Goal: Information Seeking & Learning: Learn about a topic

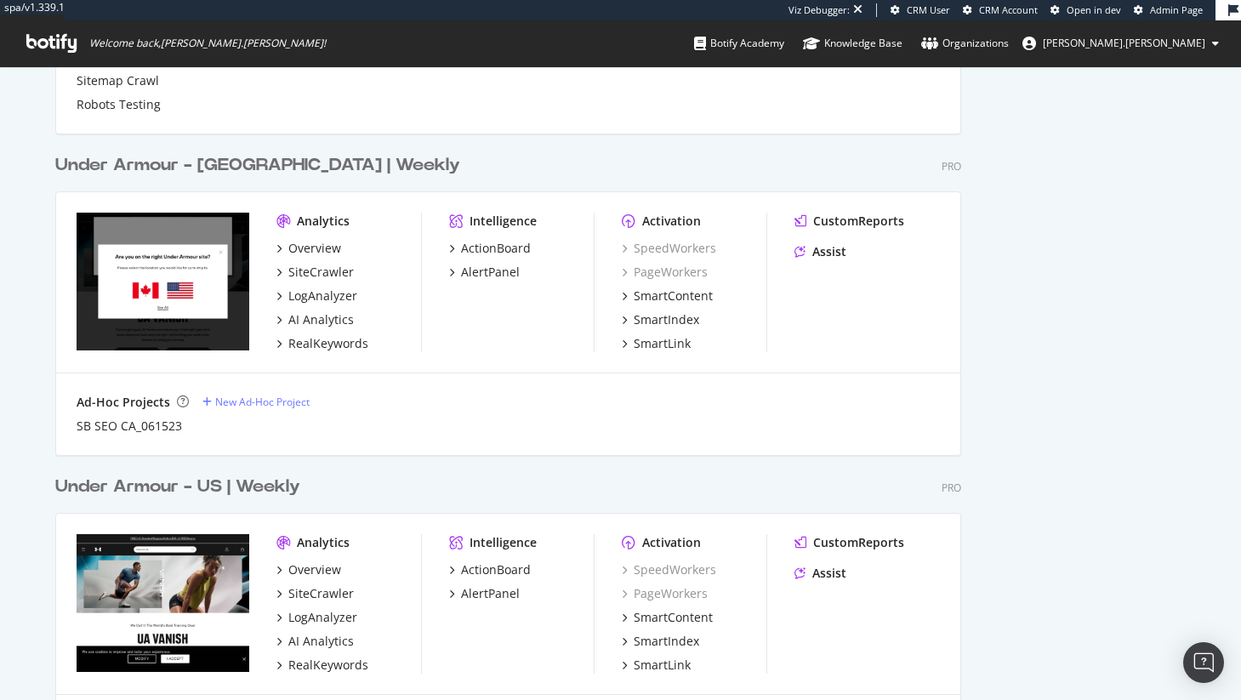
scroll to position [1525, 0]
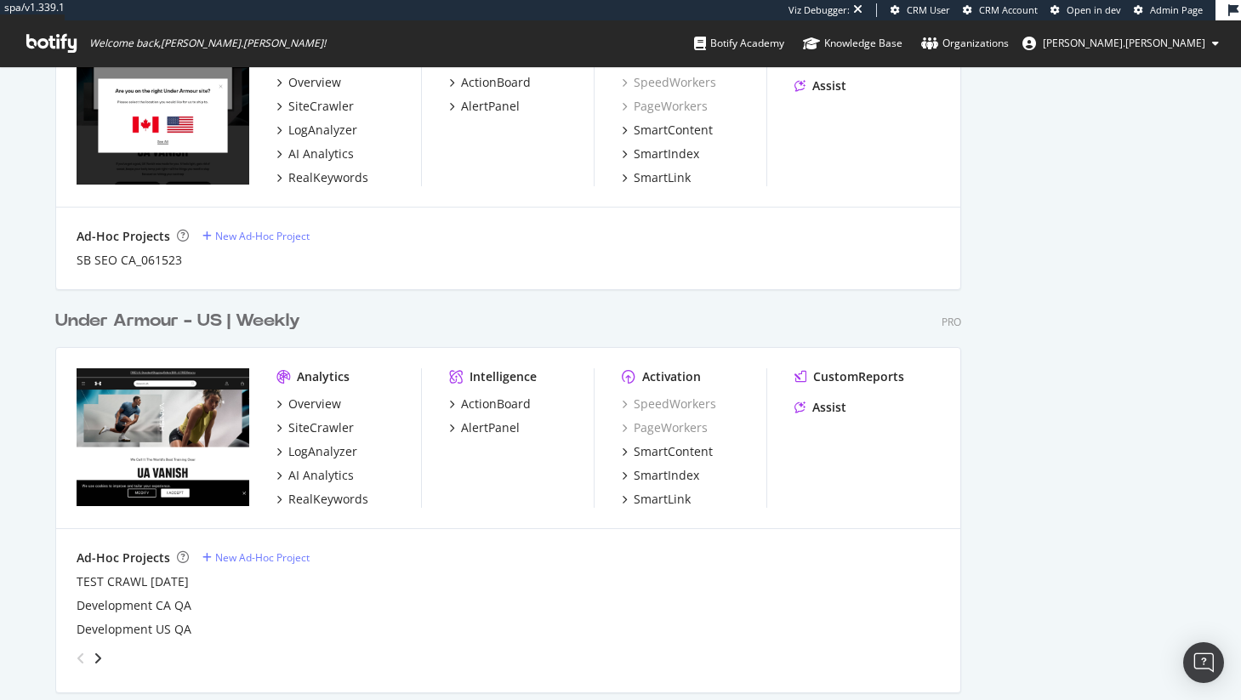
click at [323, 441] on div "Overview SiteCrawler LogAnalyzer AI Analytics RealKeywords" at bounding box center [348, 451] width 145 height 112
click at [325, 446] on div "LogAnalyzer" at bounding box center [322, 451] width 69 height 17
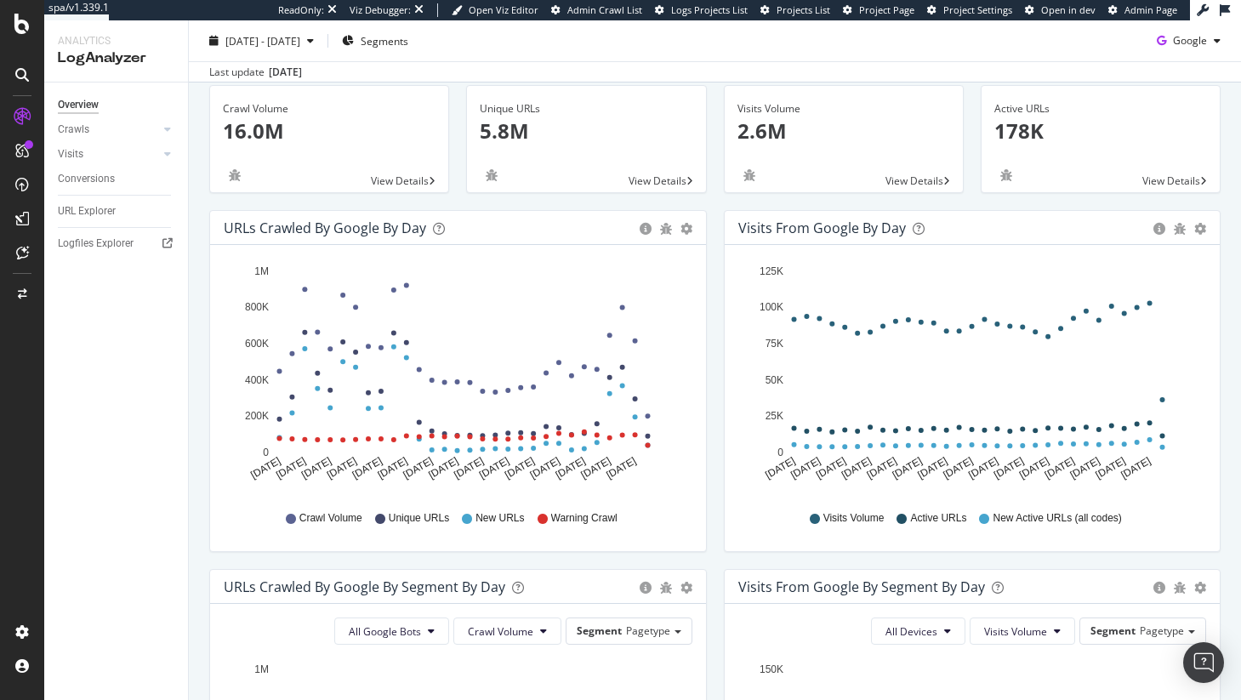
scroll to position [410, 0]
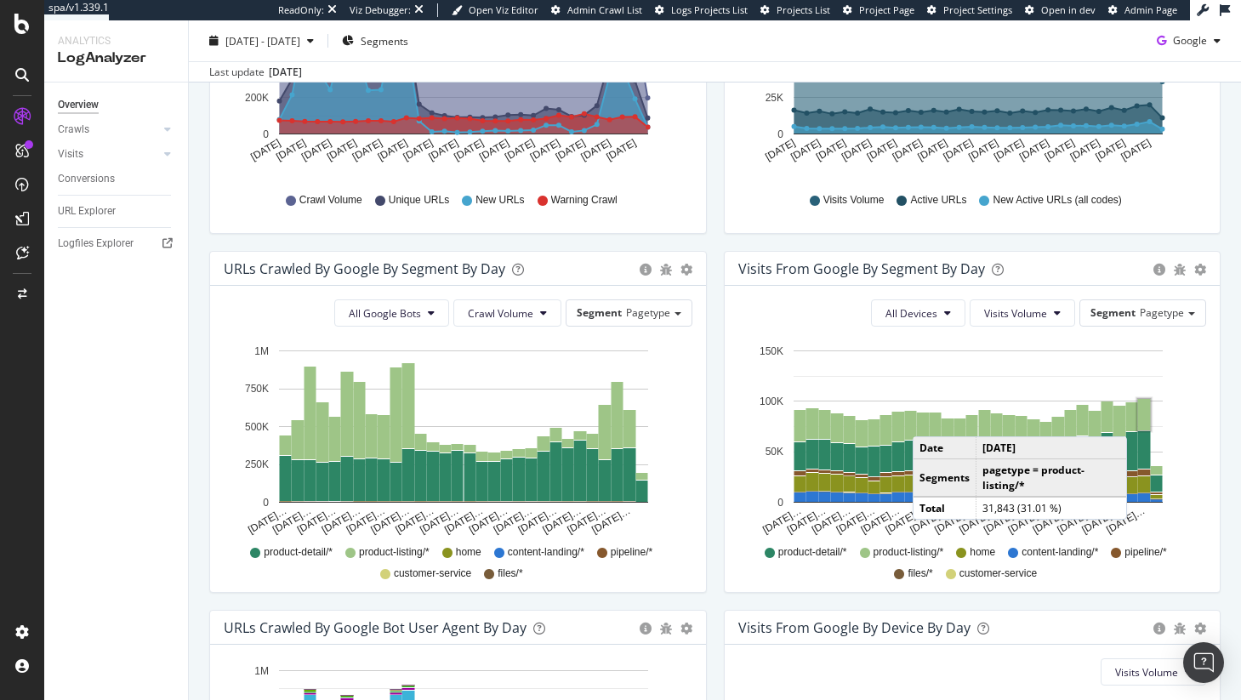
click at [1137, 419] on rect "A chart." at bounding box center [1143, 414] width 13 height 31
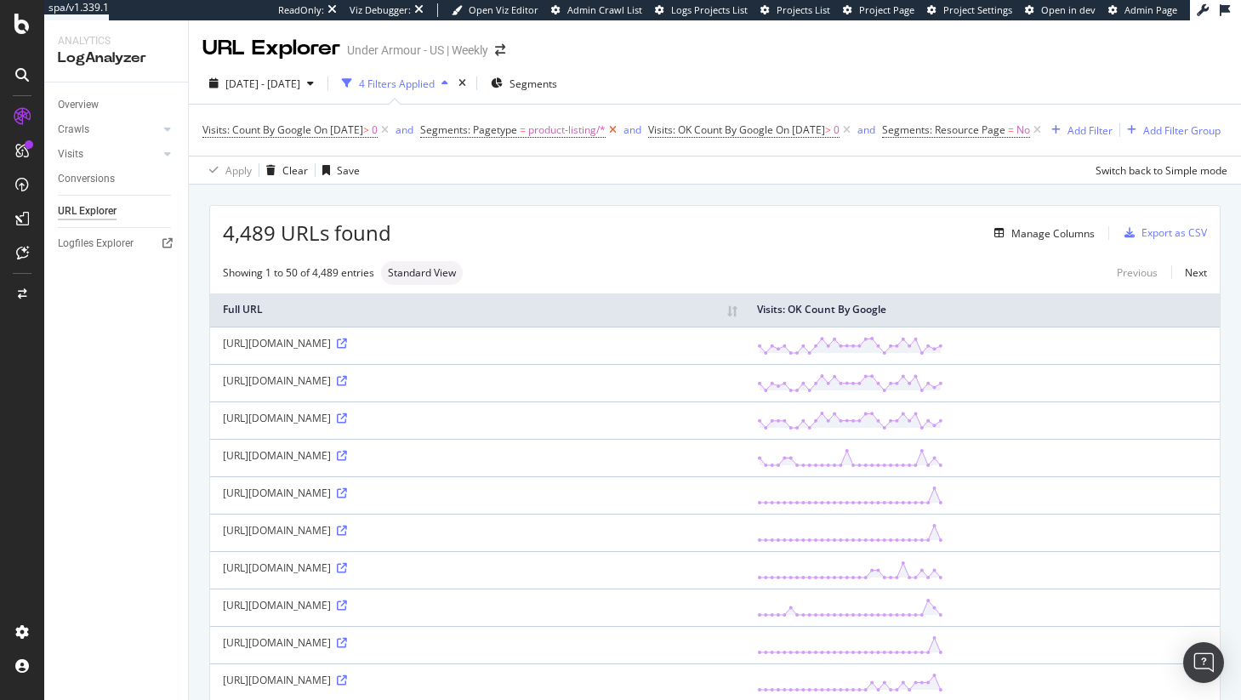
click at [620, 129] on icon at bounding box center [612, 130] width 14 height 17
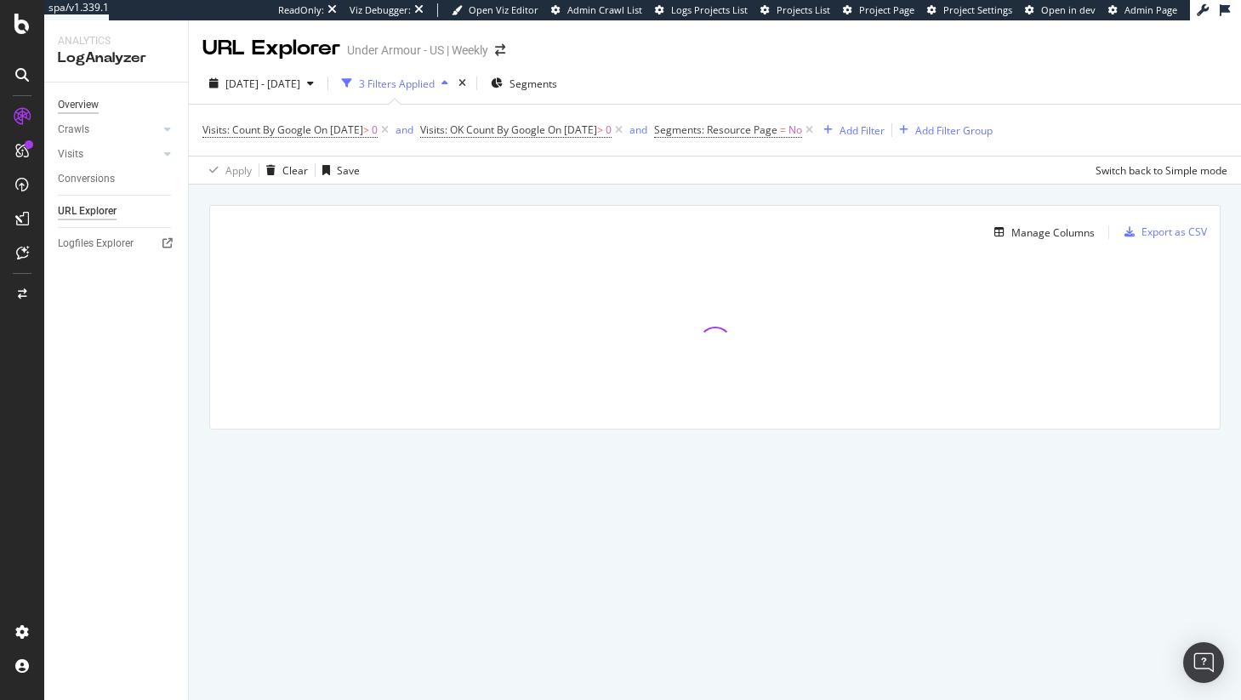
click at [87, 112] on div "Overview" at bounding box center [78, 105] width 41 height 18
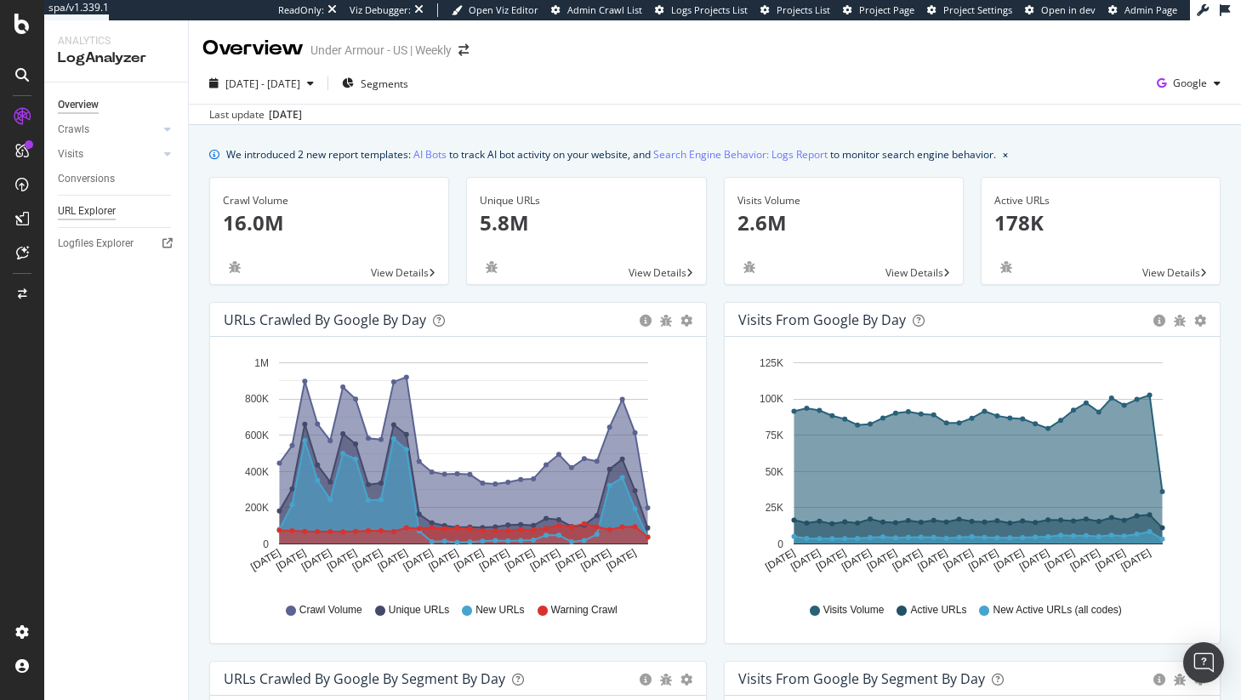
click at [87, 205] on div "URL Explorer" at bounding box center [87, 211] width 58 height 18
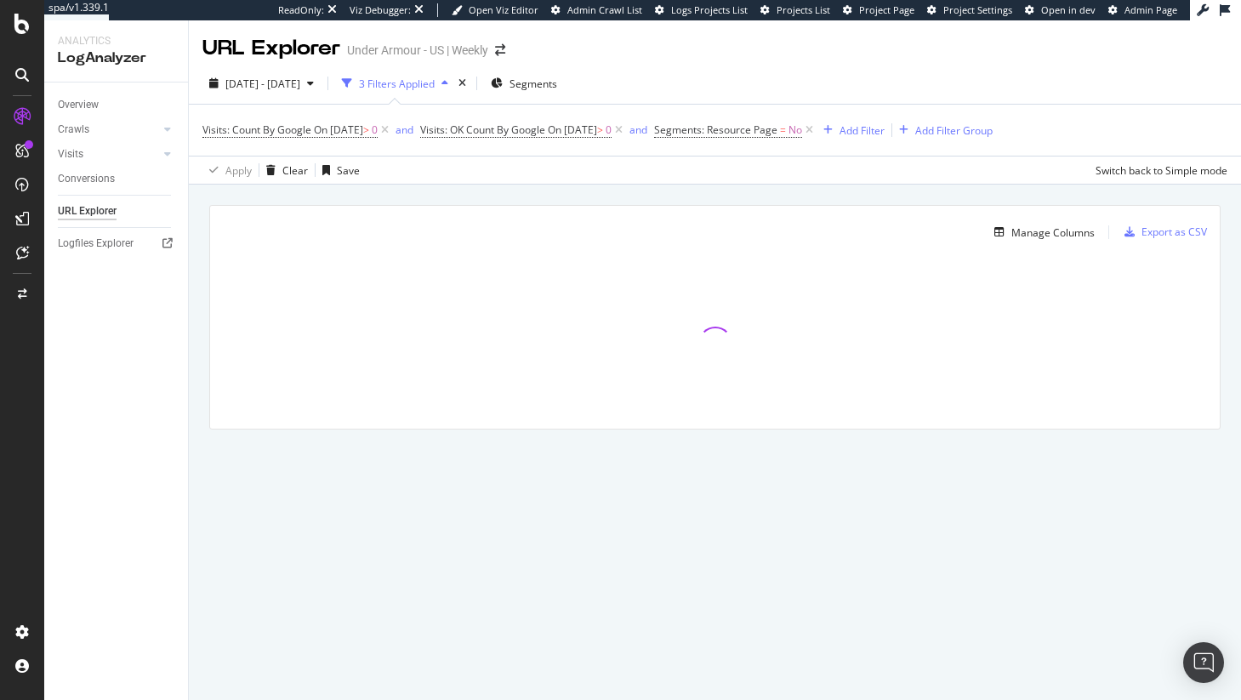
click at [314, 122] on span "Visits: Count By Google On 2025-10-12 > 0" at bounding box center [297, 130] width 190 height 24
click at [316, 126] on span "On 2025-10-12" at bounding box center [338, 129] width 49 height 14
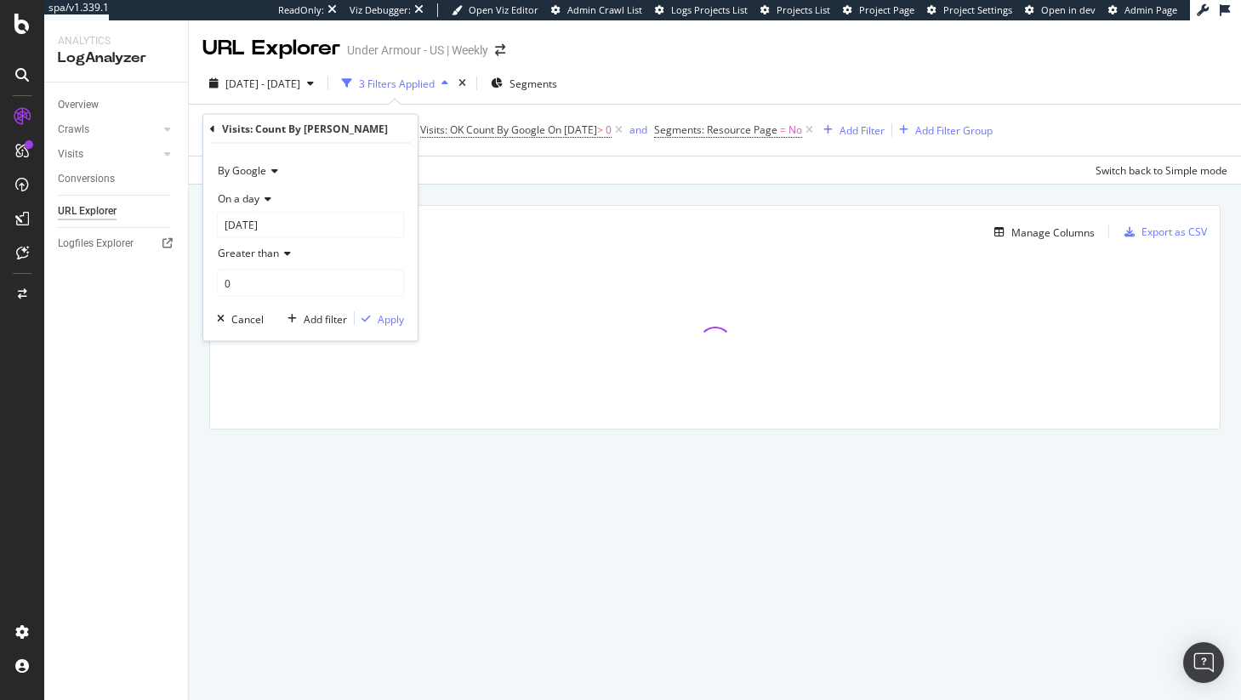
click at [256, 202] on span "On a day" at bounding box center [239, 197] width 42 height 14
click at [286, 270] on span "Any day of the period" at bounding box center [275, 277] width 100 height 14
click at [531, 147] on div "Visits: Count By Google On 2025-10-12 > 0 and Visits: OK Count By Google On 202…" at bounding box center [714, 130] width 1025 height 51
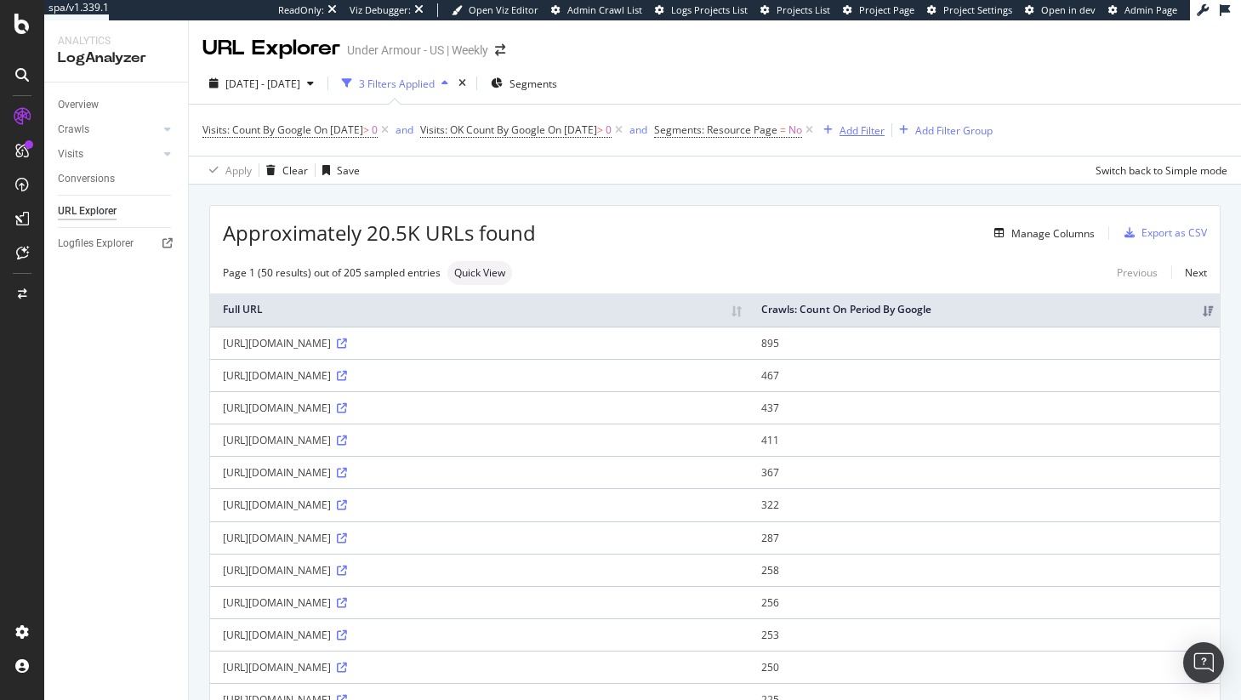
click at [884, 128] on div "Add Filter" at bounding box center [861, 130] width 45 height 14
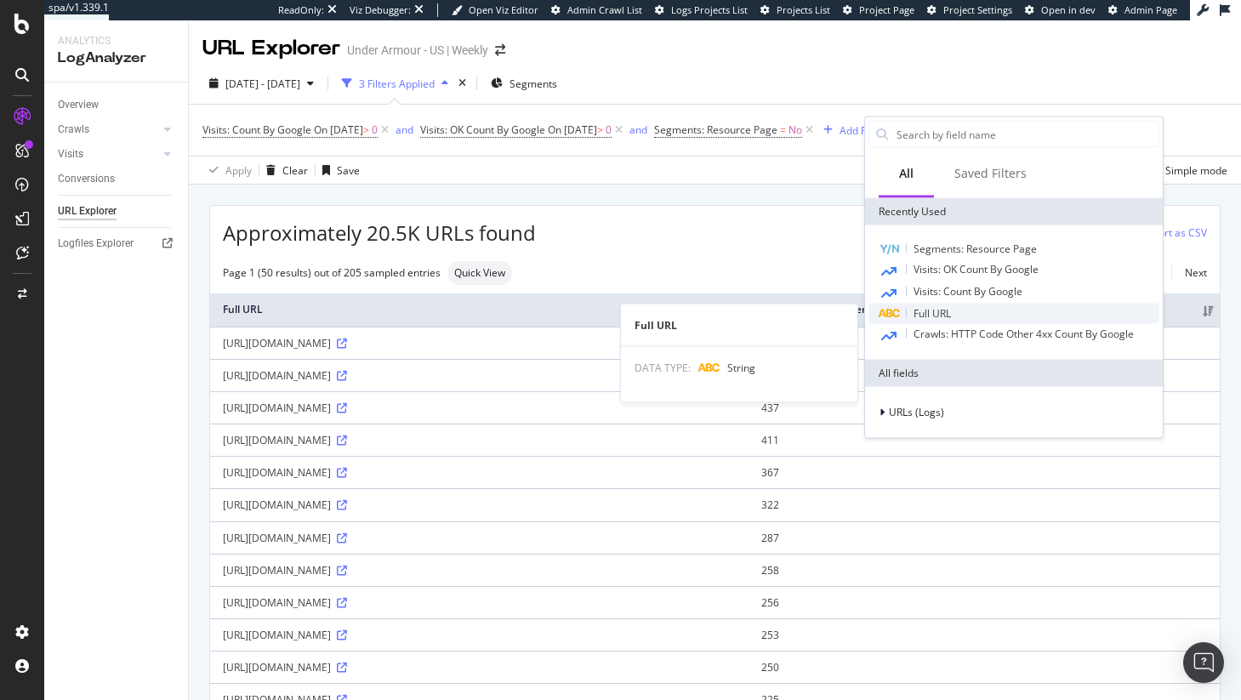
click at [975, 322] on div "Full URL" at bounding box center [1013, 314] width 291 height 20
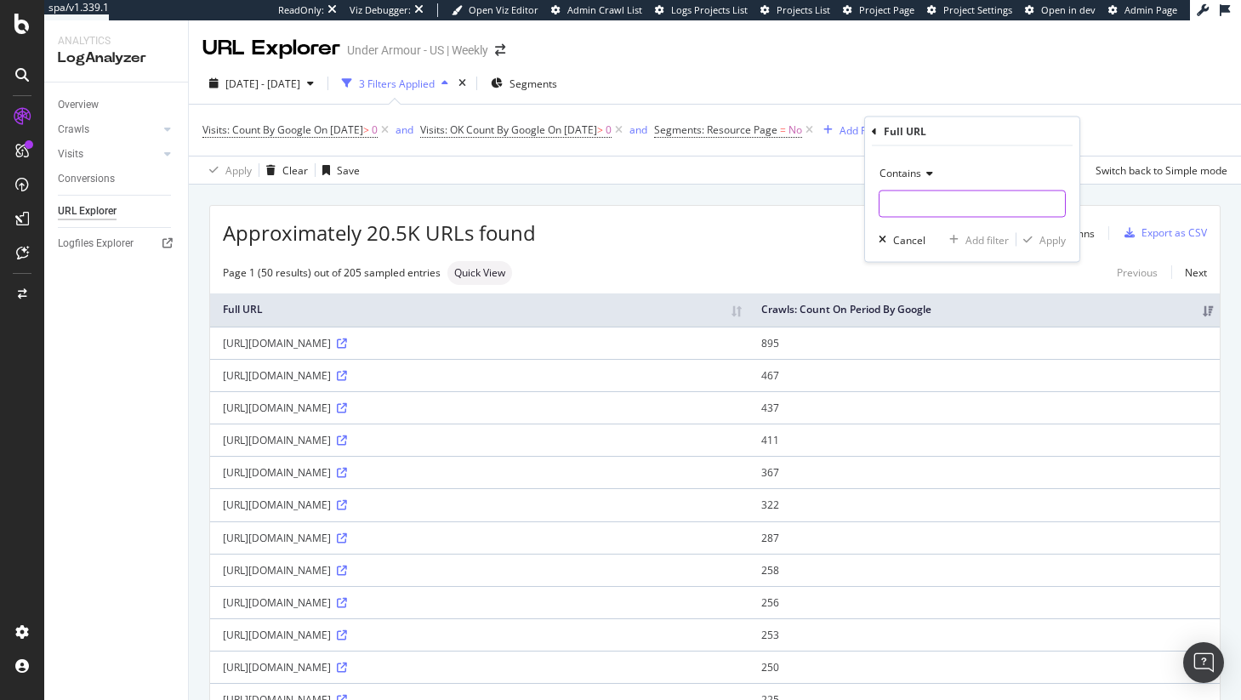
click at [917, 196] on input "text" at bounding box center [971, 203] width 185 height 27
type input "?"
click at [1044, 238] on div "Apply" at bounding box center [1052, 239] width 26 height 14
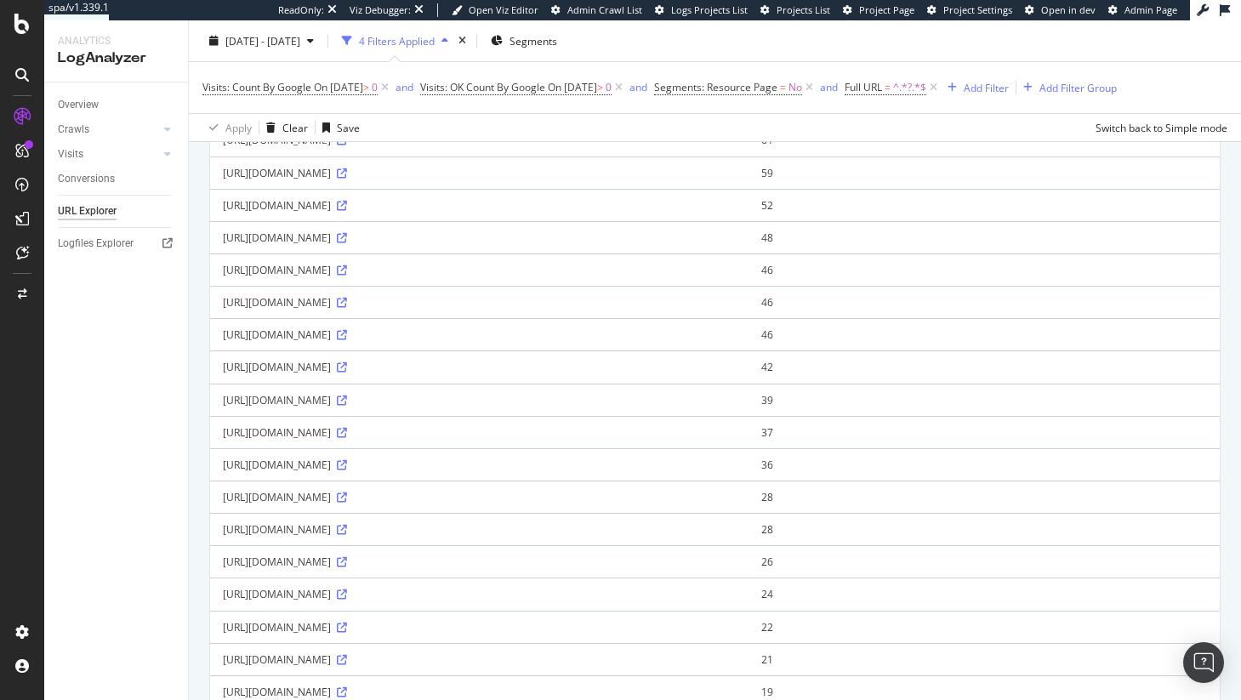
scroll to position [318, 0]
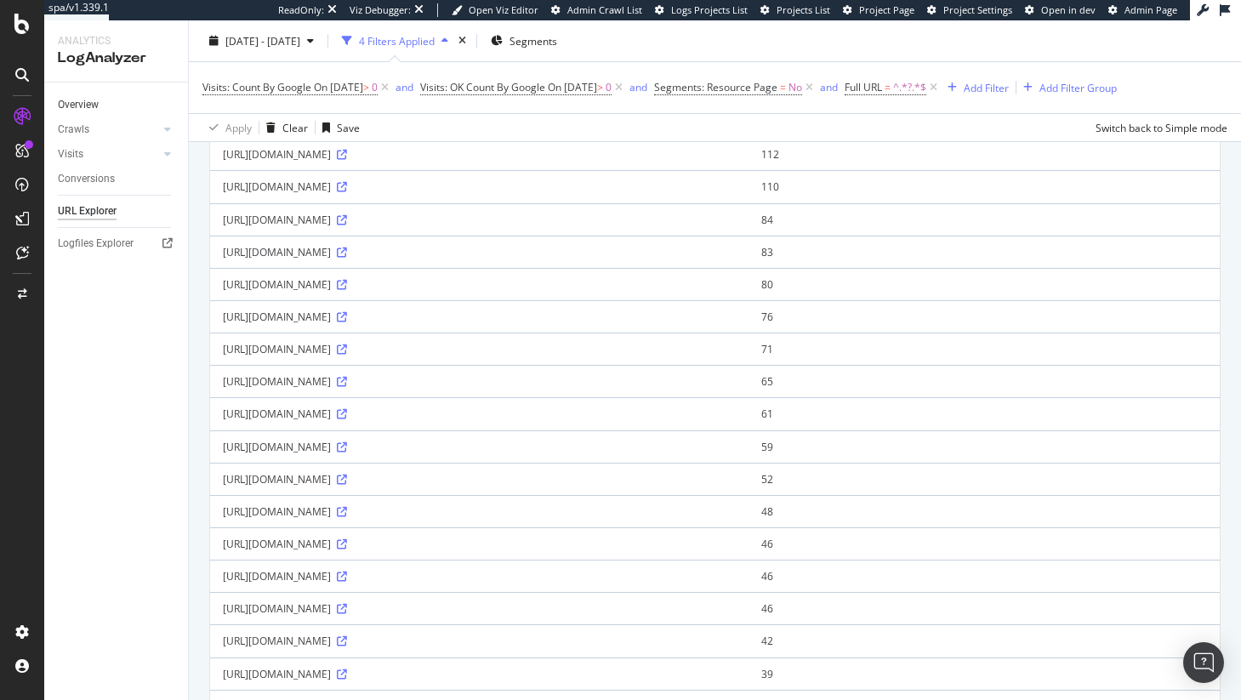
click at [103, 111] on link "Overview" at bounding box center [117, 105] width 118 height 18
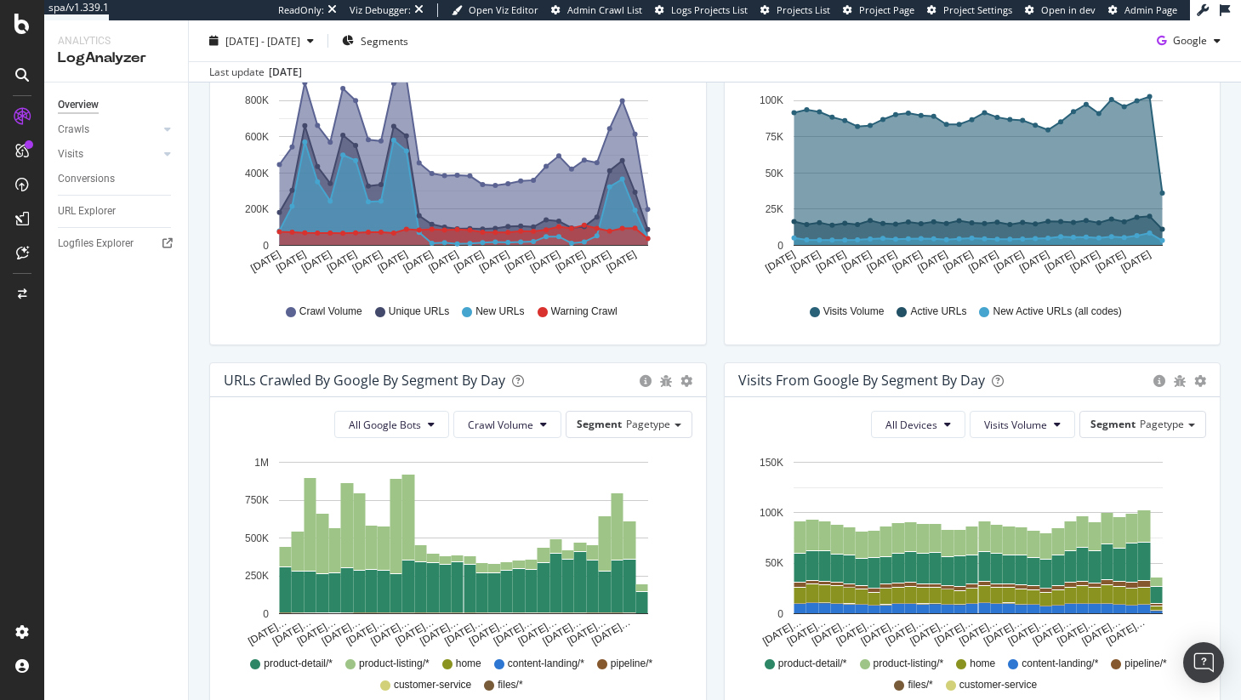
scroll to position [297, 0]
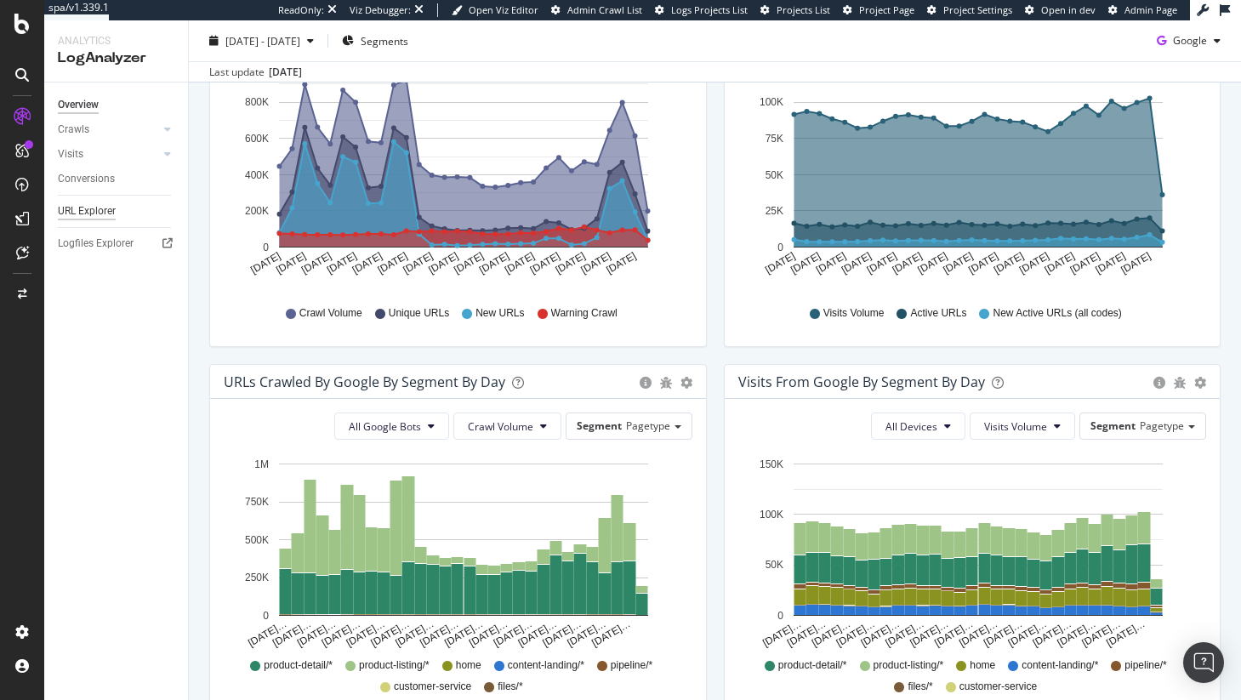
click at [111, 209] on div "URL Explorer" at bounding box center [87, 211] width 58 height 18
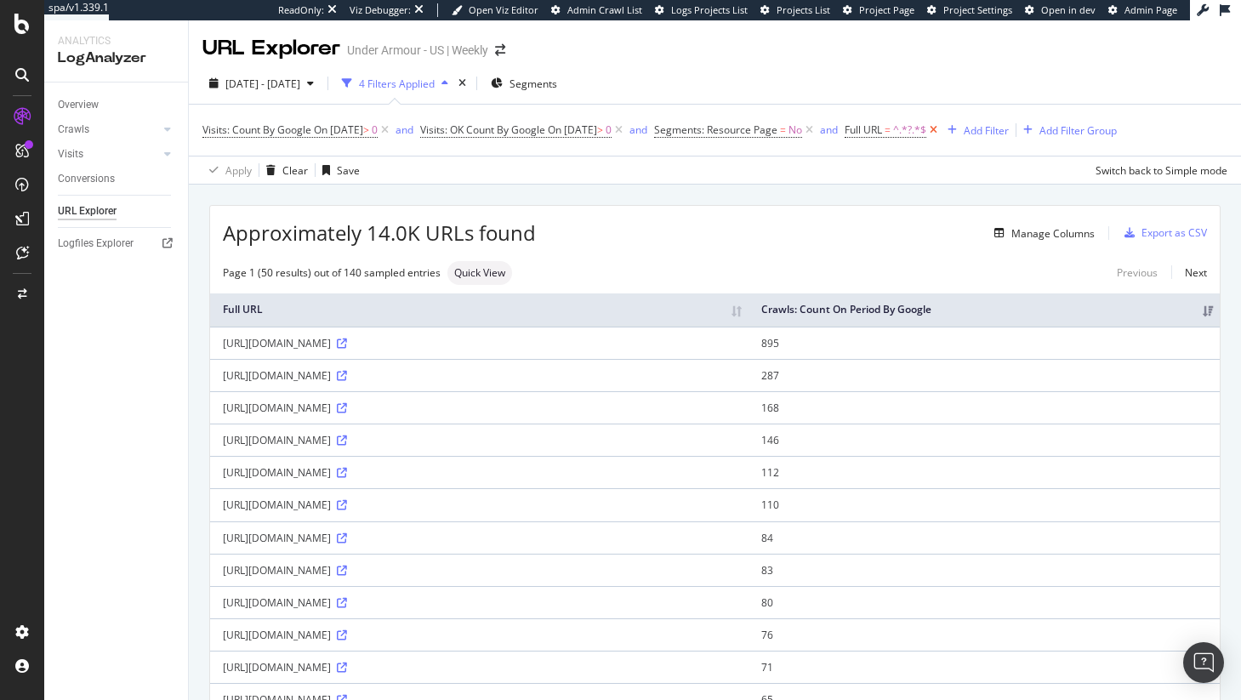
click at [940, 133] on icon at bounding box center [933, 130] width 14 height 17
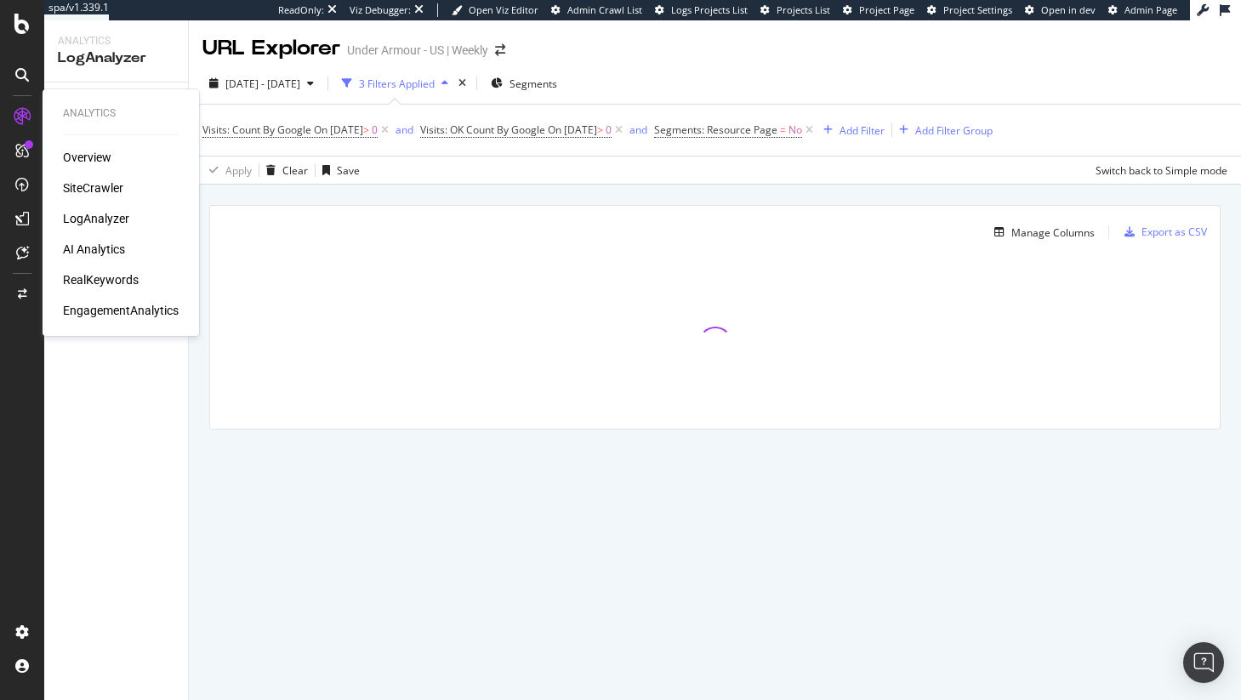
click at [102, 222] on div "LogAnalyzer" at bounding box center [96, 218] width 66 height 17
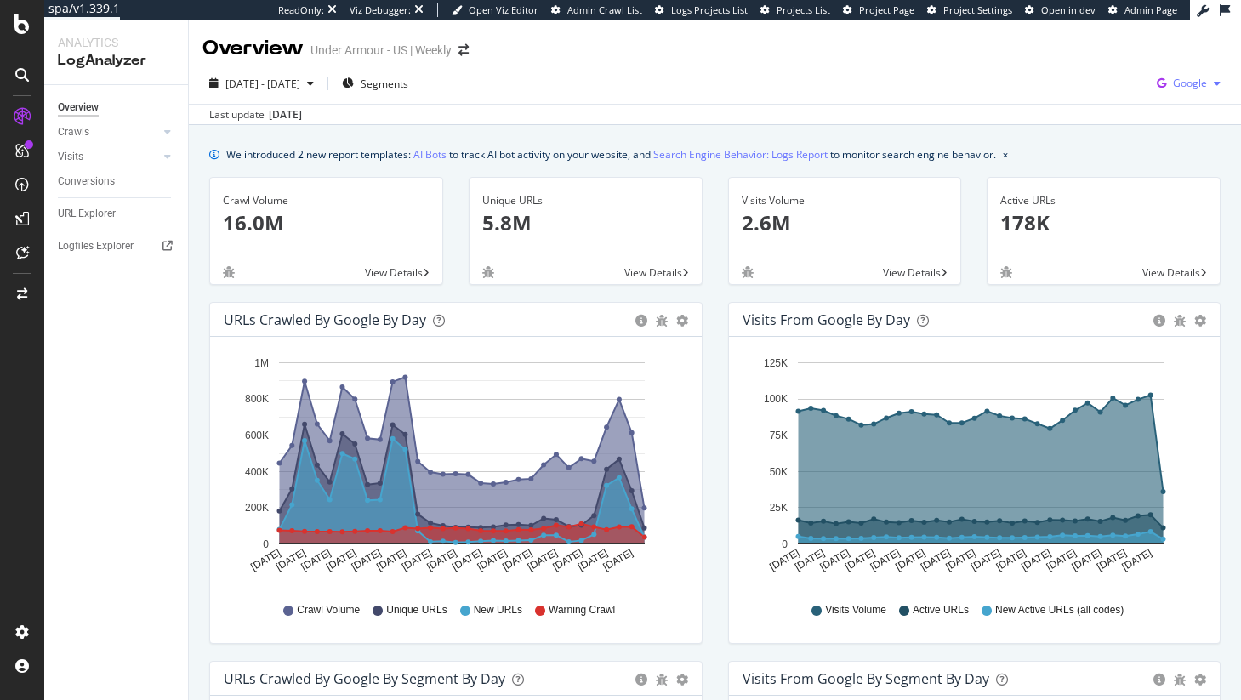
click at [1162, 91] on div "Google" at bounding box center [1188, 84] width 77 height 26
click at [1099, 100] on span "OpenAI" at bounding box center [1091, 99] width 63 height 15
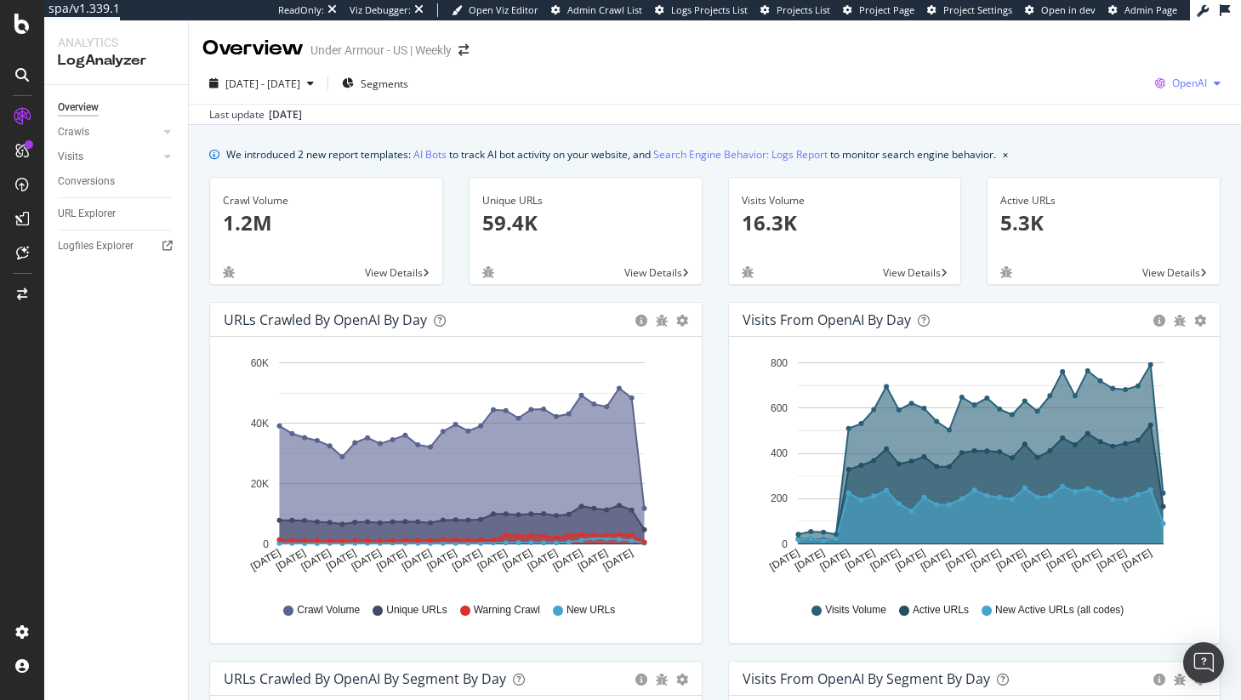
click at [1154, 78] on icon "button" at bounding box center [1160, 83] width 24 height 24
click at [1074, 139] on div "Other AI Bots" at bounding box center [1075, 131] width 117 height 25
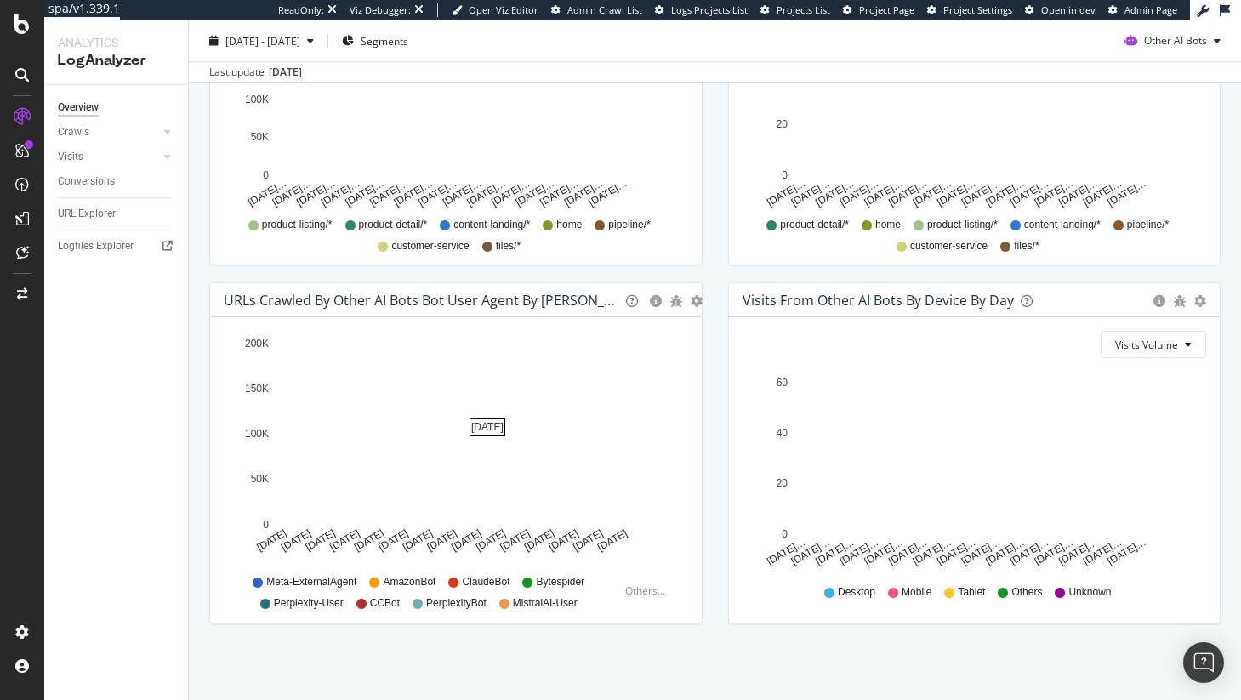
scroll to position [738, 0]
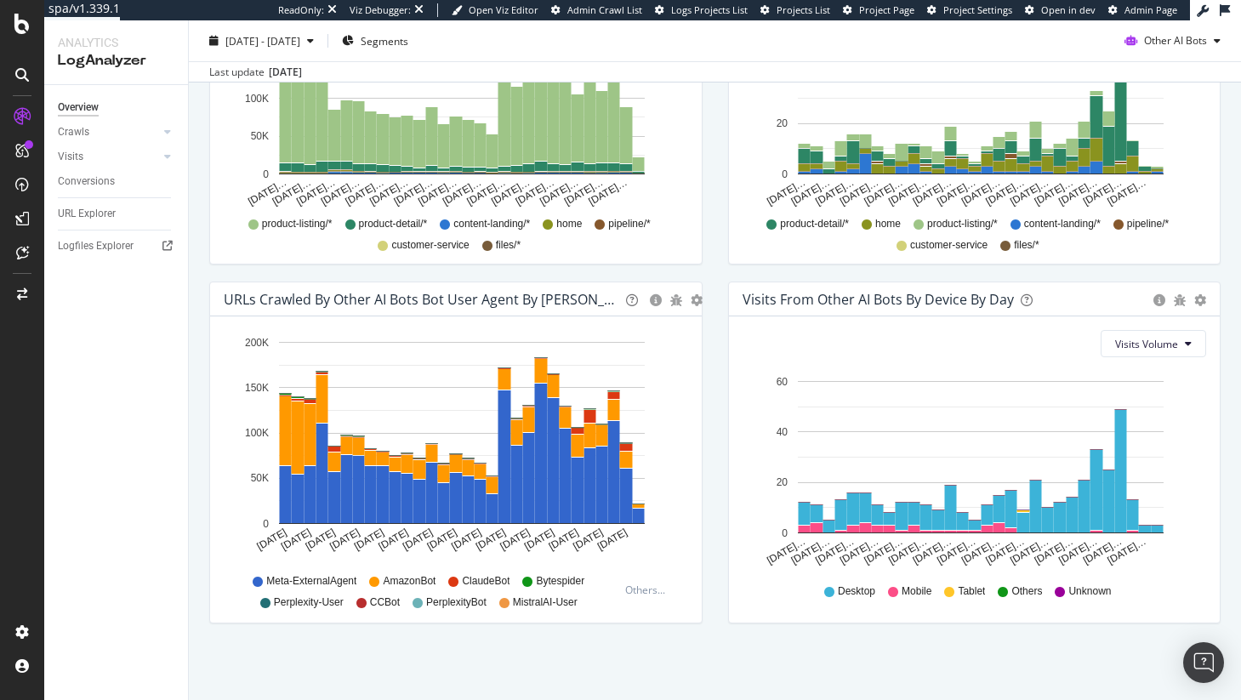
click at [441, 609] on div "Hold CMD (⌘) while clicking to filter the report. Sep 14 2025 Sep 16 2025 Sep 1…" at bounding box center [455, 469] width 491 height 306
click at [443, 604] on span "PerplexityBot" at bounding box center [456, 602] width 60 height 14
click at [295, 603] on span "Perplexity-User" at bounding box center [309, 602] width 70 height 14
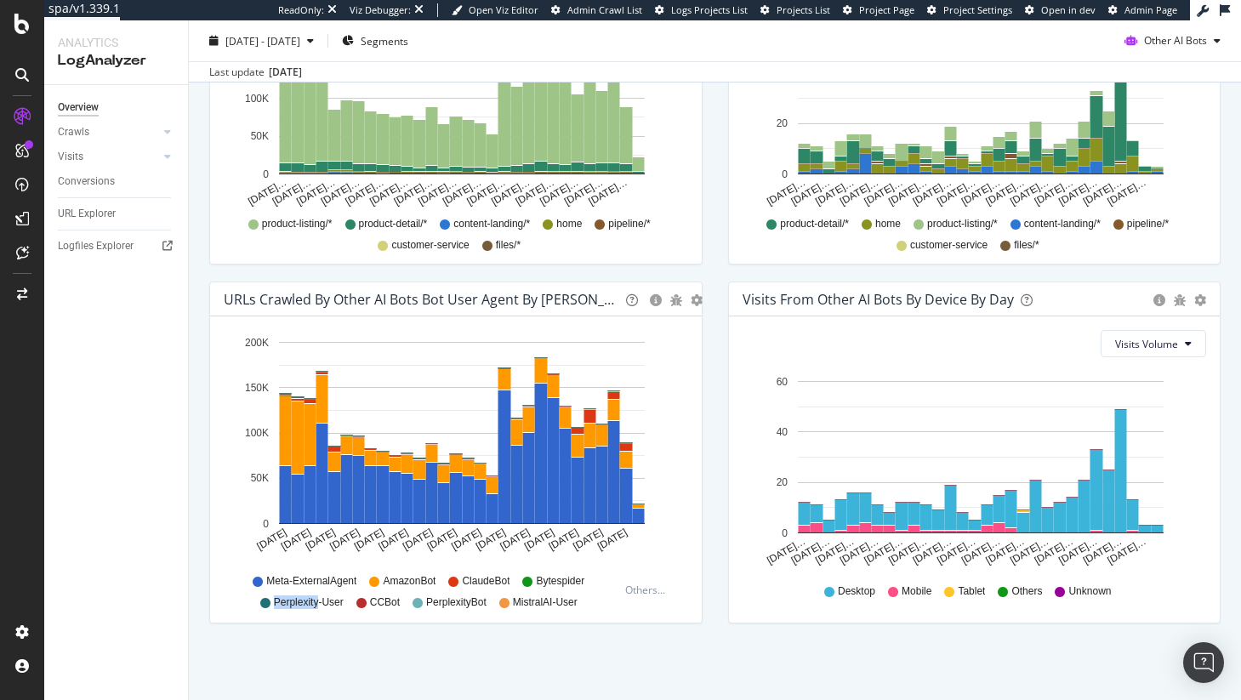
click at [295, 603] on span "Perplexity-User" at bounding box center [309, 602] width 70 height 14
click at [459, 589] on div "Meta-ExternalAgent AmazonBot ClaudeBot Bytespider Perplexity-User CCBot Perplex…" at bounding box center [425, 590] width 386 height 38
click at [463, 584] on span "ClaudeBot" at bounding box center [486, 581] width 48 height 14
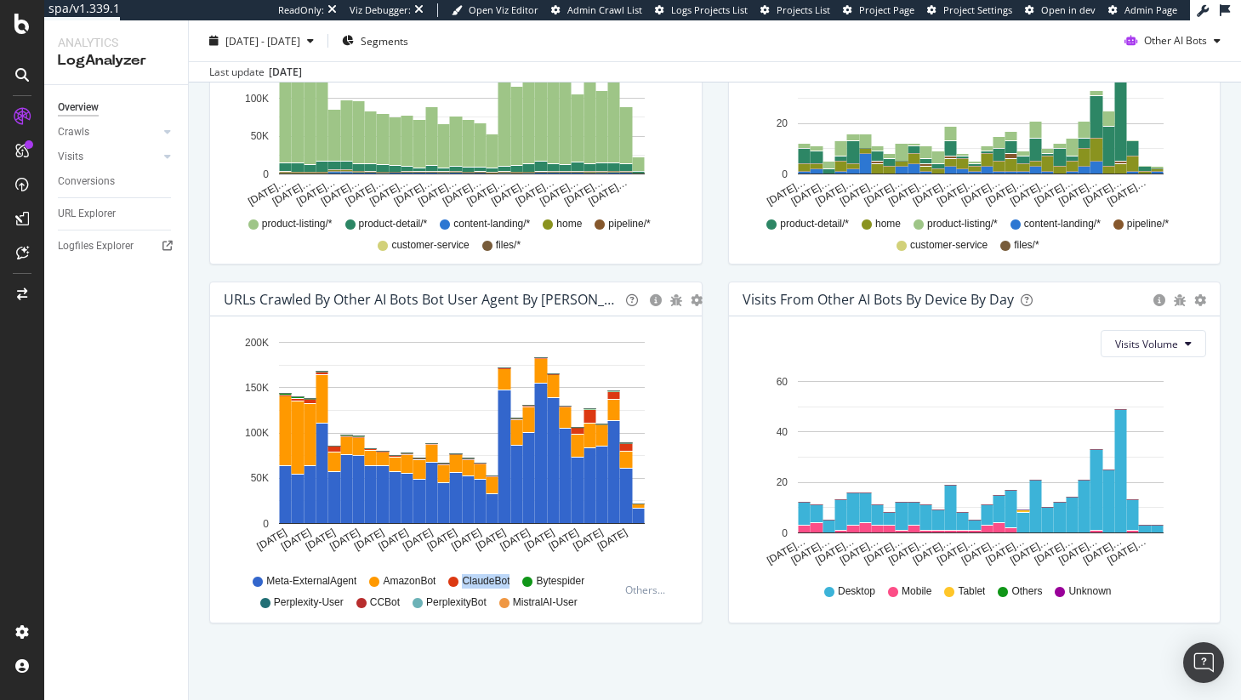
click at [463, 584] on span "ClaudeBot" at bounding box center [486, 581] width 48 height 14
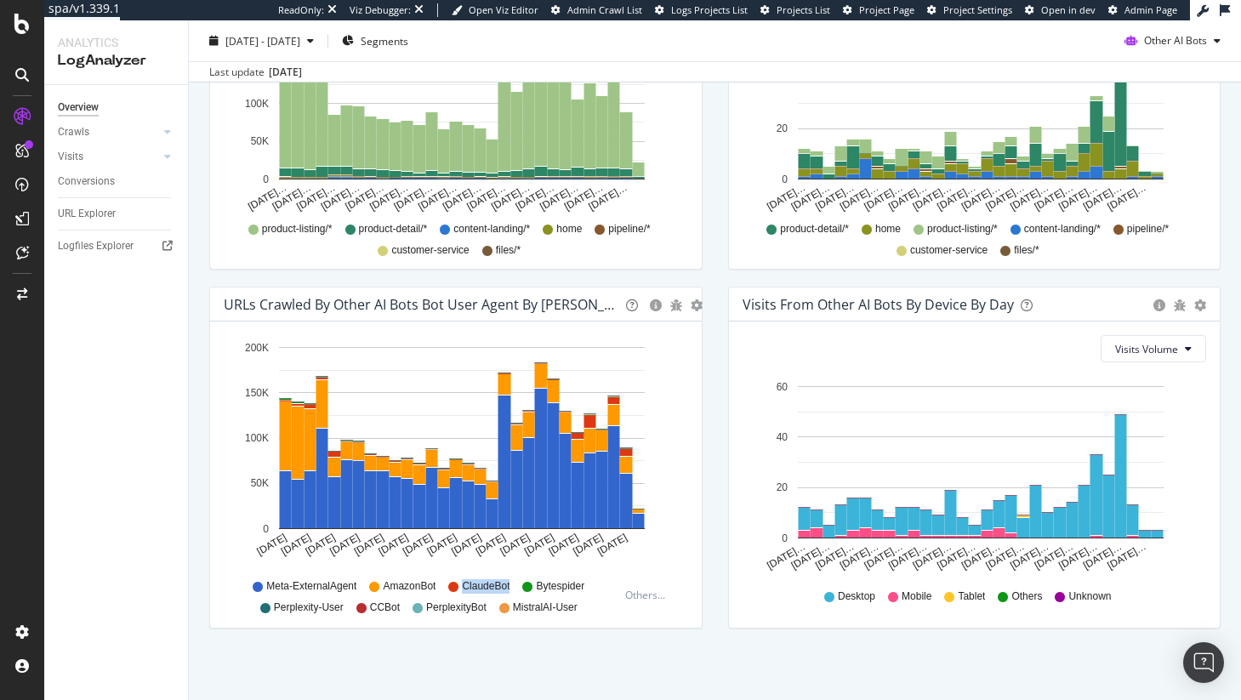
scroll to position [731, 0]
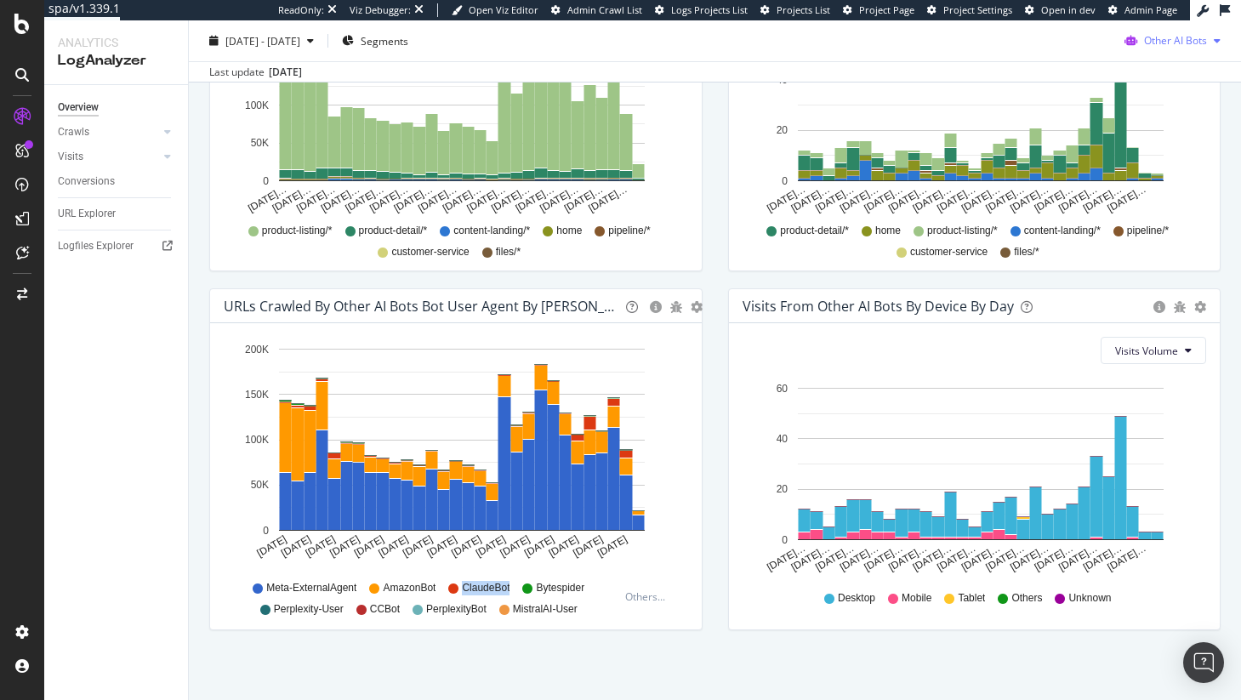
click at [1157, 50] on div "Other AI Bots" at bounding box center [1172, 41] width 110 height 26
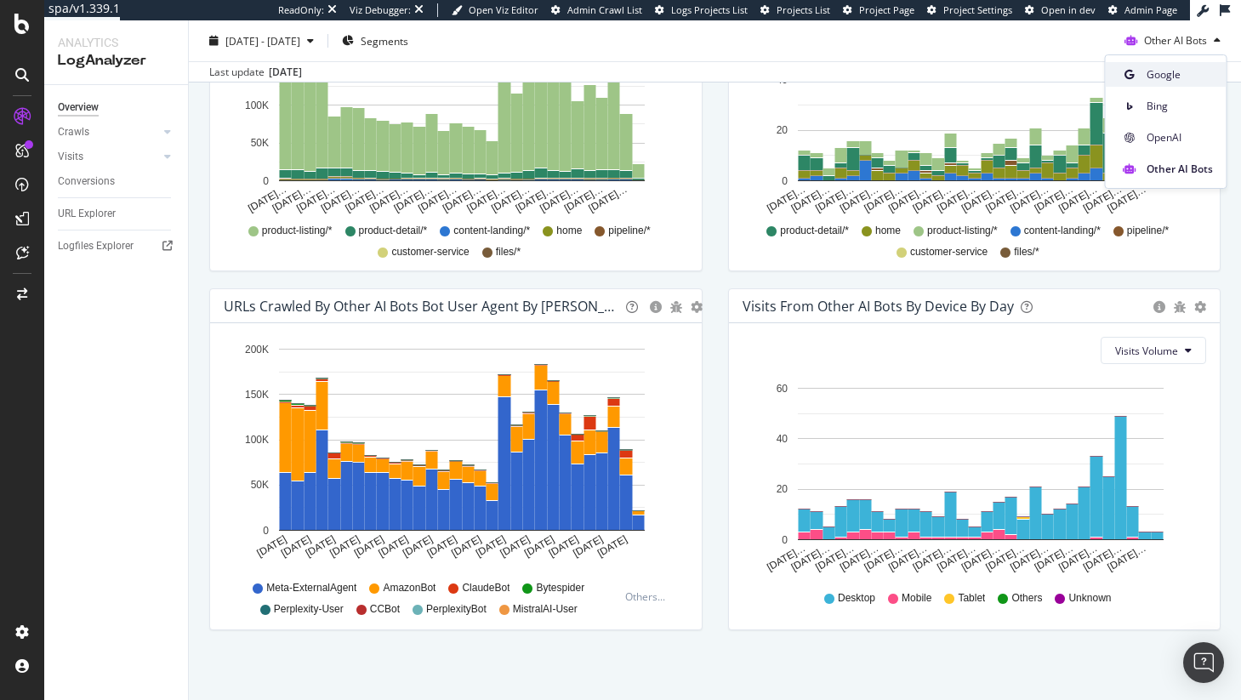
click at [1161, 85] on div "Google" at bounding box center [1165, 74] width 121 height 25
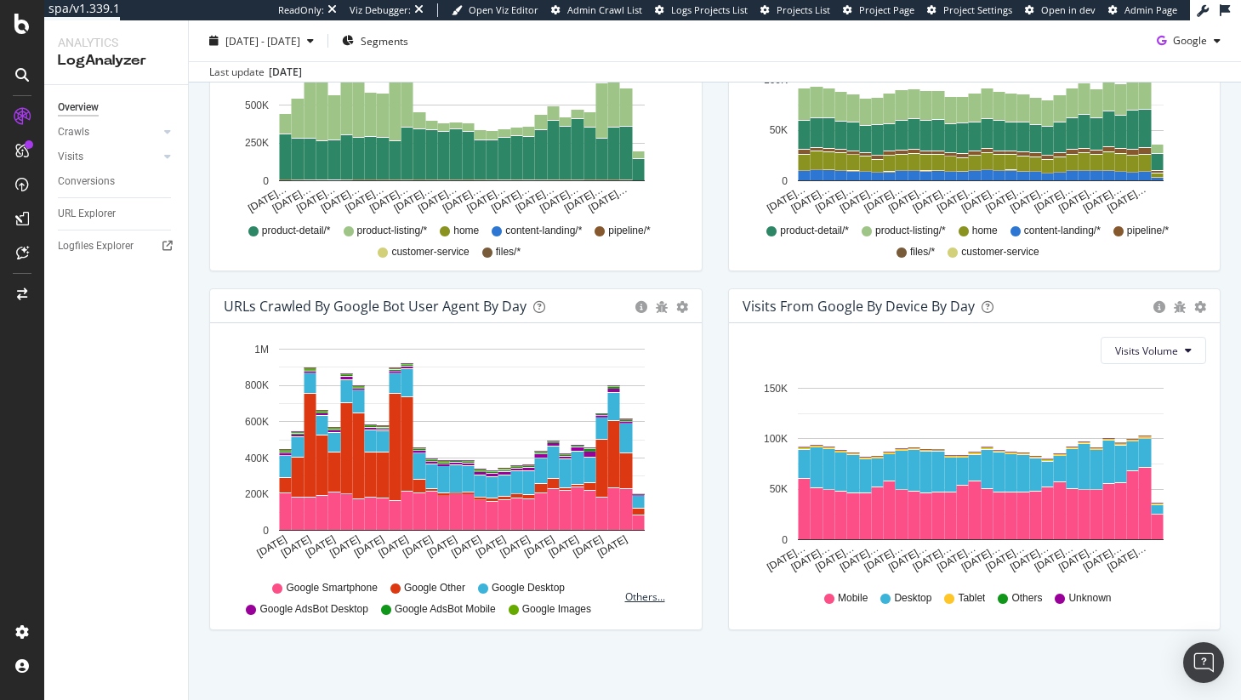
click at [627, 587] on div "Others..." at bounding box center [648, 596] width 61 height 38
click at [630, 594] on div "Others..." at bounding box center [649, 596] width 48 height 14
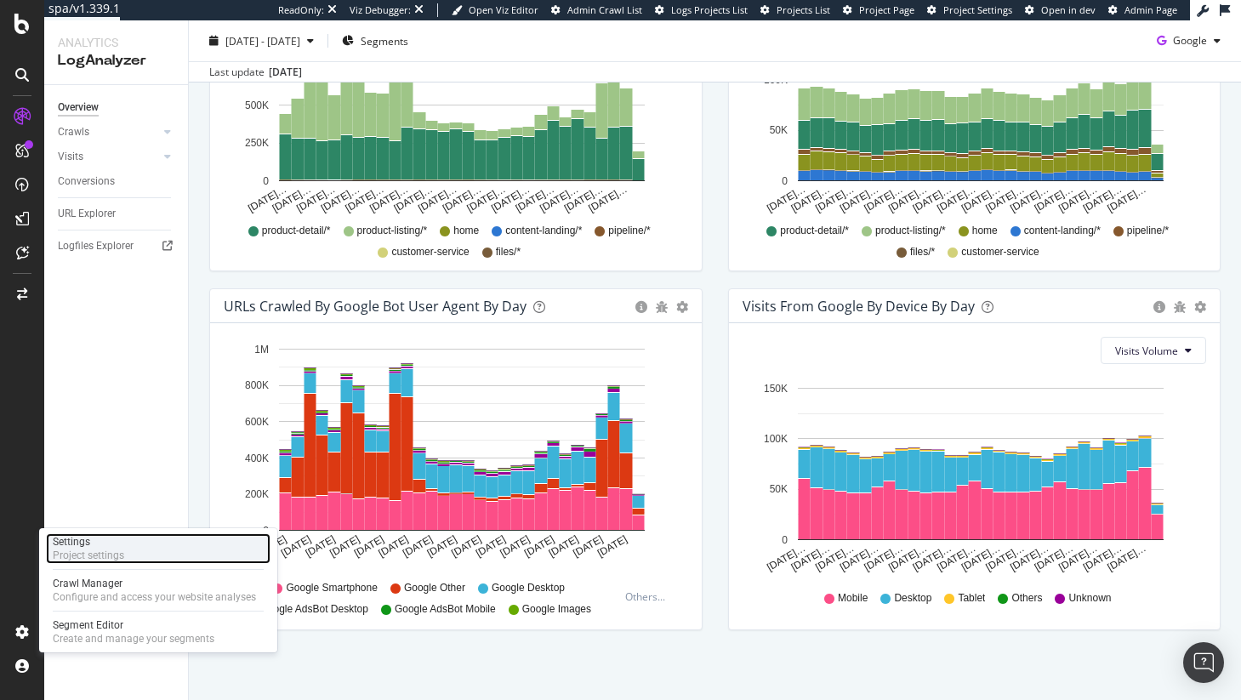
click at [104, 555] on div "Project settings" at bounding box center [88, 555] width 71 height 14
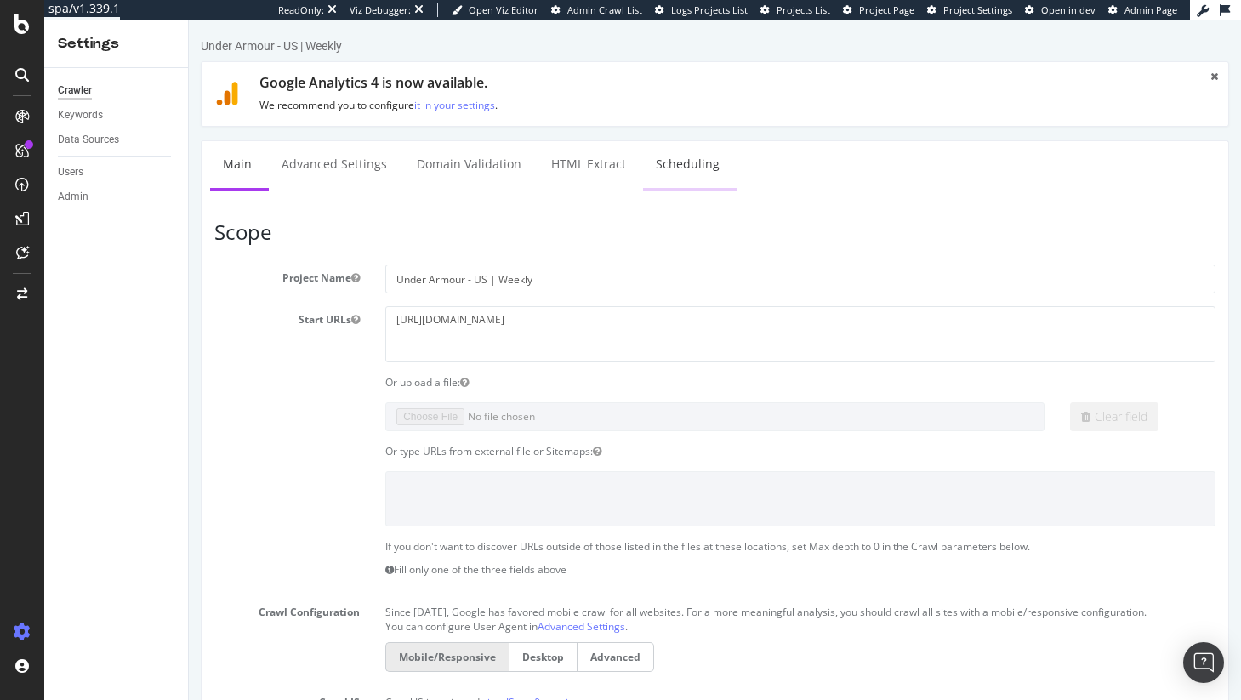
click at [686, 160] on link "Scheduling" at bounding box center [687, 164] width 89 height 47
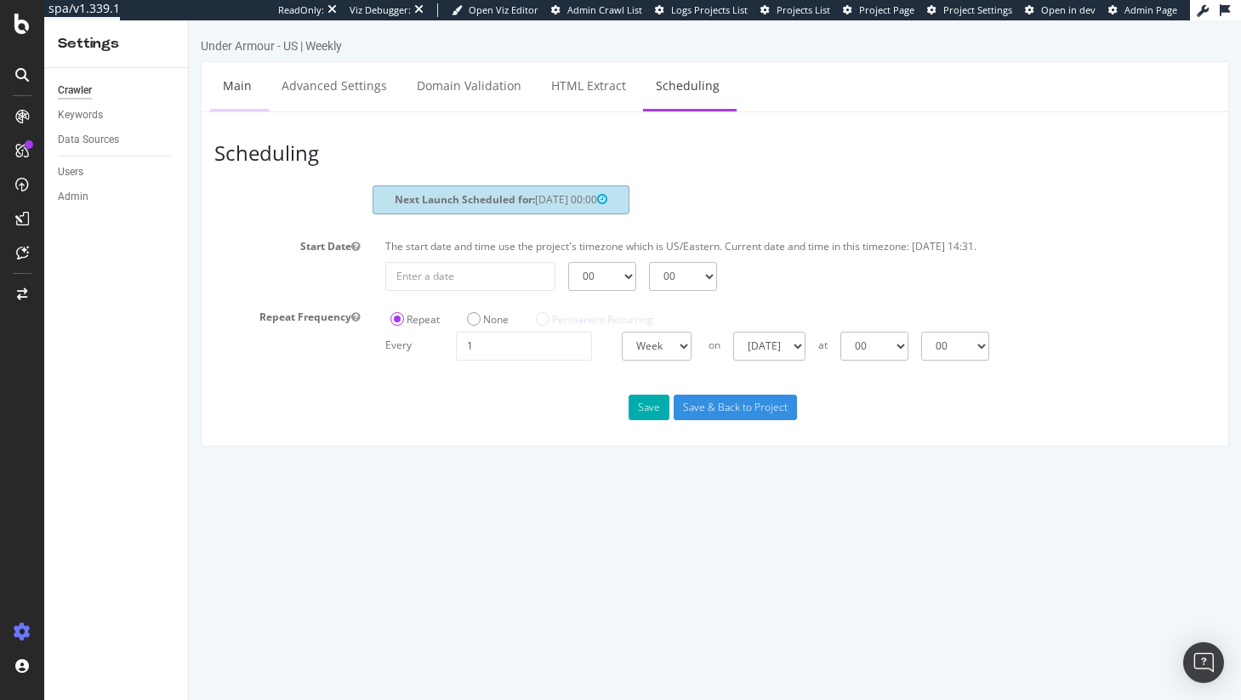
click at [247, 86] on link "Main" at bounding box center [237, 85] width 54 height 47
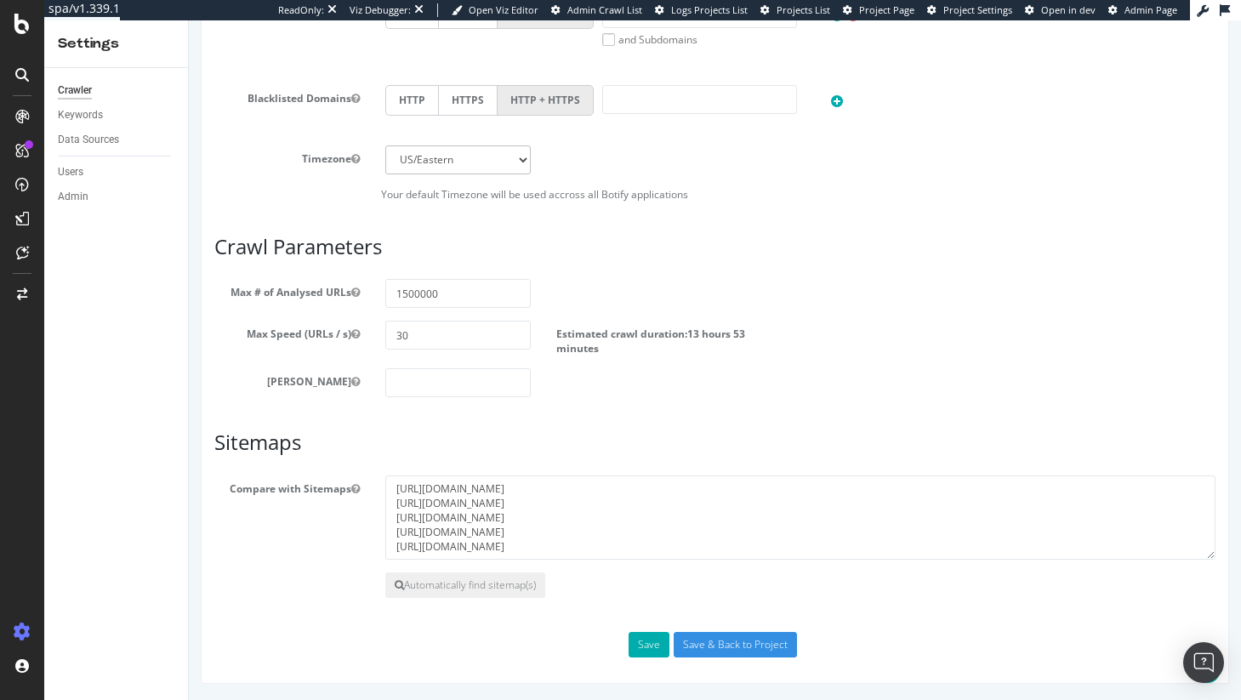
scroll to position [797, 0]
click at [712, 329] on span "13 hours 53 minutes" at bounding box center [650, 340] width 189 height 29
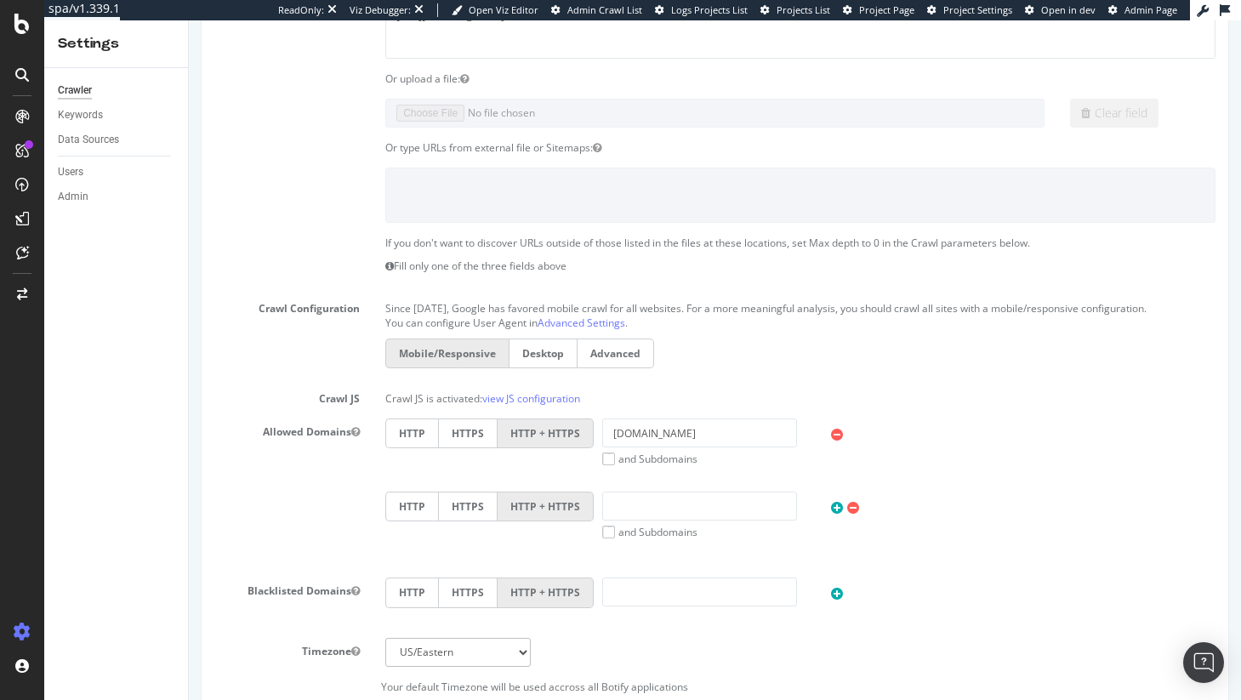
scroll to position [0, 0]
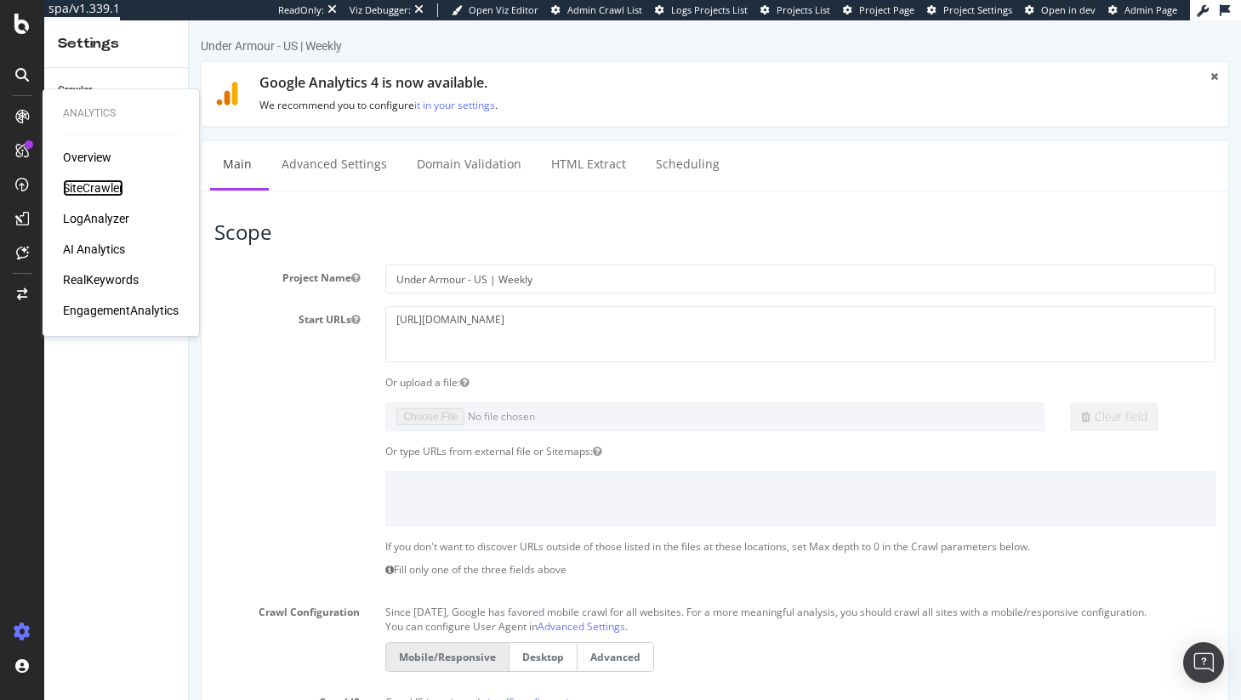
click at [83, 186] on div "SiteCrawler" at bounding box center [93, 187] width 60 height 17
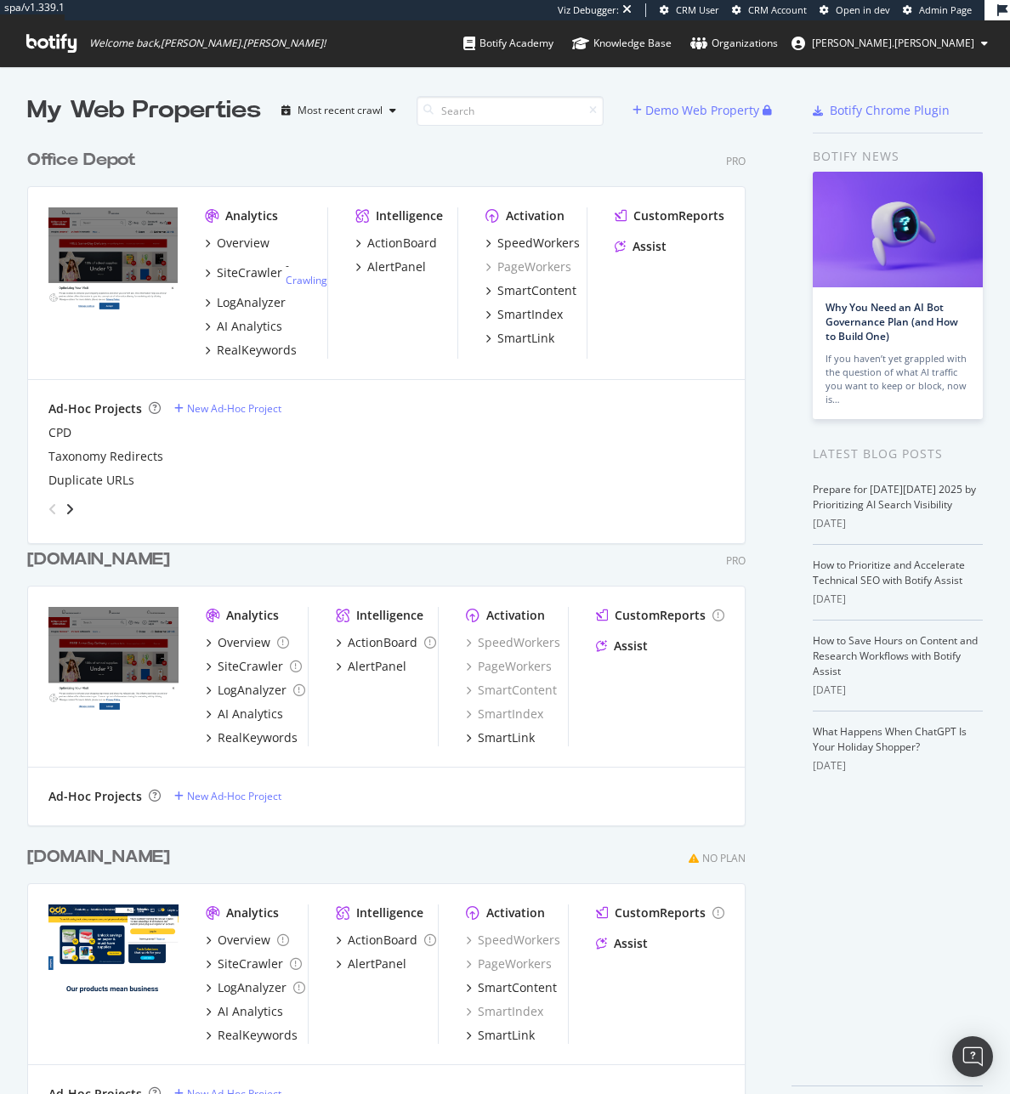
scroll to position [3, 0]
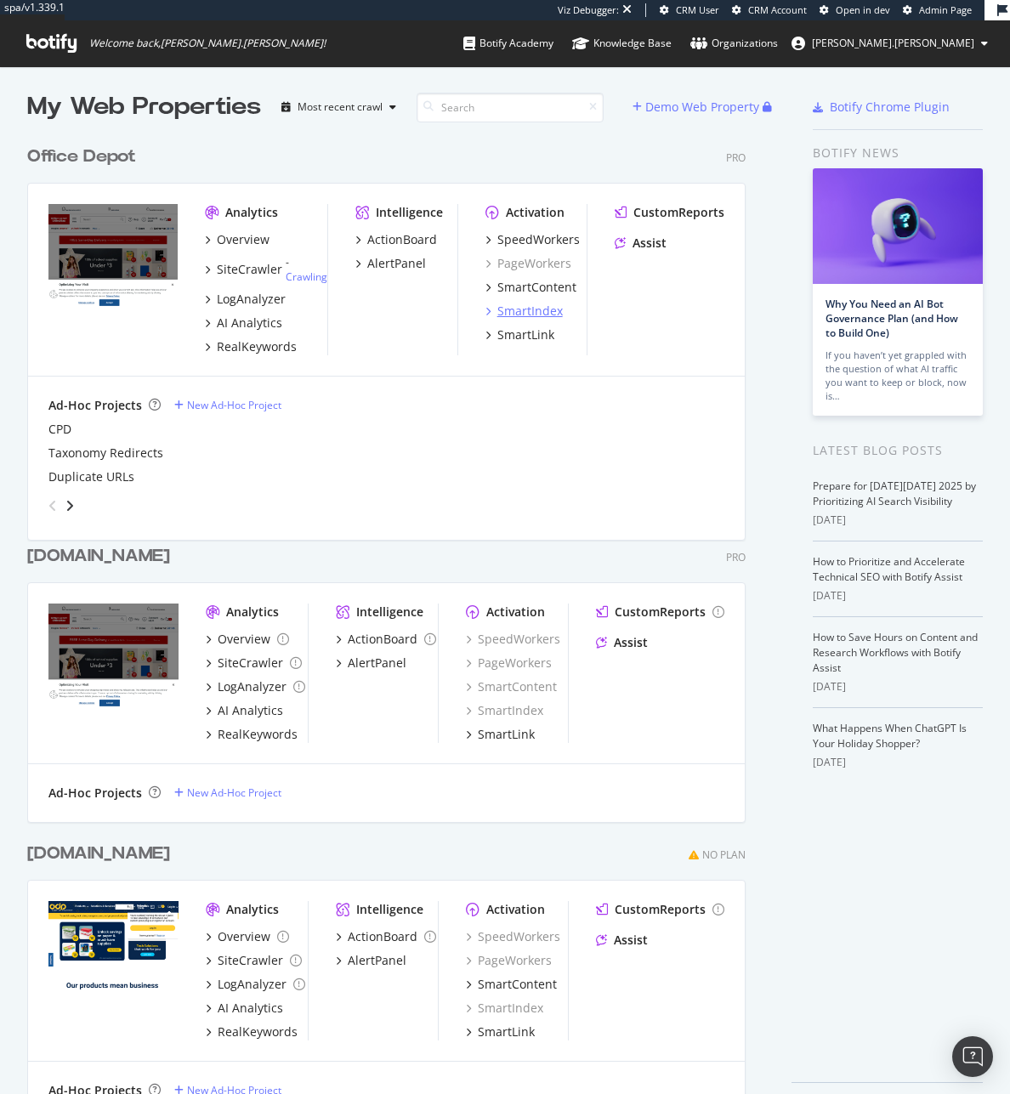
click at [542, 307] on div "SmartIndex" at bounding box center [529, 311] width 65 height 17
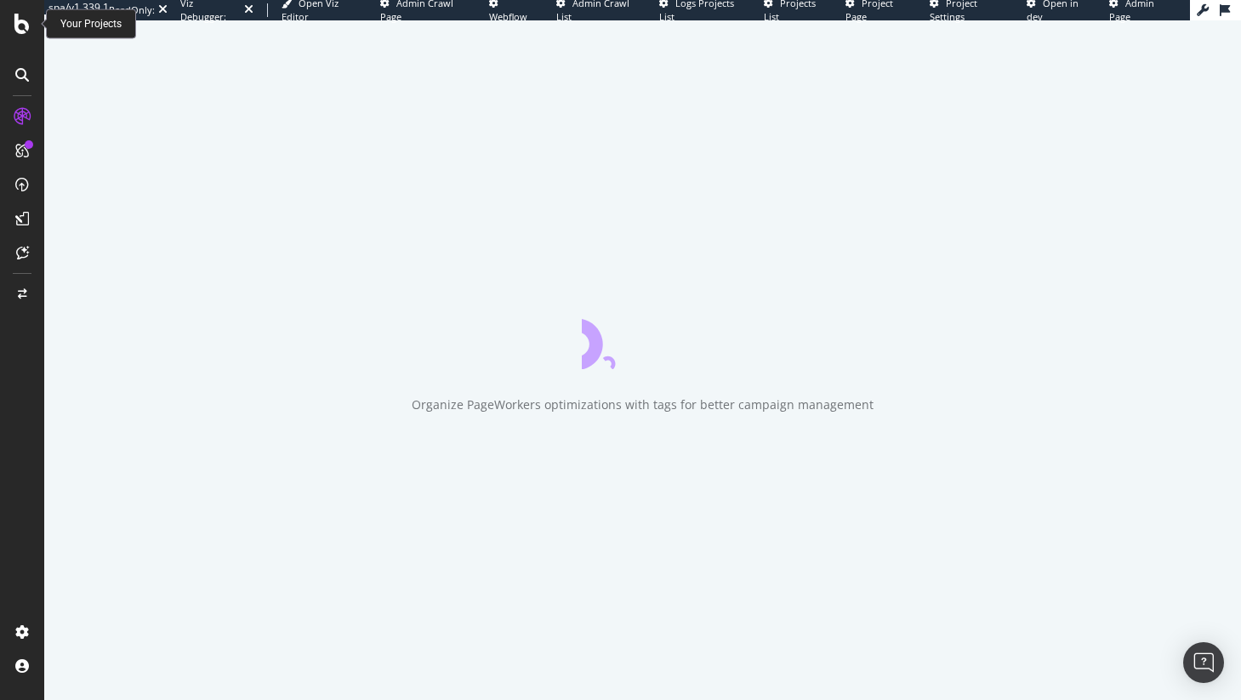
click at [21, 29] on icon at bounding box center [21, 24] width 15 height 20
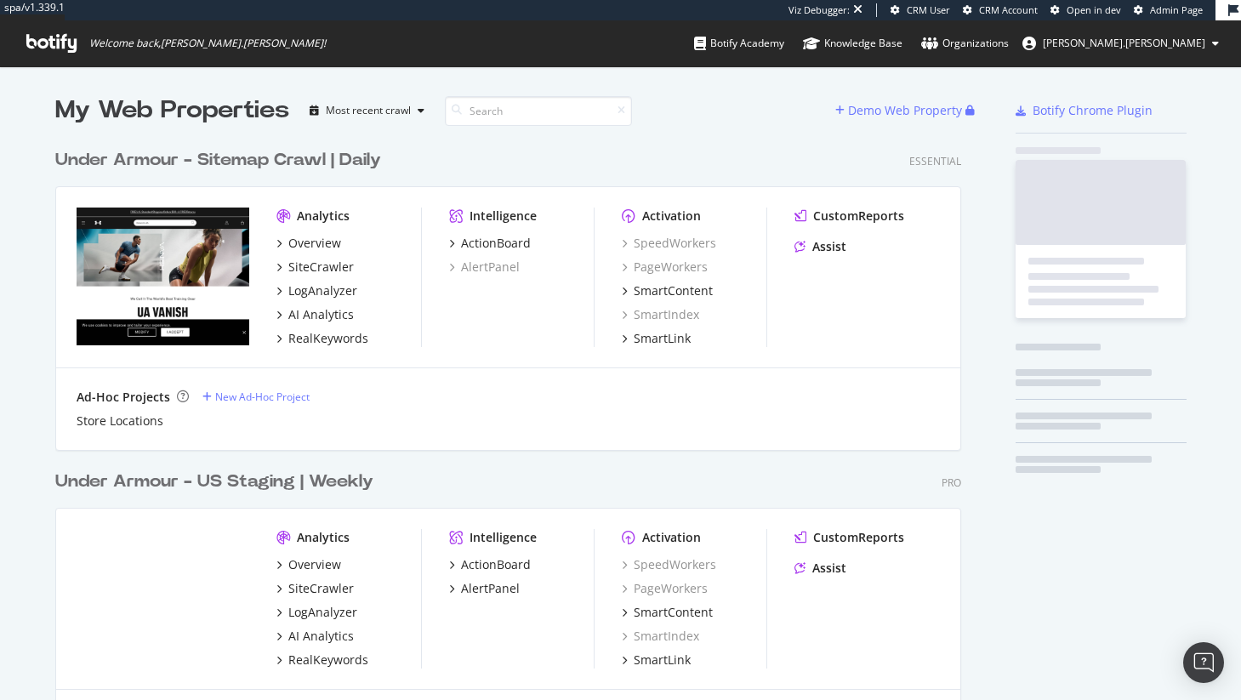
scroll to position [3271, 906]
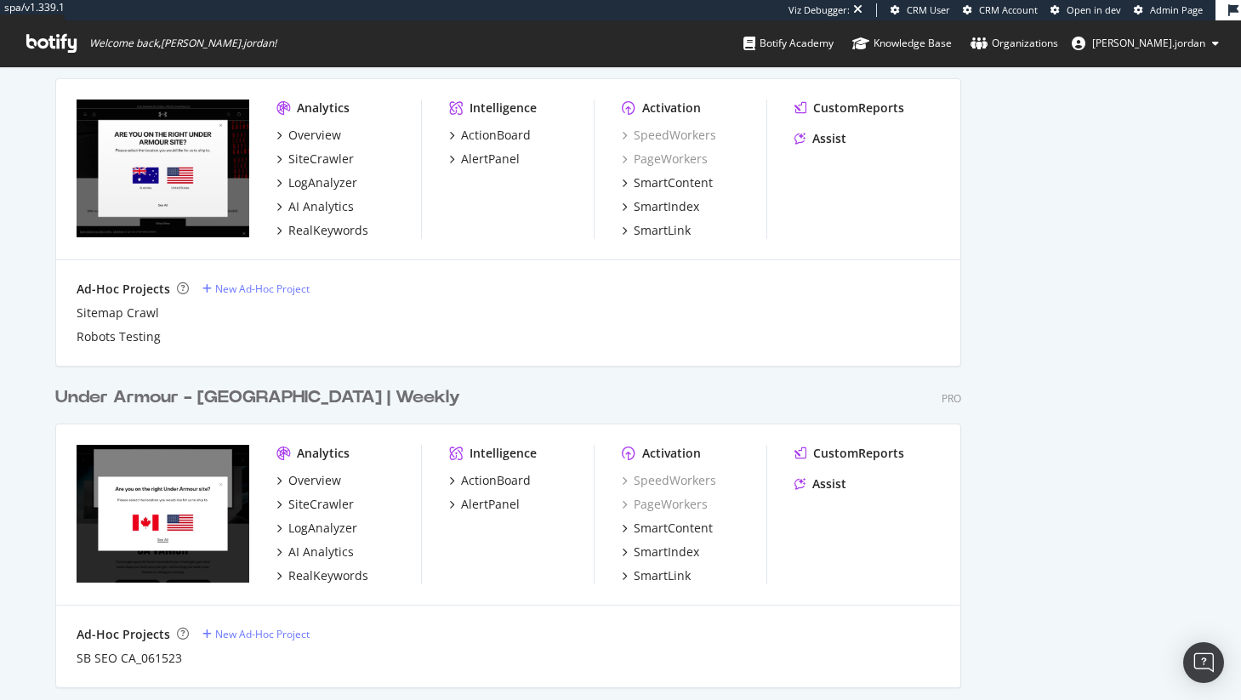
scroll to position [1128, 0]
click at [305, 503] on div "SiteCrawler" at bounding box center [320, 503] width 65 height 17
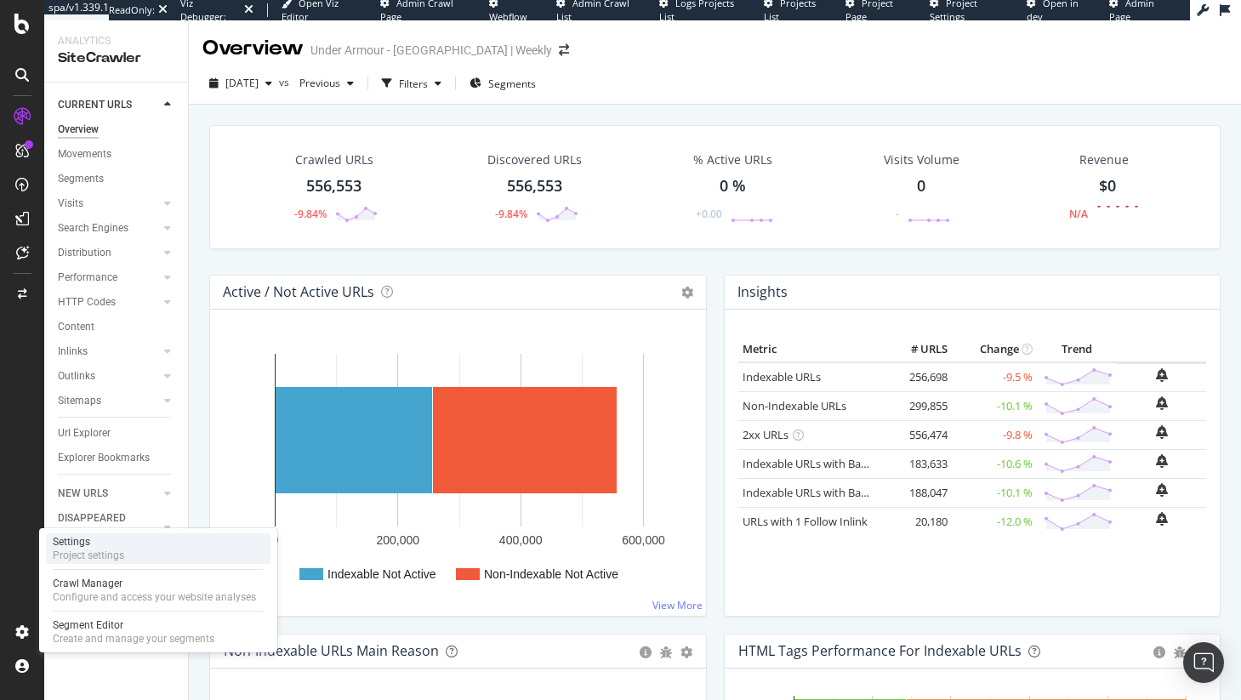
click at [156, 537] on div "Settings Project settings" at bounding box center [158, 548] width 224 height 31
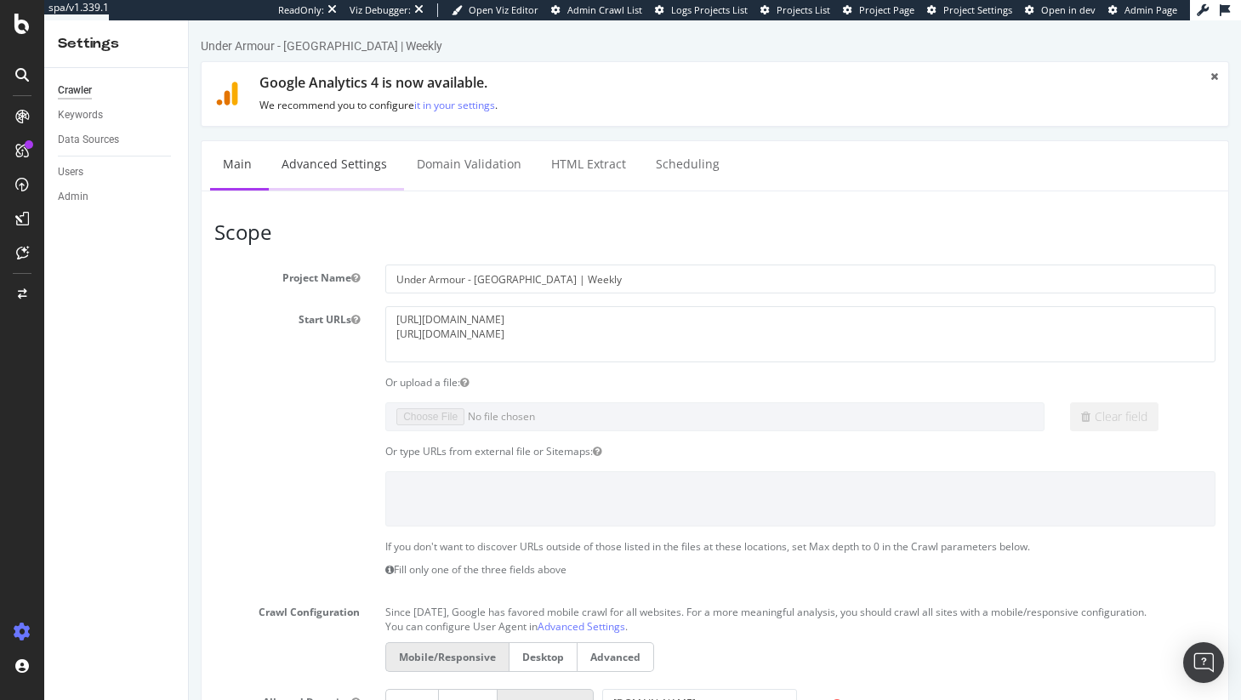
click at [352, 163] on link "Advanced Settings" at bounding box center [334, 164] width 131 height 47
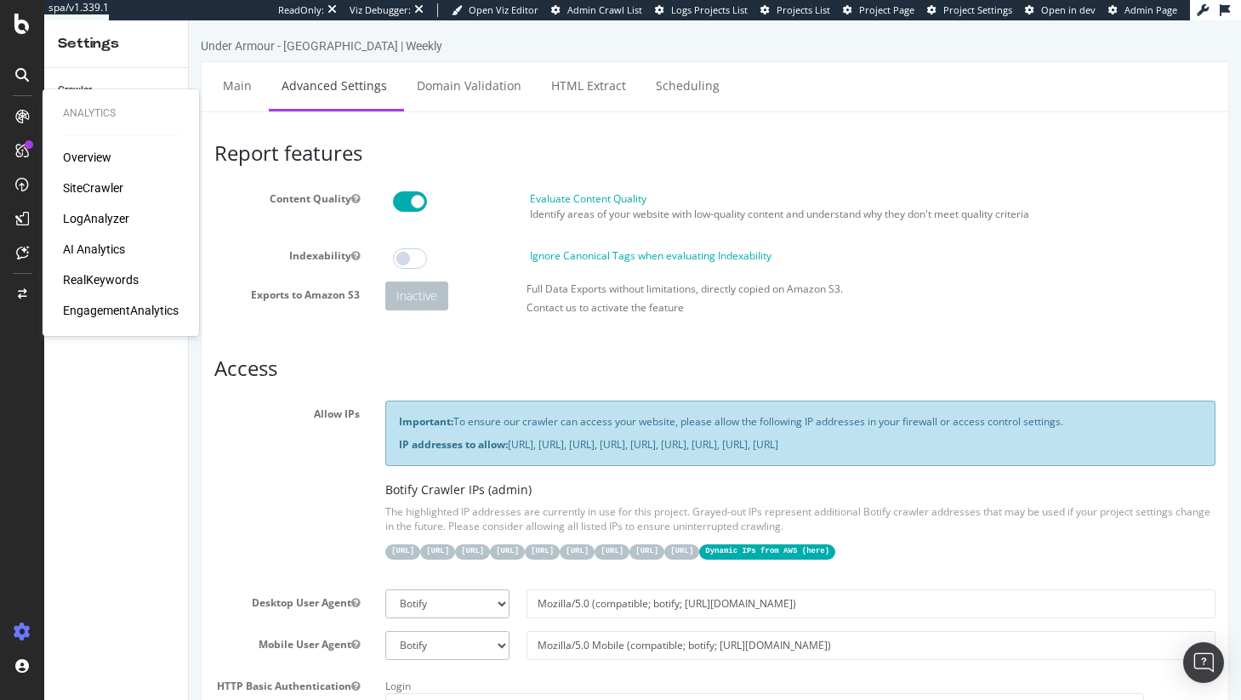
click at [94, 191] on div "SiteCrawler" at bounding box center [93, 187] width 60 height 17
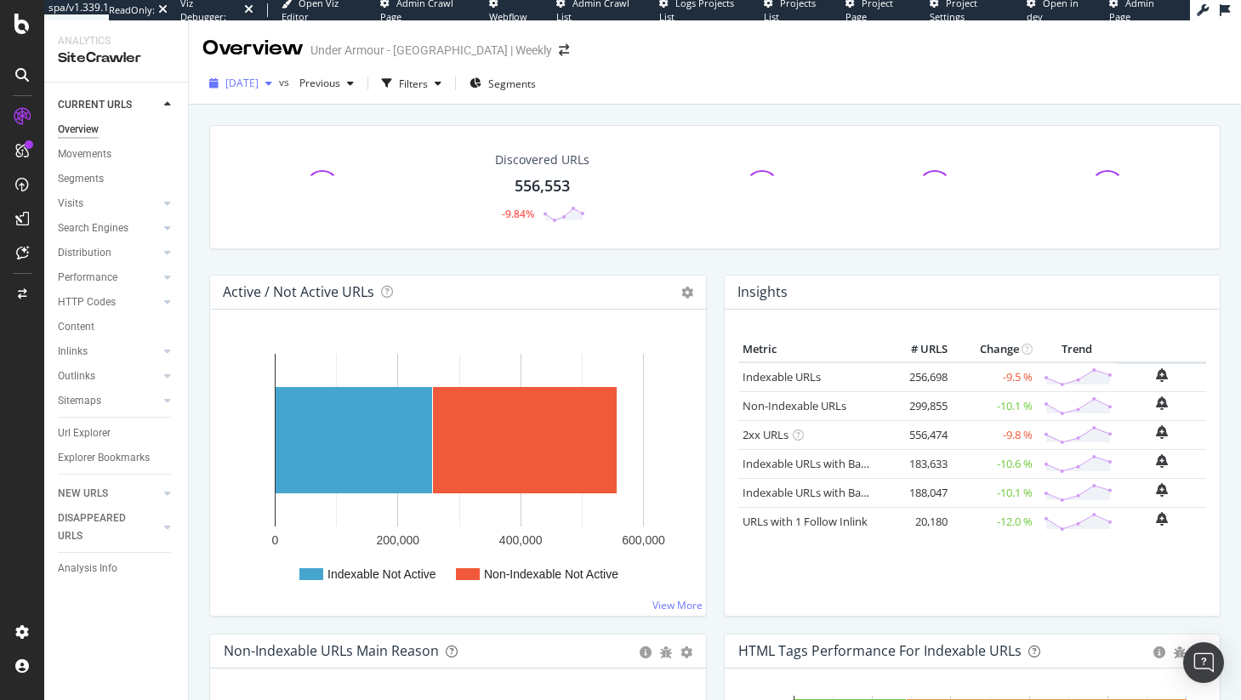
click at [259, 87] on span "[DATE]" at bounding box center [241, 83] width 33 height 14
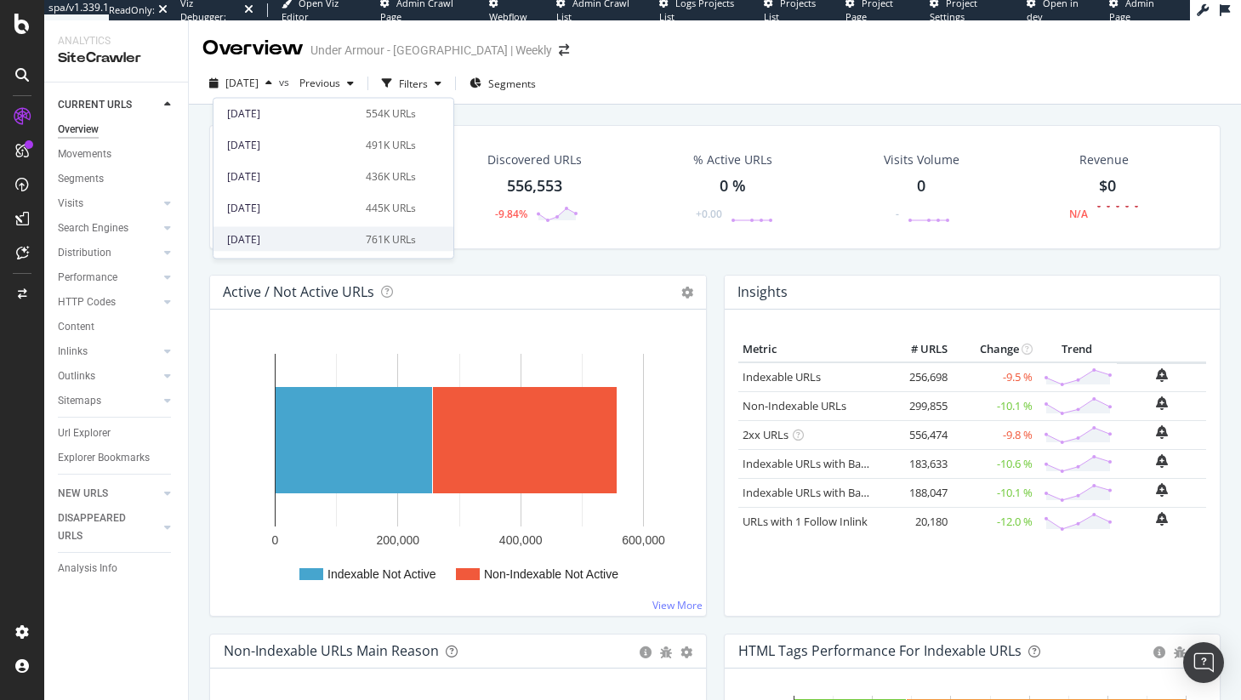
scroll to position [157, 0]
click at [366, 112] on div "554K URLs" at bounding box center [391, 112] width 50 height 15
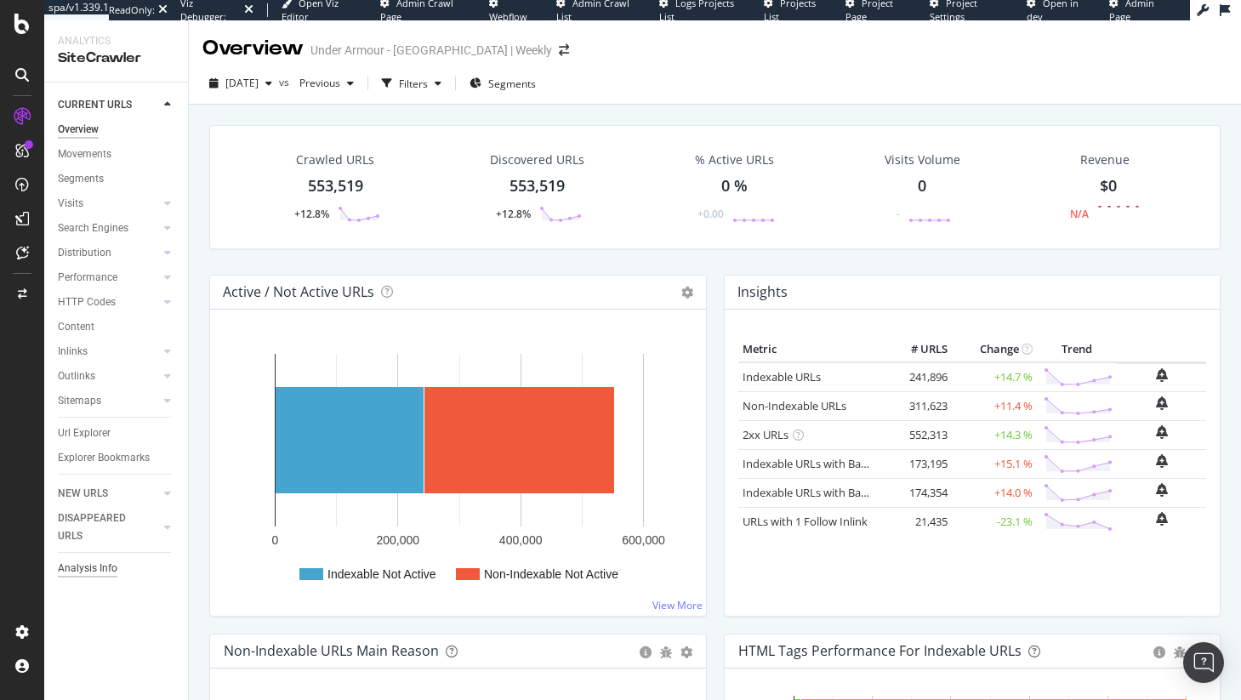
click at [97, 567] on div "Analysis Info" at bounding box center [88, 569] width 60 height 18
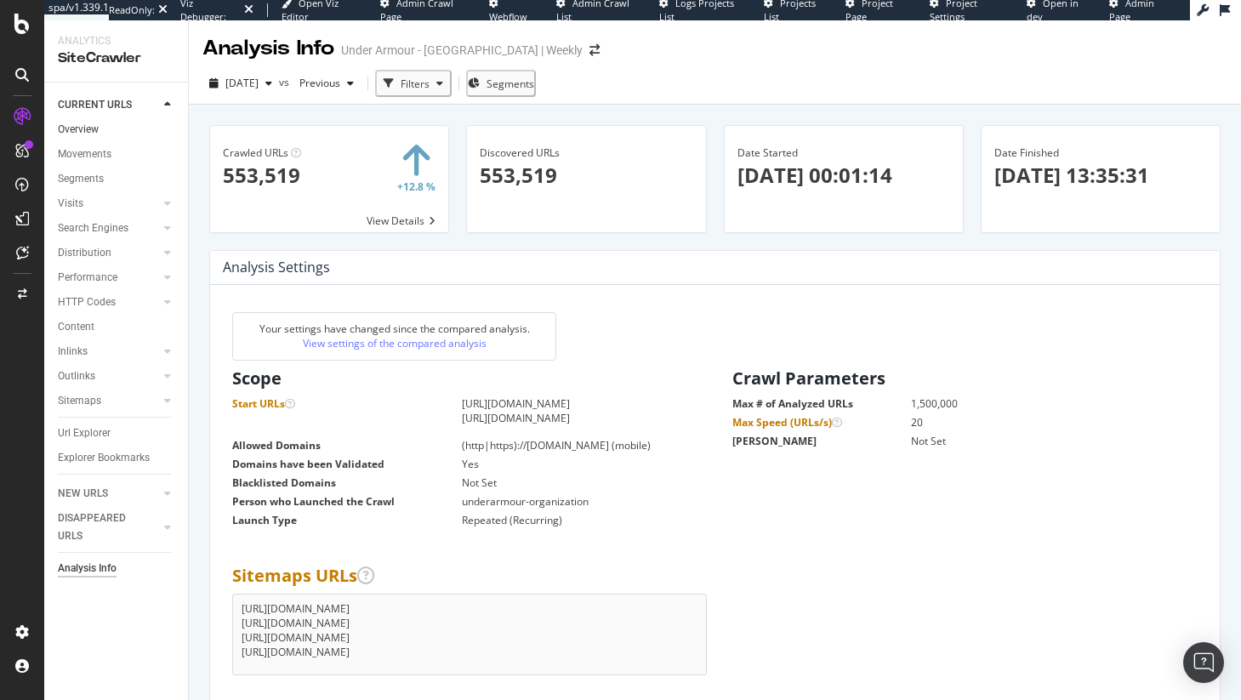
click at [99, 130] on link "Overview" at bounding box center [117, 130] width 118 height 18
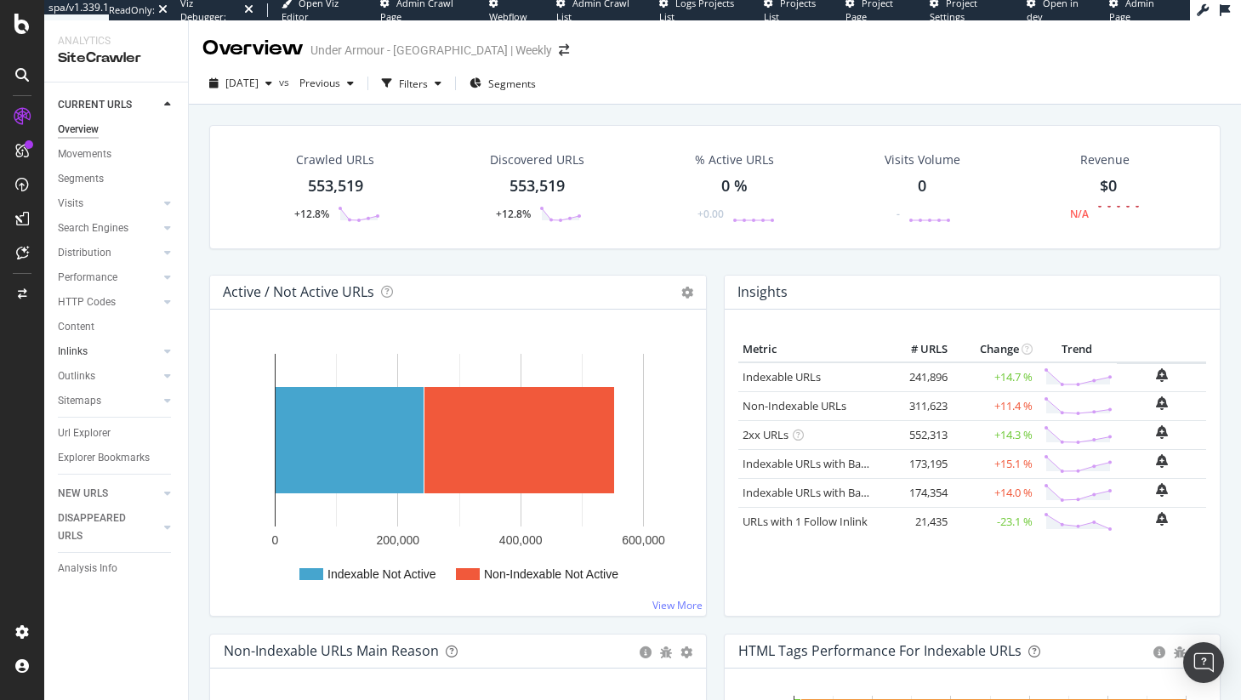
click at [89, 353] on link "Inlinks" at bounding box center [108, 352] width 101 height 18
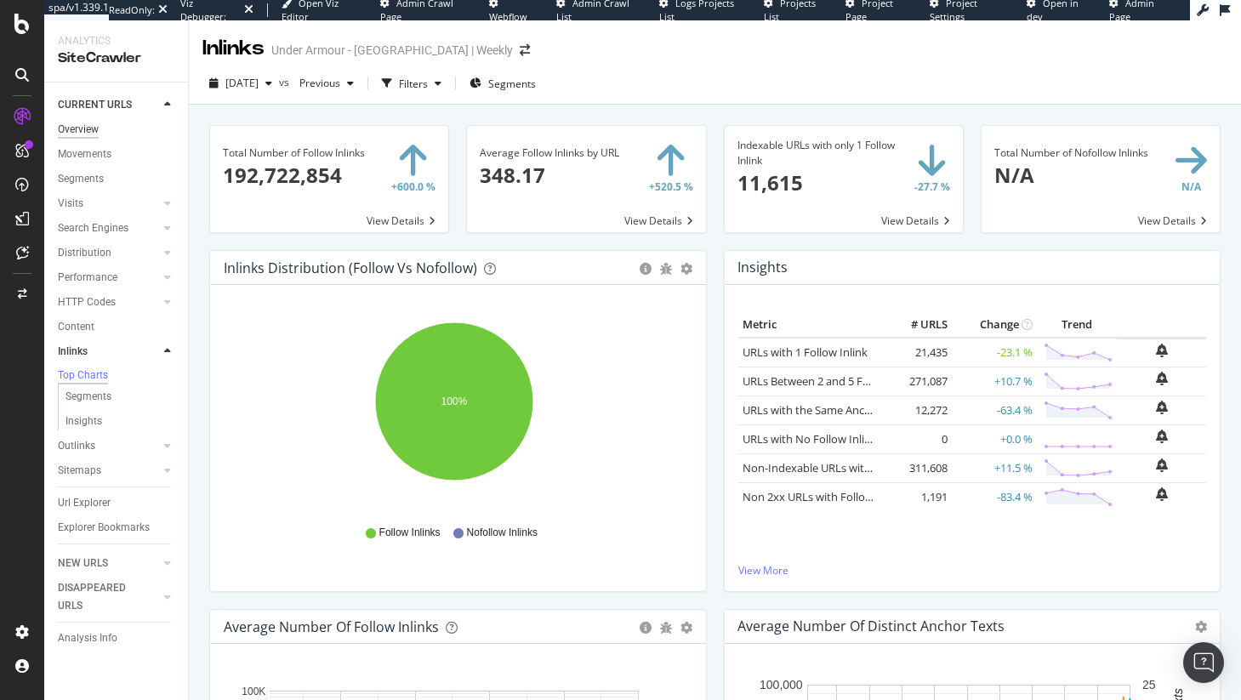
click at [93, 130] on div "Overview" at bounding box center [78, 130] width 41 height 18
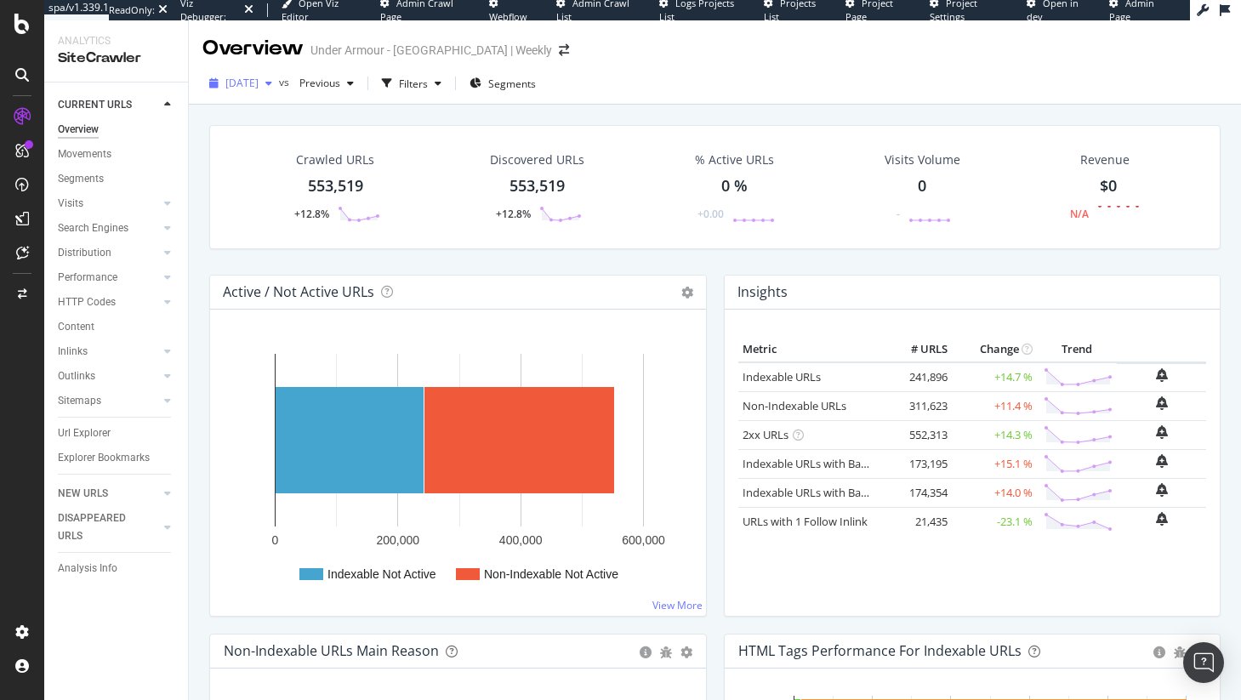
click at [259, 82] on span "2025 Sep. 11th" at bounding box center [241, 83] width 33 height 14
click at [71, 358] on div "Inlinks" at bounding box center [73, 352] width 30 height 18
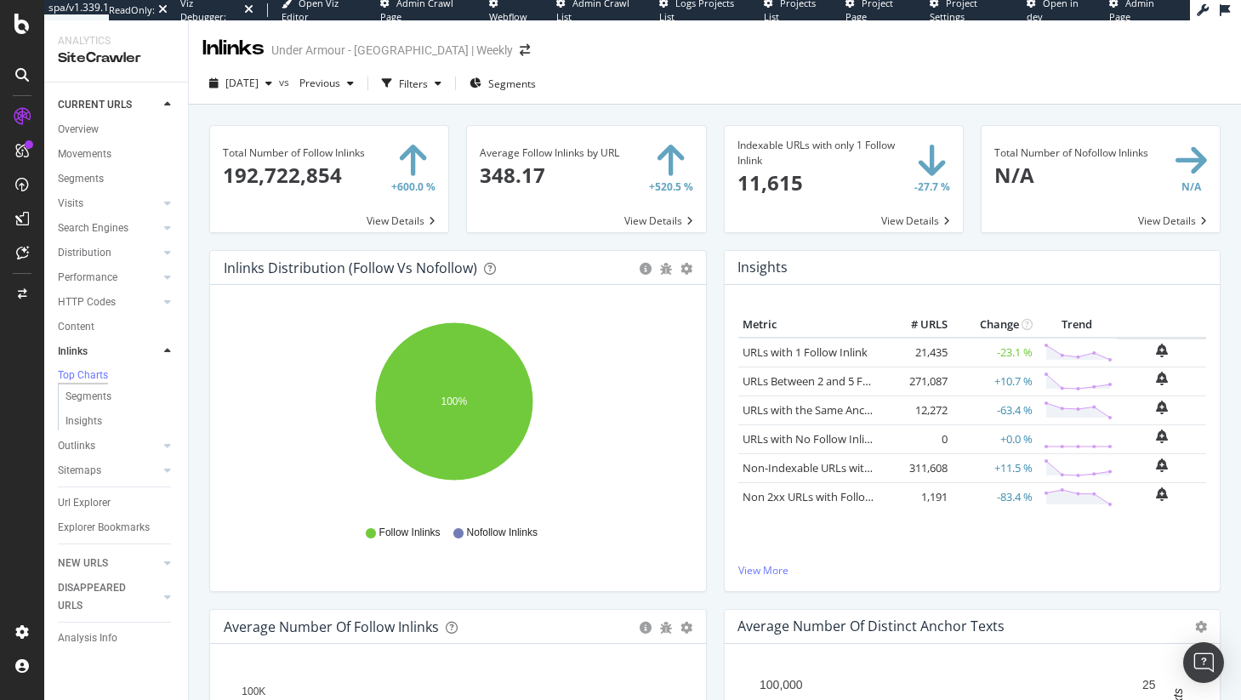
scroll to position [3, 0]
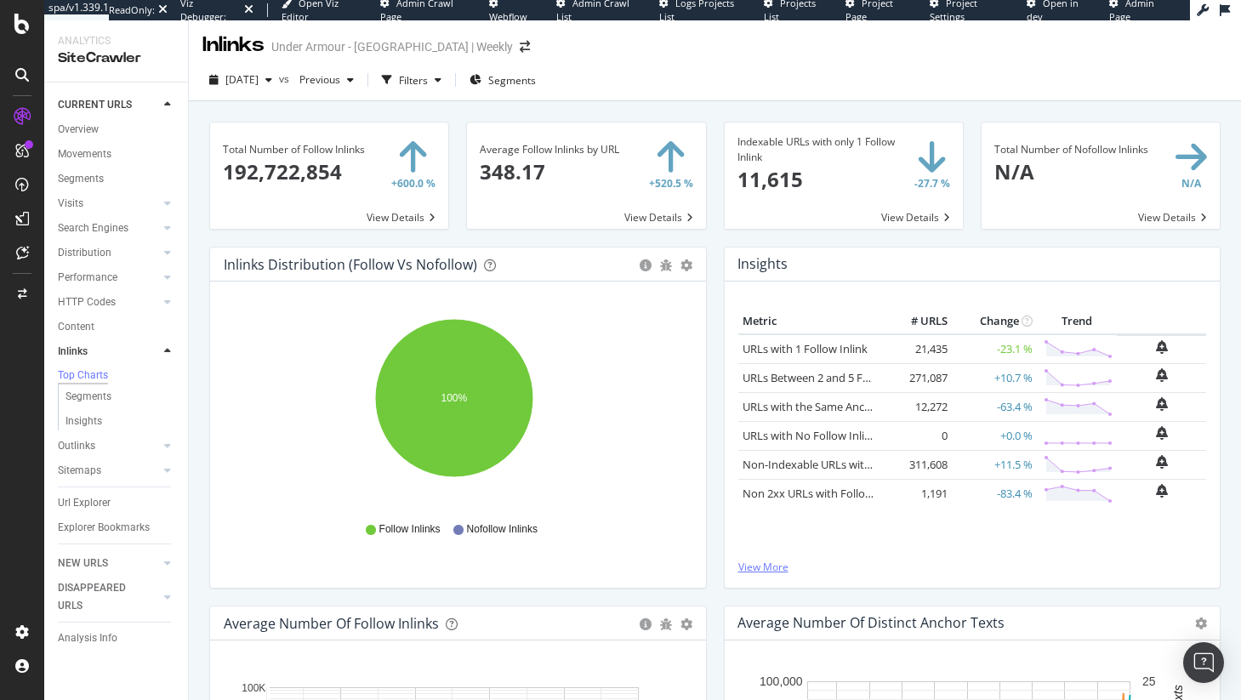
click at [760, 560] on link "View More" at bounding box center [972, 567] width 469 height 14
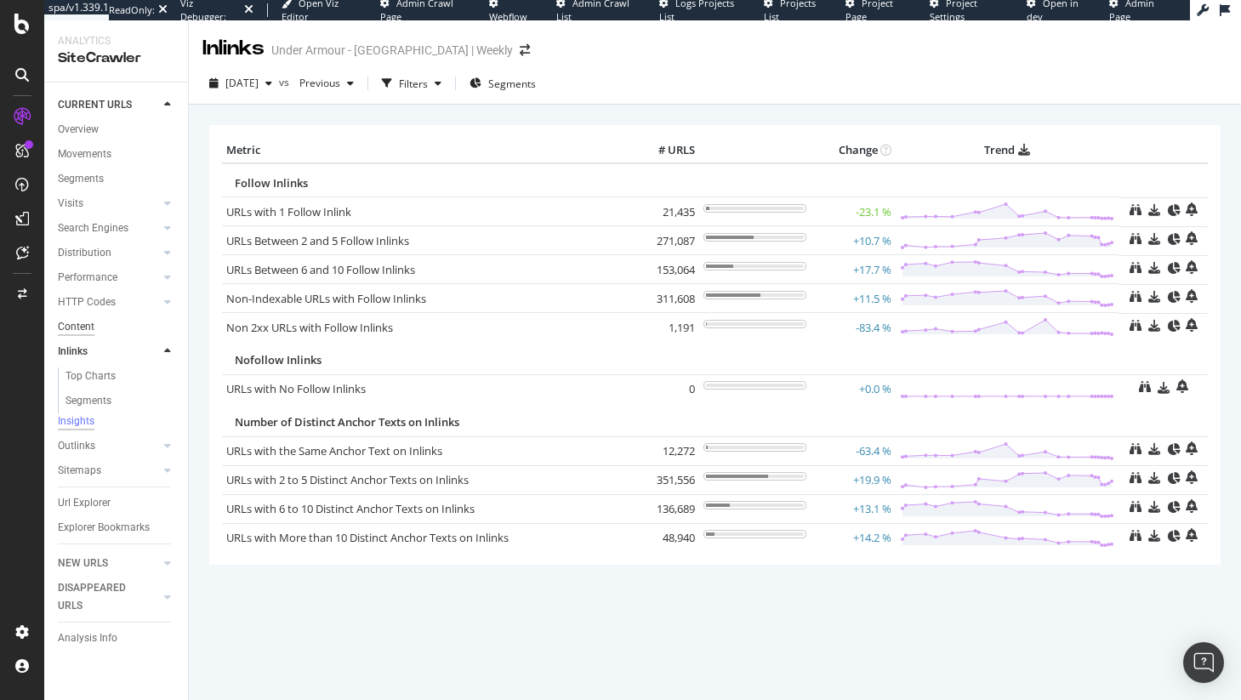
click at [84, 329] on div "Content" at bounding box center [76, 327] width 37 height 18
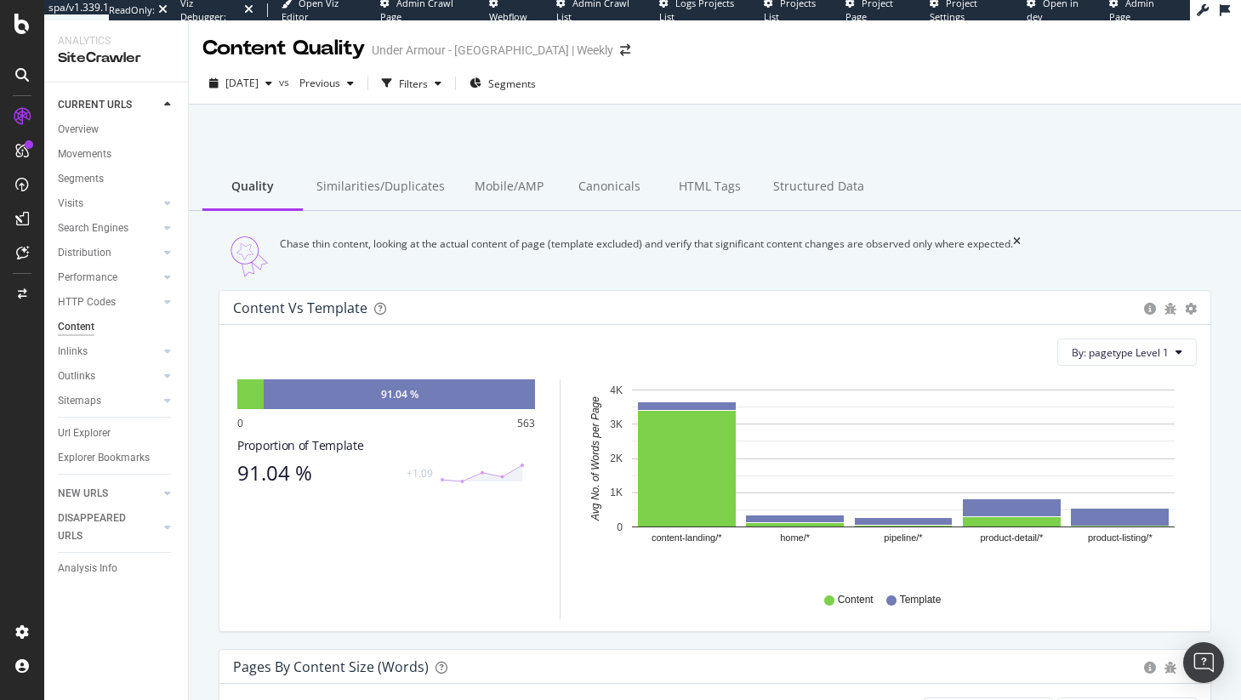
scroll to position [373, 0]
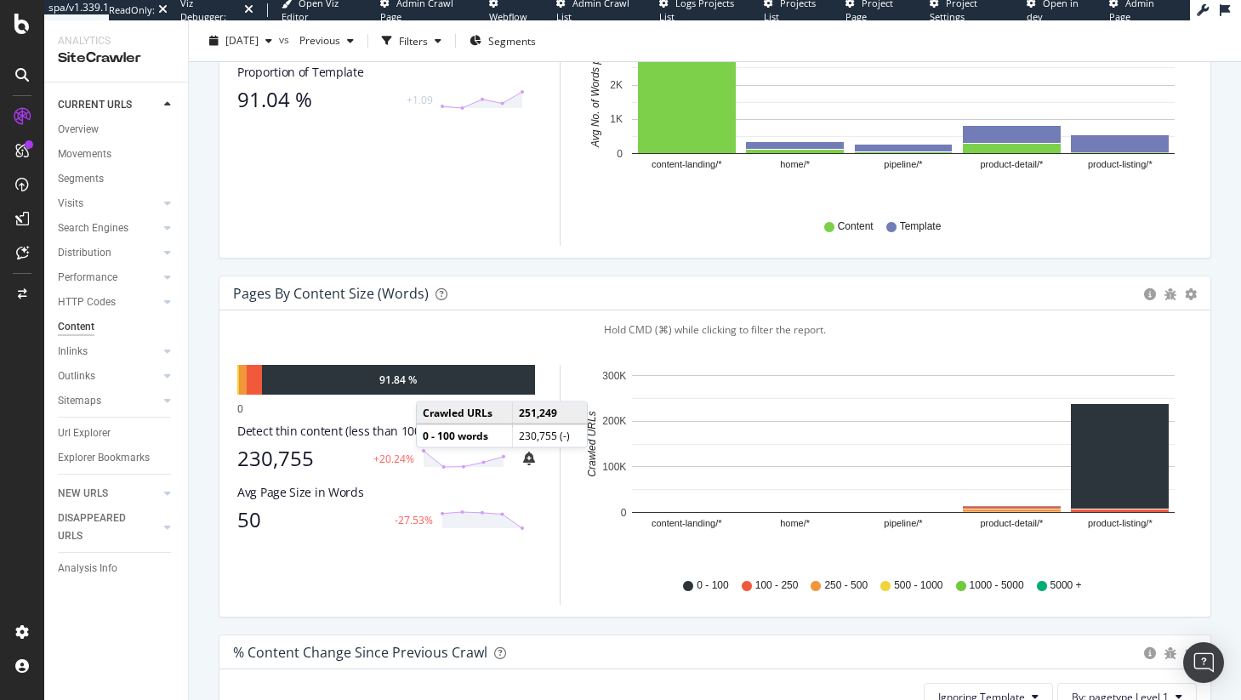
click at [433, 395] on div "91.84 %" at bounding box center [398, 380] width 273 height 30
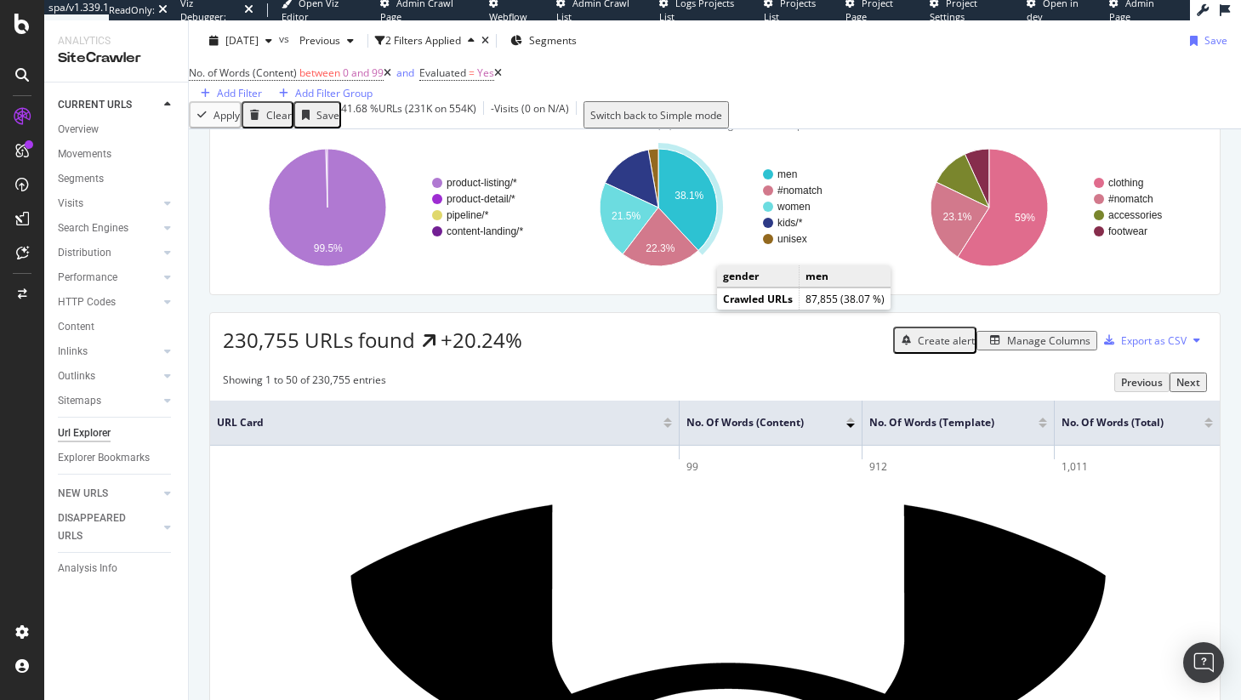
scroll to position [101, 0]
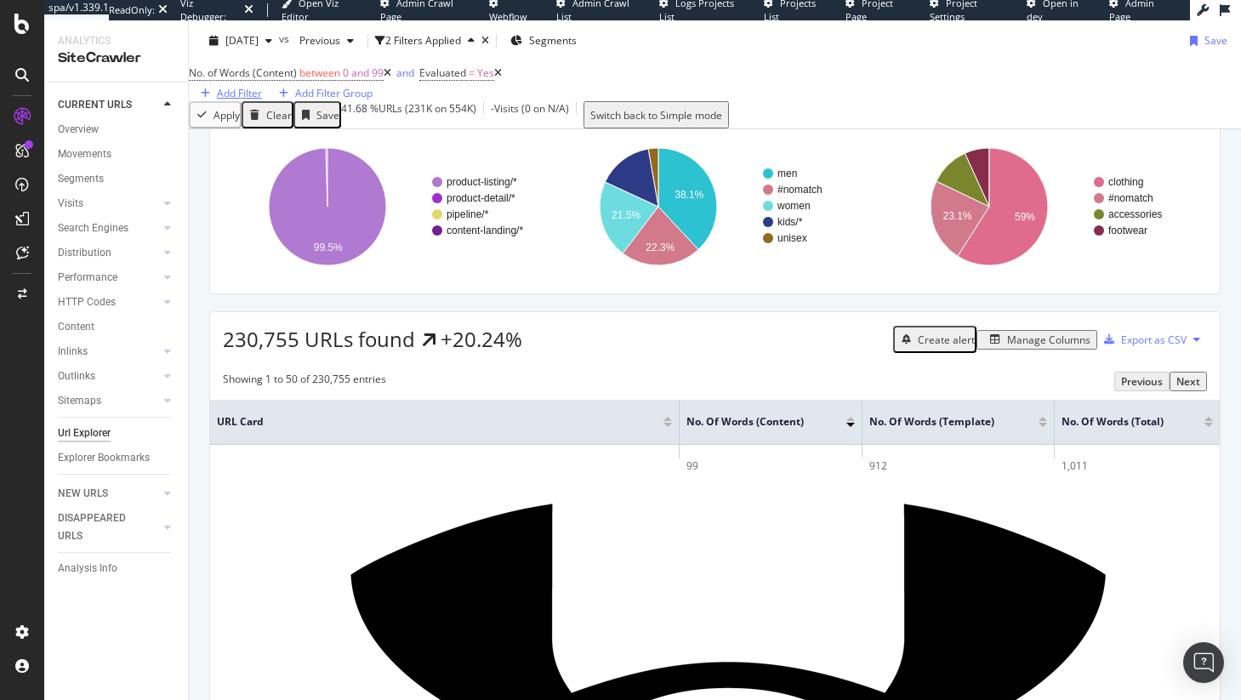
click at [262, 86] on div "Add Filter" at bounding box center [239, 93] width 45 height 14
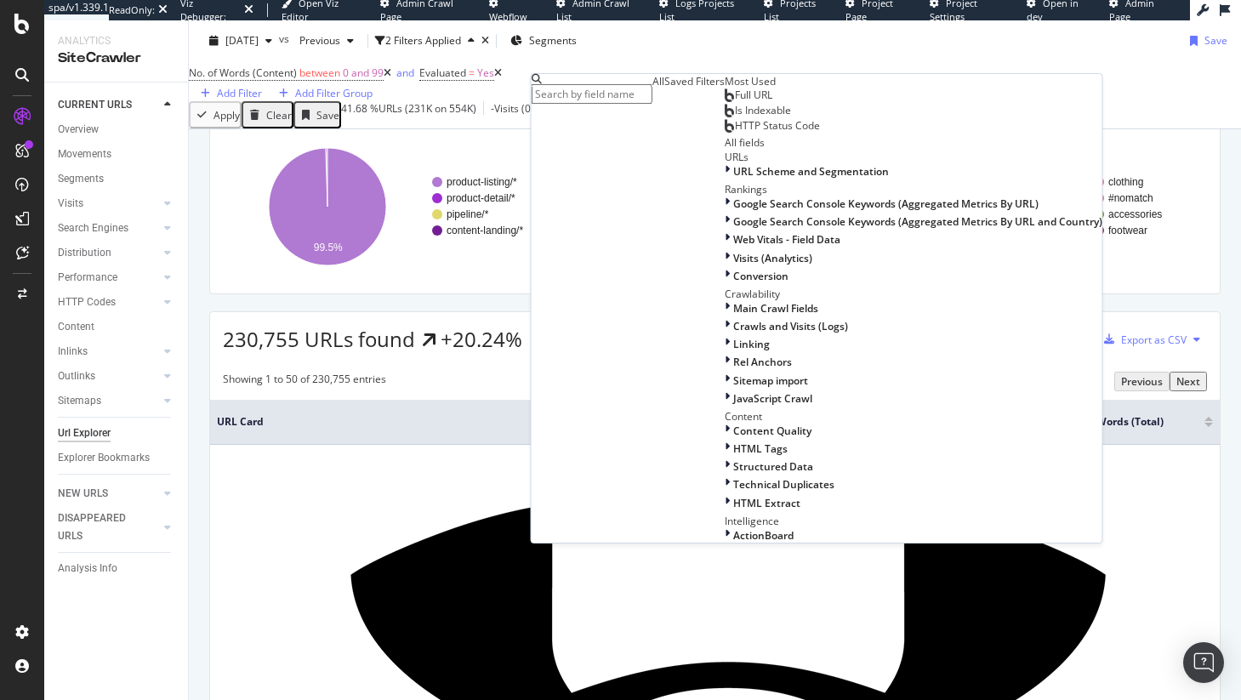
click at [608, 103] on input "text" at bounding box center [591, 94] width 121 height 20
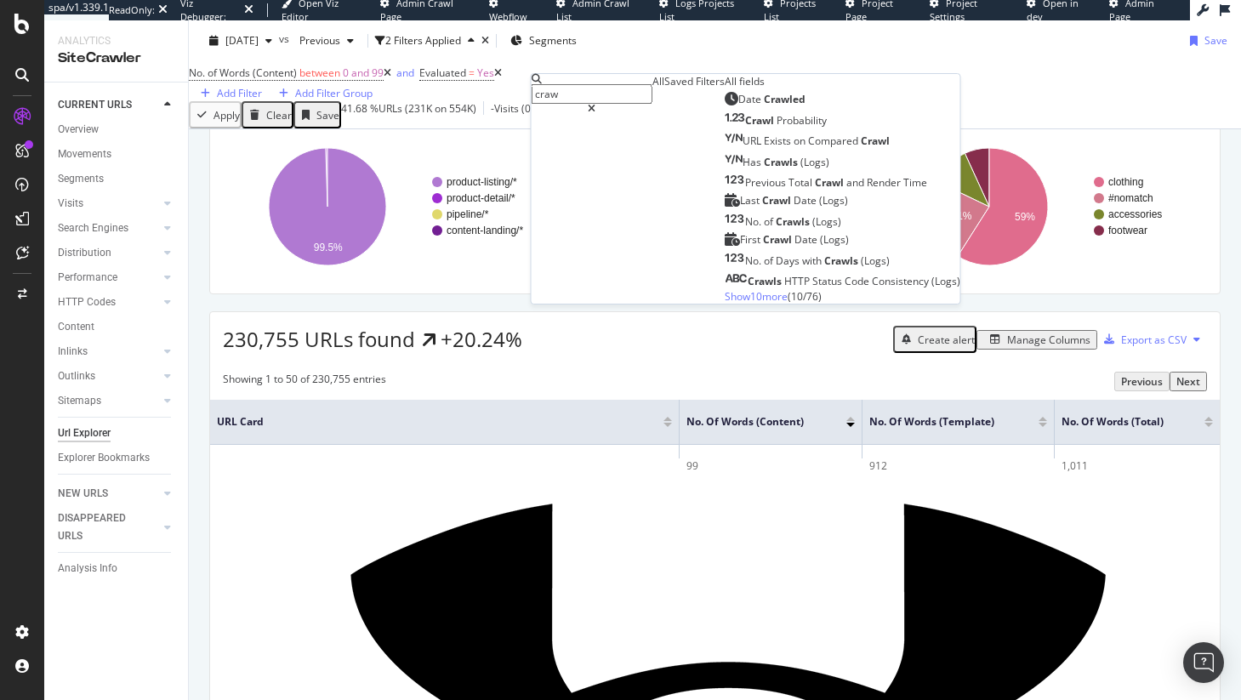
type input "craw"
click at [724, 304] on span "Show 10 more" at bounding box center [755, 296] width 63 height 14
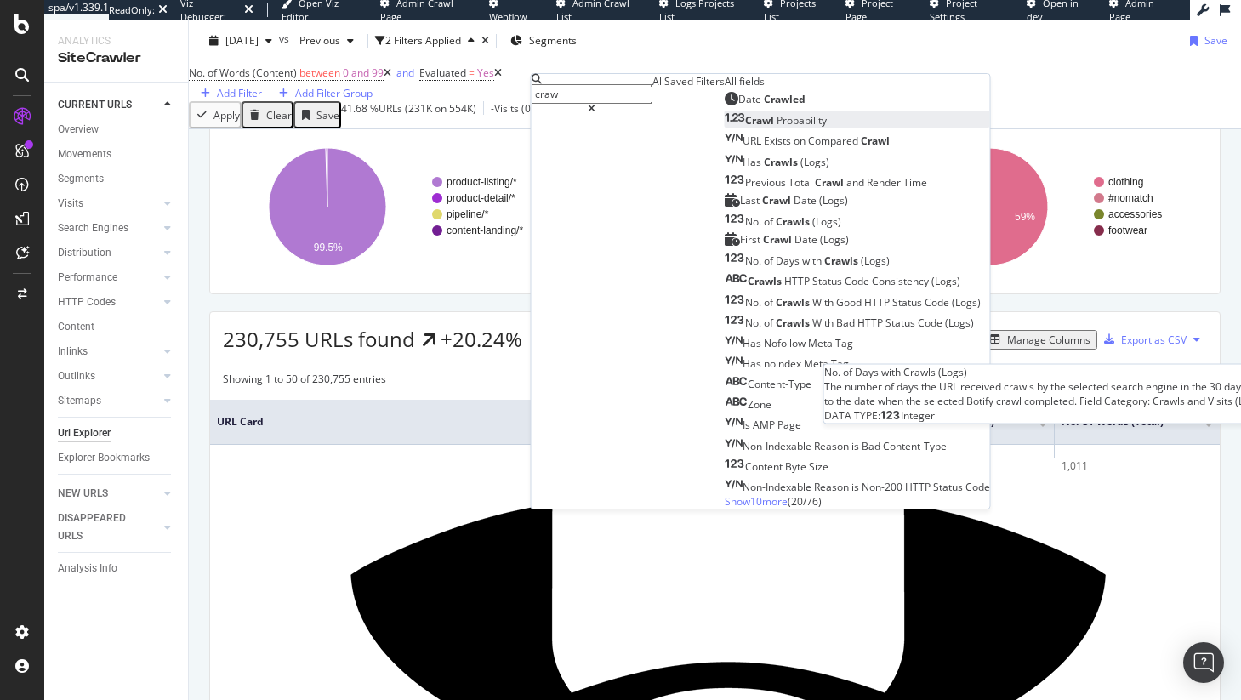
scroll to position [3, 0]
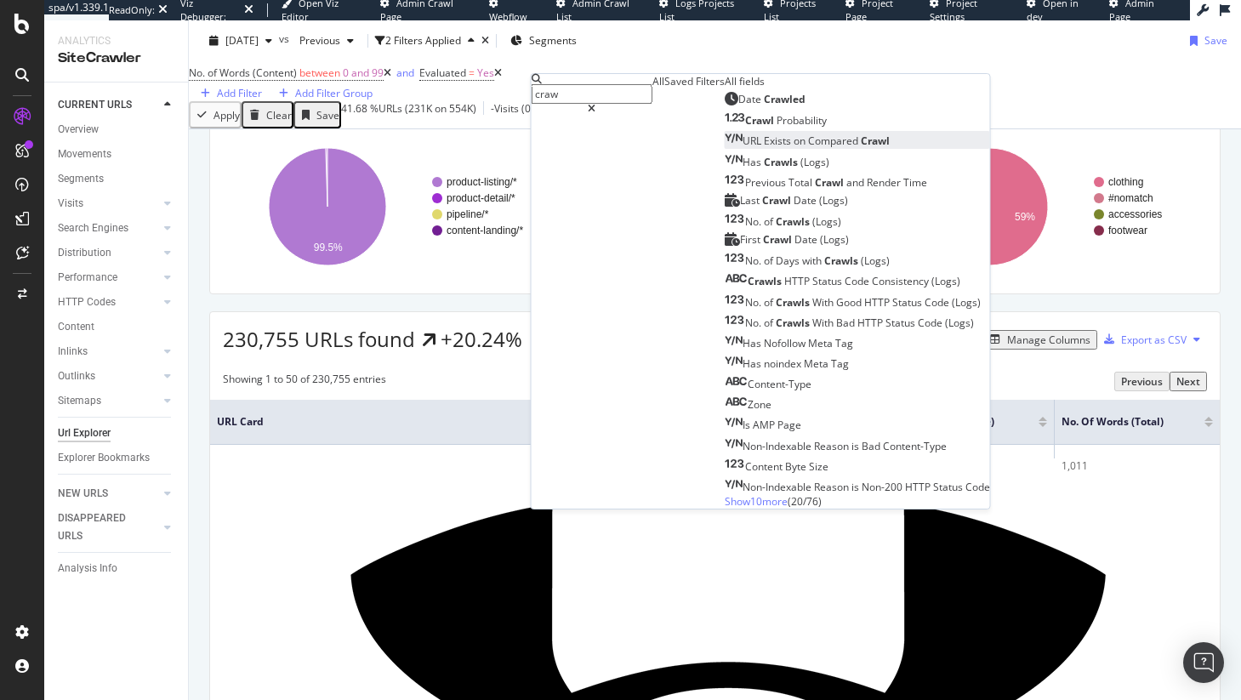
click at [808, 148] on span "Compared" at bounding box center [834, 141] width 53 height 14
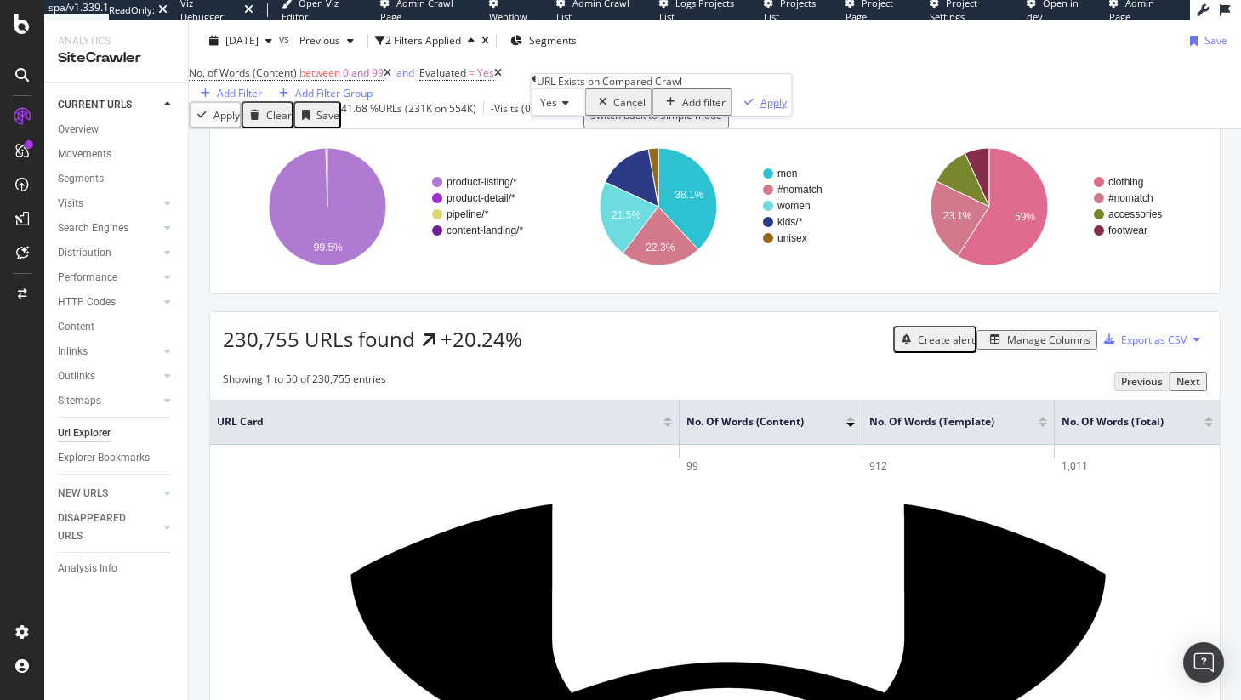
click at [760, 110] on div "Apply" at bounding box center [773, 102] width 26 height 14
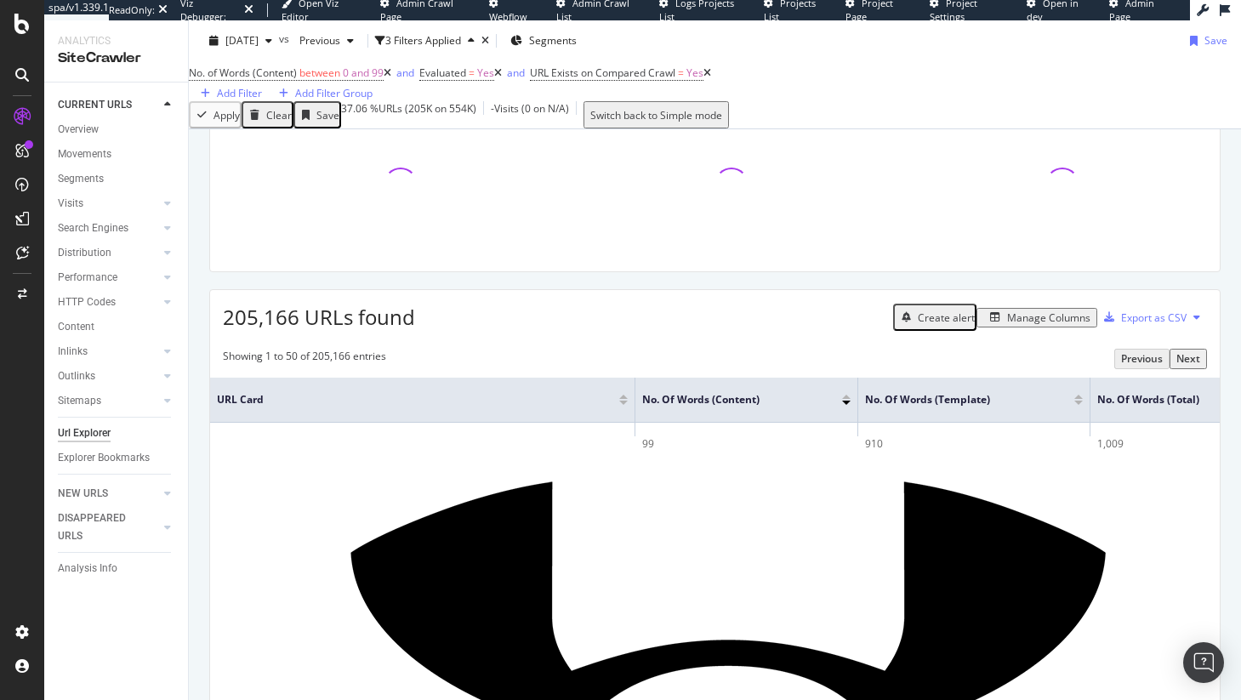
scroll to position [128, 0]
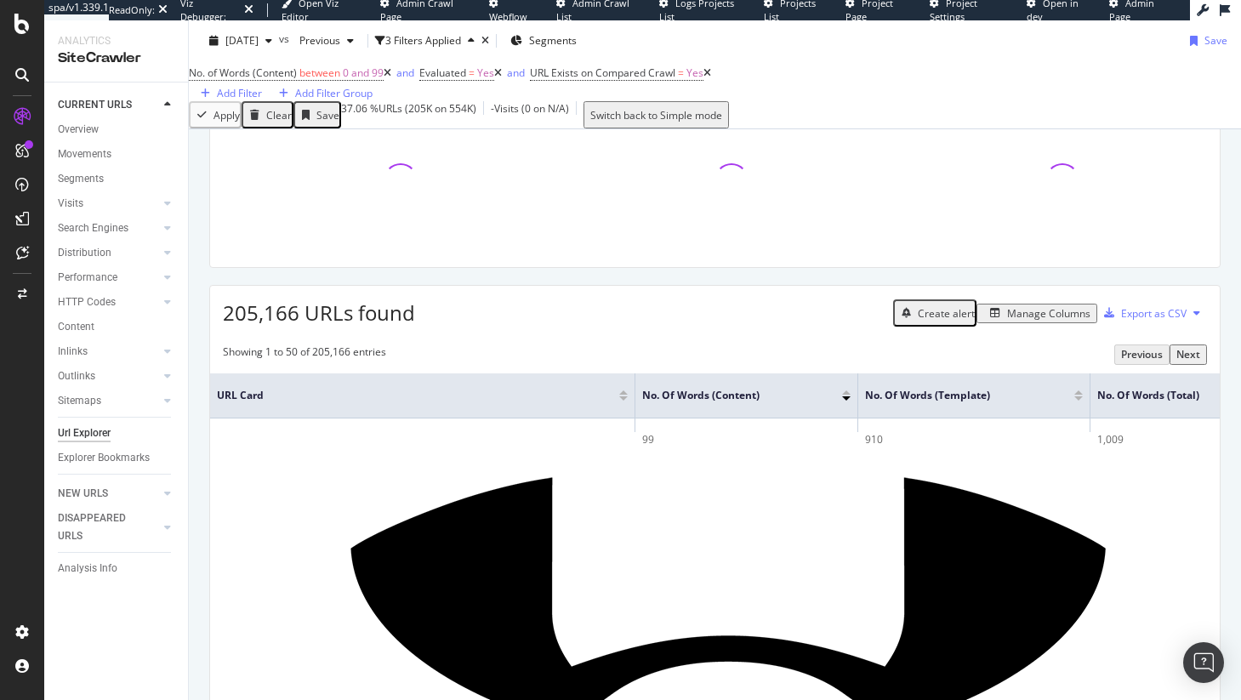
click at [1007, 321] on div "Manage Columns" at bounding box center [1048, 313] width 83 height 14
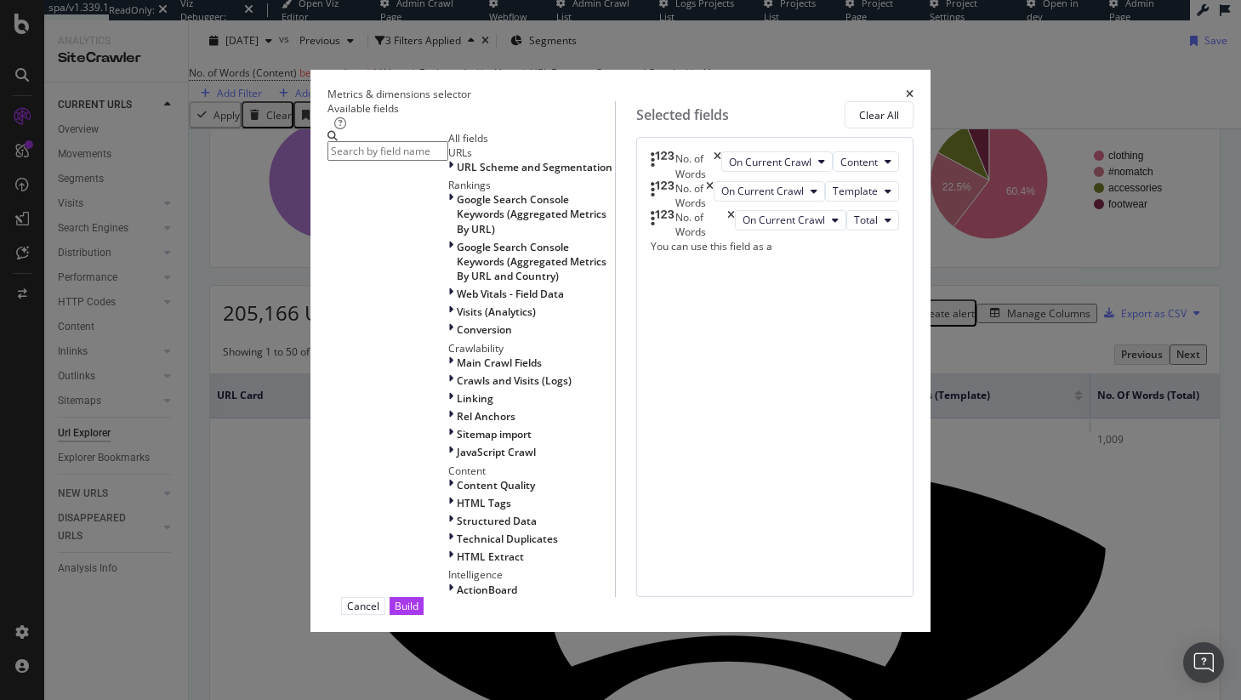
click at [448, 161] on input "modal" at bounding box center [387, 151] width 121 height 20
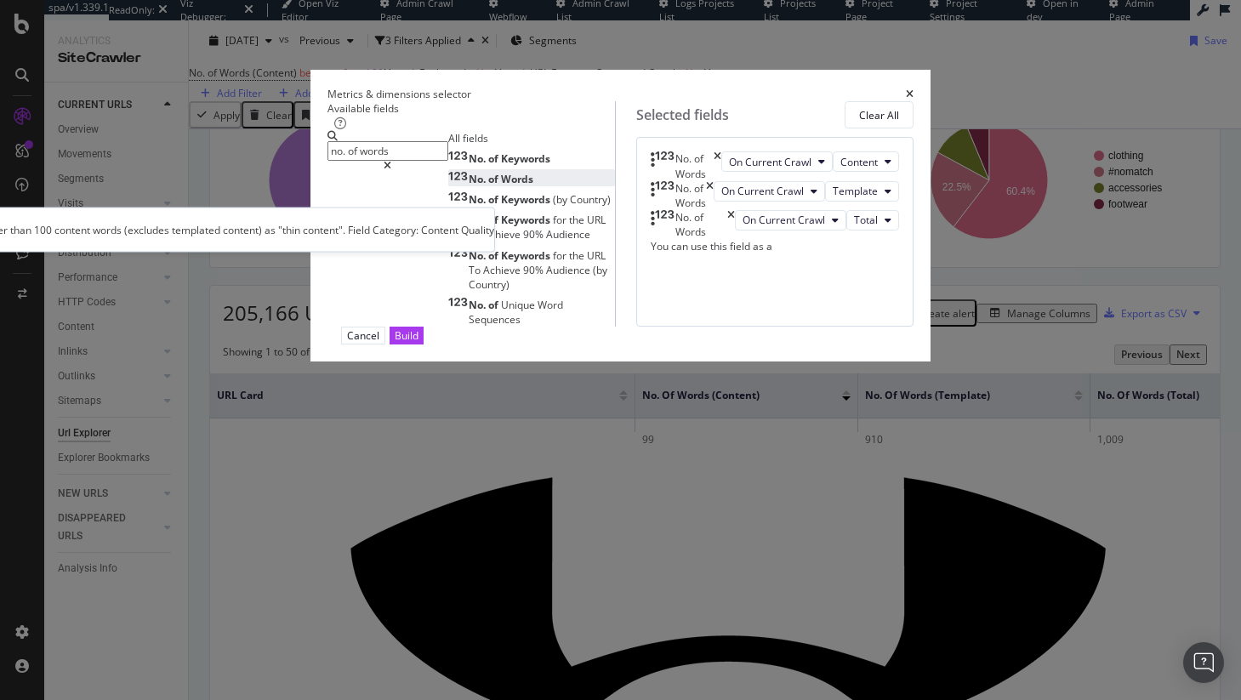
click at [448, 186] on div "No. of Words" at bounding box center [490, 179] width 85 height 14
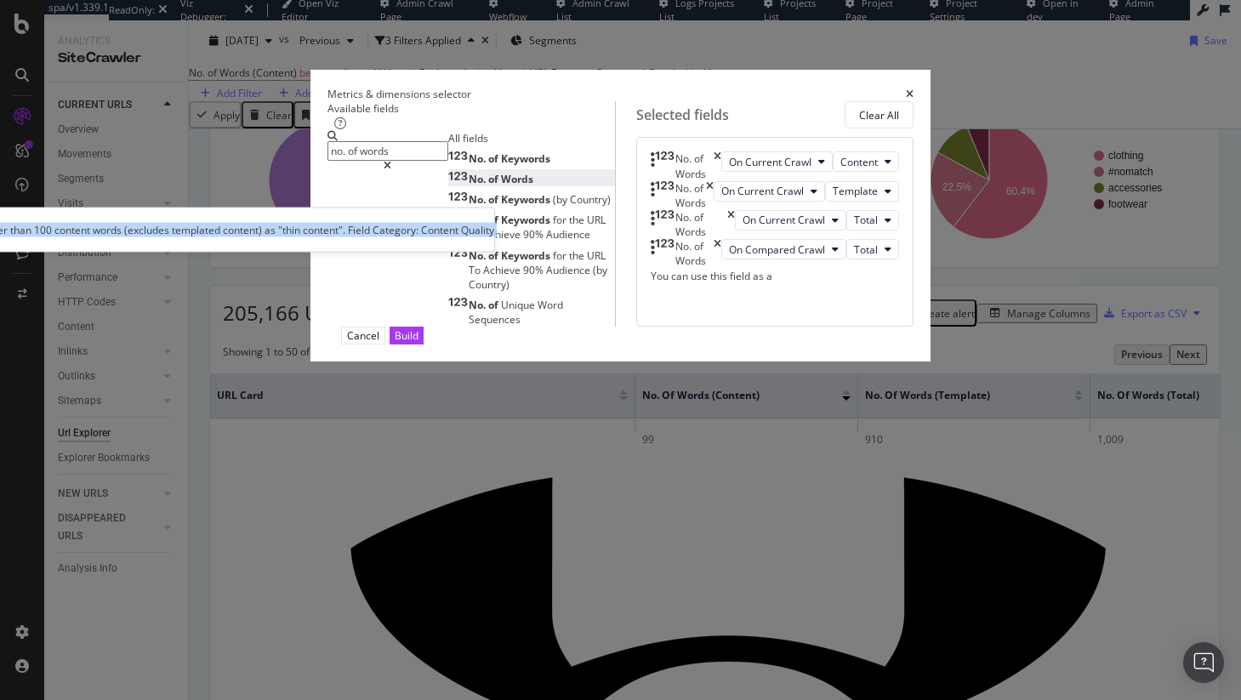
click at [448, 186] on div "No. of Words" at bounding box center [490, 179] width 85 height 14
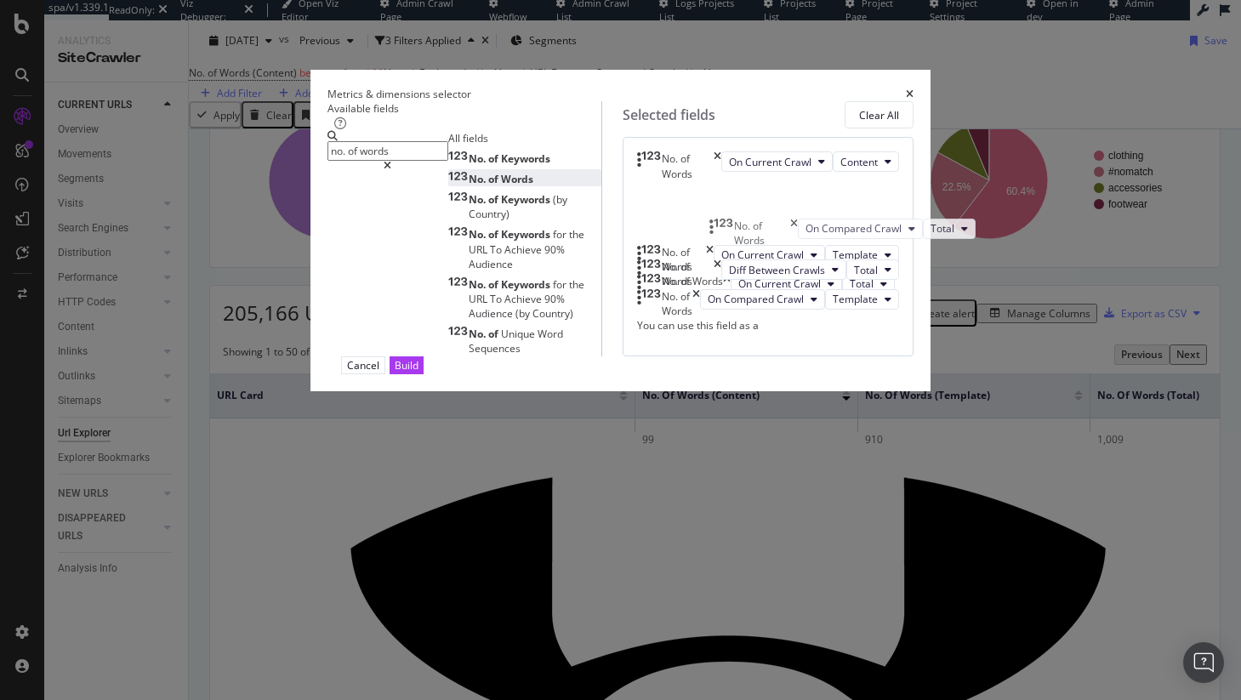
drag, startPoint x: 719, startPoint y: 368, endPoint x: 722, endPoint y: 231, distance: 136.9
click at [723, 232] on body "spa/v1.339.1 ReadOnly: Viz Debugger: Open Viz Editor Admin Crawl Page Webflow A…" at bounding box center [620, 350] width 1241 height 700
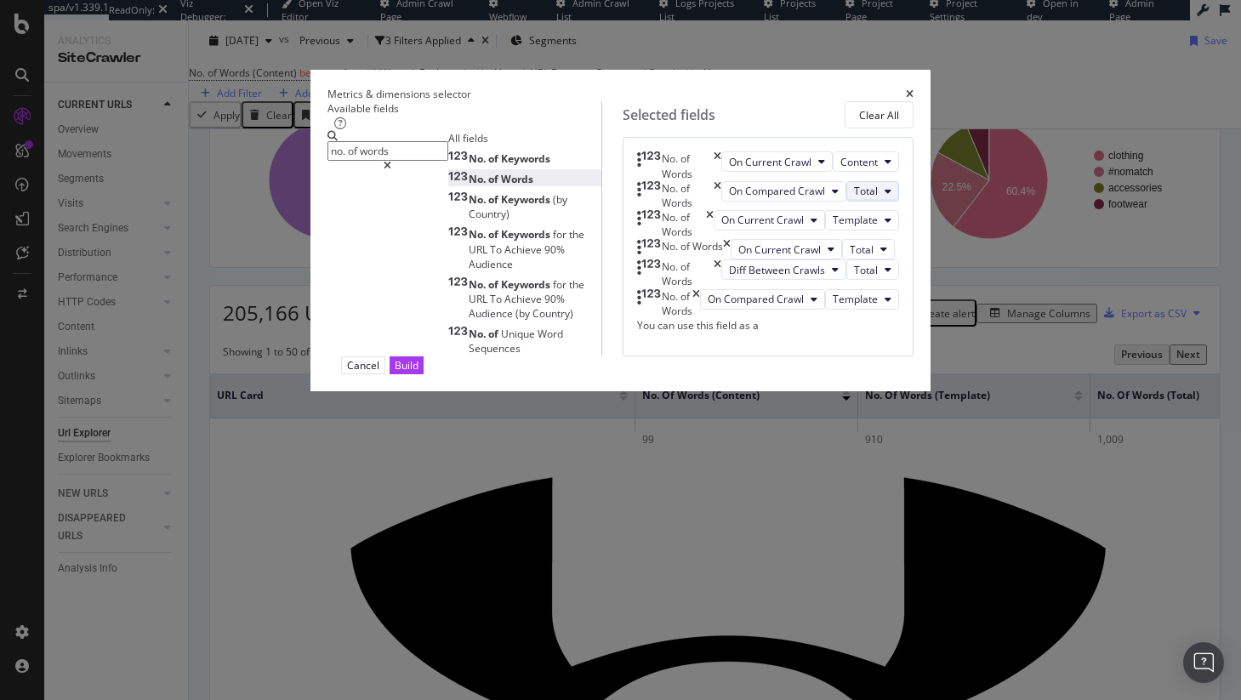
click at [860, 198] on span "Total" at bounding box center [866, 191] width 24 height 14
click at [884, 343] on div "Content" at bounding box center [871, 353] width 72 height 31
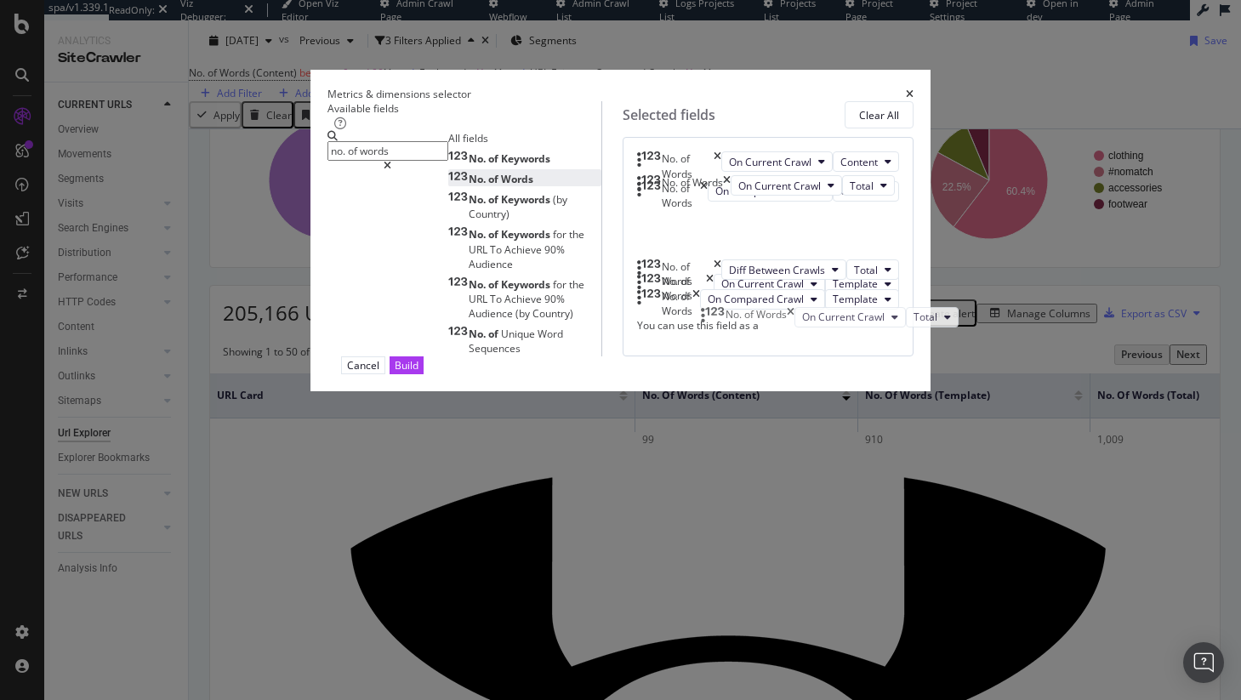
drag, startPoint x: 719, startPoint y: 368, endPoint x: 719, endPoint y: 320, distance: 48.5
click at [719, 320] on body "spa/v1.339.1 ReadOnly: Viz Debugger: Open Viz Editor Admin Crawl Page Webflow A…" at bounding box center [620, 350] width 1241 height 700
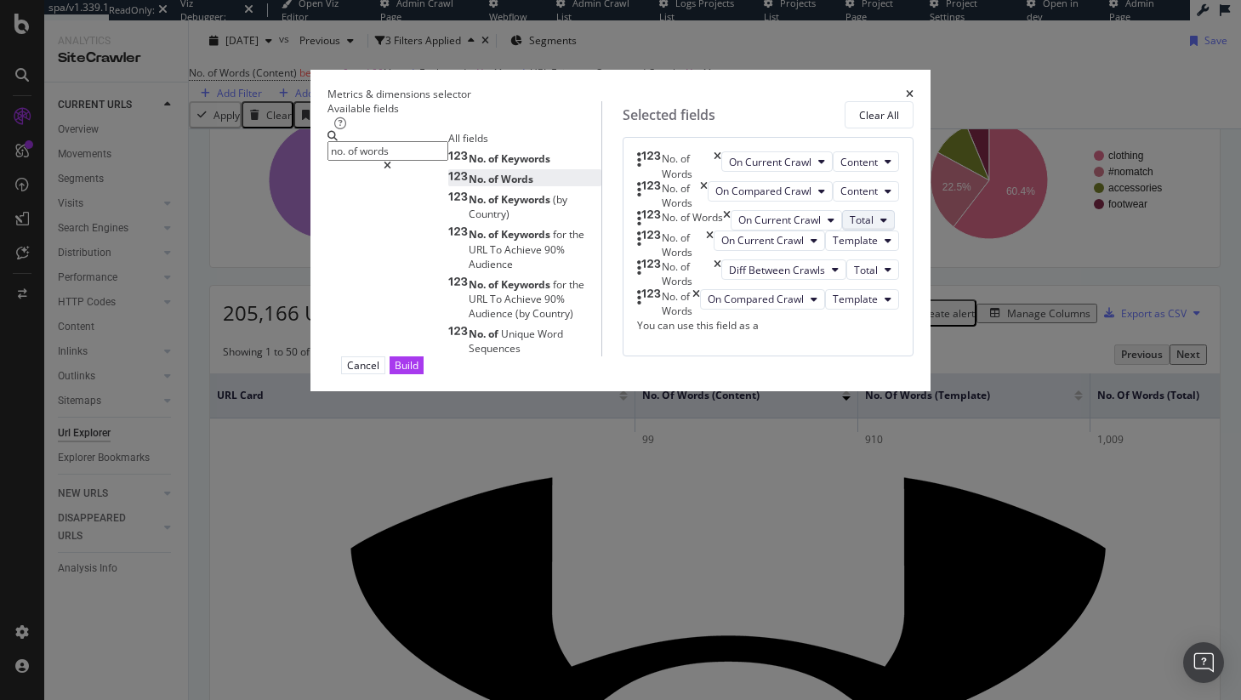
click at [850, 227] on span "Total" at bounding box center [861, 220] width 24 height 14
click at [688, 355] on div "No. of Words On Current Crawl Content No. of Words On Compared Crawl Content No…" at bounding box center [767, 246] width 291 height 219
click at [862, 277] on span "Total" at bounding box center [866, 270] width 24 height 14
click at [885, 511] on span "Template" at bounding box center [870, 515] width 45 height 15
click at [878, 306] on span "Template" at bounding box center [854, 299] width 45 height 14
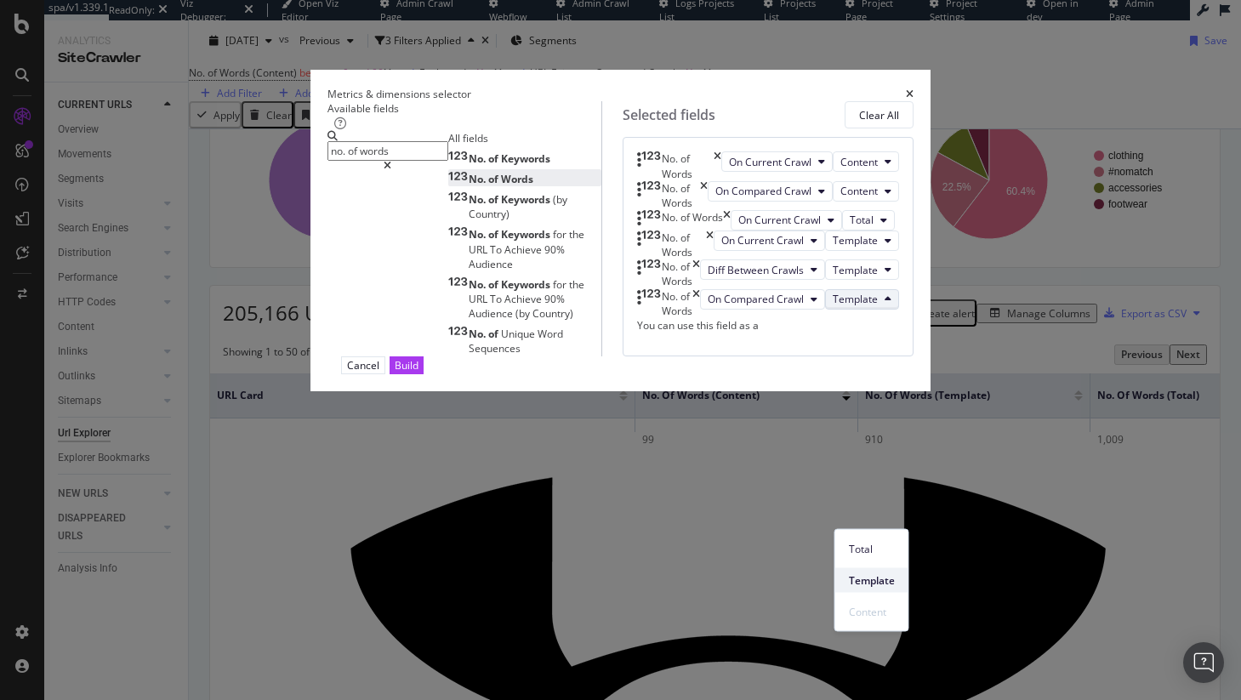
click at [893, 582] on span "Template" at bounding box center [872, 579] width 46 height 15
click at [882, 574] on span "Template" at bounding box center [872, 579] width 46 height 15
click at [739, 318] on div "On Compared Crawl Template" at bounding box center [799, 303] width 199 height 29
click at [880, 225] on icon "modal" at bounding box center [883, 220] width 7 height 10
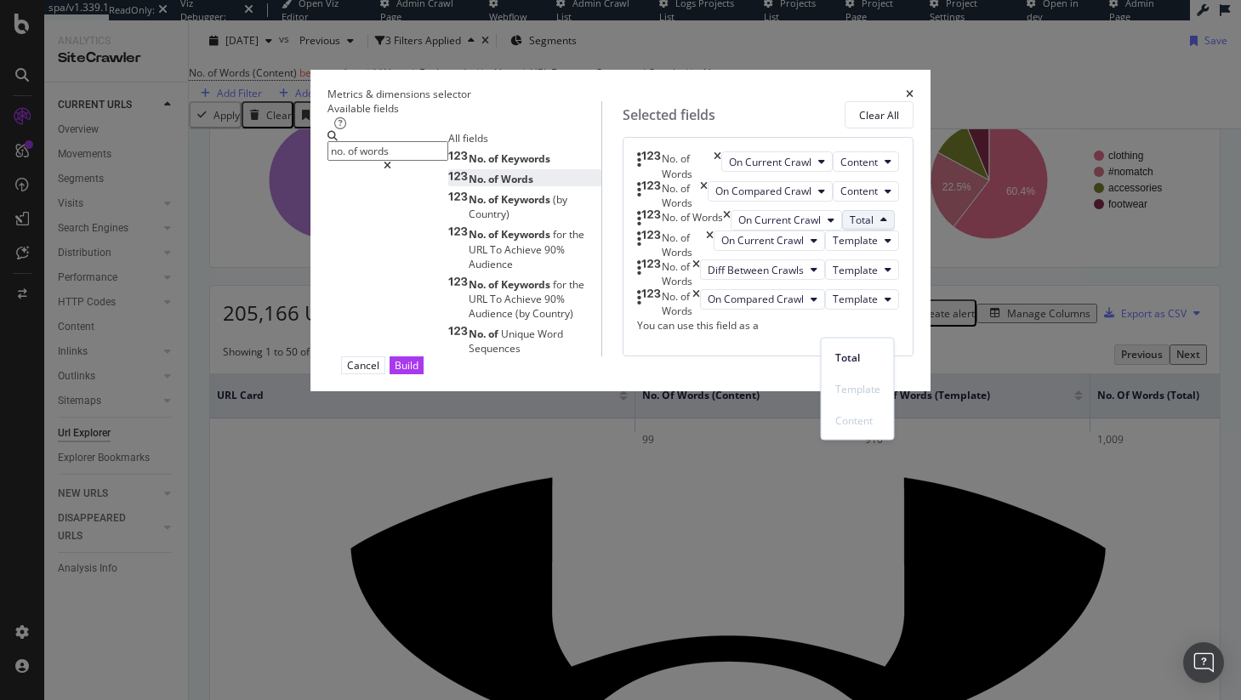
click at [723, 230] on div "No. of Words" at bounding box center [692, 220] width 61 height 20
click at [757, 227] on span "On Current Crawl" at bounding box center [779, 220] width 82 height 14
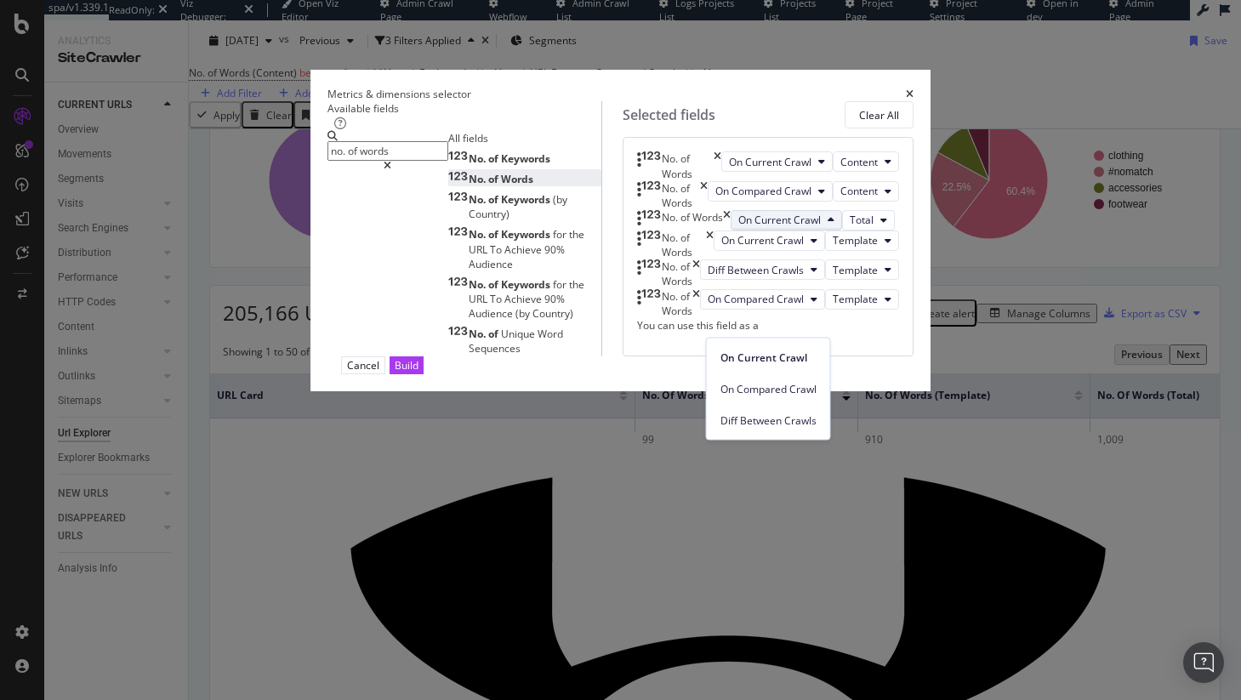
click at [804, 412] on span "Diff Between Crawls" at bounding box center [768, 419] width 96 height 15
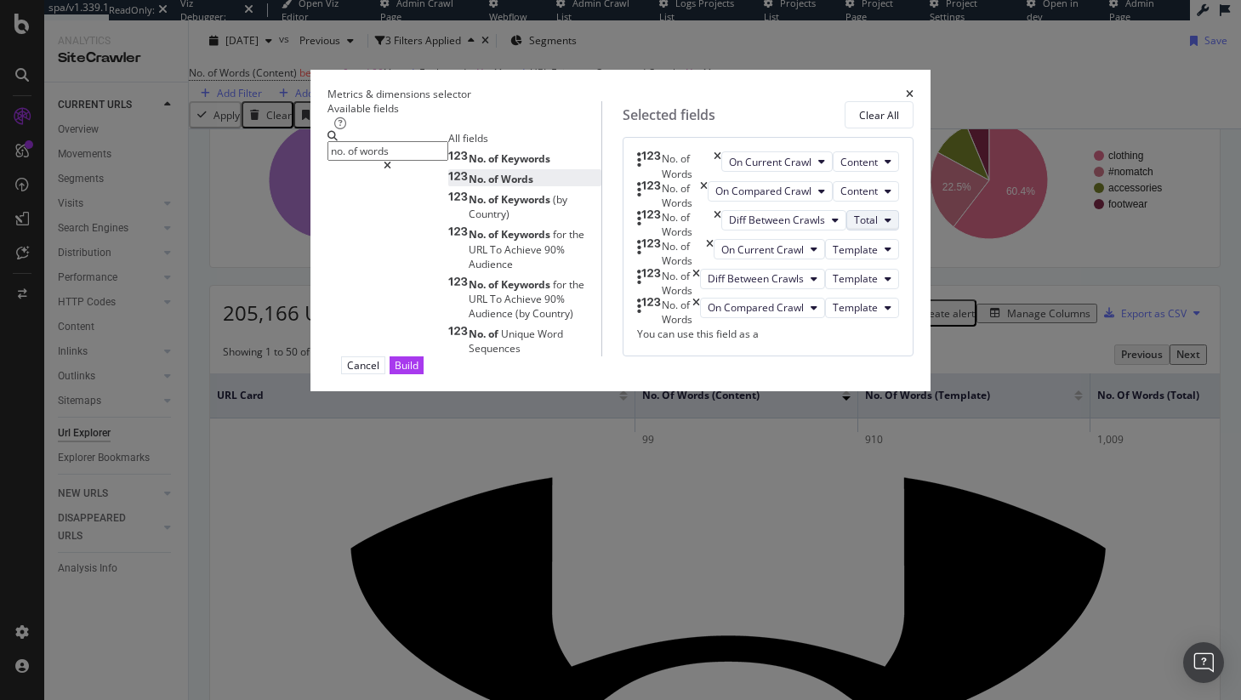
click at [854, 227] on span "Total" at bounding box center [866, 220] width 24 height 14
click at [877, 409] on div "Content" at bounding box center [870, 420] width 72 height 25
click at [713, 268] on div "No. of Words" at bounding box center [675, 253] width 77 height 29
click at [713, 268] on icon "times" at bounding box center [710, 253] width 8 height 29
click at [700, 268] on icon "times" at bounding box center [696, 253] width 8 height 29
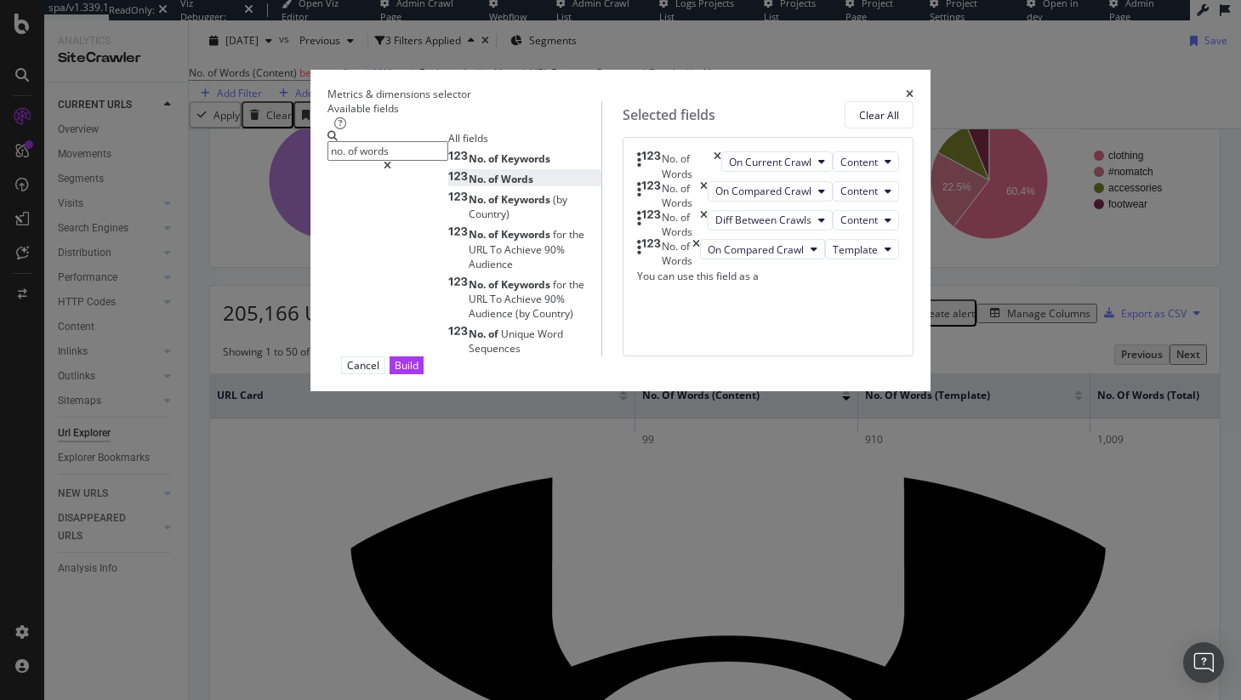
click at [700, 268] on icon "times" at bounding box center [696, 253] width 8 height 29
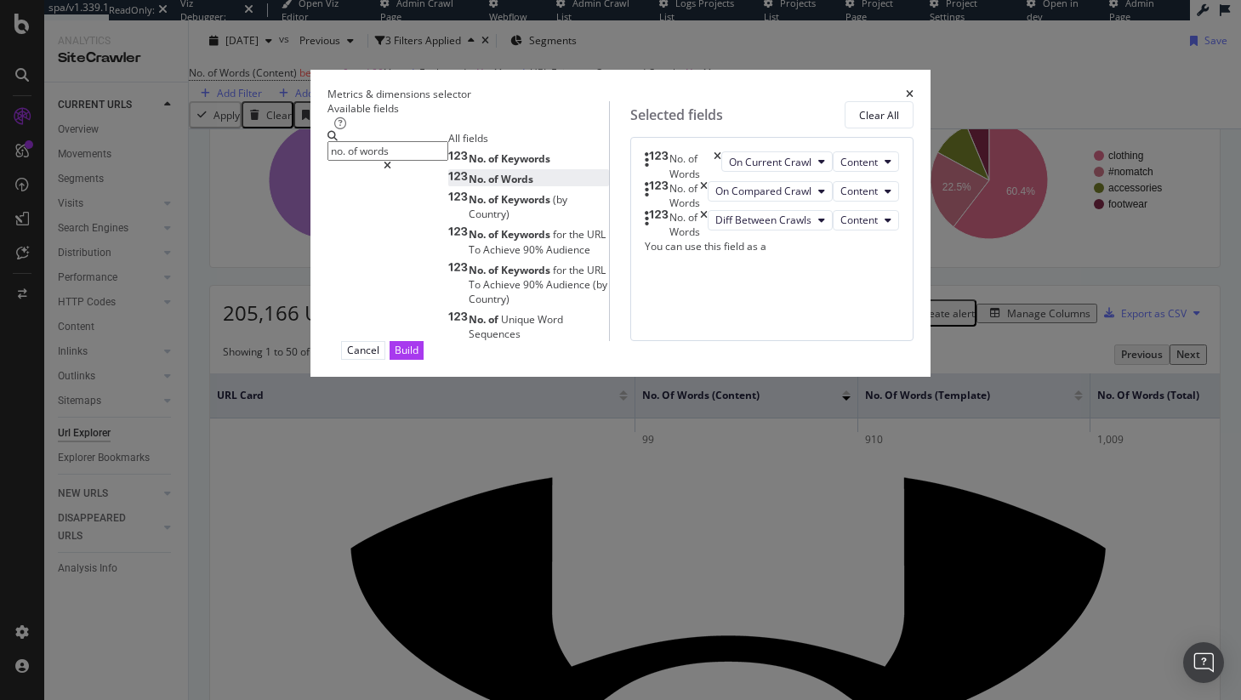
click at [448, 142] on input "no. of words" at bounding box center [387, 151] width 121 height 20
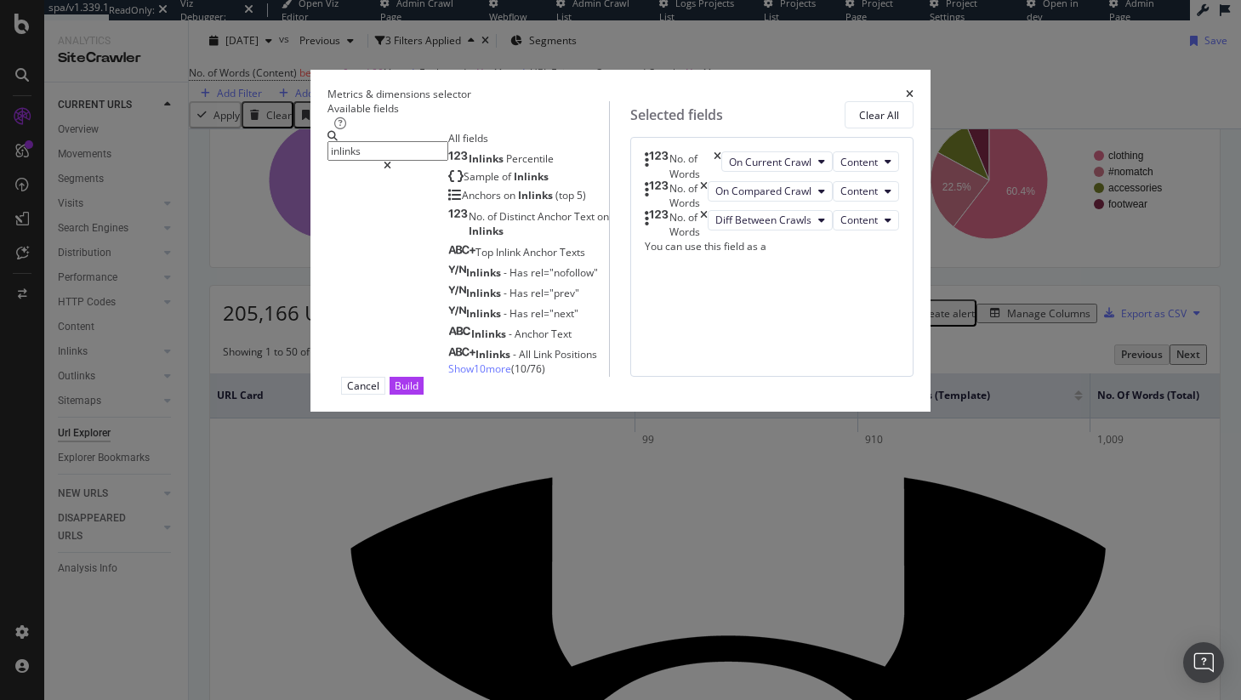
type input "inlinks"
click at [448, 376] on span "Show 10 more" at bounding box center [479, 368] width 63 height 14
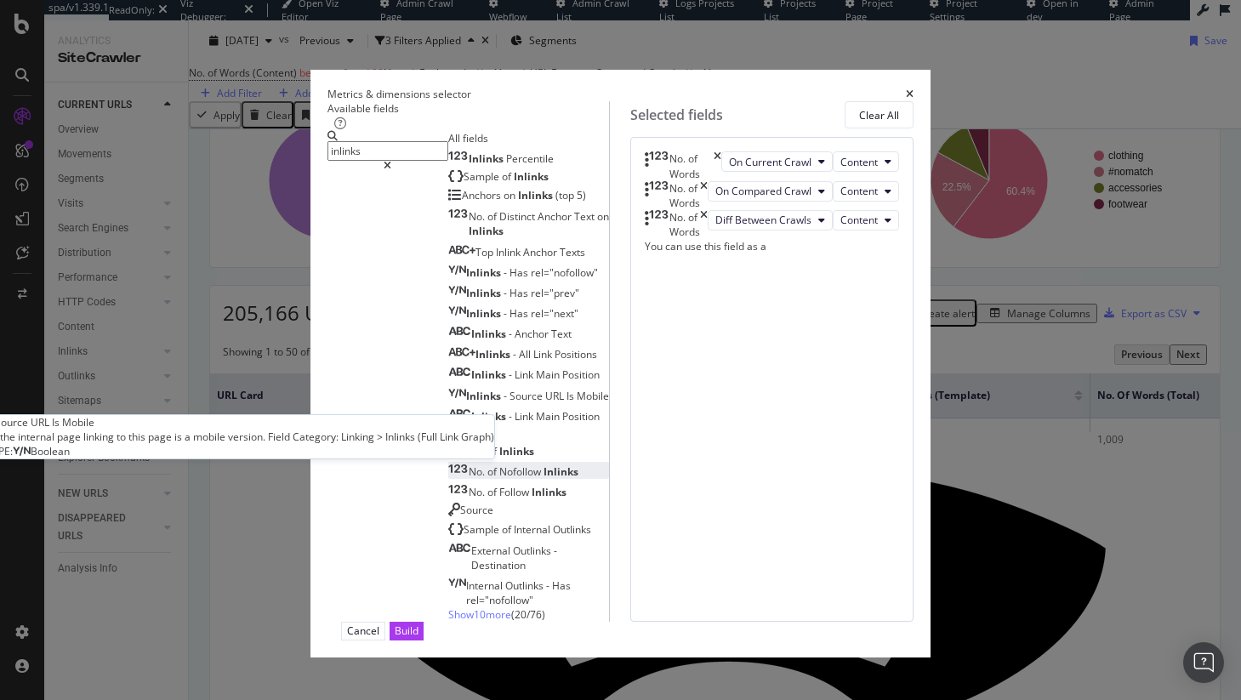
scroll to position [67, 0]
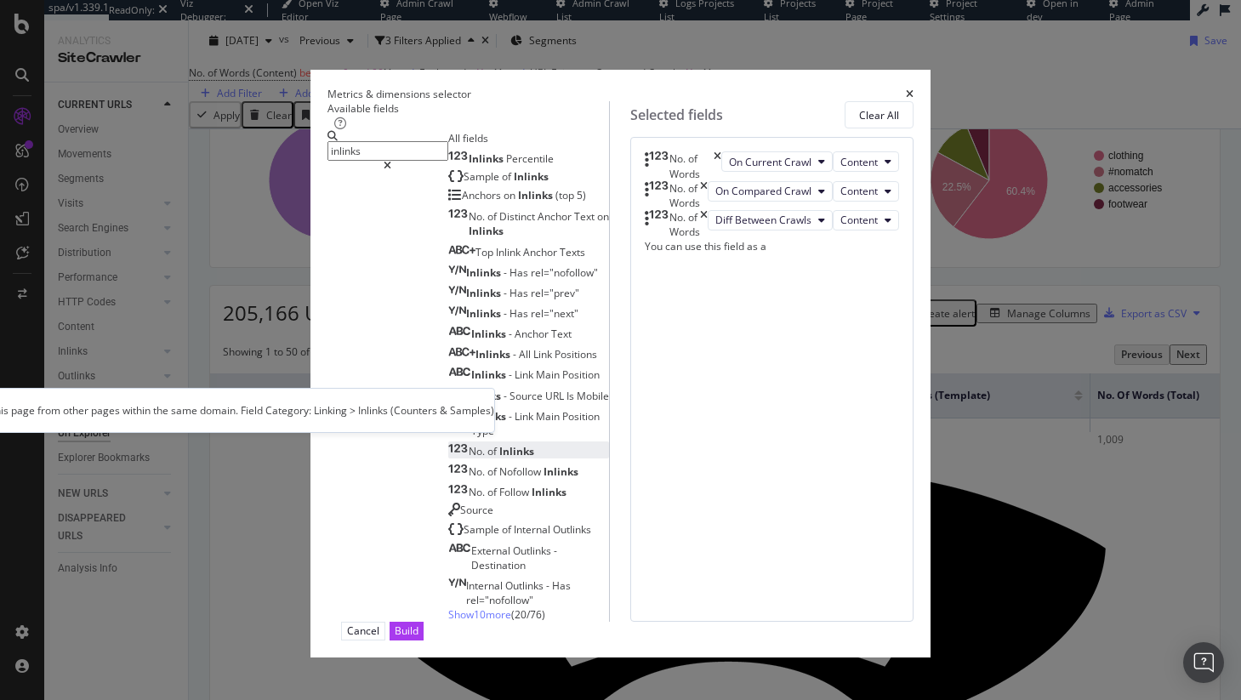
click at [448, 444] on div "No. of Inlinks" at bounding box center [491, 451] width 86 height 14
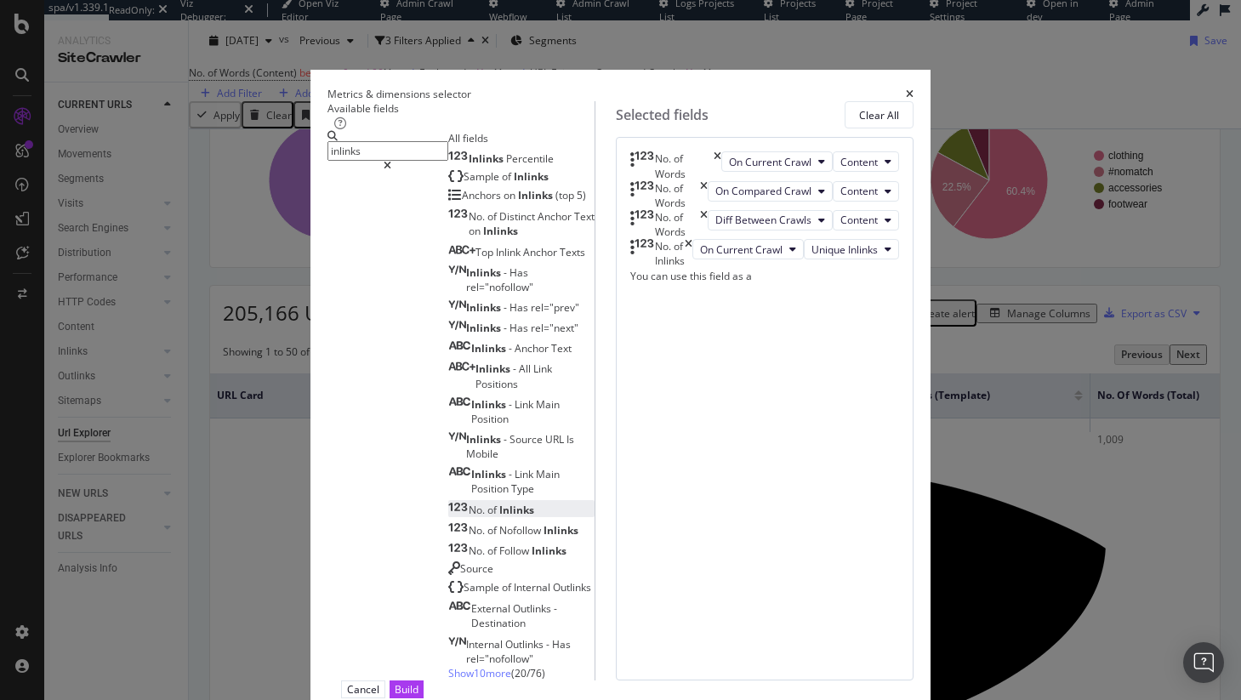
click at [448, 503] on div "No. of Inlinks" at bounding box center [491, 510] width 86 height 14
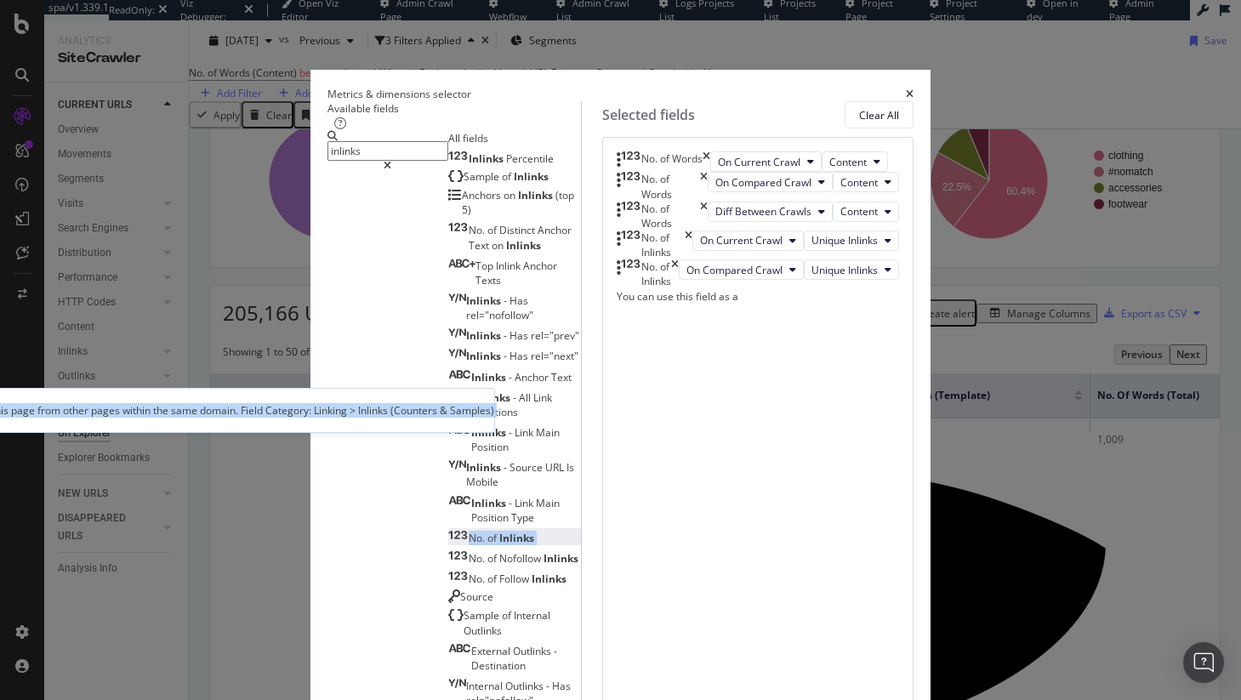
click at [448, 531] on div "No. of Inlinks" at bounding box center [491, 538] width 86 height 14
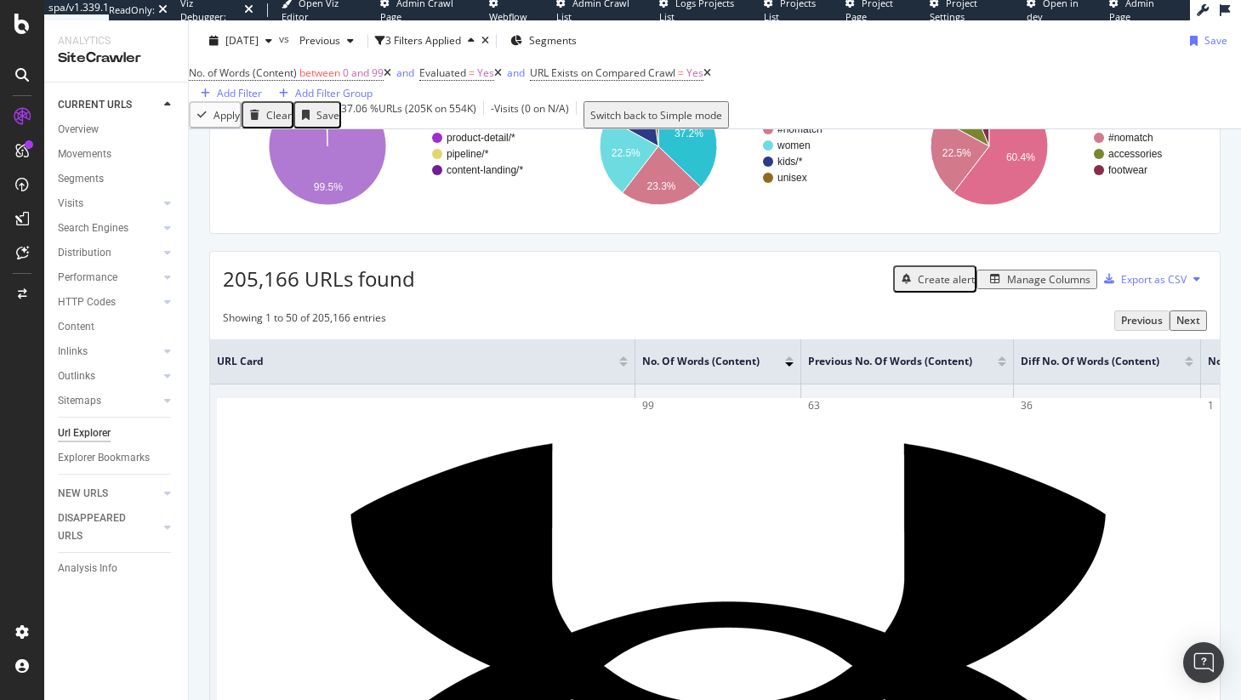
scroll to position [185, 0]
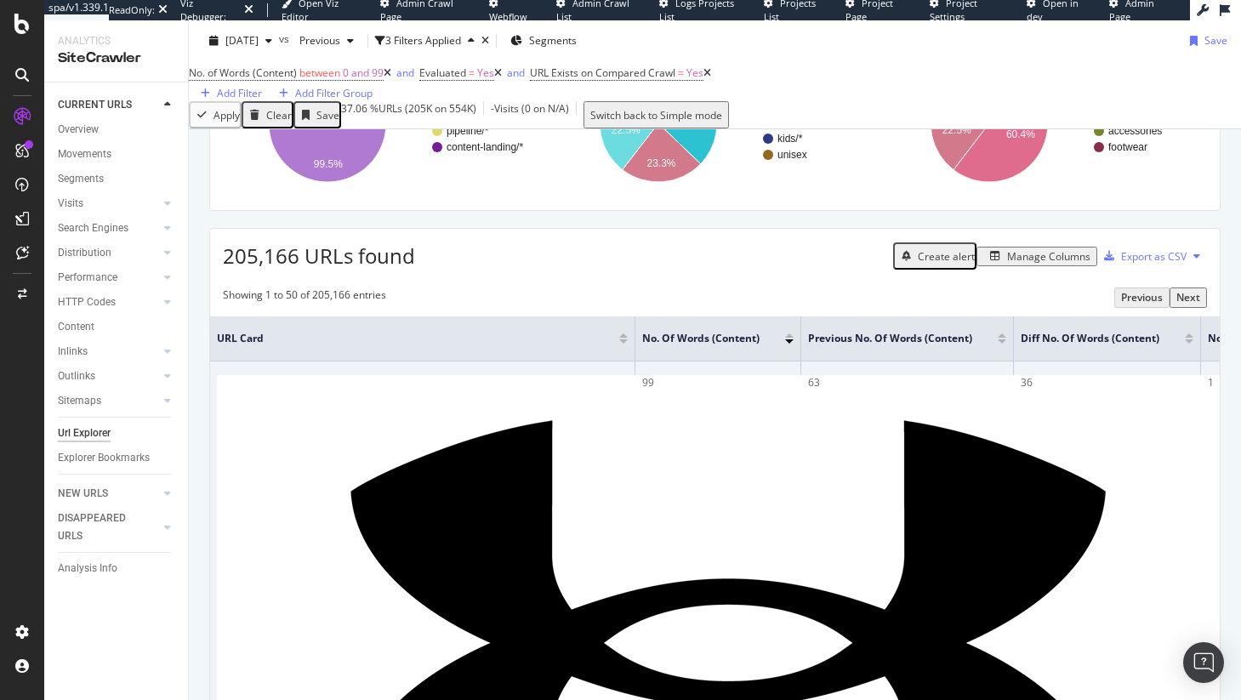
click at [1013, 422] on td "63" at bounding box center [907, 643] width 213 height 564
click at [1018, 416] on td "36" at bounding box center [1107, 643] width 187 height 564
click at [669, 390] on div "99" at bounding box center [717, 382] width 151 height 15
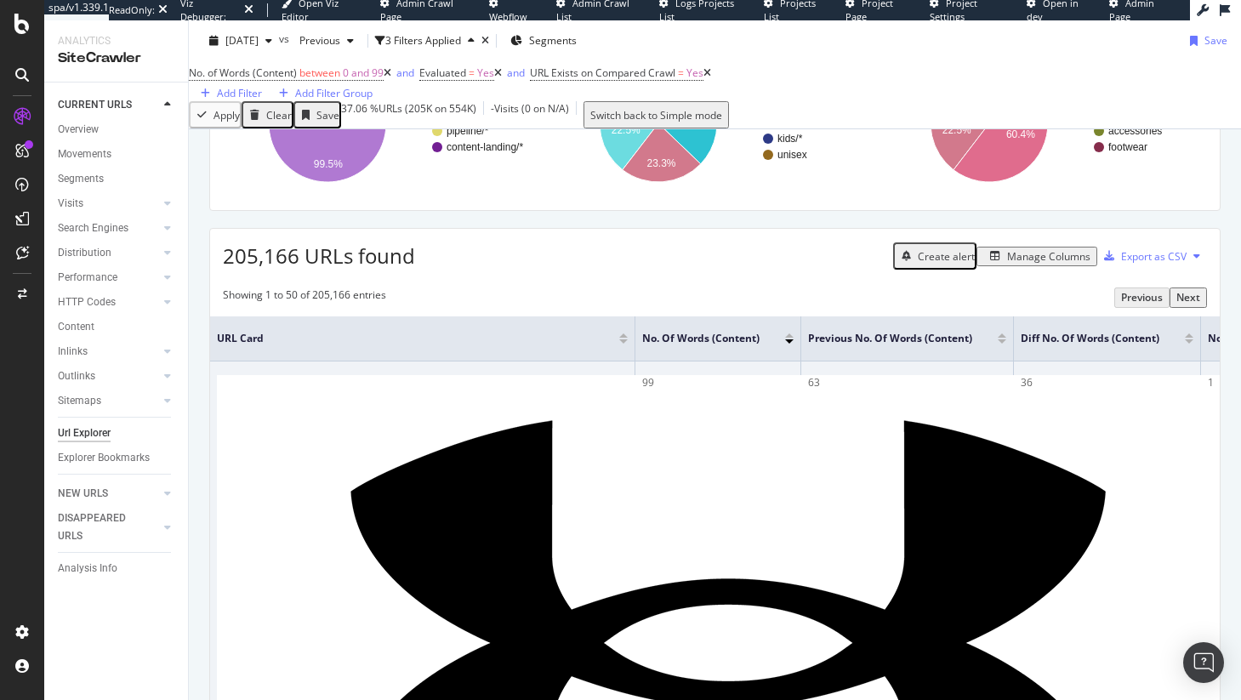
click at [669, 390] on div "99" at bounding box center [717, 382] width 151 height 15
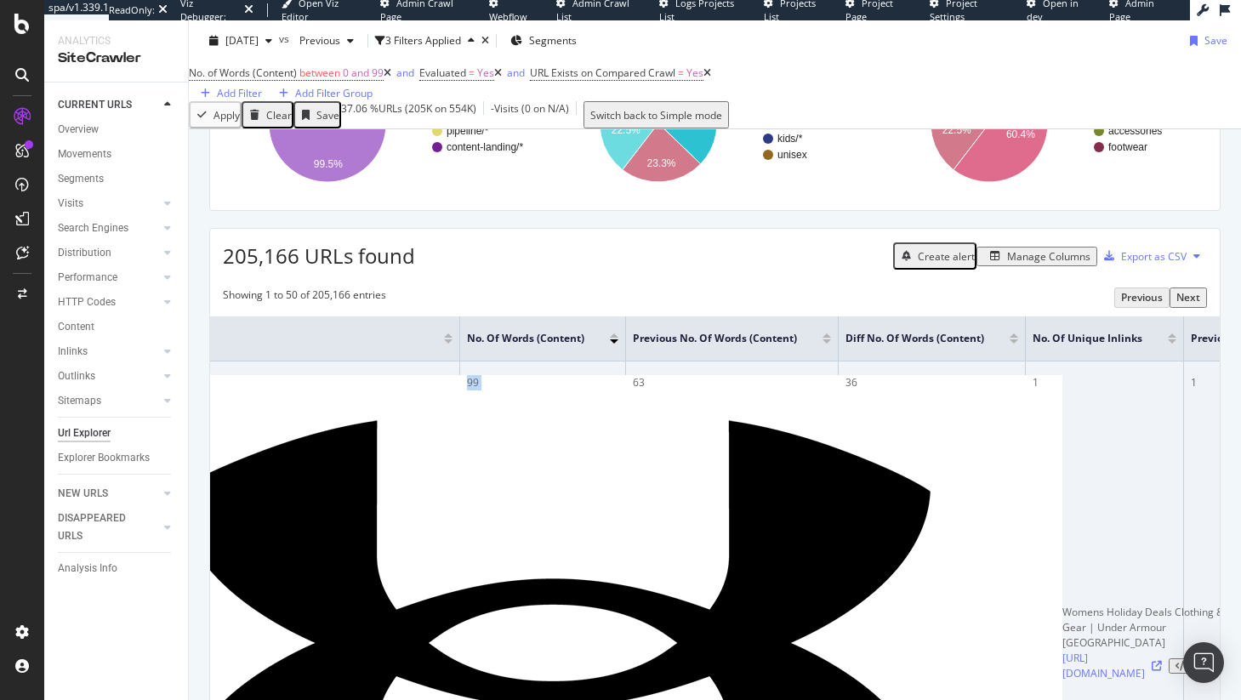
scroll to position [0, 176]
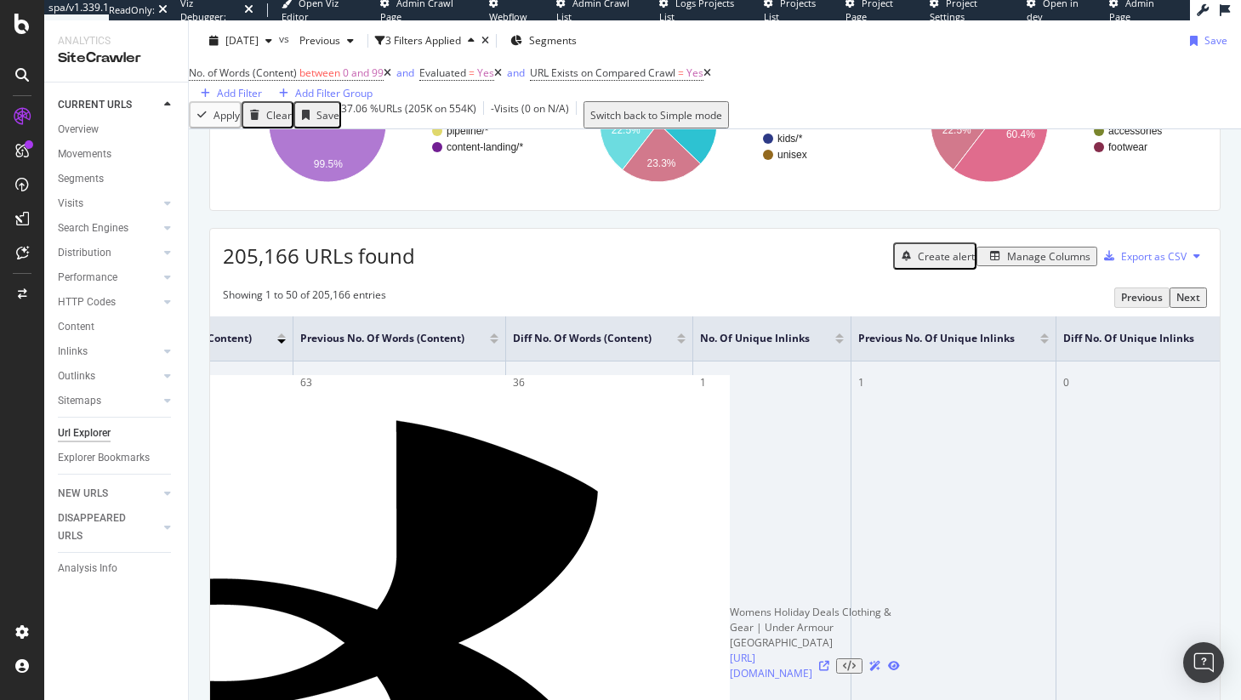
scroll to position [0, 534]
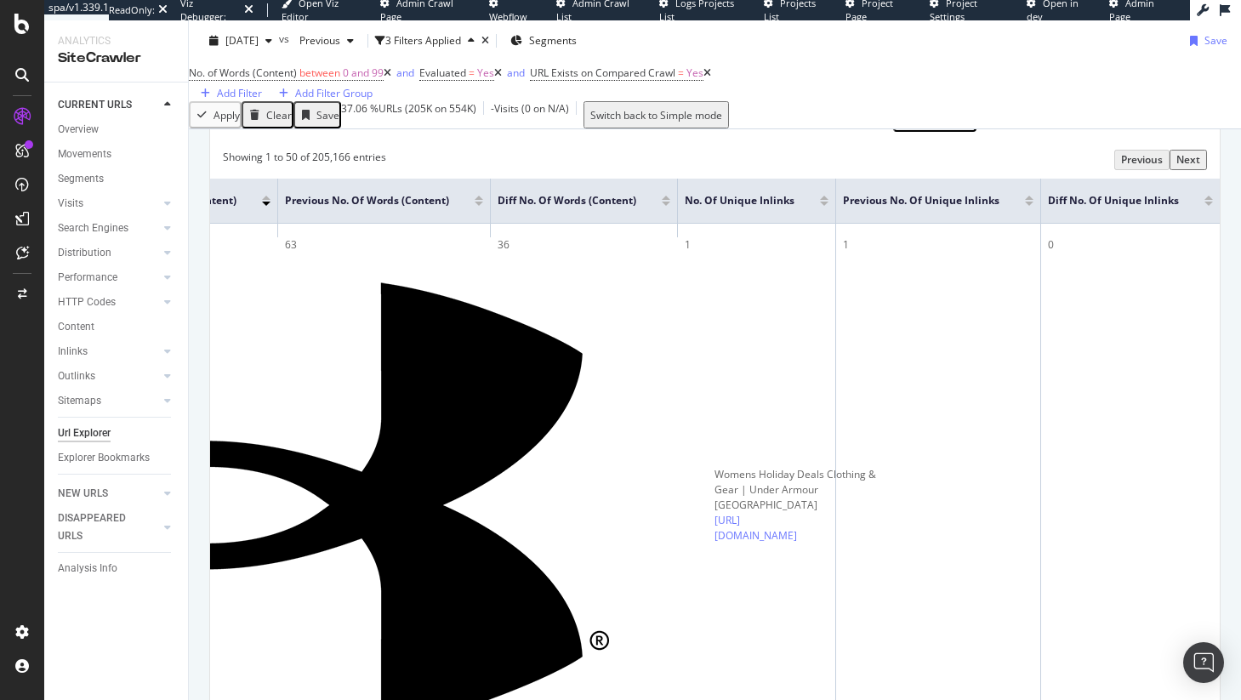
scroll to position [326, 0]
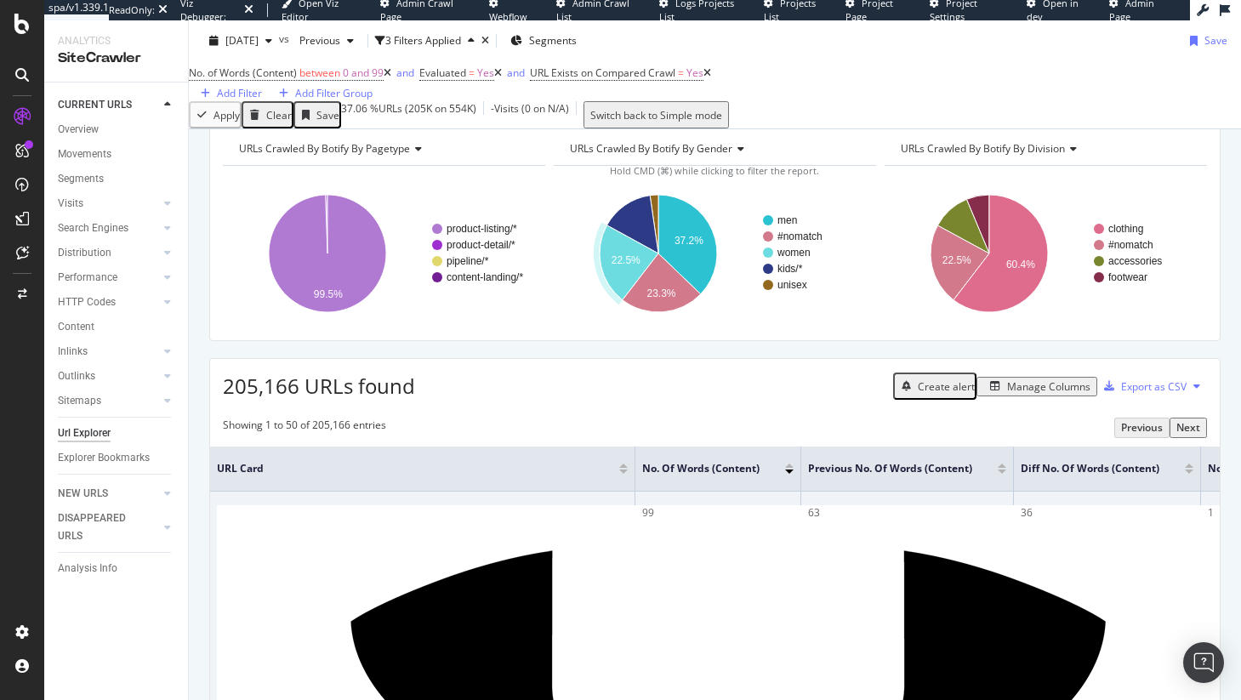
scroll to position [56, 0]
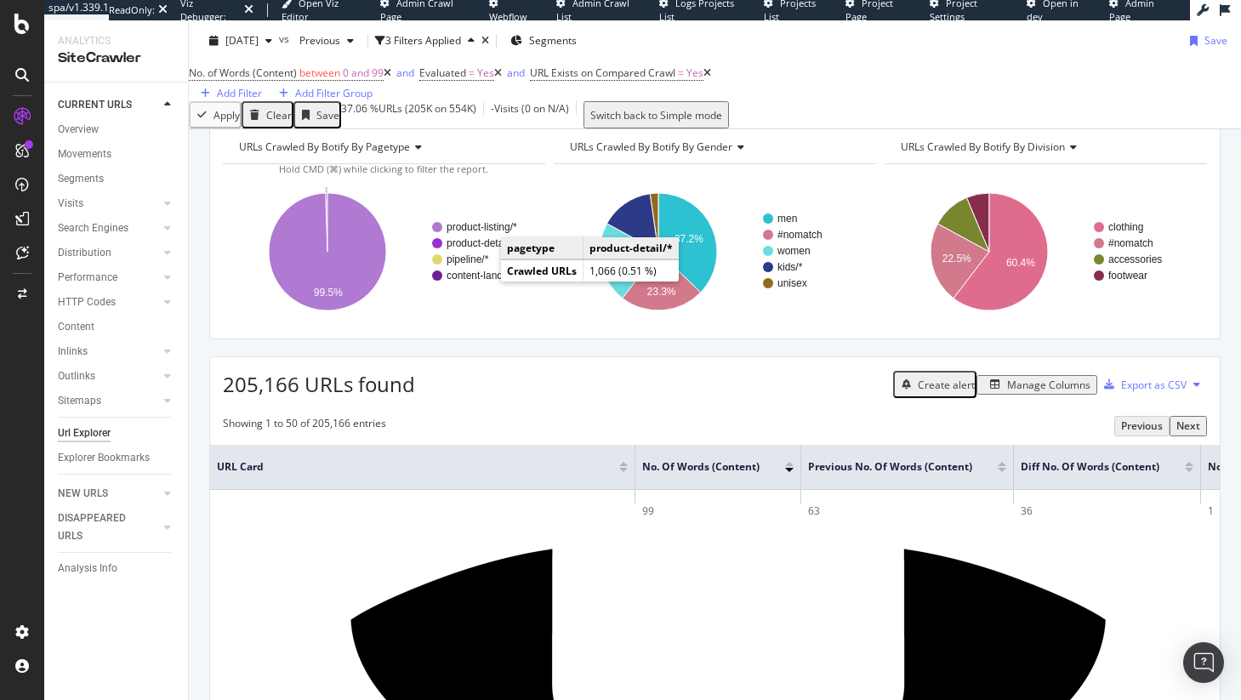
click at [440, 248] on circle "A chart." at bounding box center [437, 243] width 10 height 10
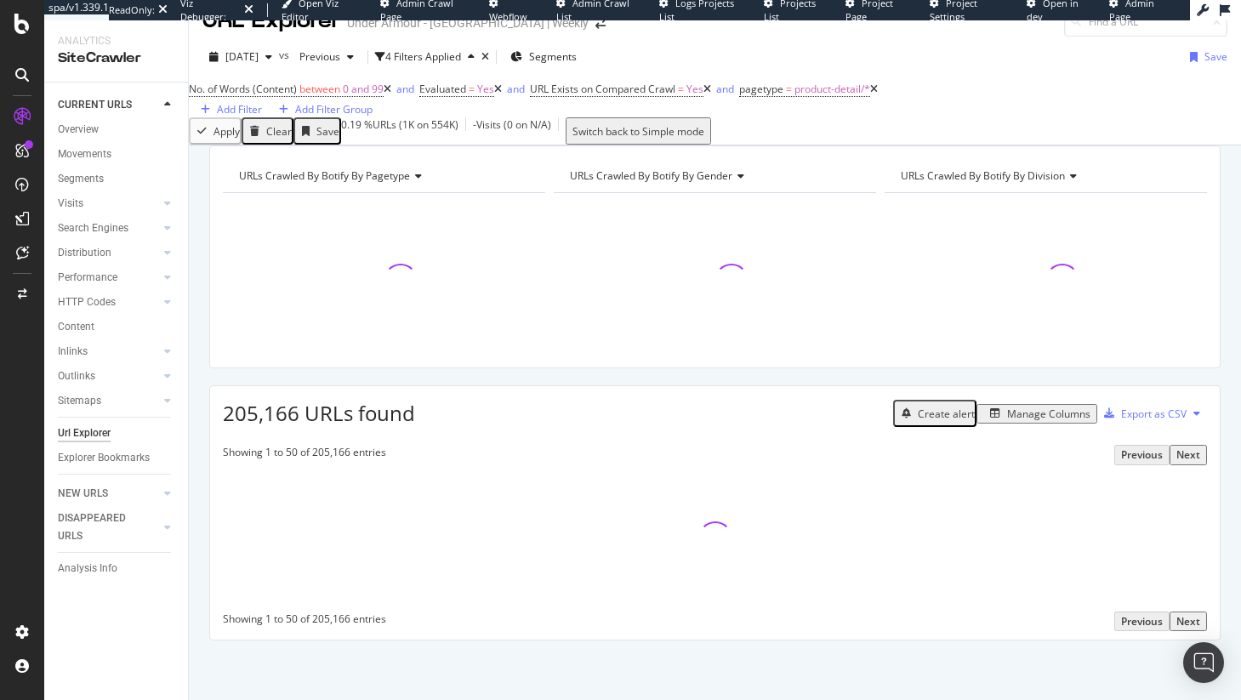
scroll to position [60, 0]
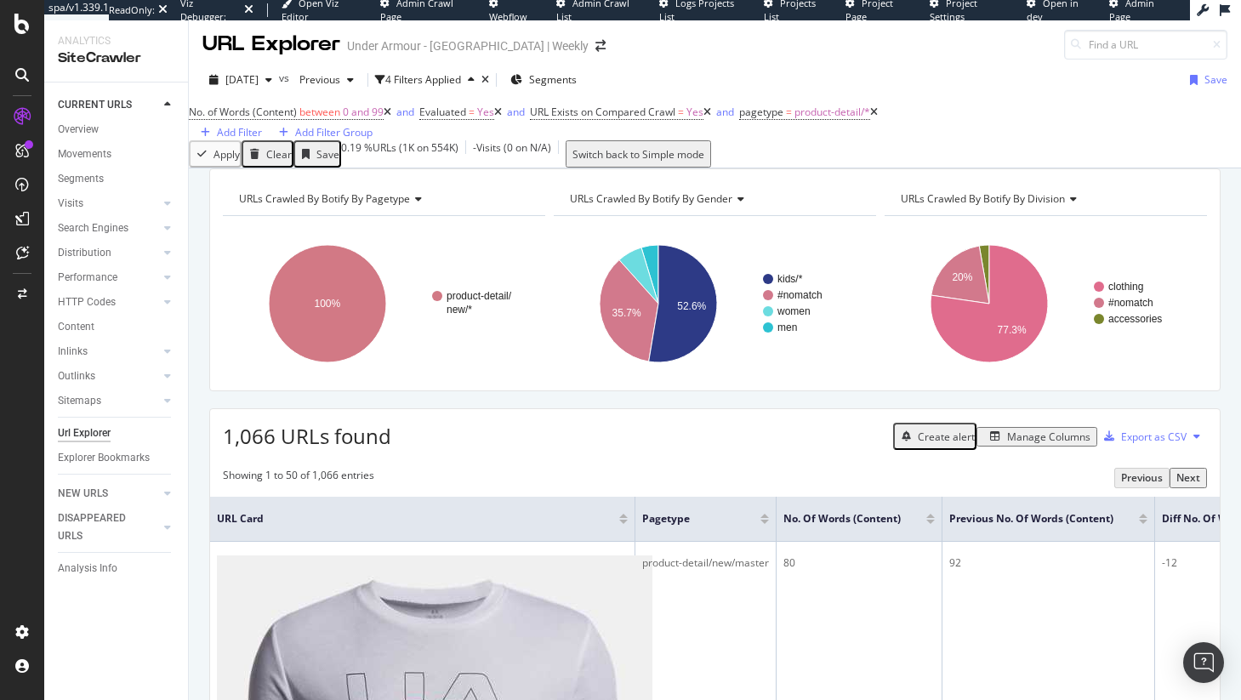
scroll to position [0, 0]
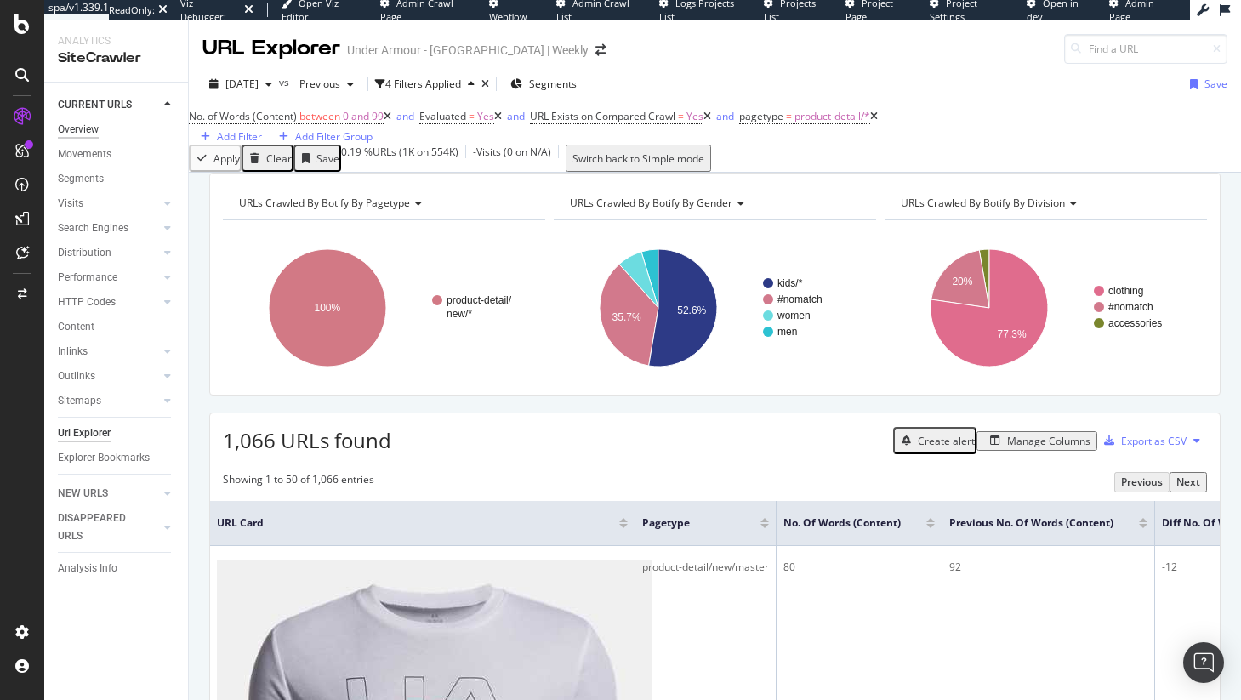
click at [88, 136] on div "Overview" at bounding box center [78, 130] width 41 height 18
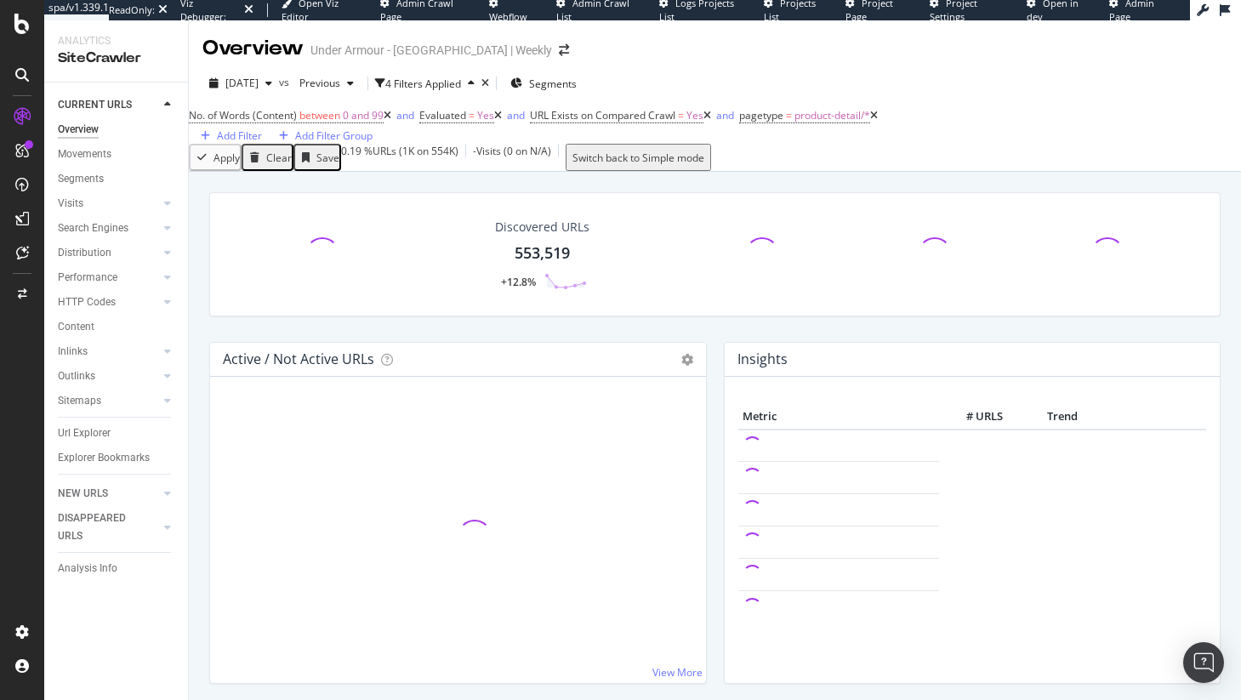
click at [547, 80] on div "2025 Sep. 11th vs Previous 4 Filters Applied Segments" at bounding box center [392, 83] width 381 height 27
click at [489, 79] on icon "times" at bounding box center [485, 83] width 8 height 10
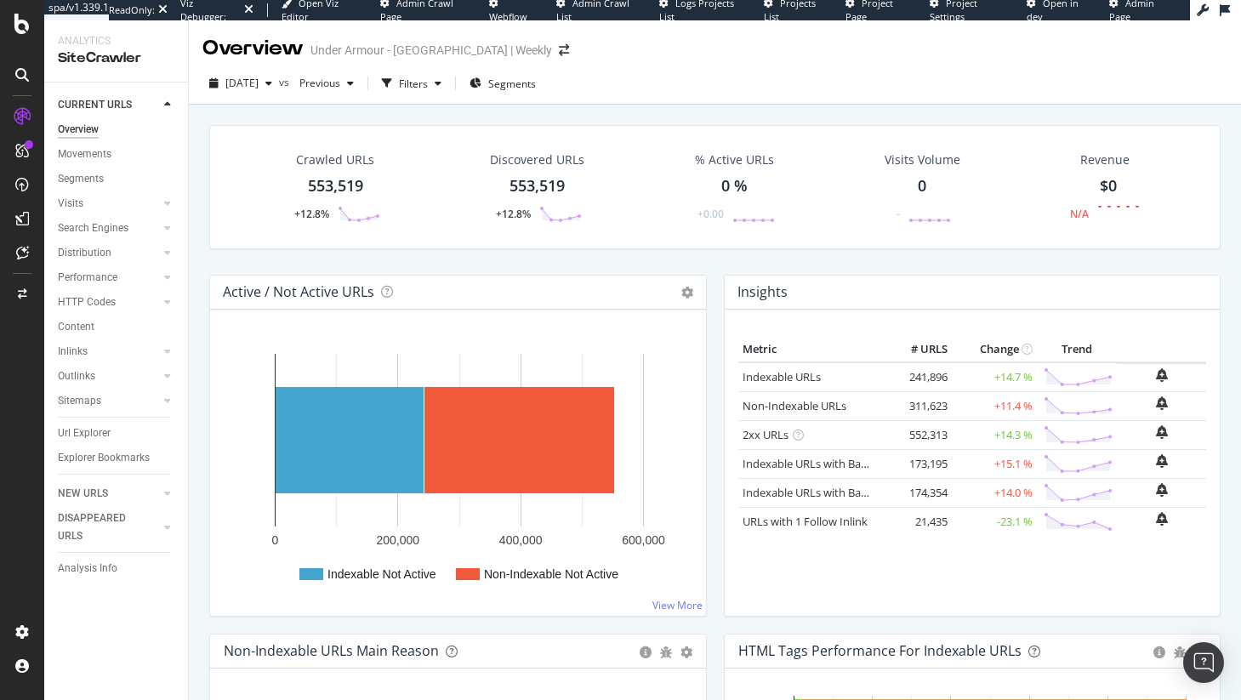
click at [334, 185] on div "553,519" at bounding box center [335, 186] width 55 height 22
click at [334, 185] on div "Crawled URLs 553,519 +12.8% Discovered URLs 553,519 +12.8% % Active URLs 0 % +0…" at bounding box center [715, 444] width 1052 height 679
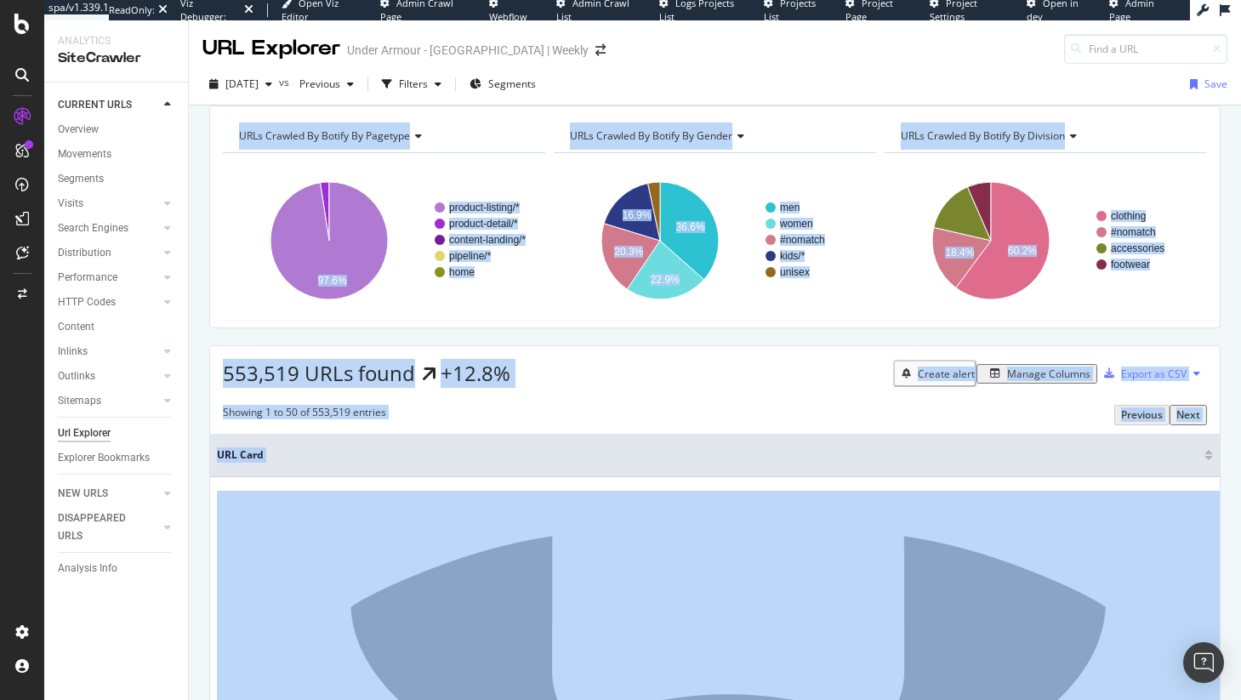
click at [743, 372] on div "553,519 URLs found +12.8% Create alert Manage Columns Export as CSV" at bounding box center [714, 367] width 1009 height 42
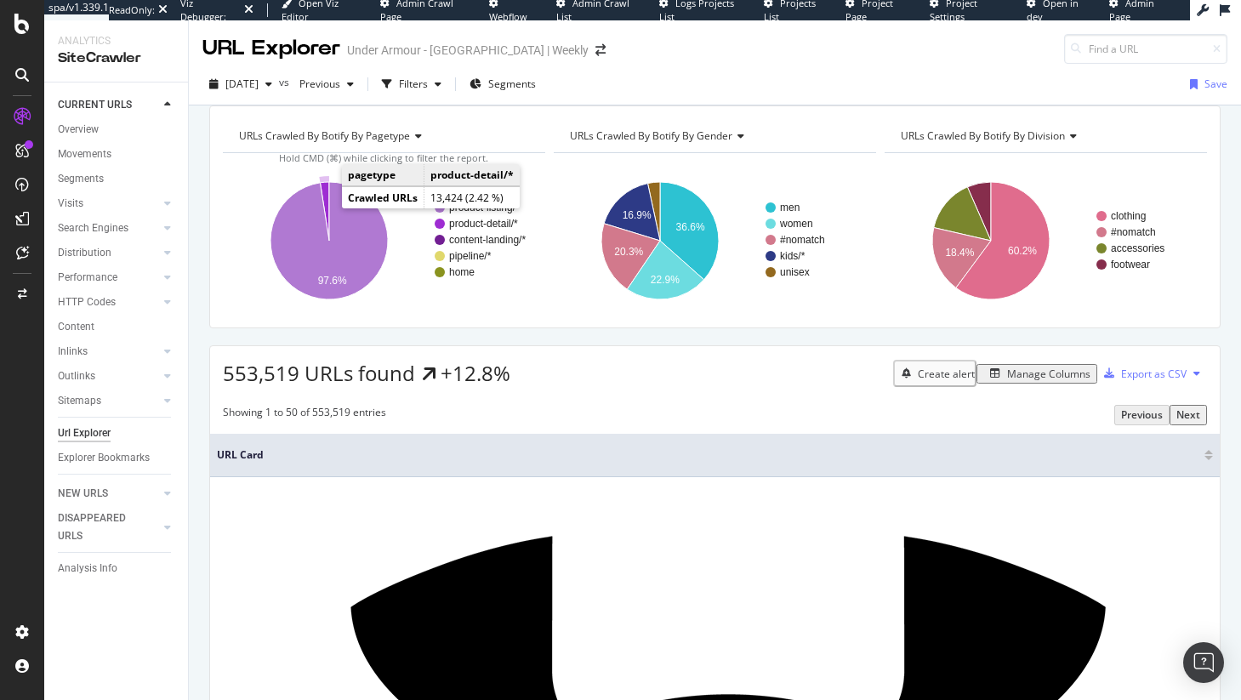
click at [326, 208] on icon "A chart." at bounding box center [324, 211] width 9 height 59
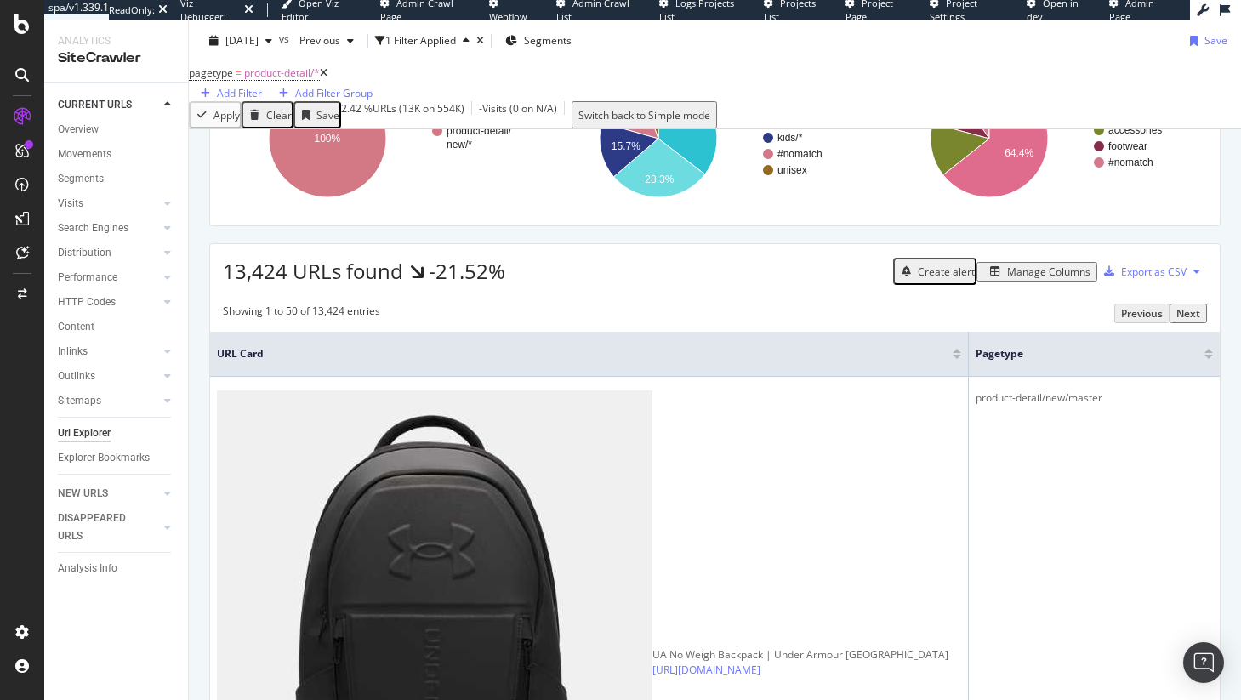
scroll to position [187, 0]
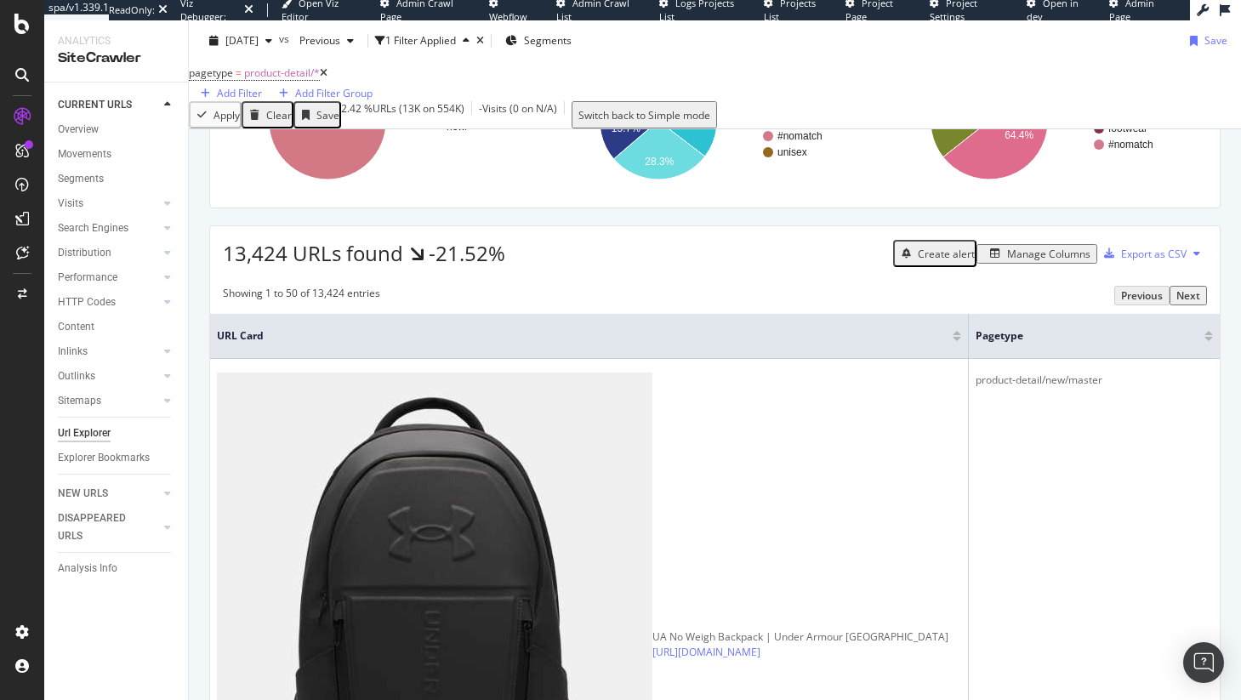
click at [327, 78] on icon at bounding box center [324, 73] width 8 height 10
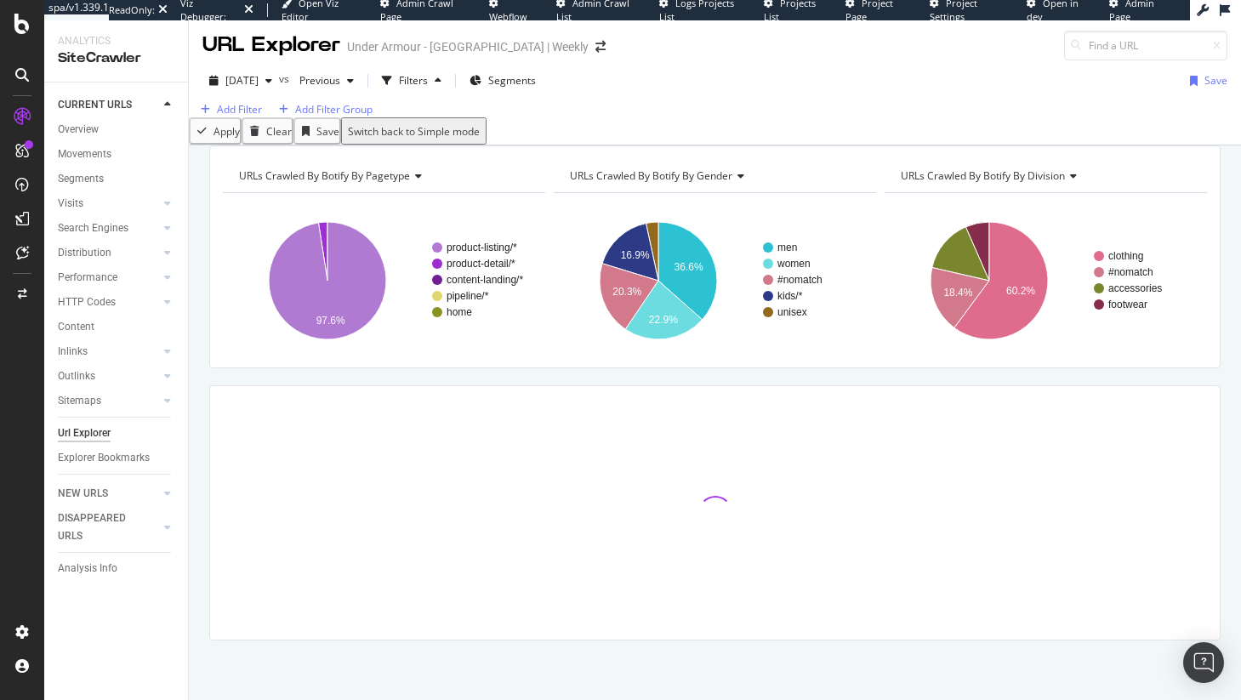
scroll to position [58, 0]
click at [536, 73] on span "Segments" at bounding box center [512, 80] width 48 height 14
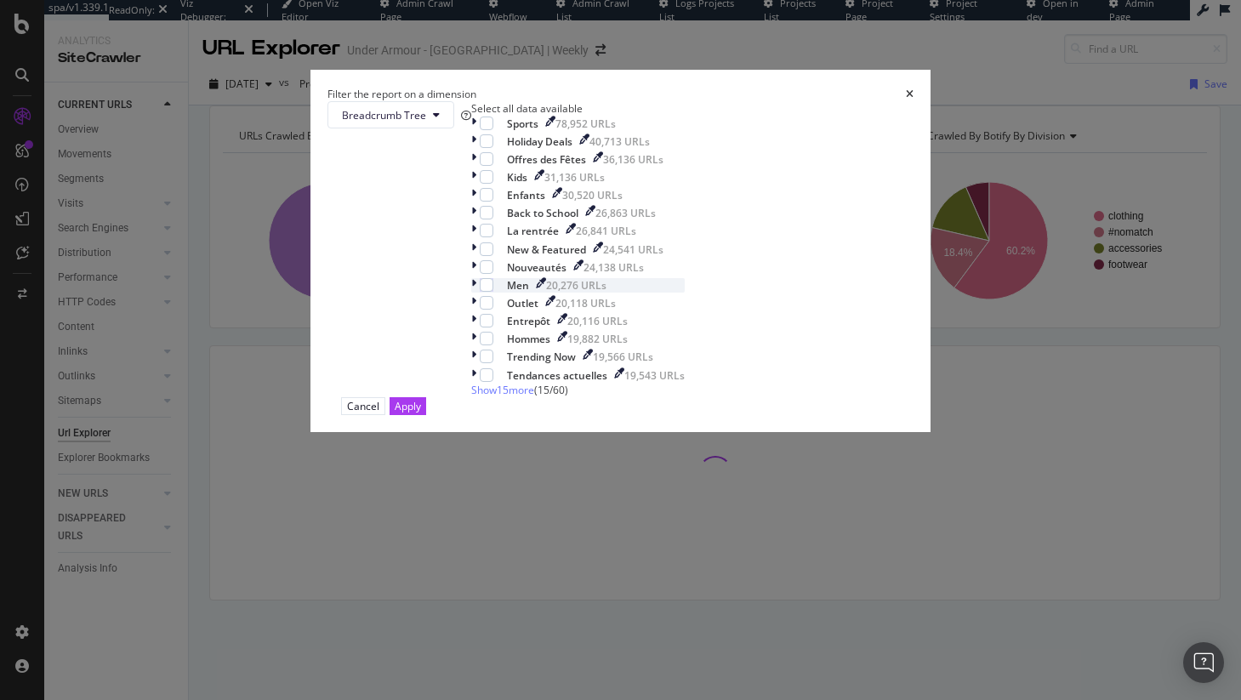
scroll to position [0, 0]
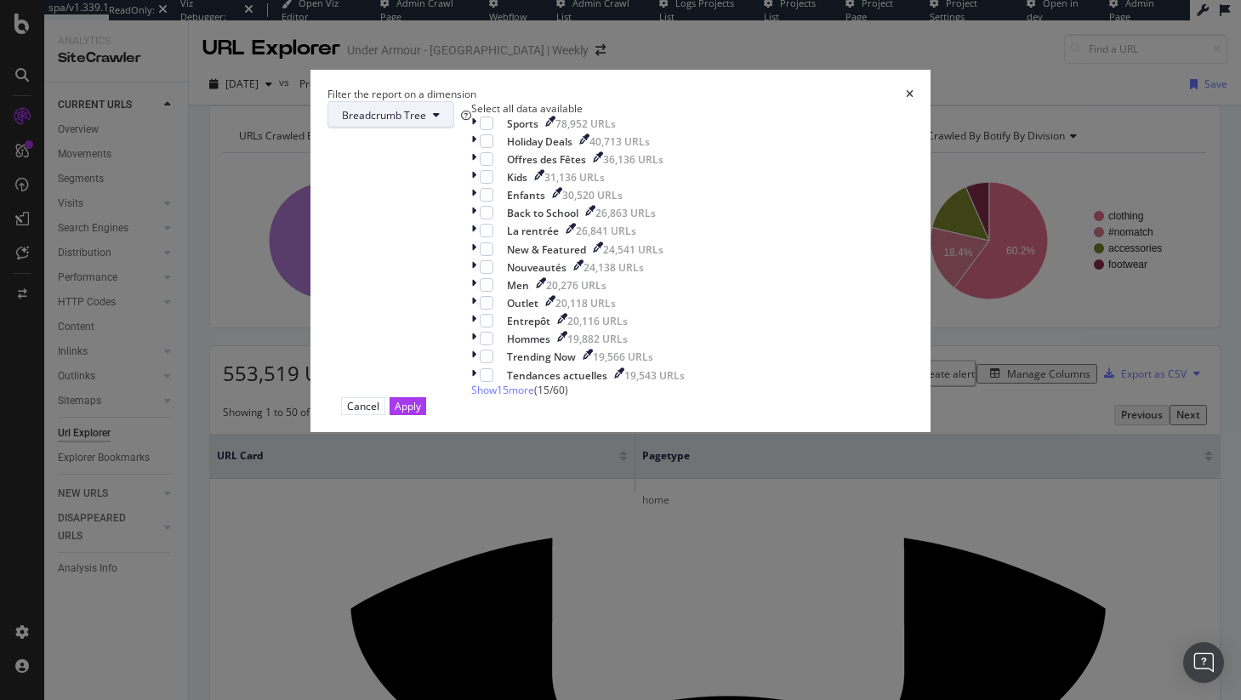
click at [426, 122] on span "Breadcrumb Tree" at bounding box center [384, 115] width 84 height 14
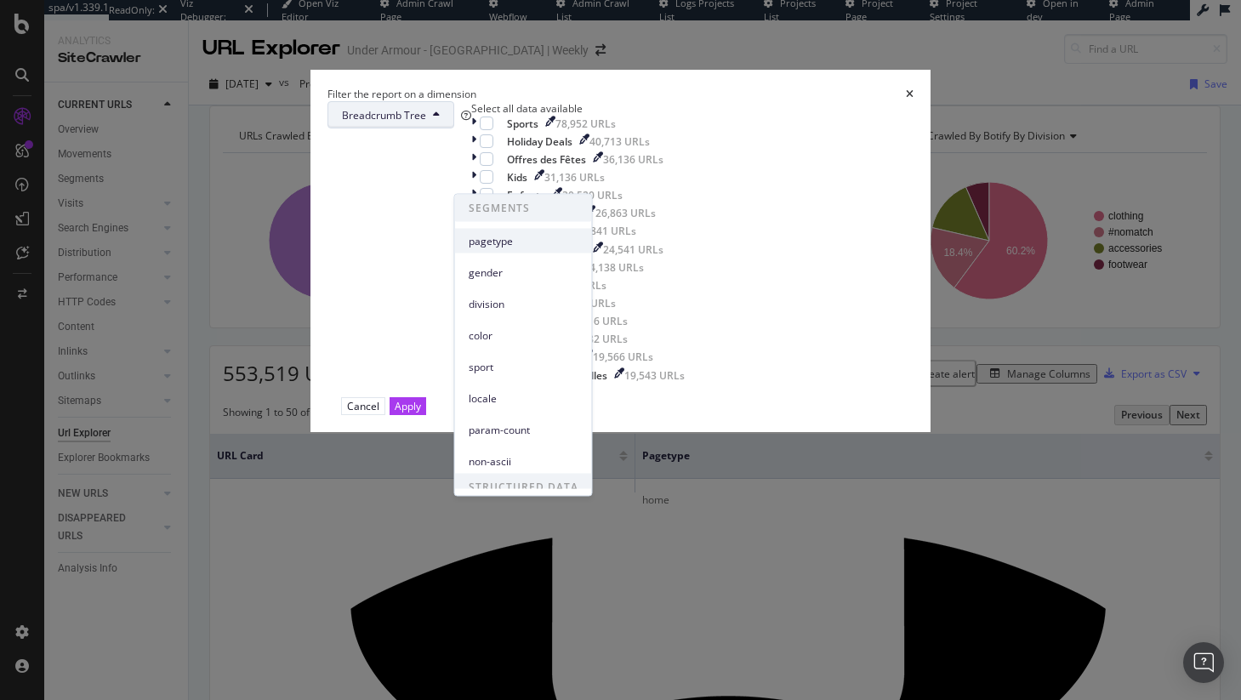
click at [519, 249] on div "pagetype" at bounding box center [523, 241] width 137 height 25
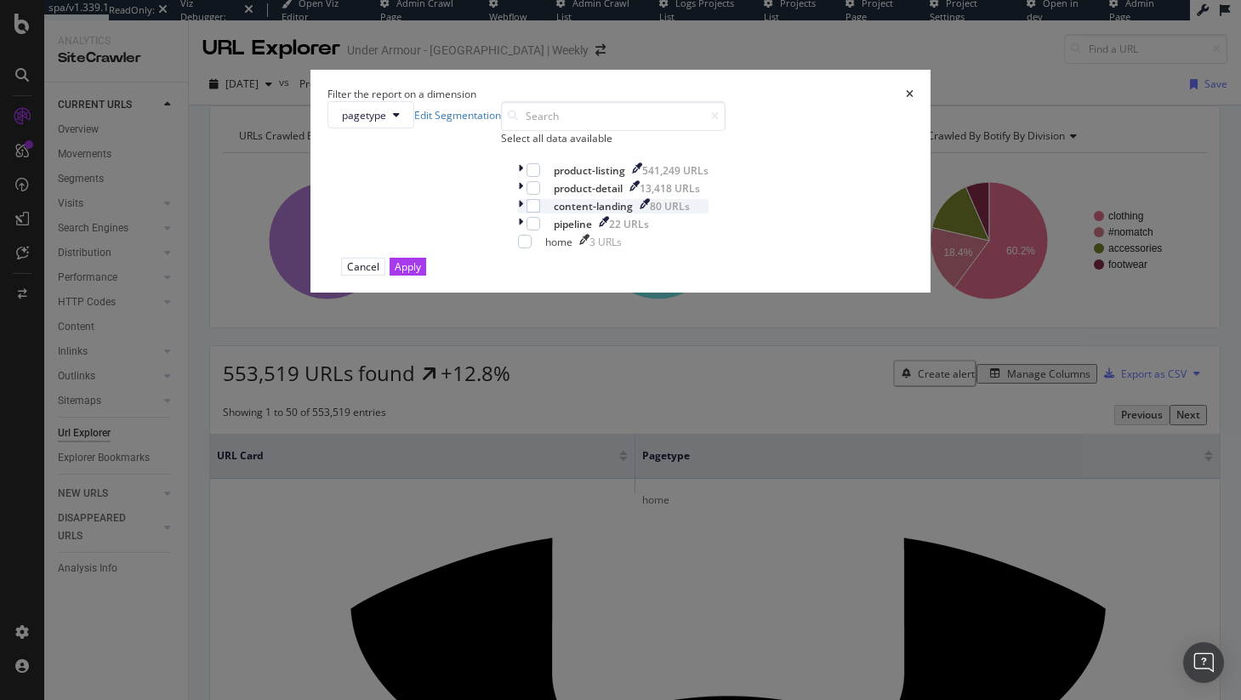
click at [518, 213] on icon "modal" at bounding box center [520, 206] width 5 height 14
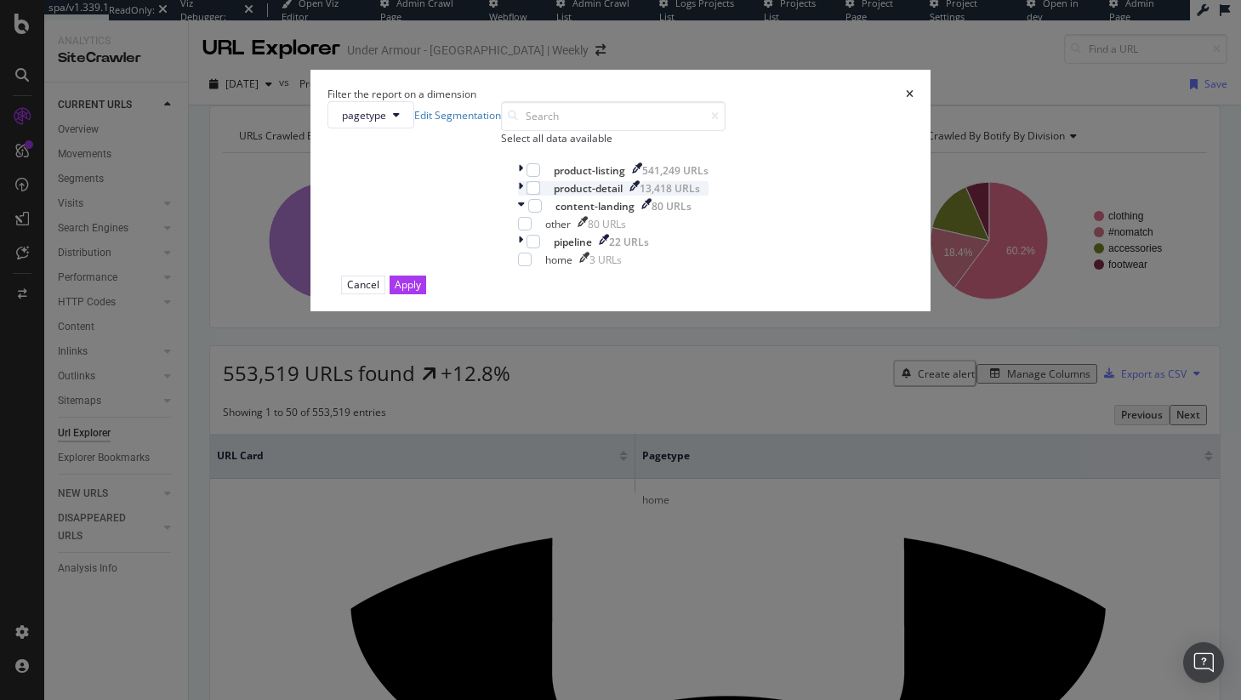
click at [518, 196] on div "modal" at bounding box center [522, 188] width 9 height 14
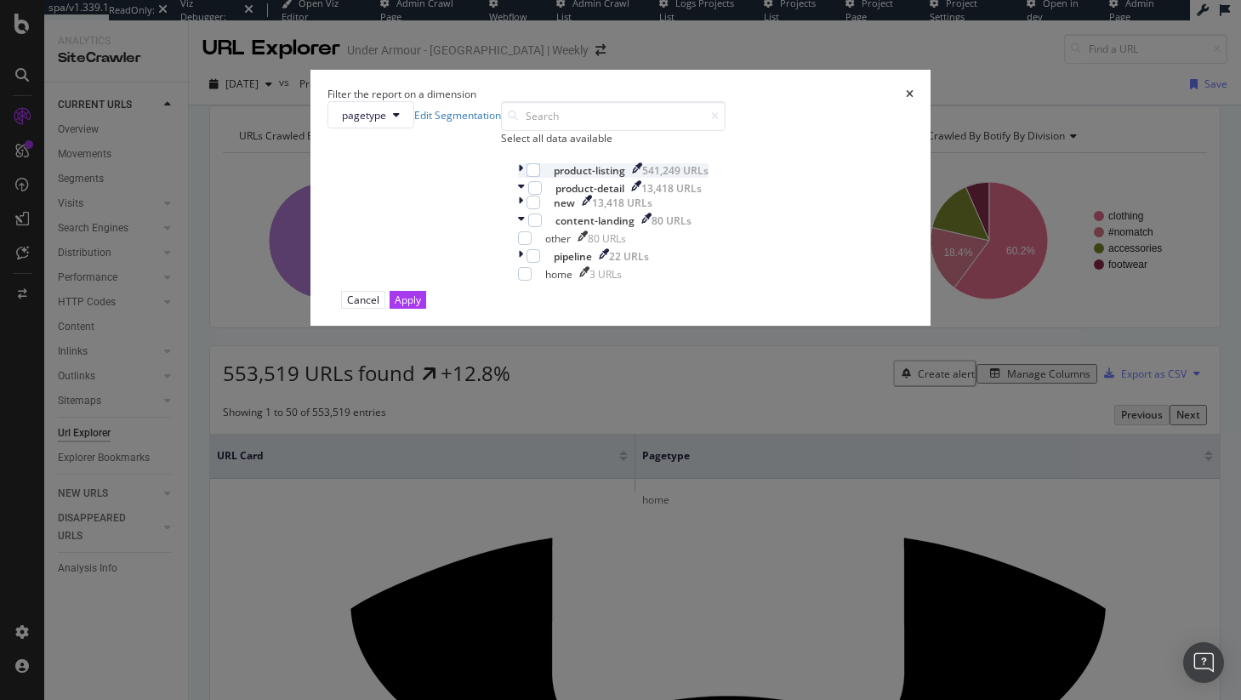
click at [518, 178] on icon "modal" at bounding box center [520, 170] width 5 height 14
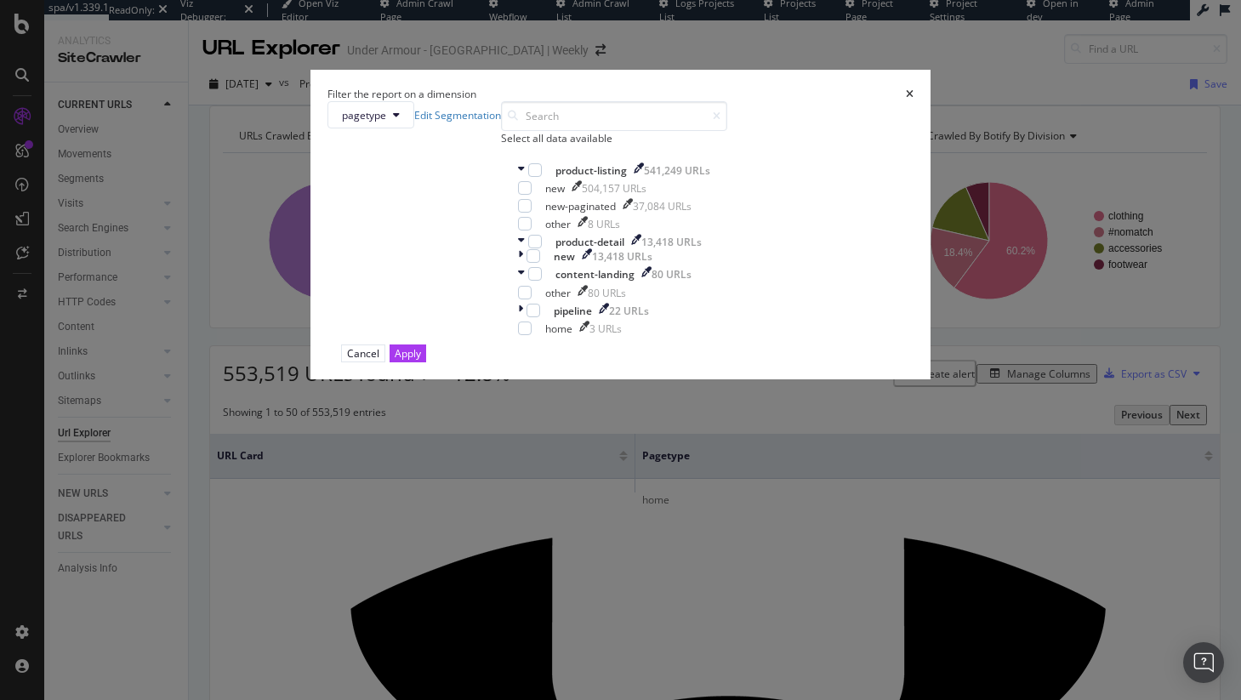
click at [858, 353] on div "Filter the report on a dimension pagetype Edit Segmentation Select all data ava…" at bounding box center [620, 350] width 1241 height 700
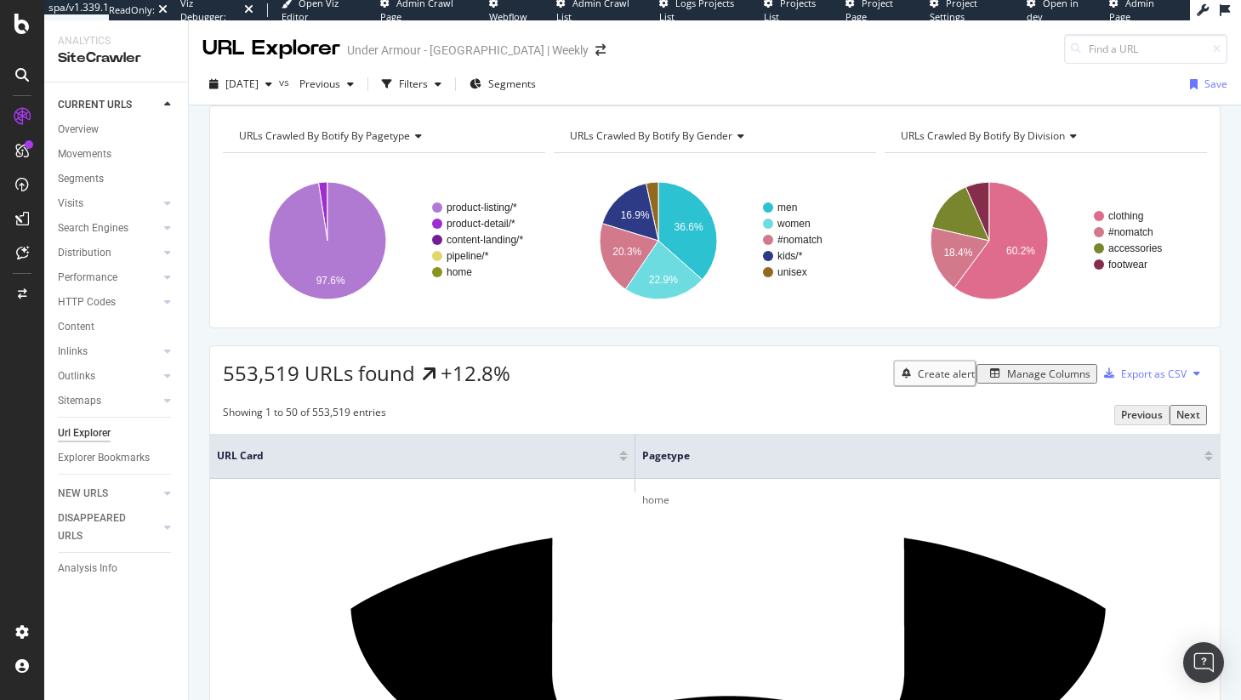
scroll to position [164, 0]
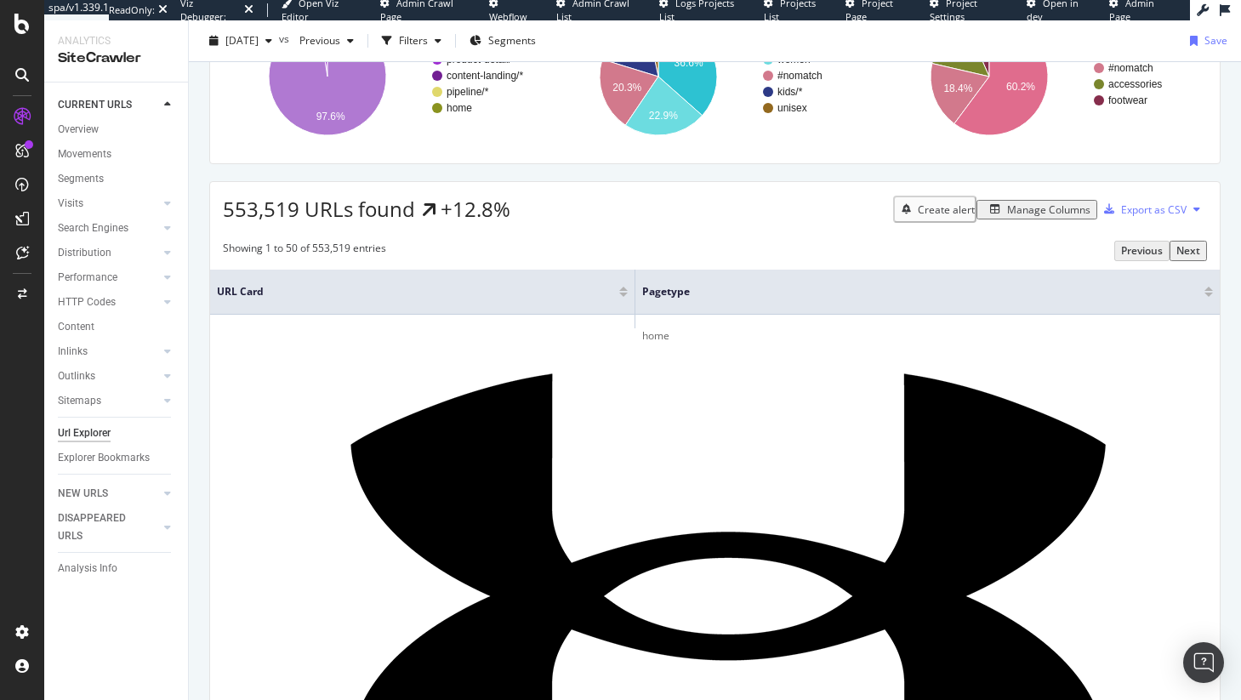
click at [31, 118] on div at bounding box center [22, 116] width 27 height 27
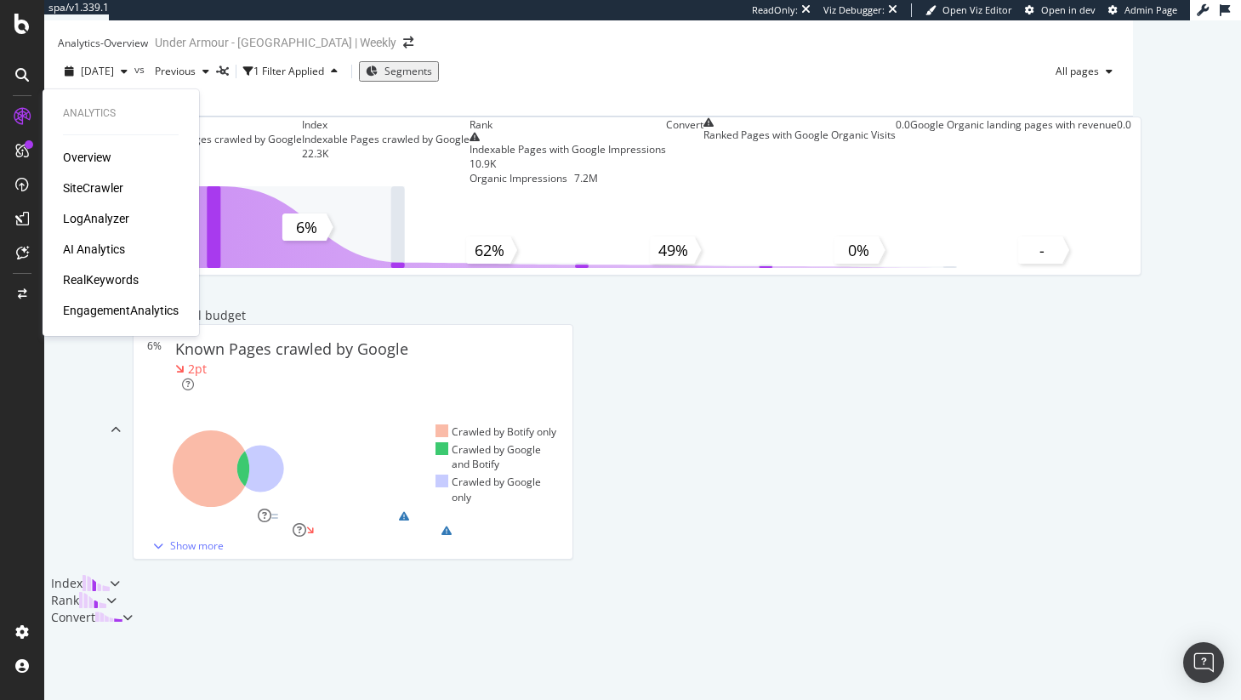
click at [73, 180] on div "SiteCrawler" at bounding box center [93, 187] width 60 height 17
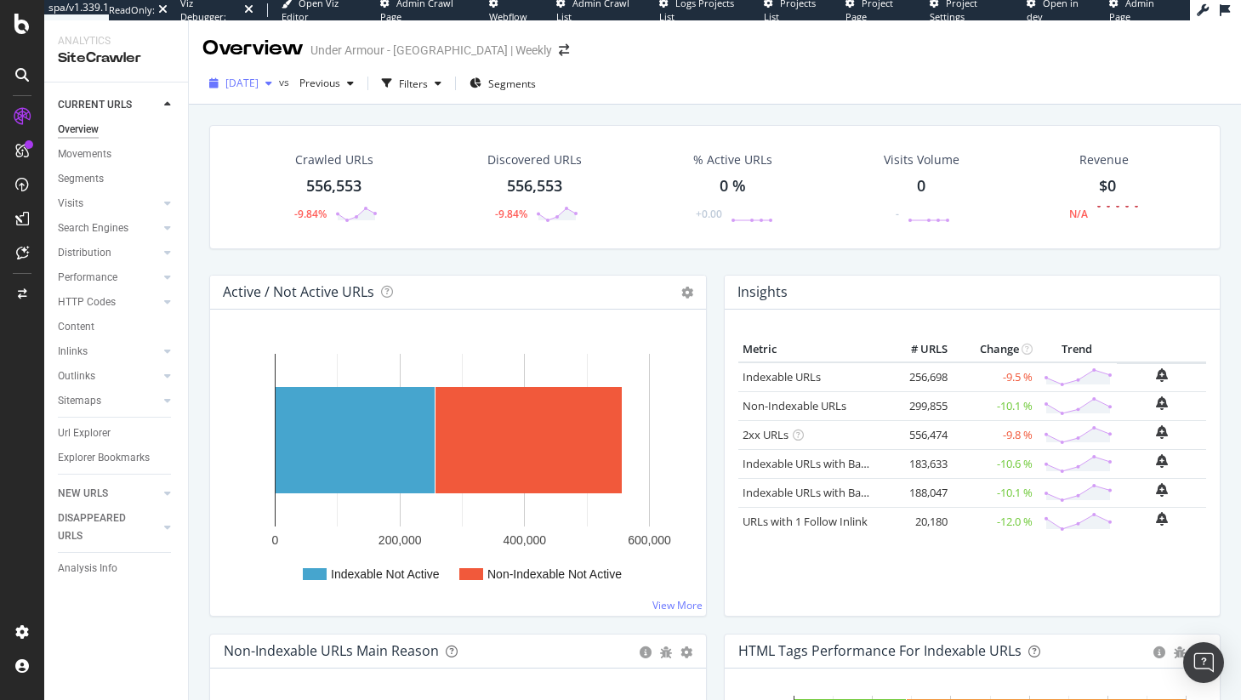
click at [259, 89] on span "2025 Oct. 9th" at bounding box center [241, 83] width 33 height 14
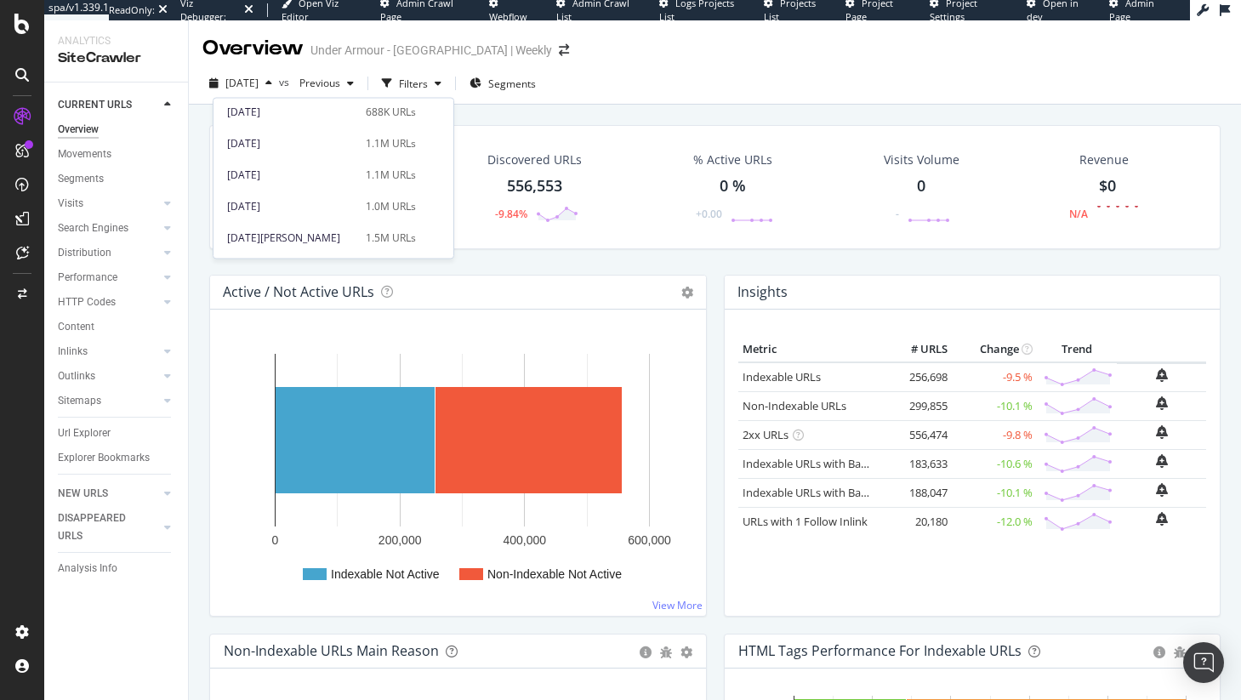
scroll to position [428, 0]
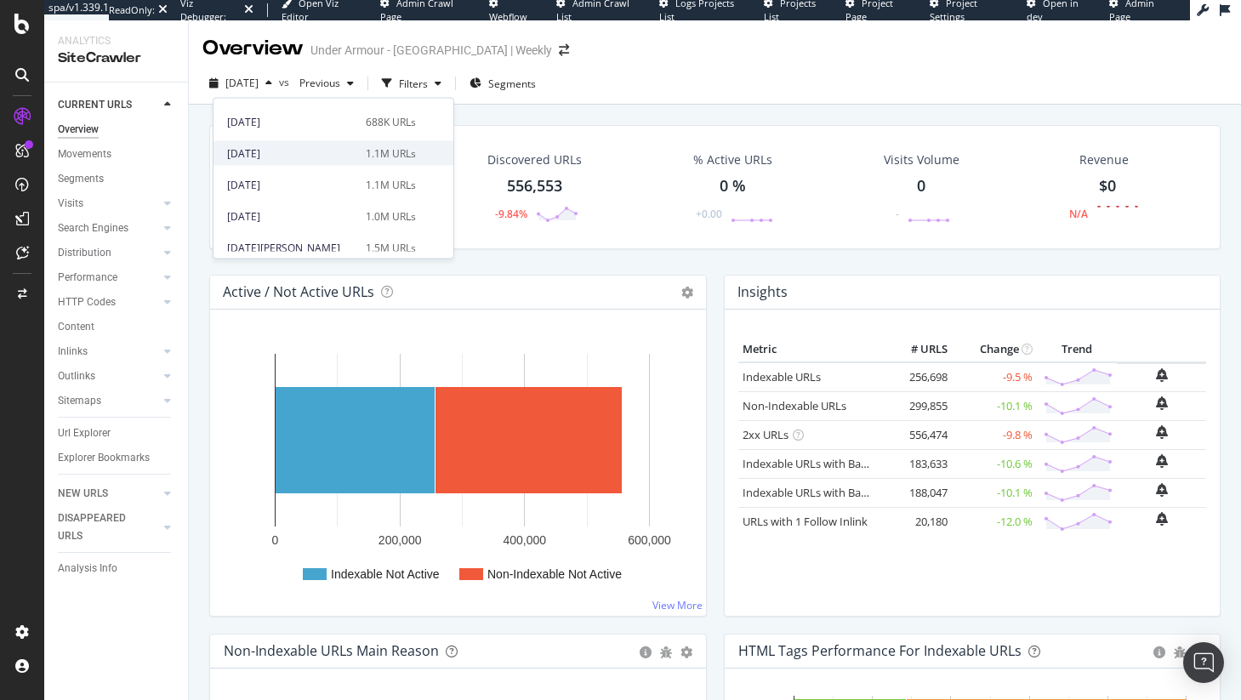
click at [365, 162] on div "2025 Apr. 24th 1.1M URLs" at bounding box center [333, 153] width 240 height 25
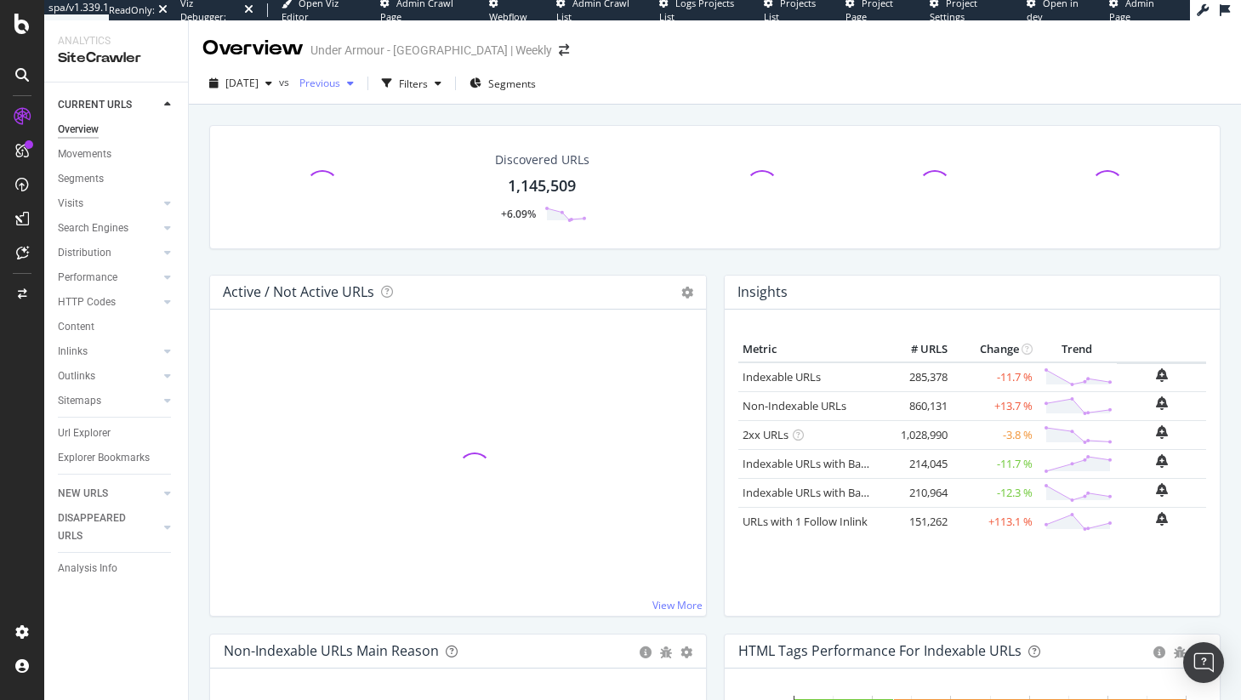
click at [340, 79] on span "Previous" at bounding box center [317, 83] width 48 height 14
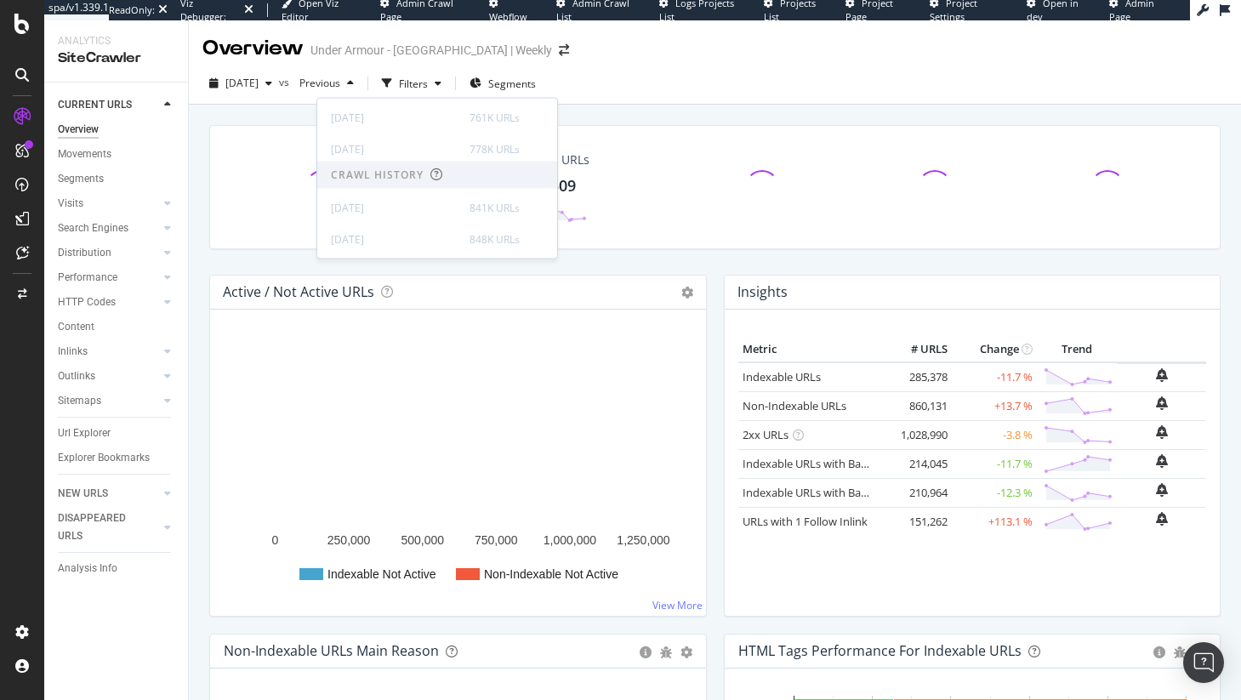
scroll to position [297, 0]
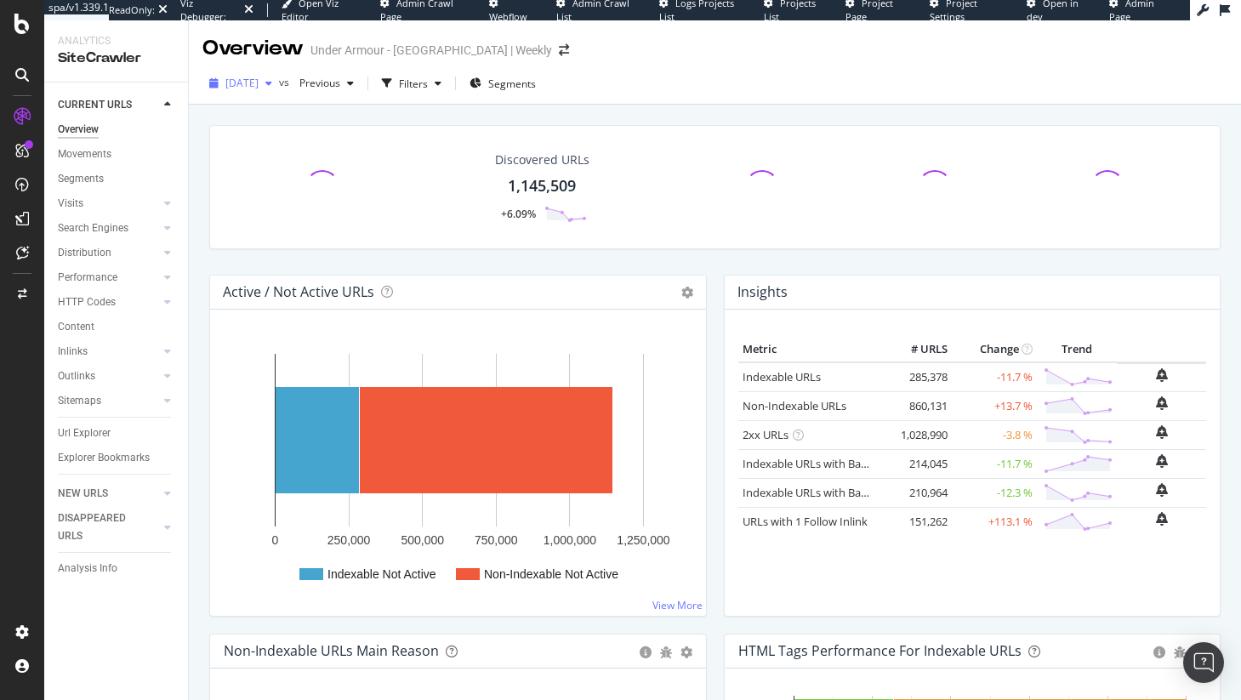
click at [259, 86] on span "2025 Apr. 24th" at bounding box center [241, 83] width 33 height 14
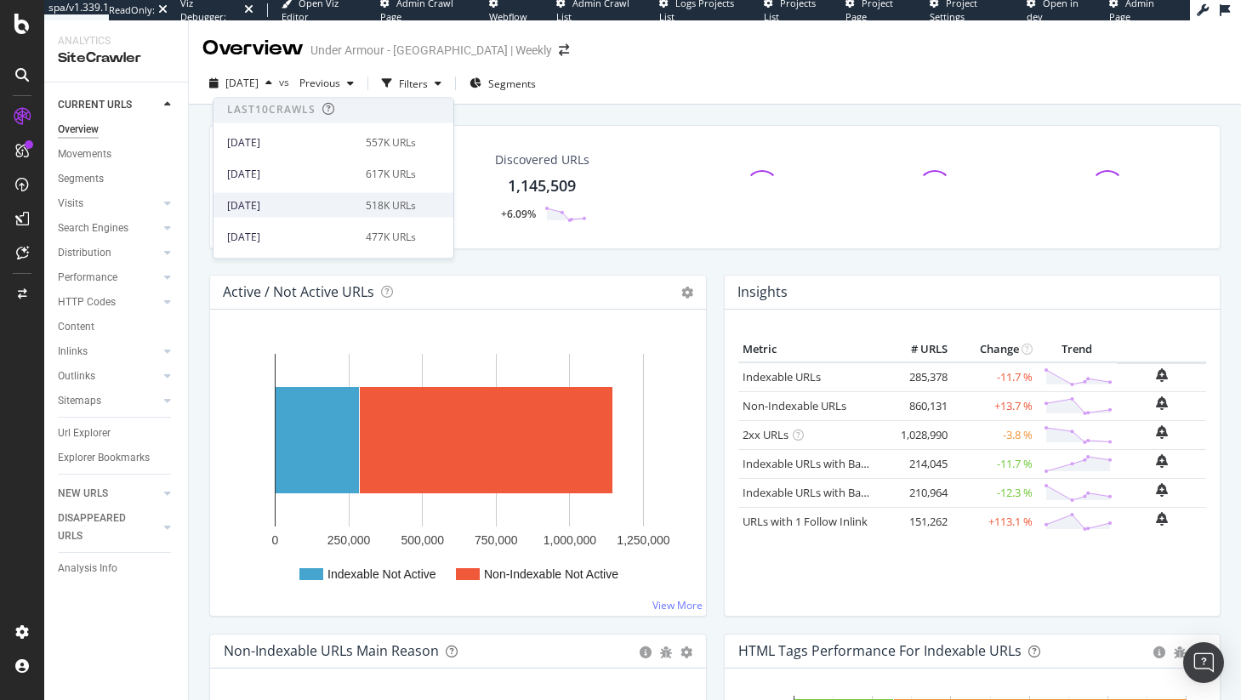
scroll to position [0, 0]
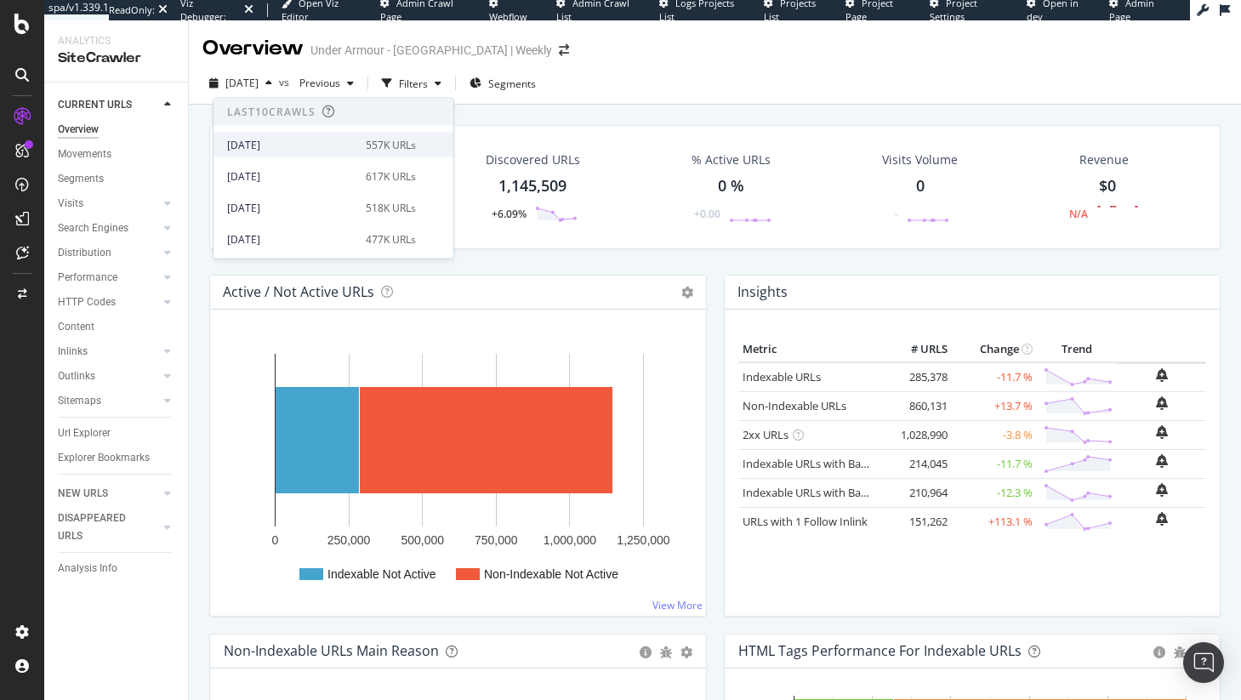
click at [368, 148] on div "557K URLs" at bounding box center [391, 144] width 50 height 15
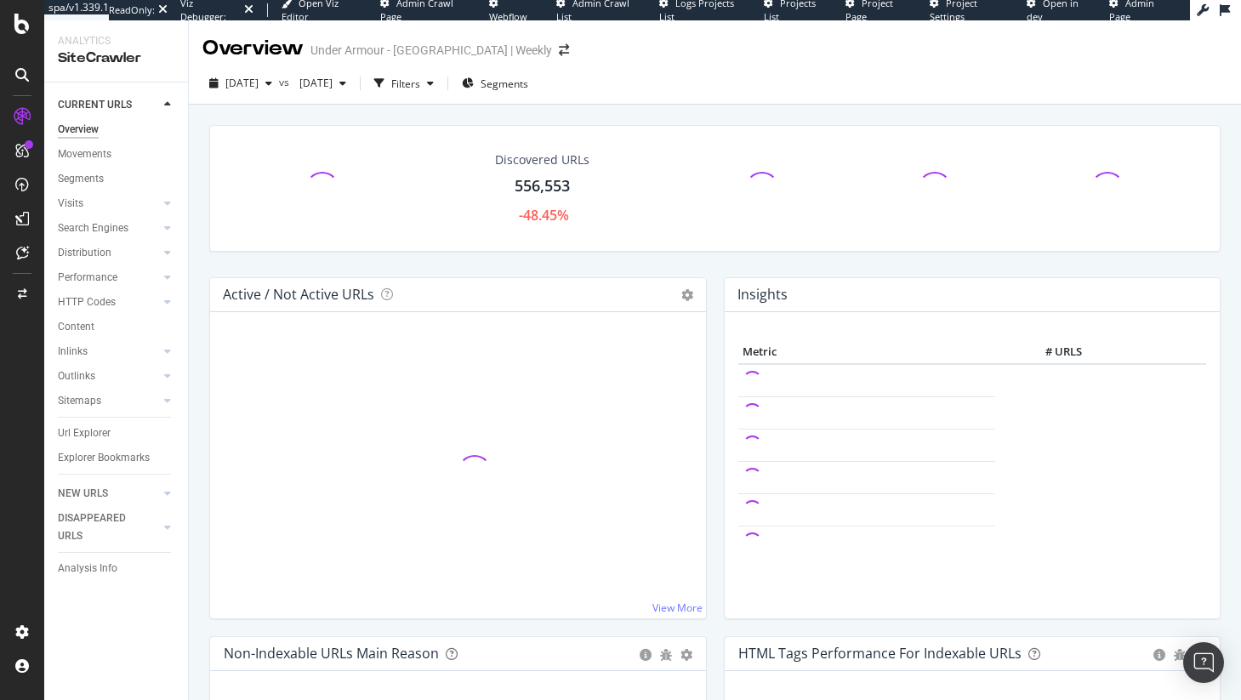
click at [332, 89] on span "2025 Mar. 6th" at bounding box center [313, 83] width 40 height 14
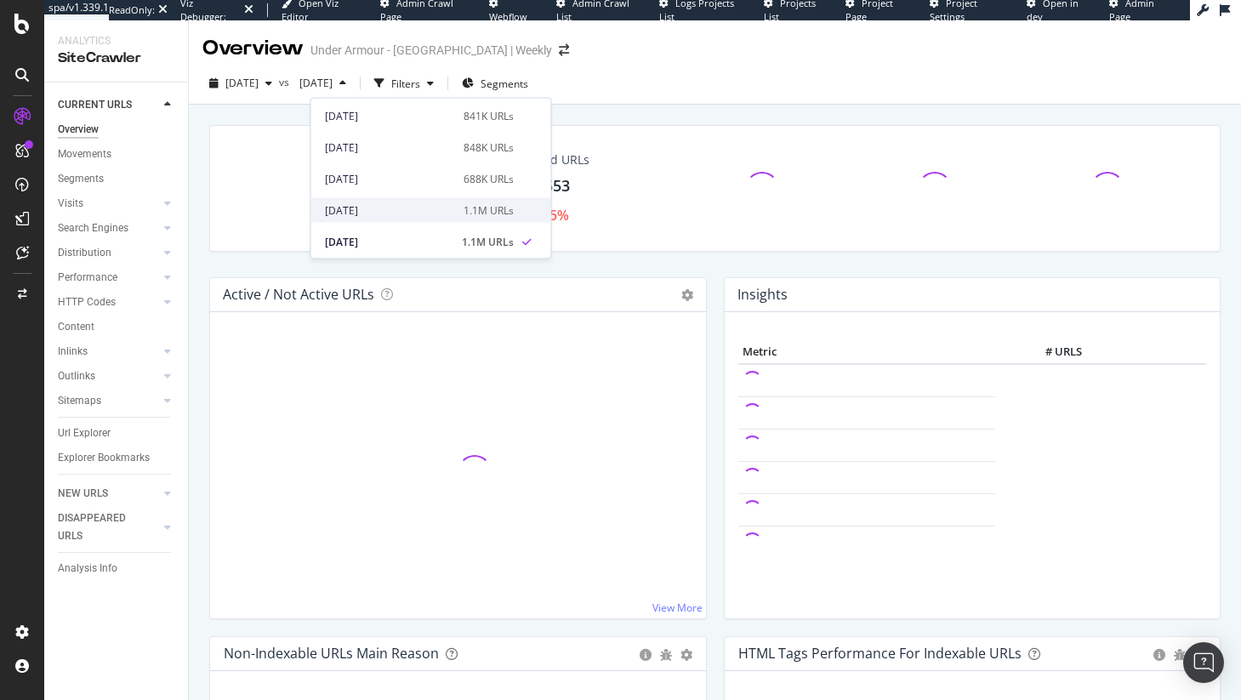
scroll to position [373, 0]
click at [463, 202] on div "1.1M URLs" at bounding box center [488, 207] width 50 height 15
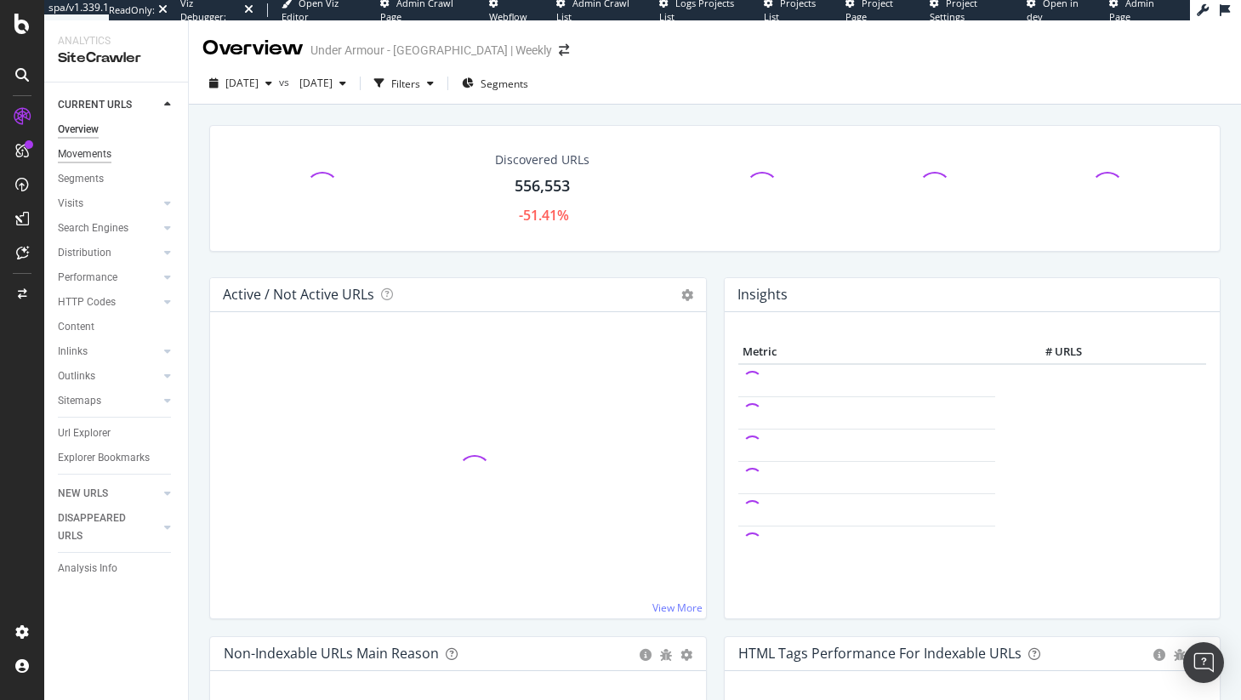
click at [85, 161] on div "Movements" at bounding box center [85, 154] width 54 height 18
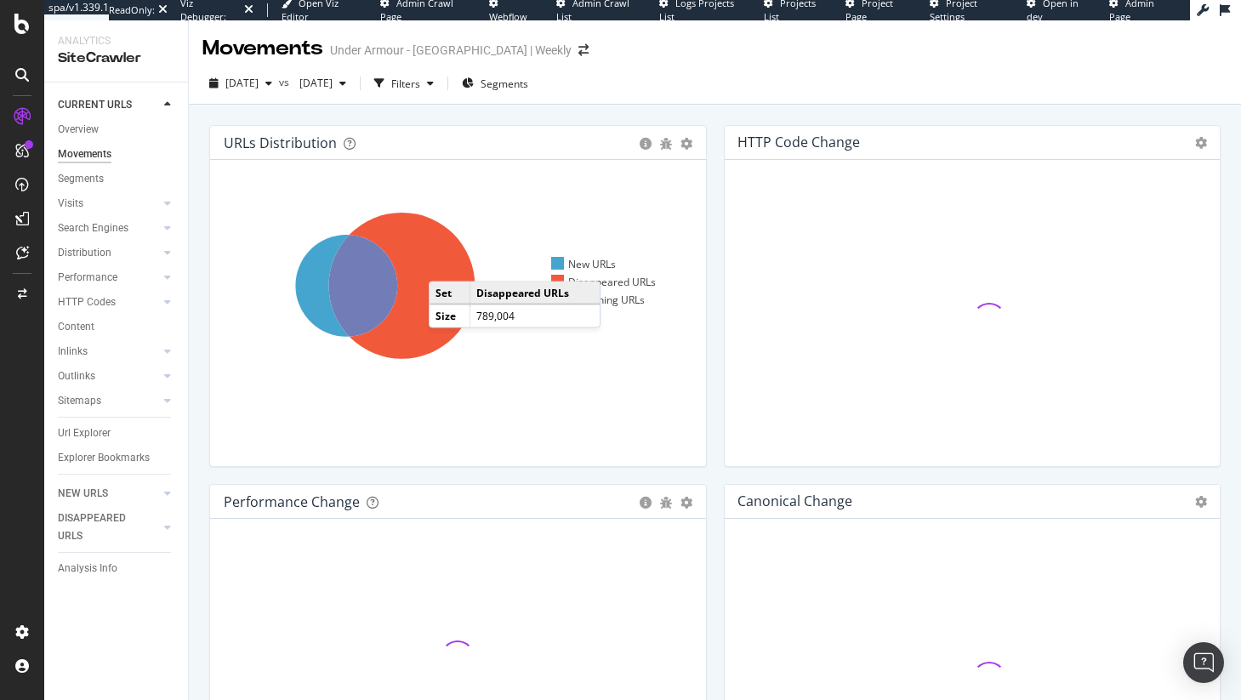
click at [446, 264] on icon at bounding box center [402, 286] width 146 height 146
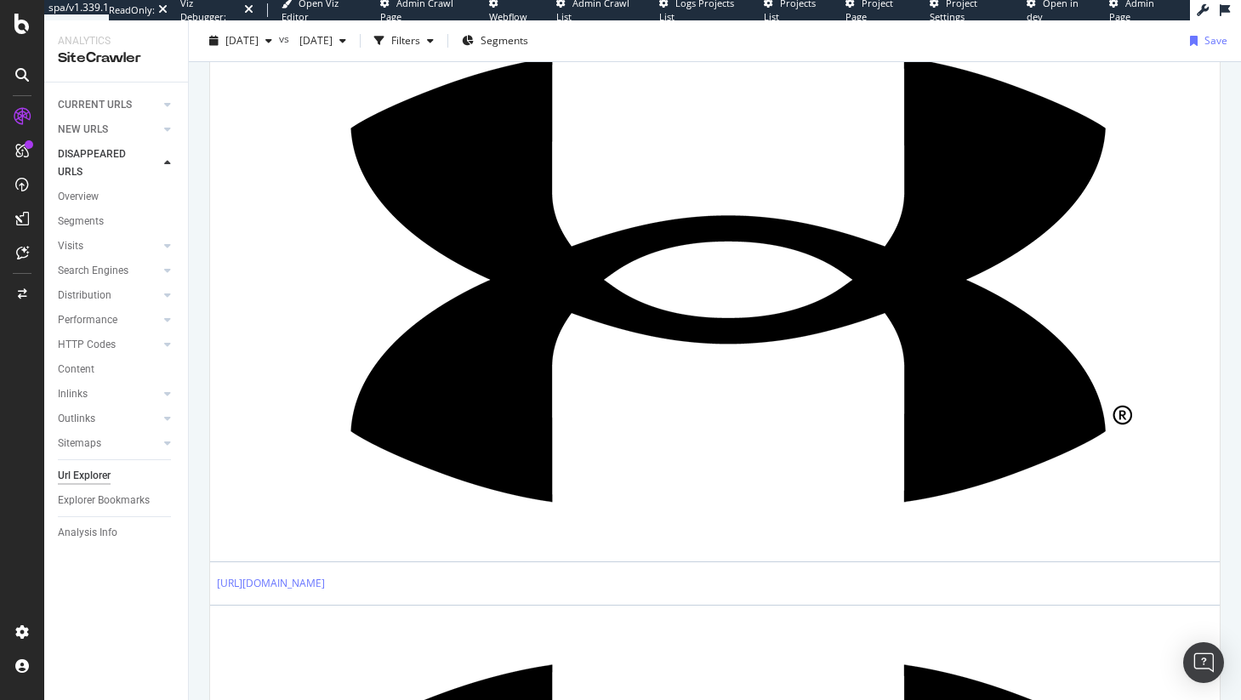
scroll to position [498, 0]
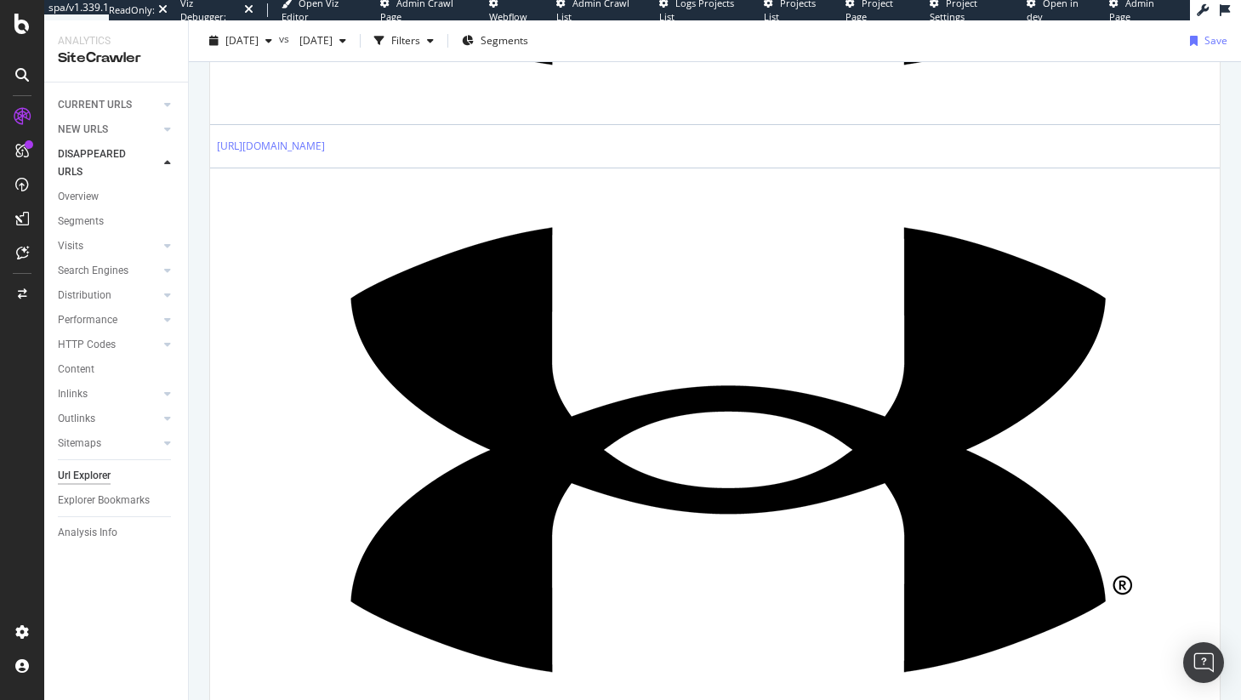
scroll to position [1036, 0]
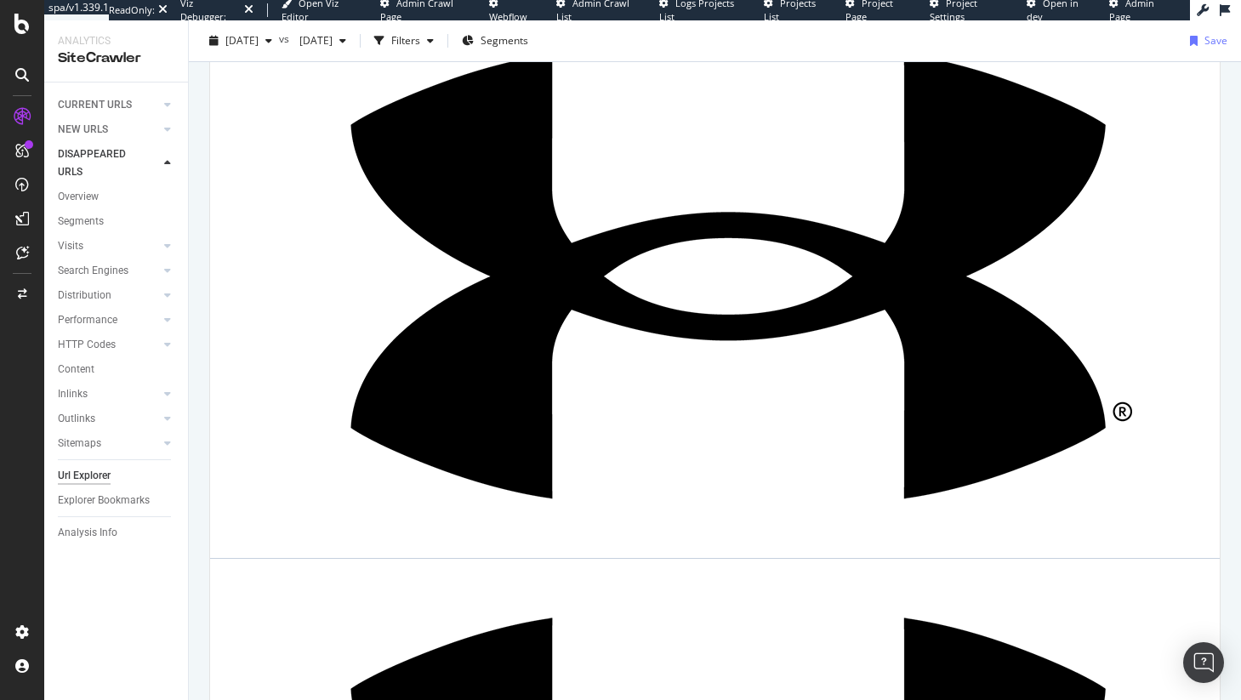
scroll to position [1670, 0]
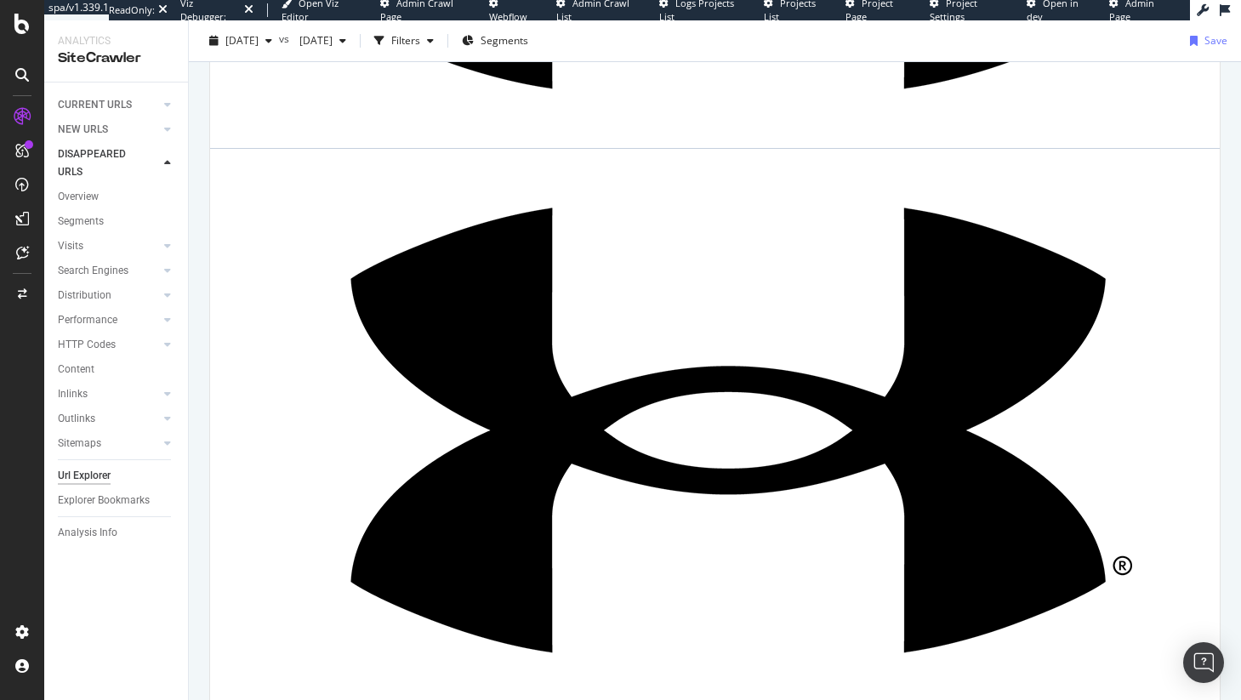
scroll to position [3220, 0]
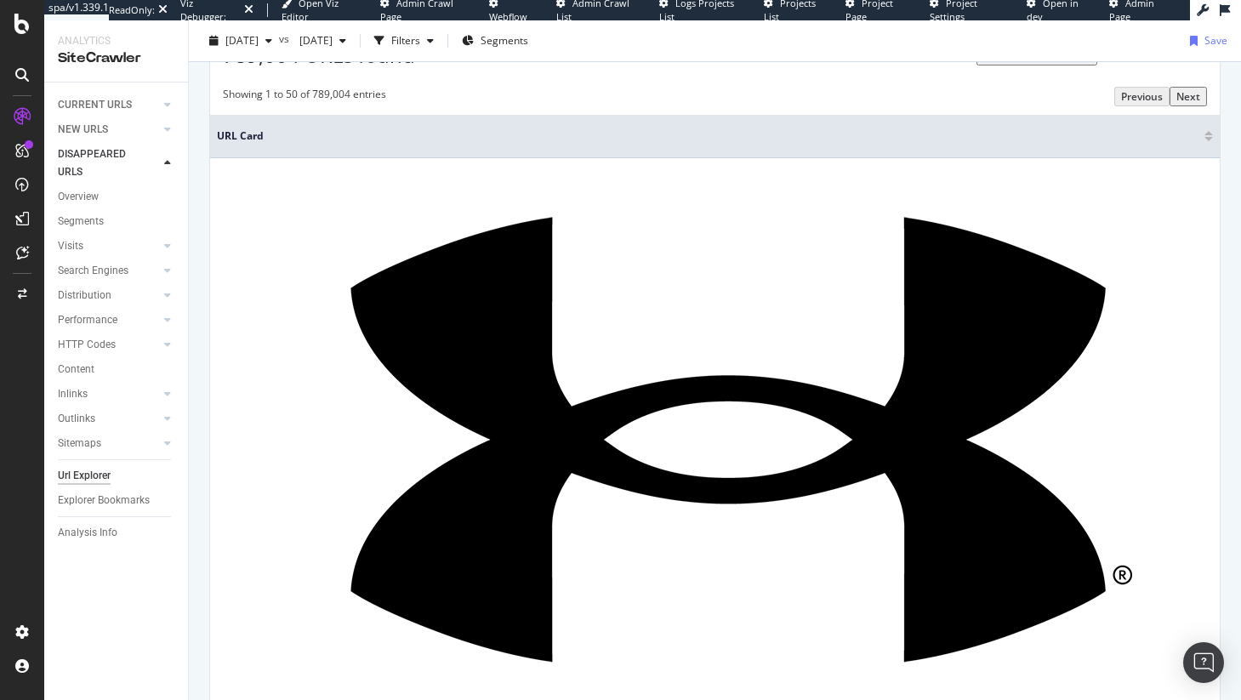
scroll to position [0, 0]
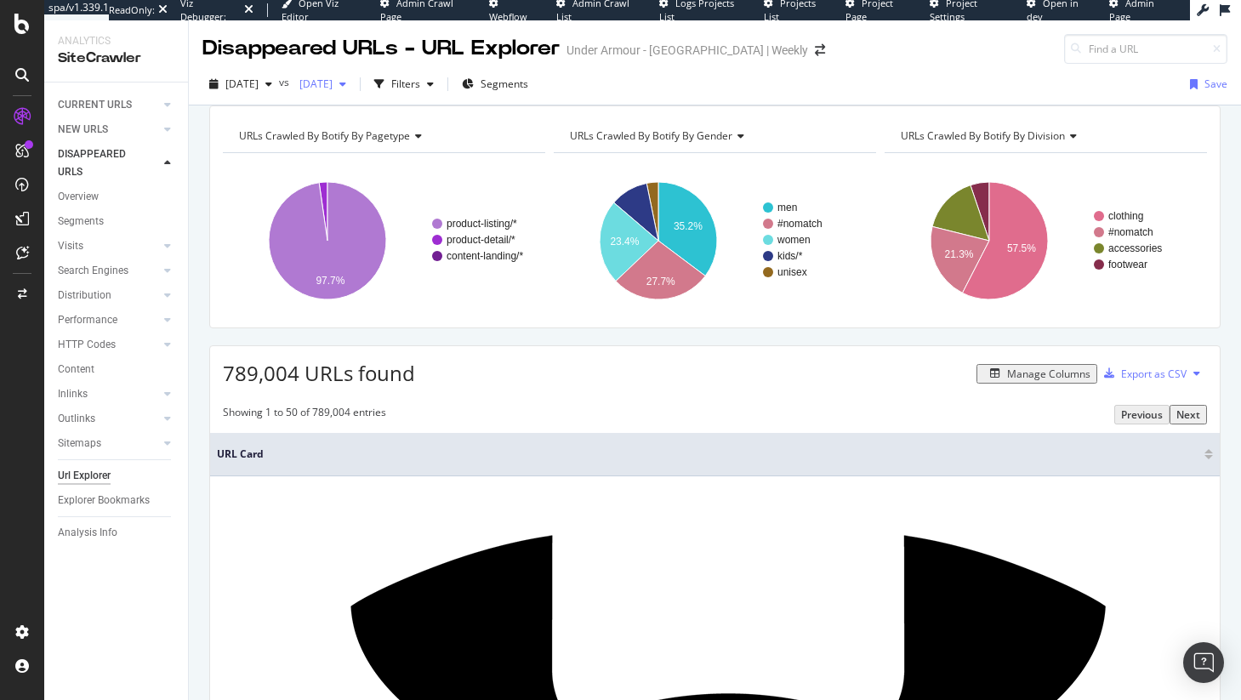
click at [332, 77] on span "2025 Apr. 24th" at bounding box center [313, 84] width 40 height 14
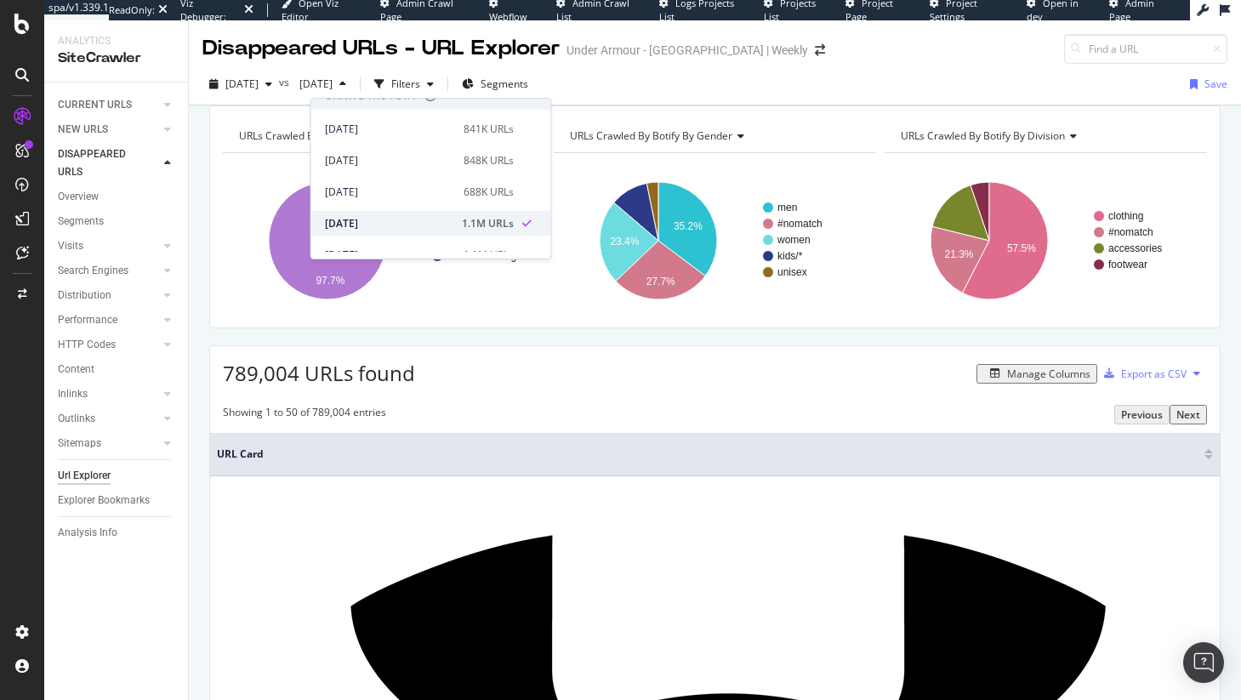
scroll to position [355, 0]
click at [463, 133] on div "841K URLs" at bounding box center [488, 132] width 50 height 15
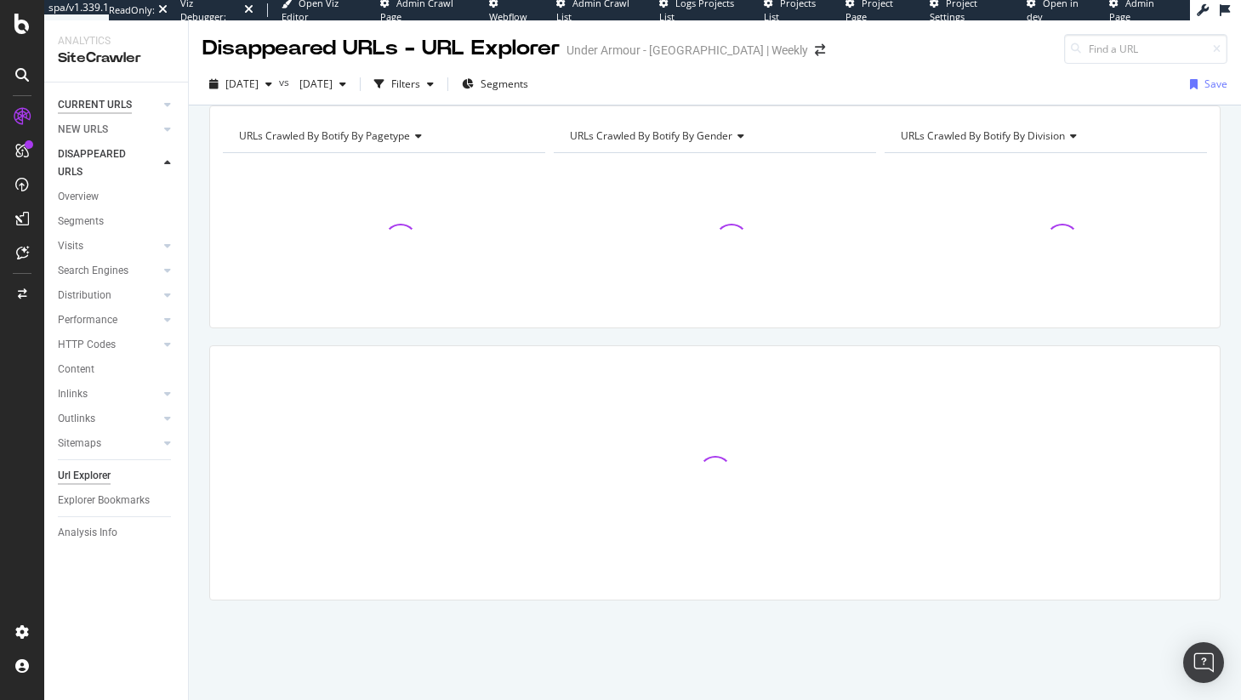
click at [104, 112] on div "CURRENT URLS" at bounding box center [95, 105] width 74 height 18
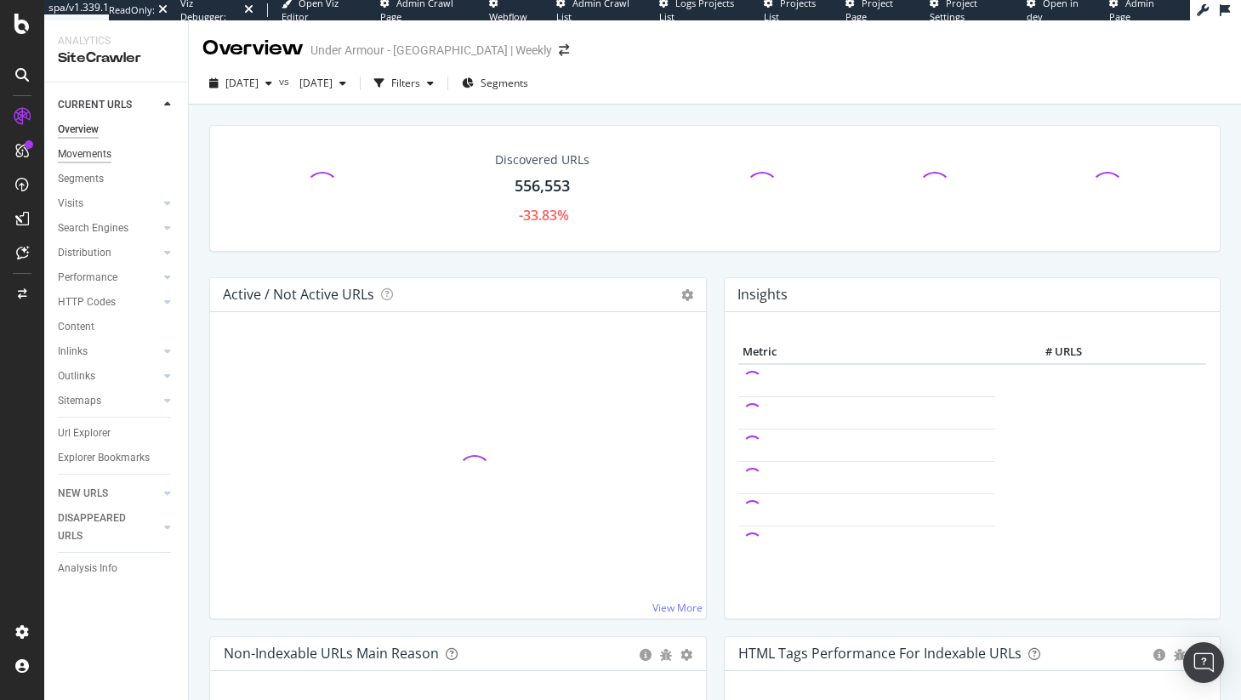
click at [104, 151] on div "Movements" at bounding box center [85, 154] width 54 height 18
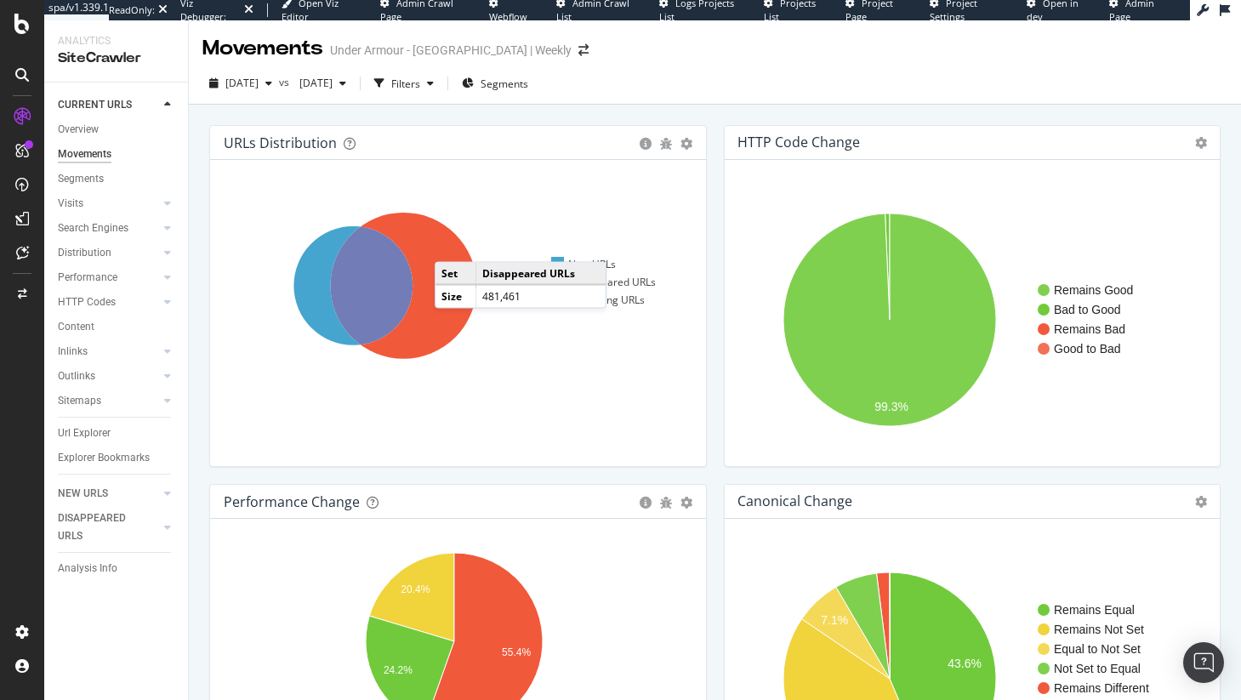
click at [452, 245] on icon at bounding box center [404, 286] width 146 height 146
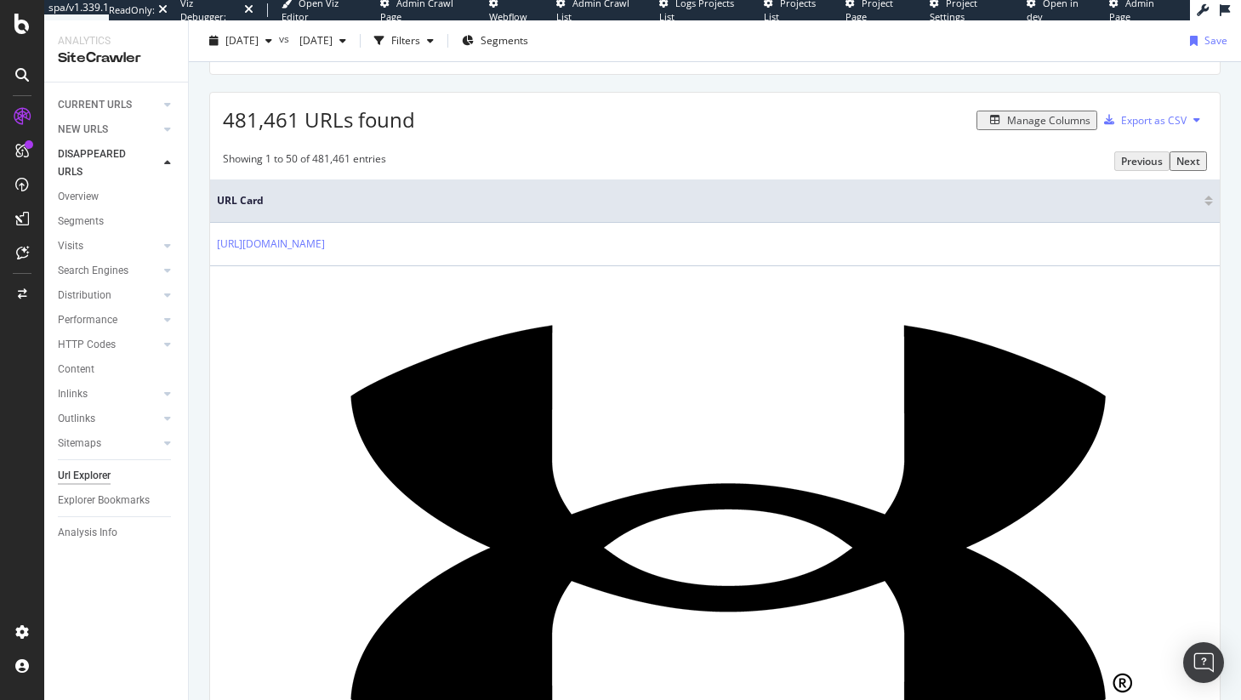
scroll to position [298, 0]
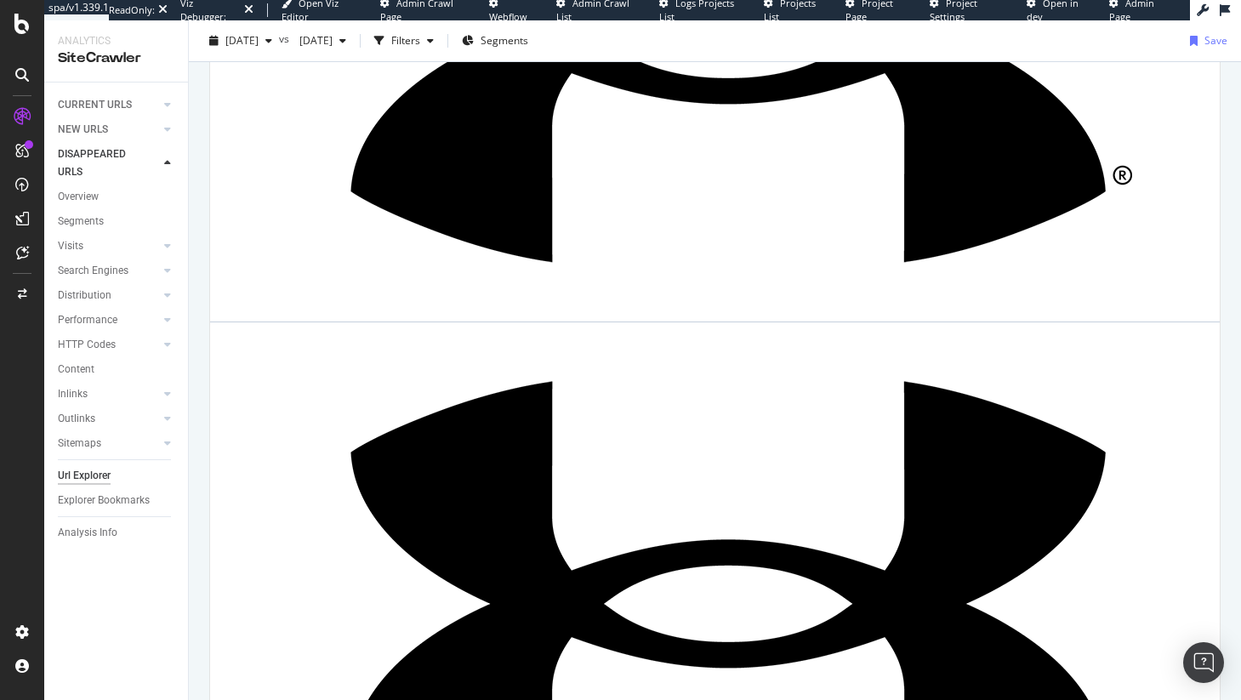
scroll to position [805, 0]
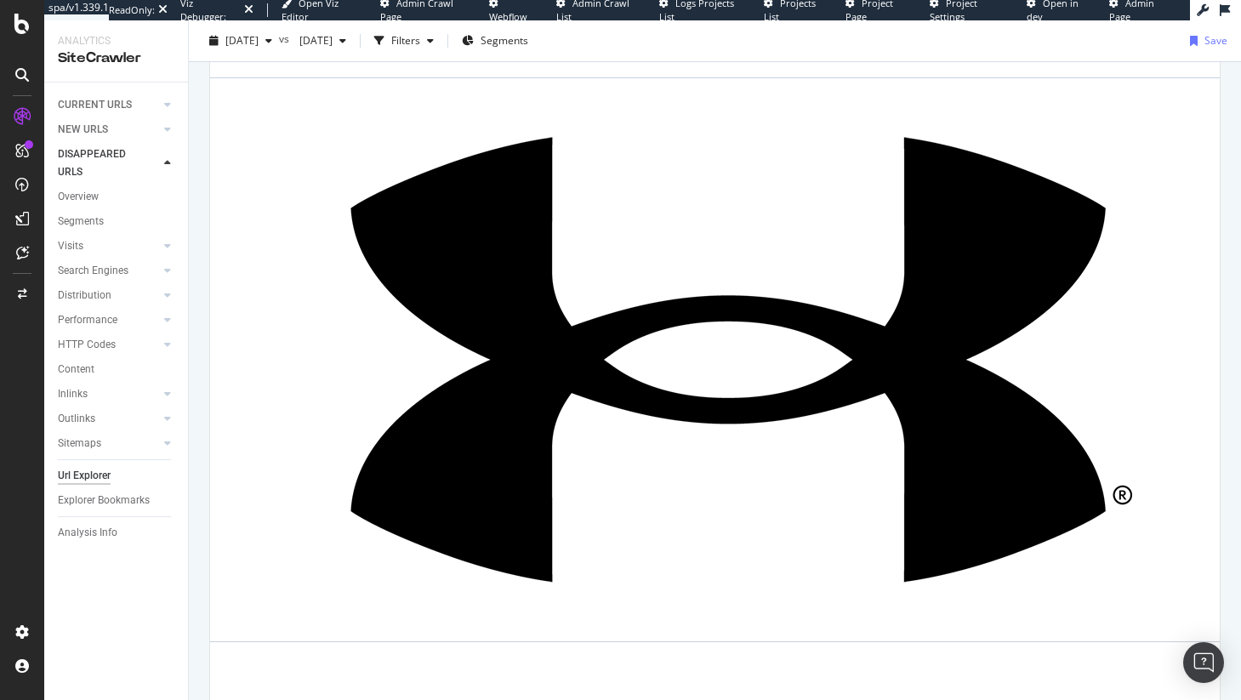
scroll to position [1109, 0]
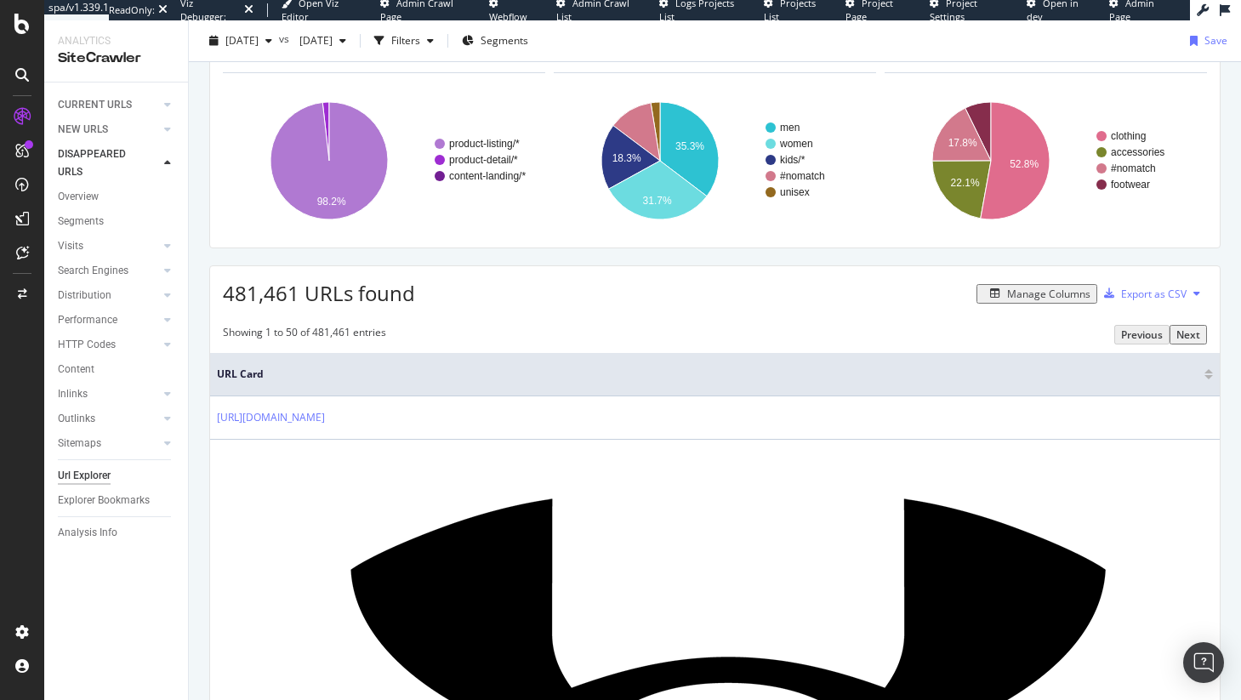
scroll to position [86, 0]
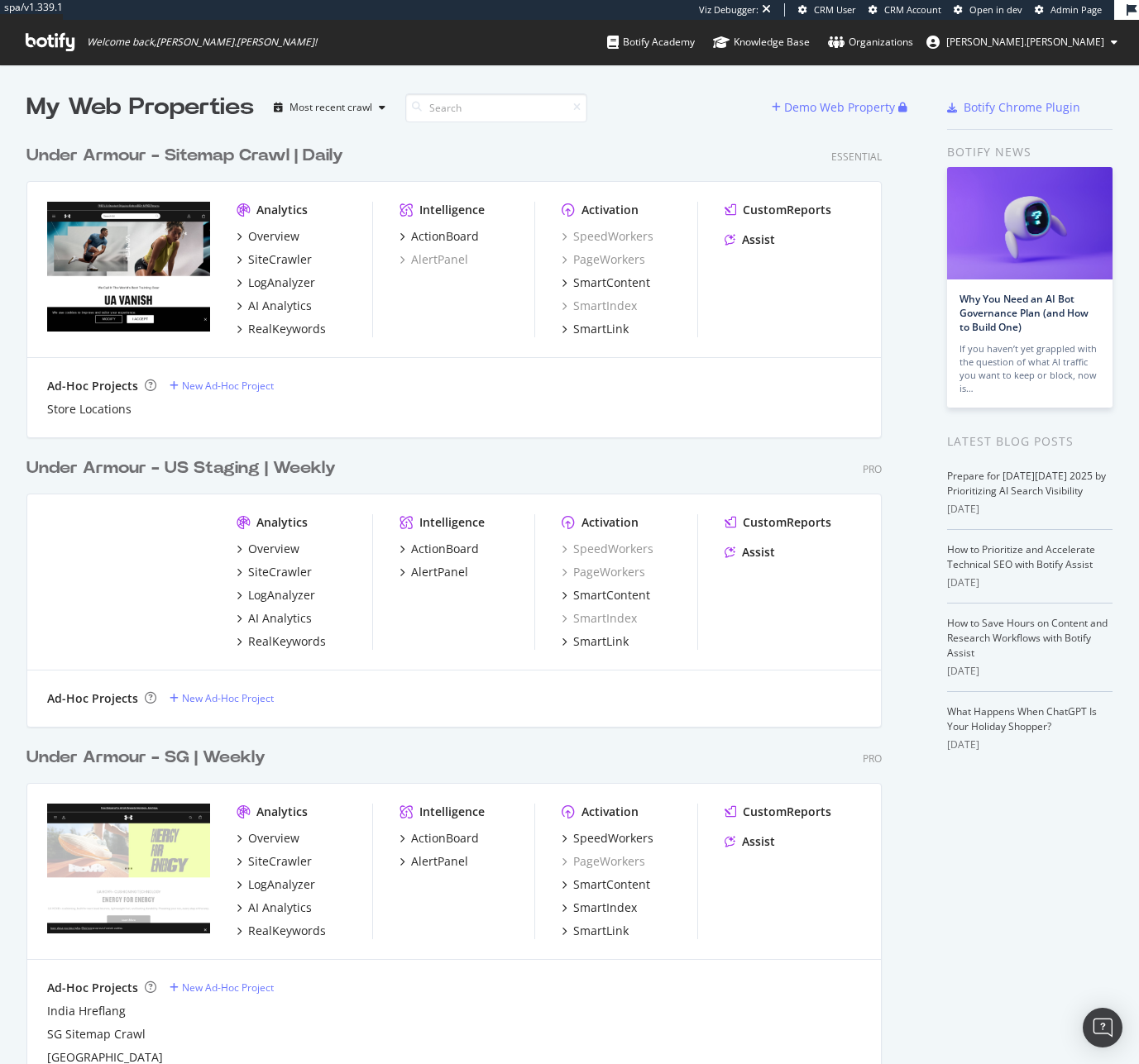
scroll to position [3181, 856]
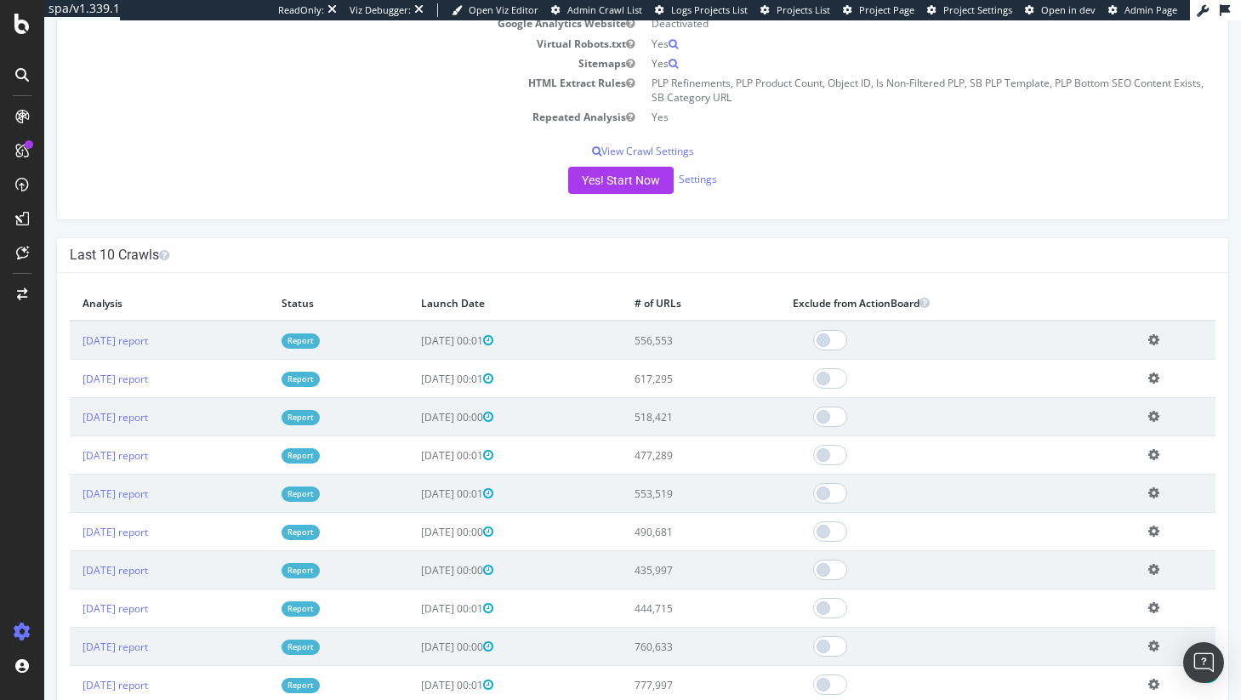
scroll to position [340, 0]
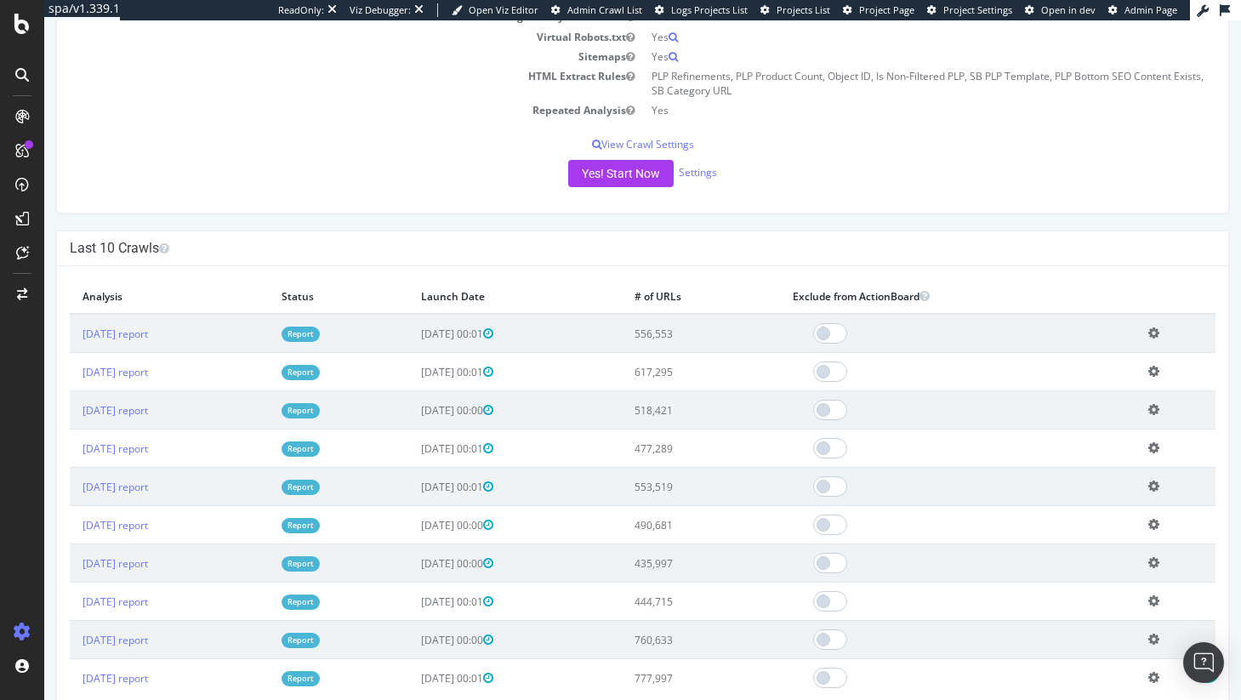
click at [718, 337] on td "556,553" at bounding box center [701, 333] width 158 height 39
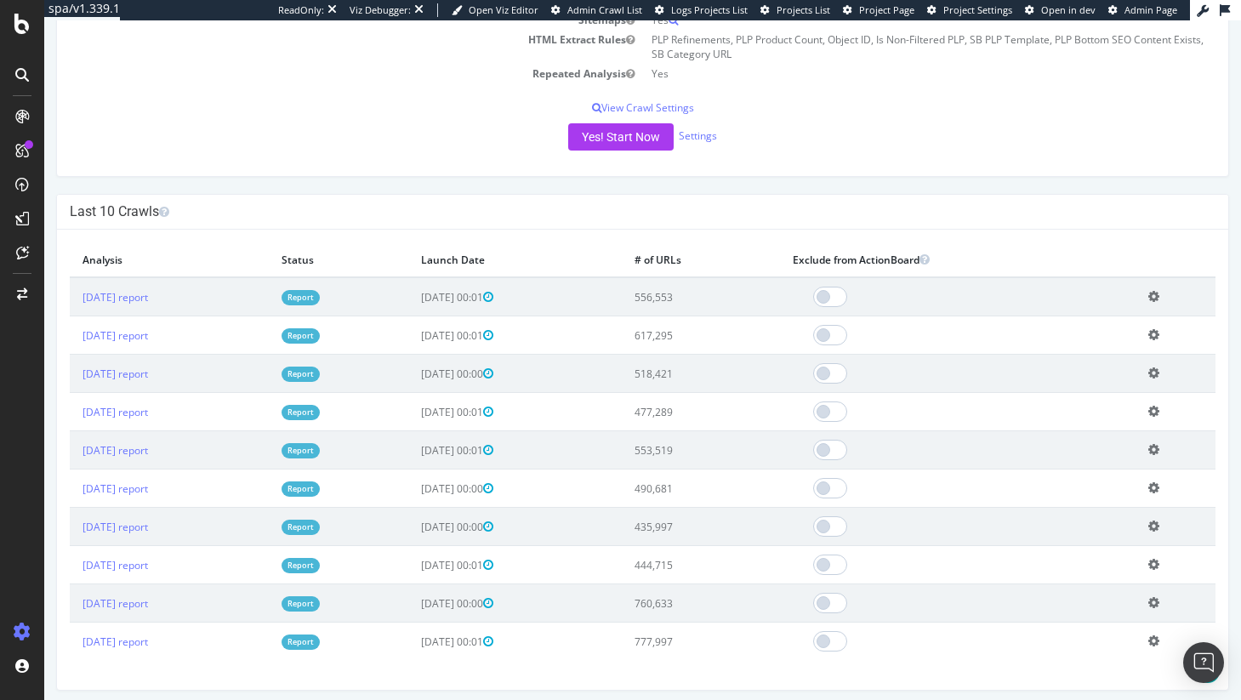
scroll to position [379, 0]
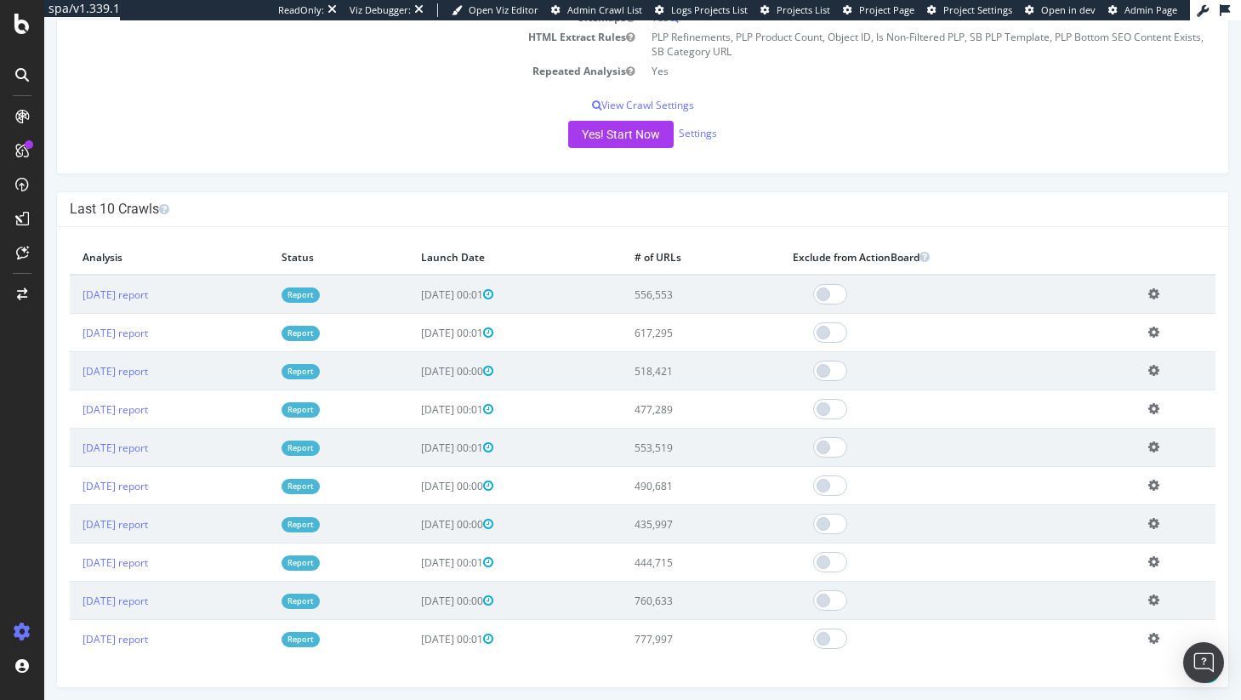
click at [699, 346] on td "617,295" at bounding box center [701, 333] width 158 height 38
click at [704, 335] on td "617,295" at bounding box center [701, 333] width 158 height 38
click at [704, 363] on td "518,421" at bounding box center [701, 371] width 158 height 38
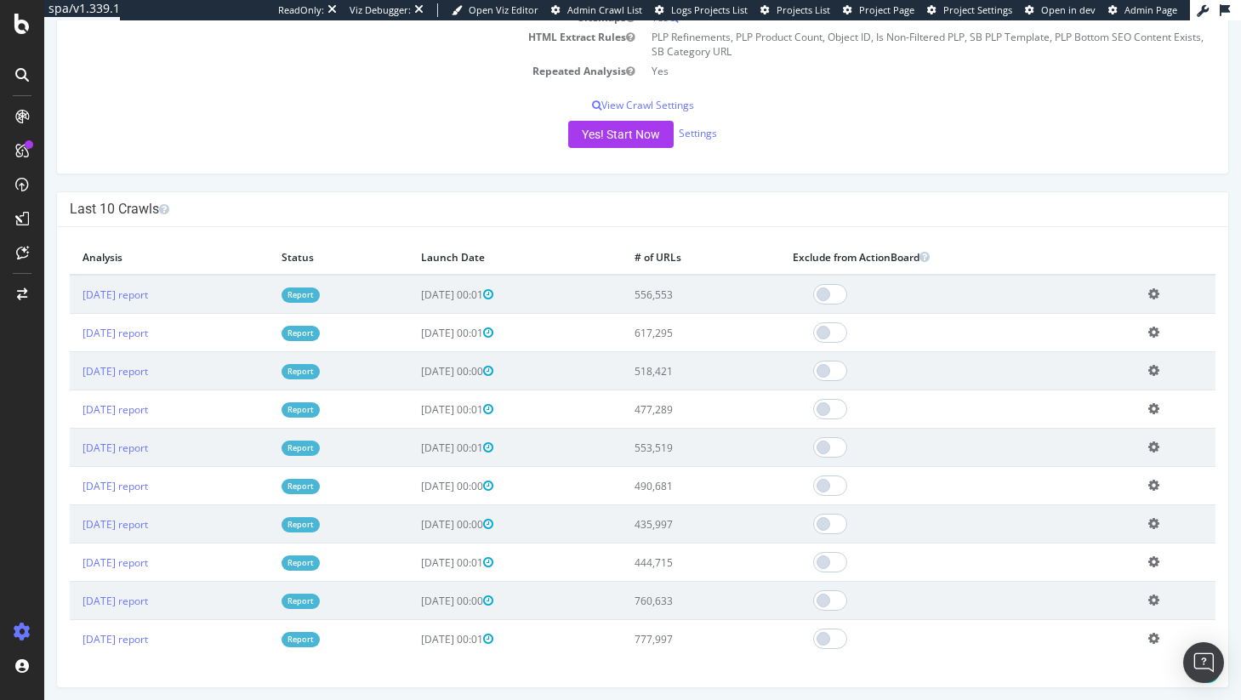
click at [704, 363] on td "518,421" at bounding box center [701, 371] width 158 height 38
click at [712, 405] on td "477,289" at bounding box center [701, 409] width 158 height 38
click at [718, 443] on td "553,519" at bounding box center [701, 448] width 158 height 38
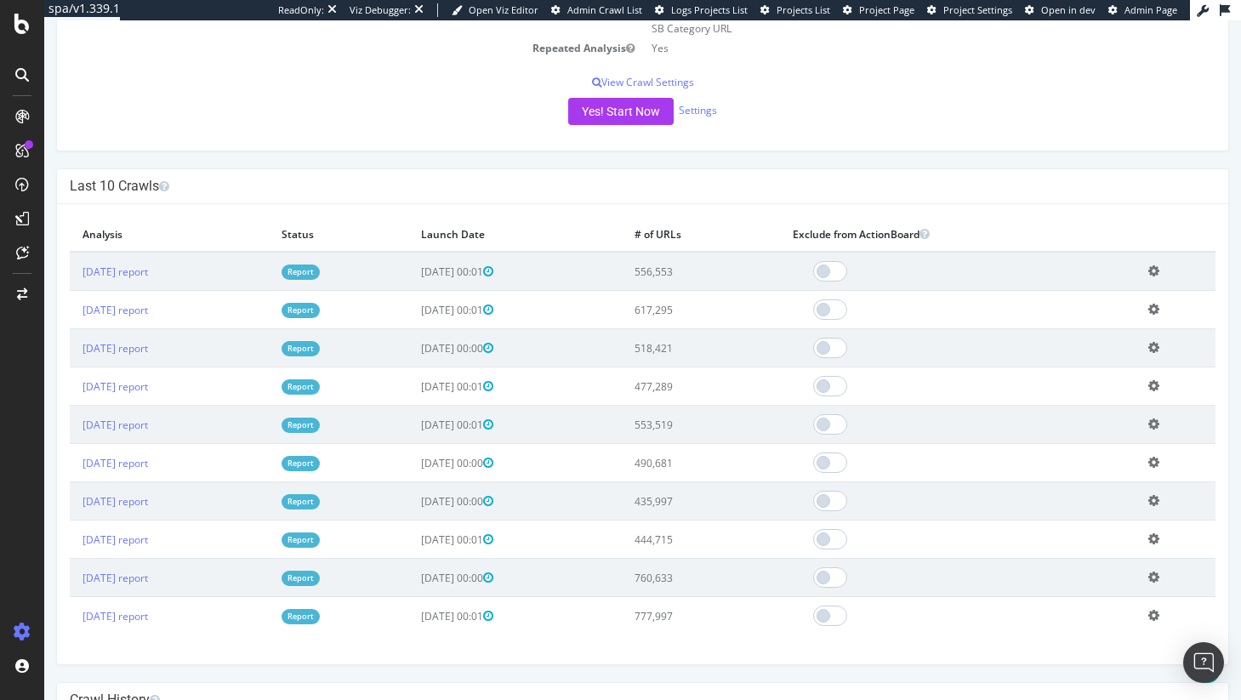
scroll to position [405, 0]
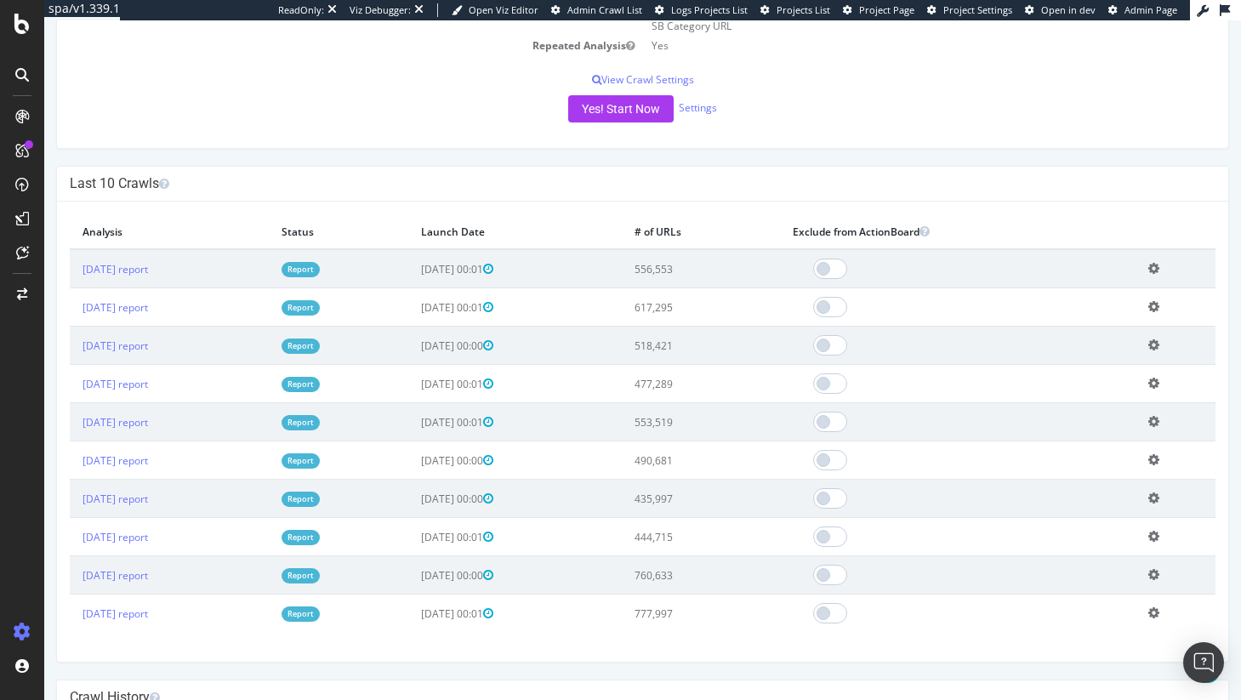
click at [712, 458] on td "490,681" at bounding box center [701, 460] width 158 height 38
click at [711, 496] on td "435,997" at bounding box center [701, 499] width 158 height 38
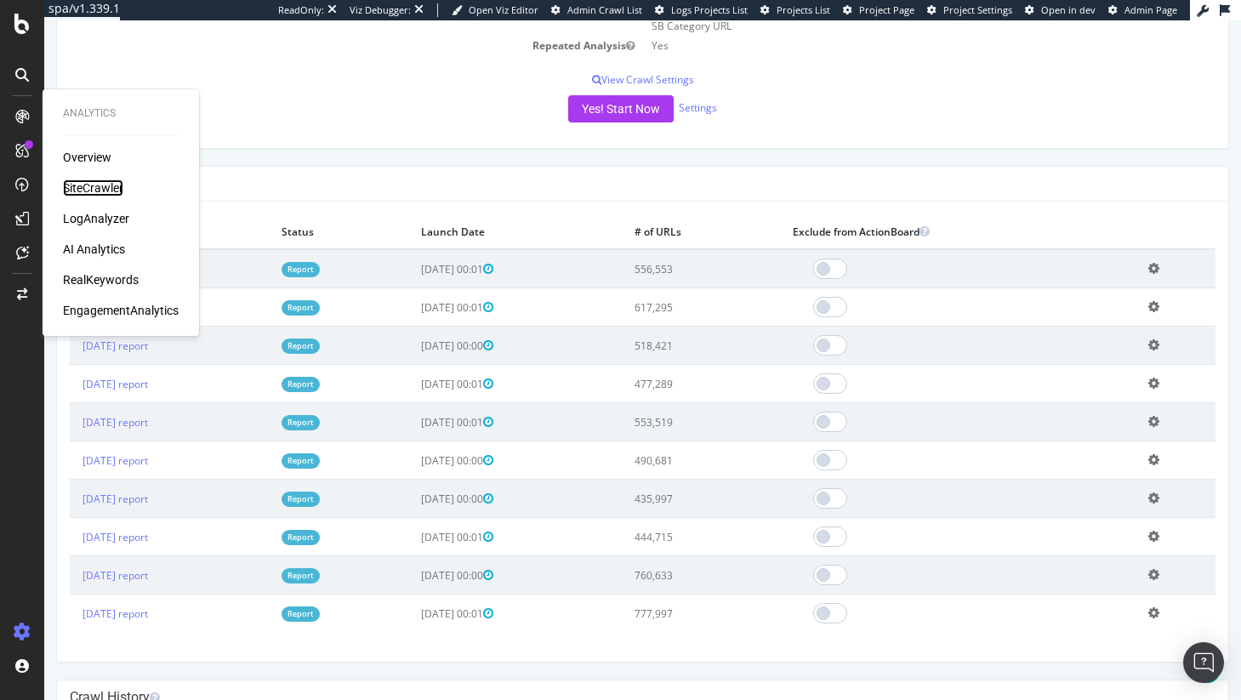
click at [101, 190] on div "SiteCrawler" at bounding box center [93, 187] width 60 height 17
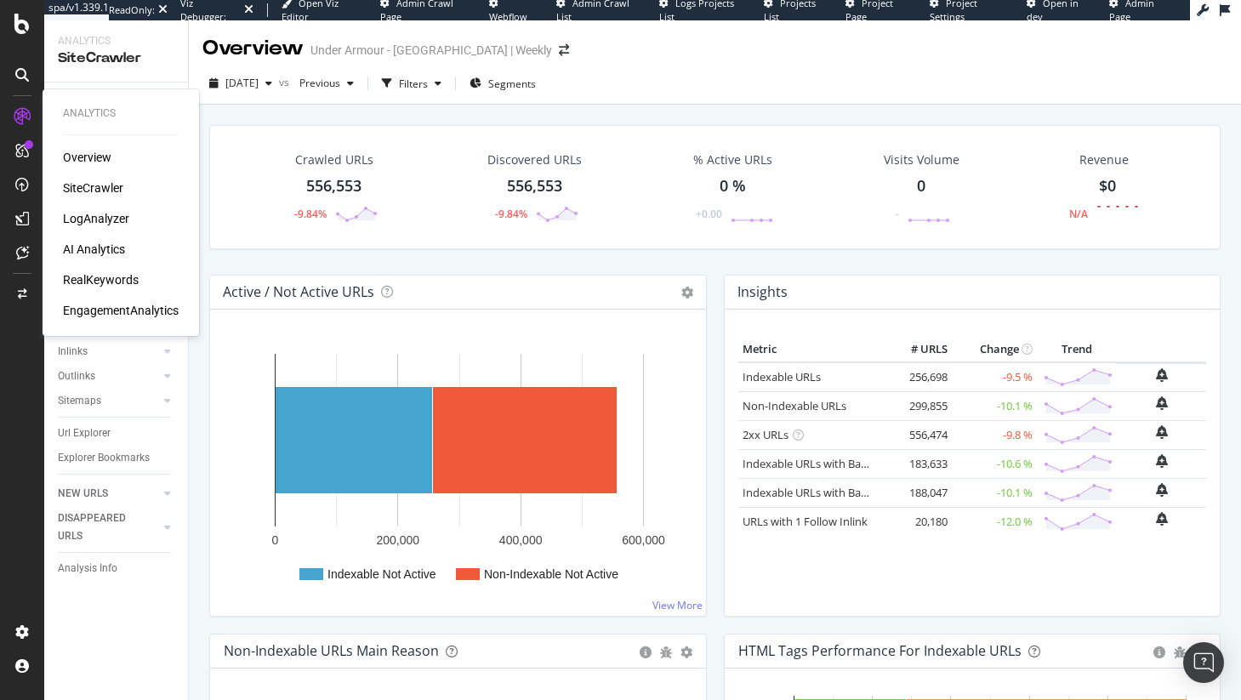
click at [109, 189] on div "SiteCrawler" at bounding box center [93, 187] width 60 height 17
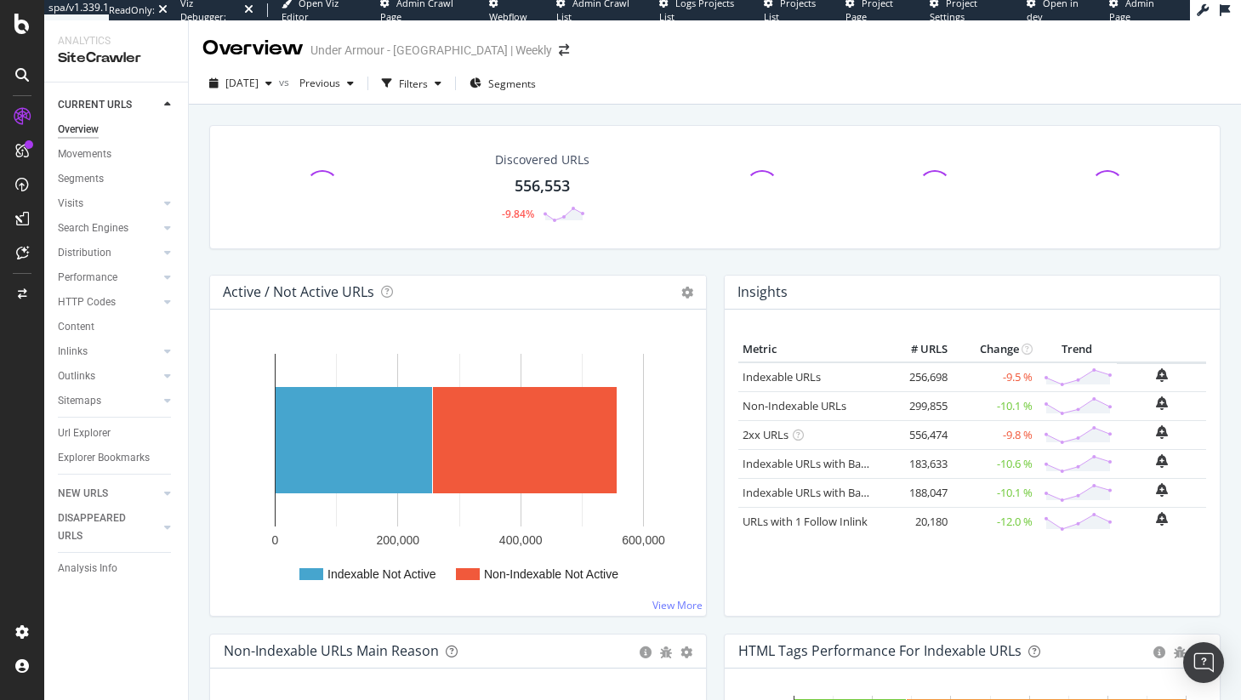
click at [95, 435] on div "Url Explorer" at bounding box center [84, 433] width 53 height 18
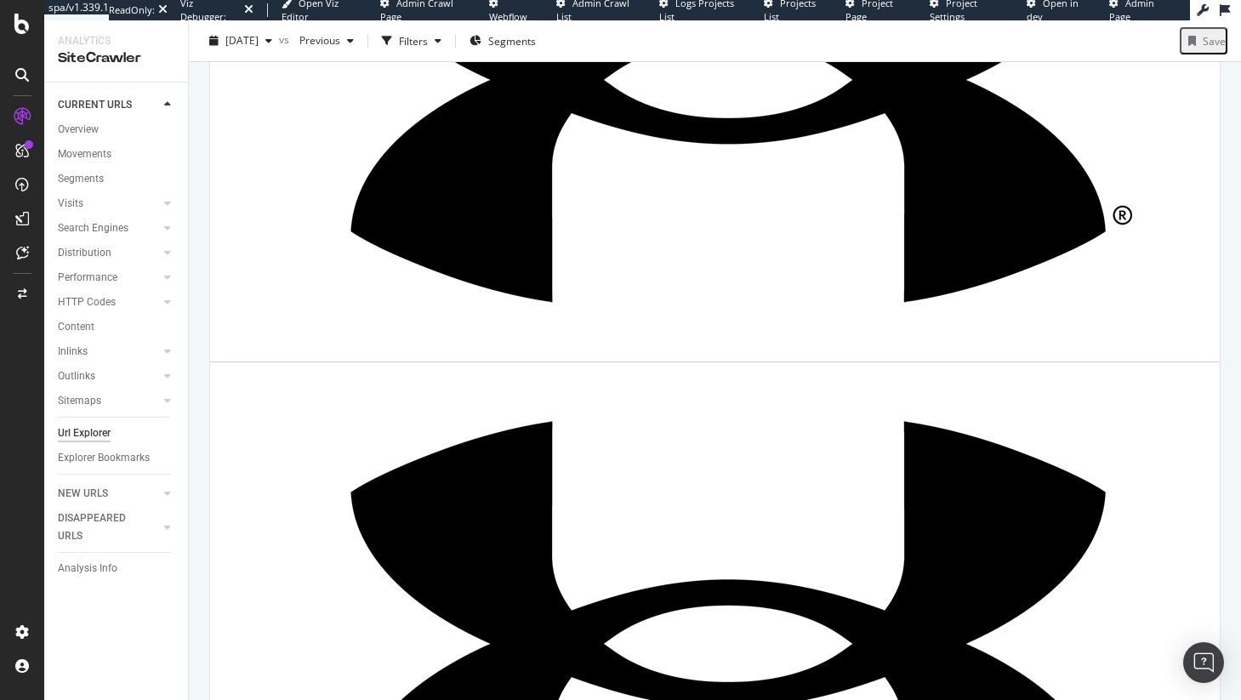
scroll to position [314, 0]
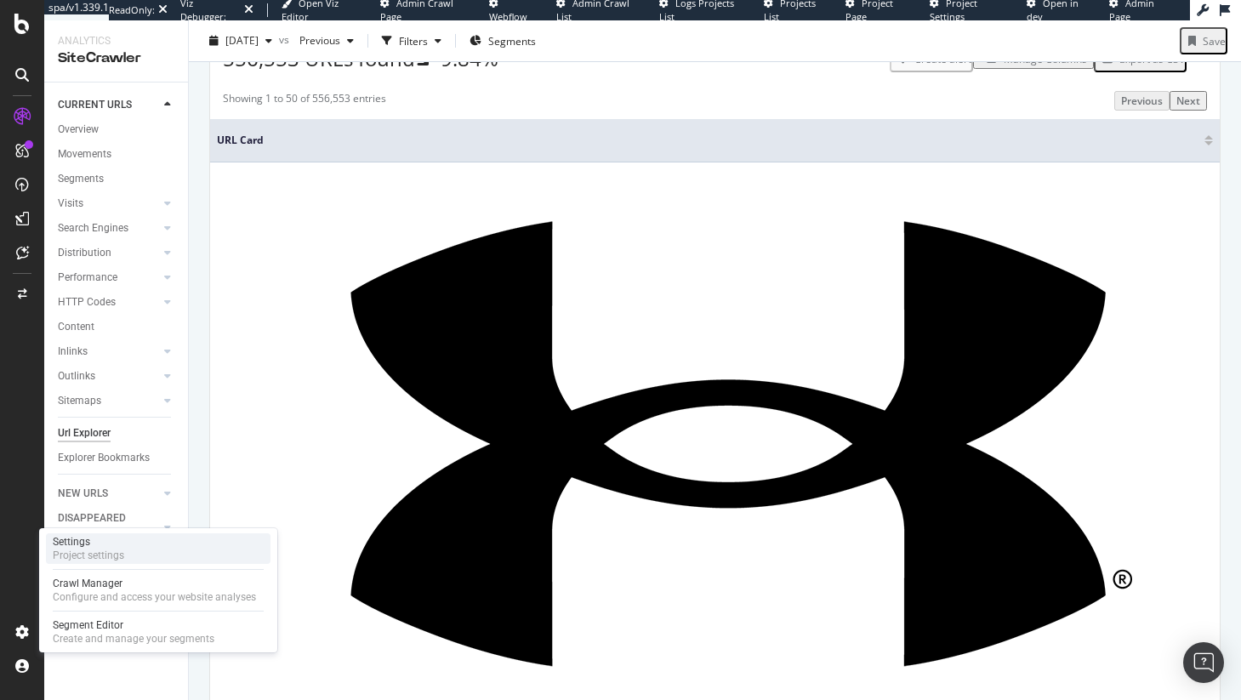
click at [155, 559] on div "Settings Project settings" at bounding box center [158, 548] width 224 height 31
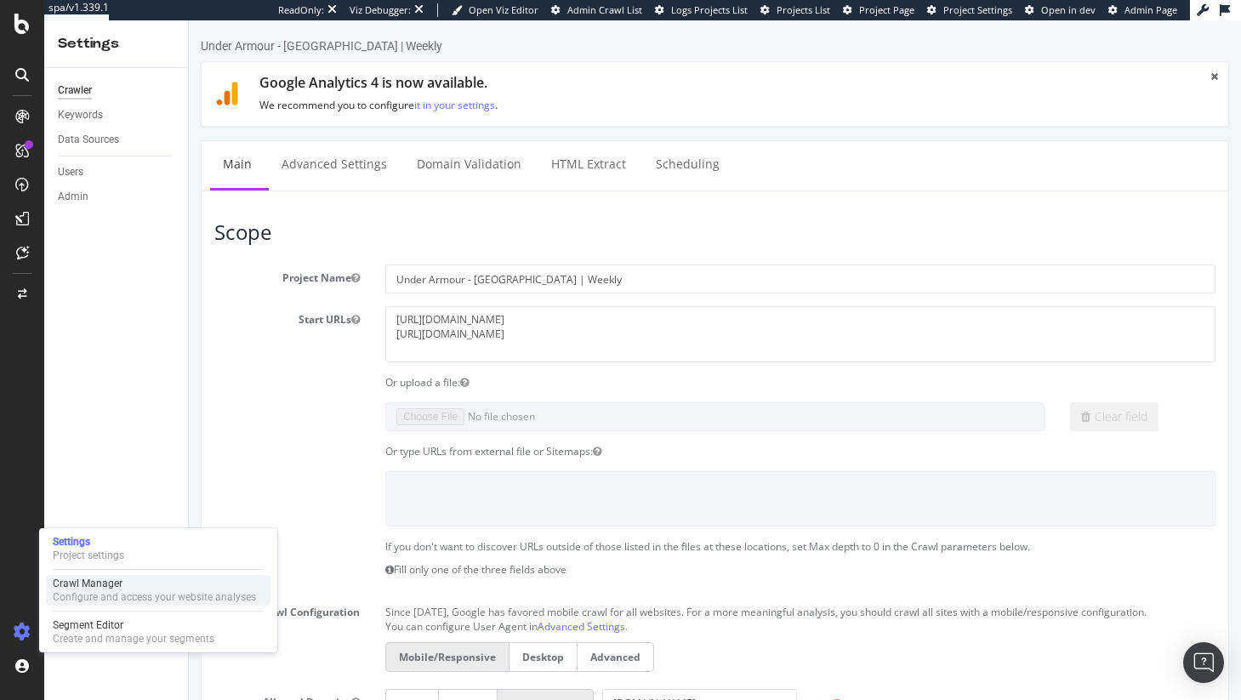
click at [146, 583] on div "Crawl Manager" at bounding box center [154, 584] width 203 height 14
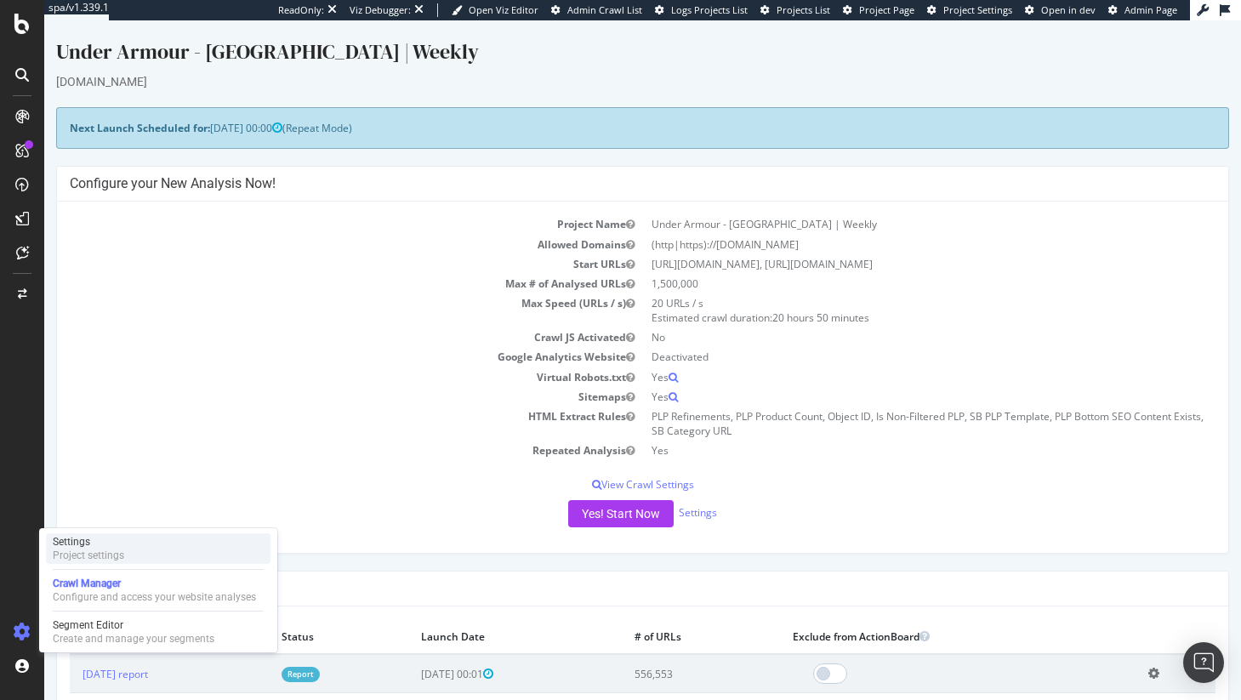
click at [107, 556] on div "Project settings" at bounding box center [88, 555] width 71 height 14
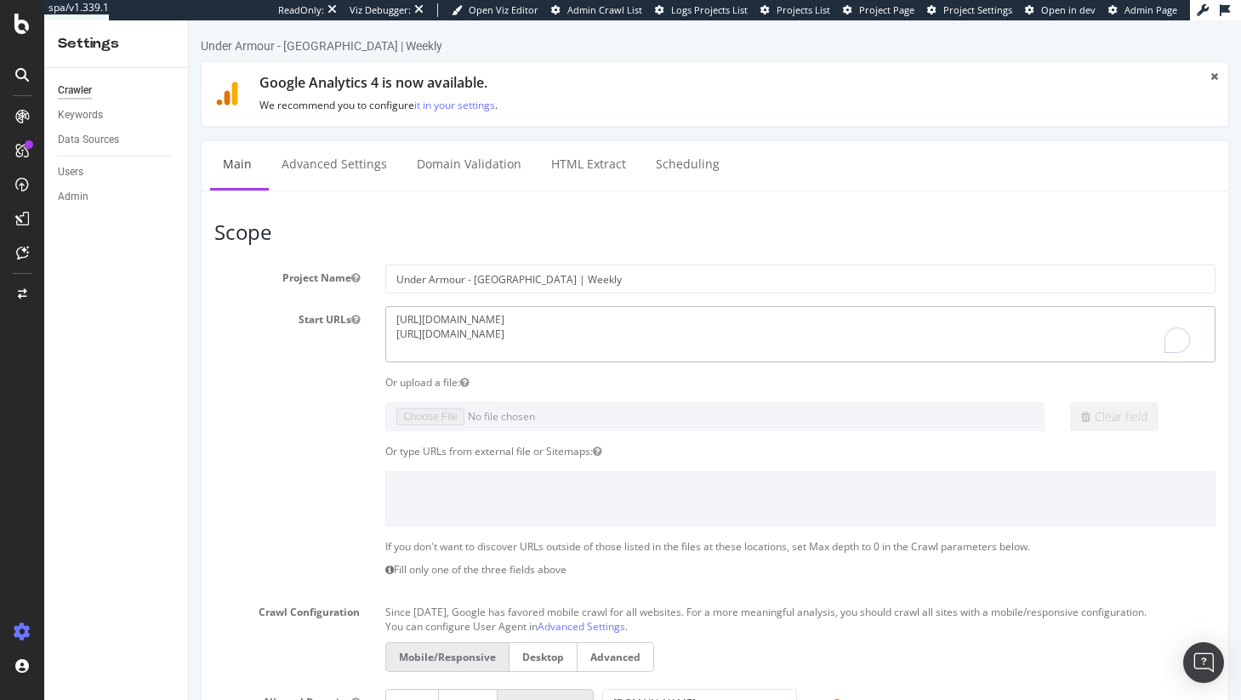
drag, startPoint x: 528, startPoint y: 331, endPoint x: 338, endPoint y: 315, distance: 191.1
click at [342, 316] on div "Start URLs https://www.underarmour.ca/en-ca/ https://www.underarmour.ca/fr-ca/" at bounding box center [715, 333] width 1026 height 55
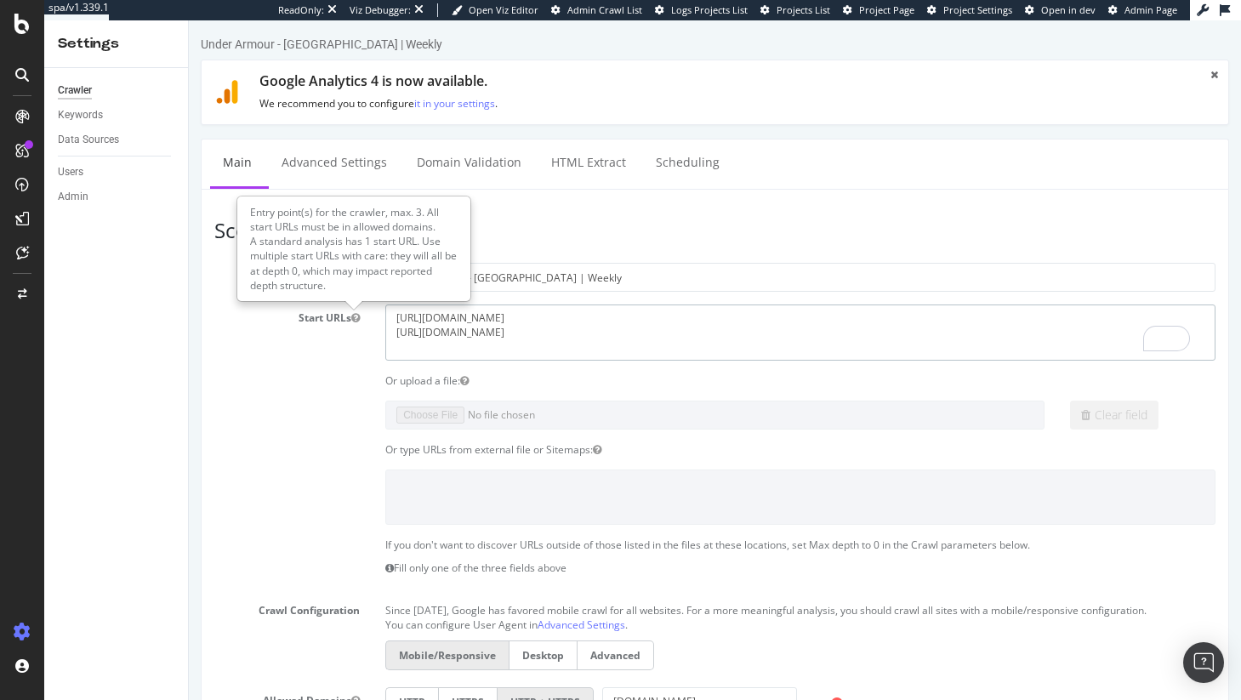
scroll to position [3, 0]
click at [367, 383] on div "Or upload a file:" at bounding box center [715, 379] width 1026 height 14
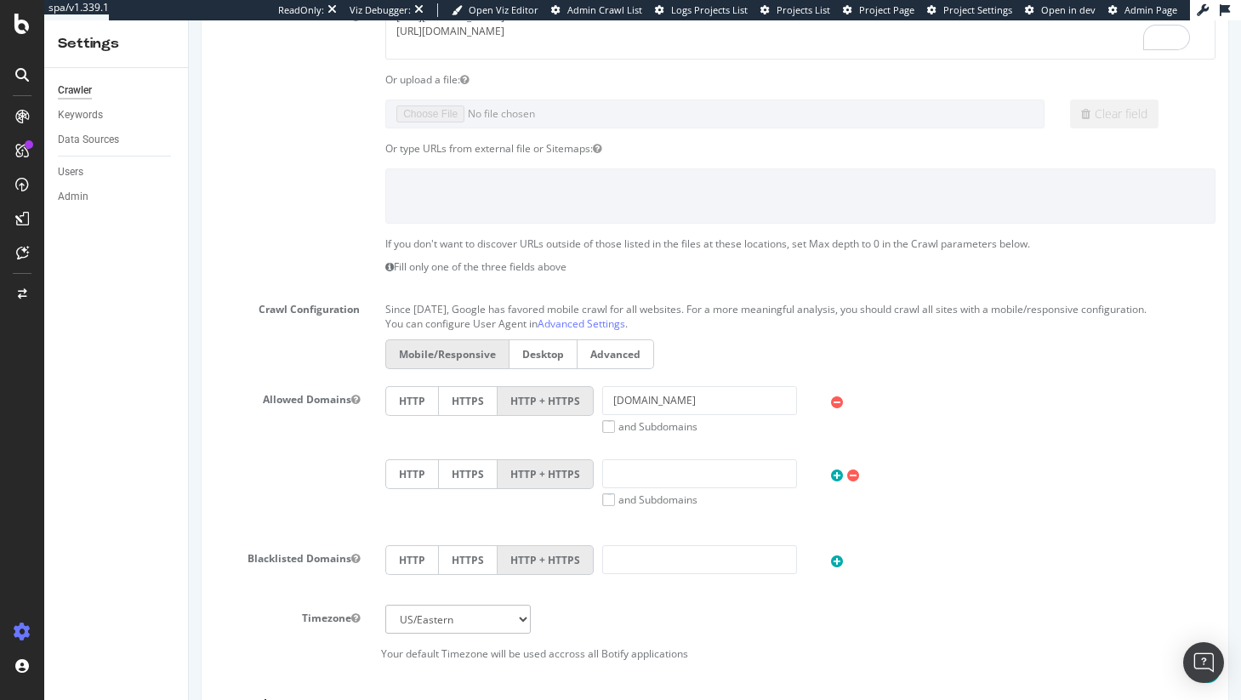
scroll to position [339, 0]
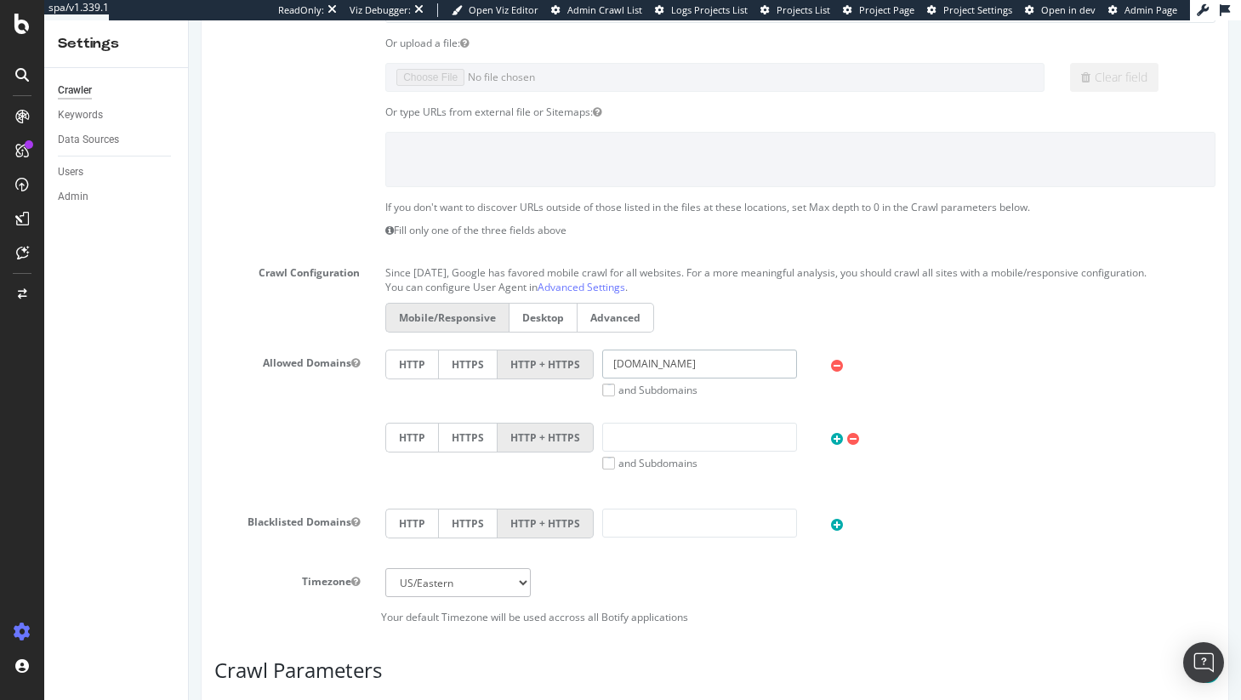
click at [721, 362] on input "www.underarmour.ca" at bounding box center [699, 363] width 195 height 29
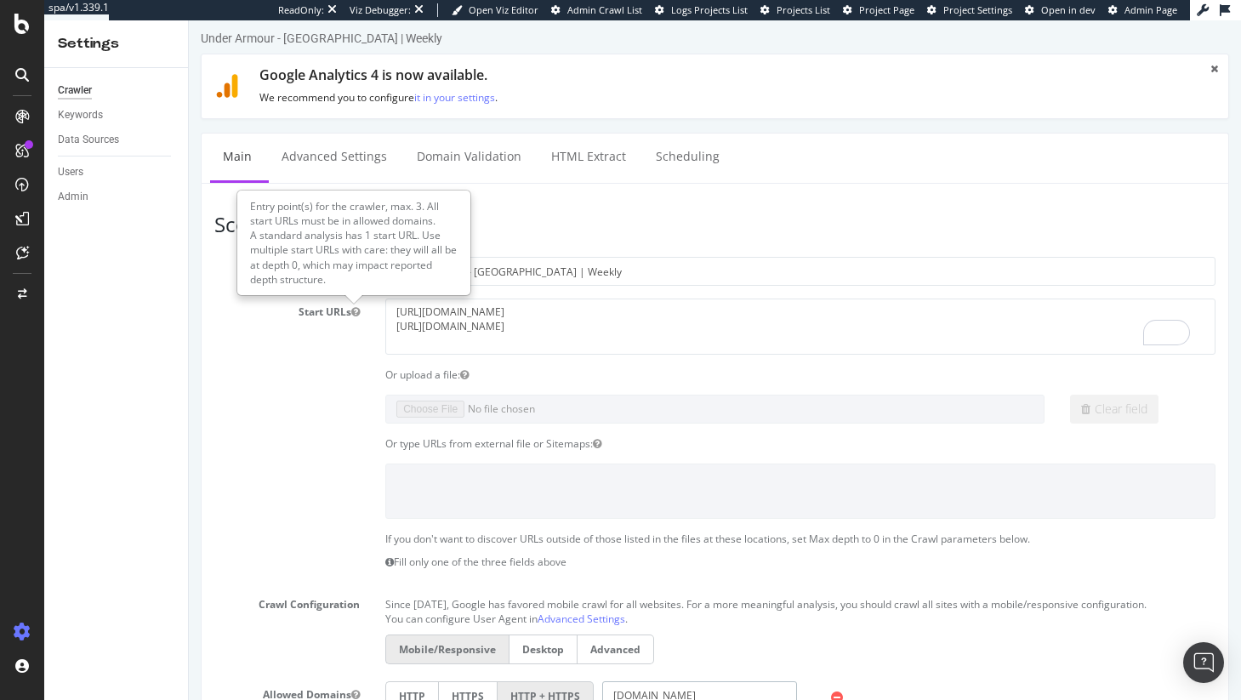
scroll to position [0, 0]
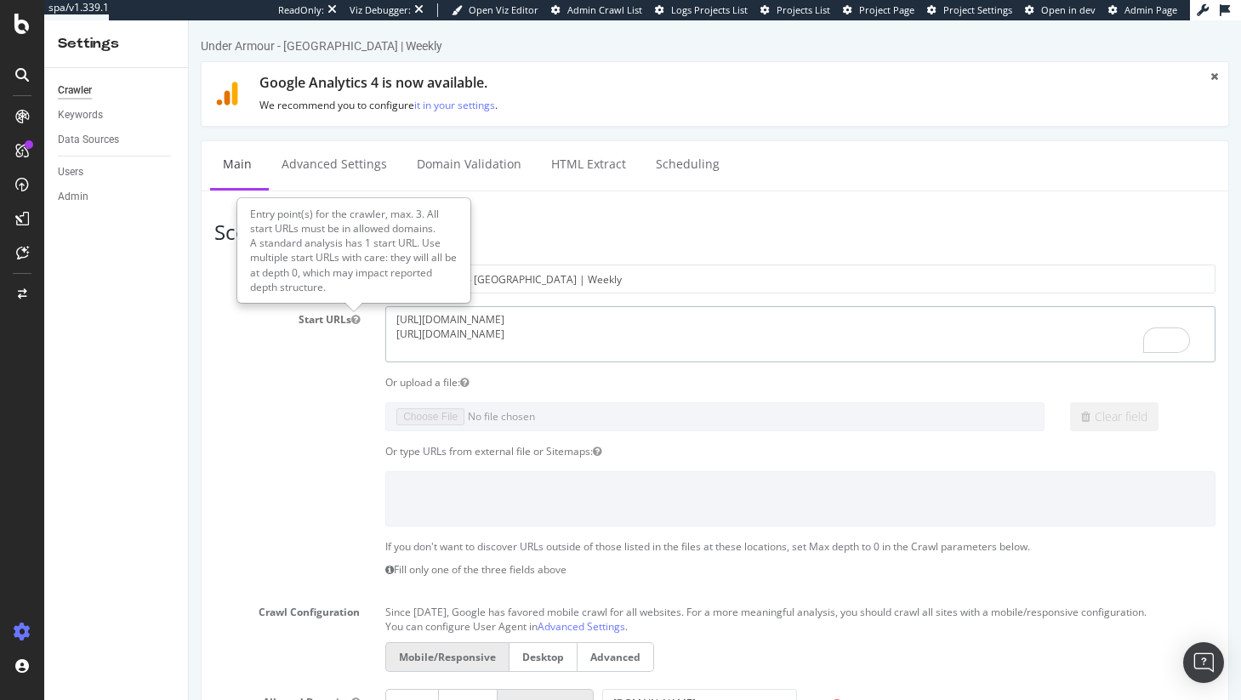
click at [654, 329] on textarea "https://www.underarmour.ca/en-ca/ https://www.underarmour.ca/fr-ca/" at bounding box center [800, 333] width 830 height 55
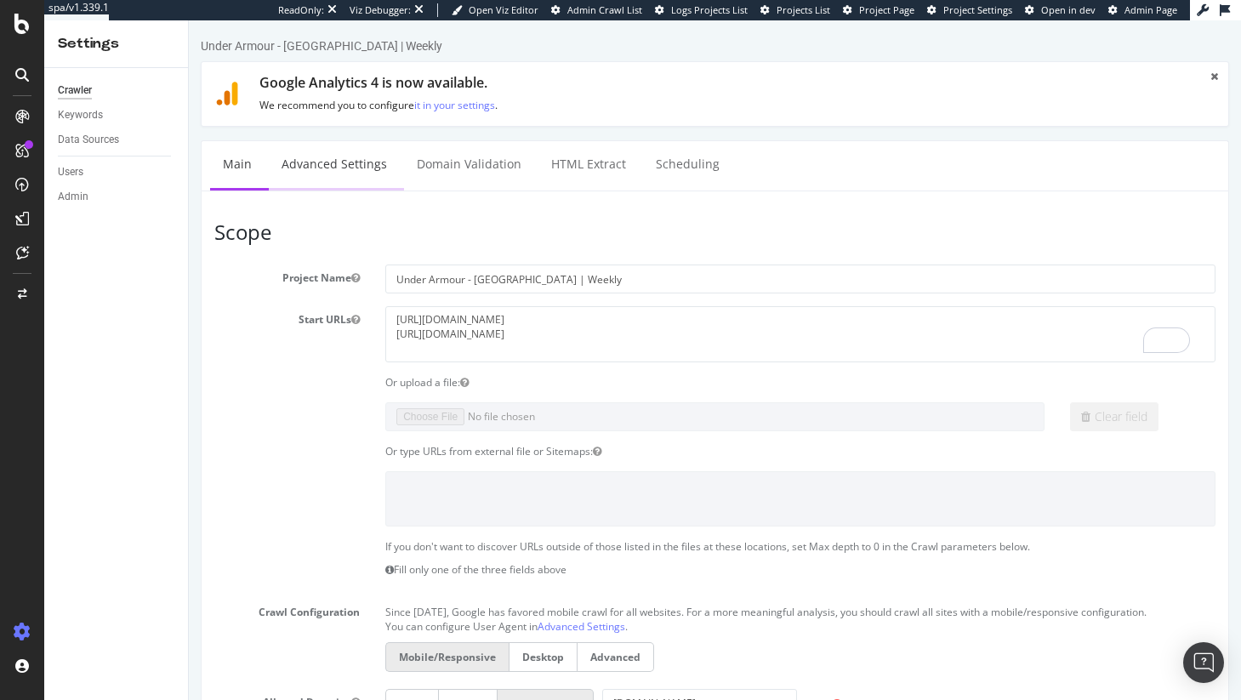
click at [361, 175] on link "Advanced Settings" at bounding box center [334, 164] width 131 height 47
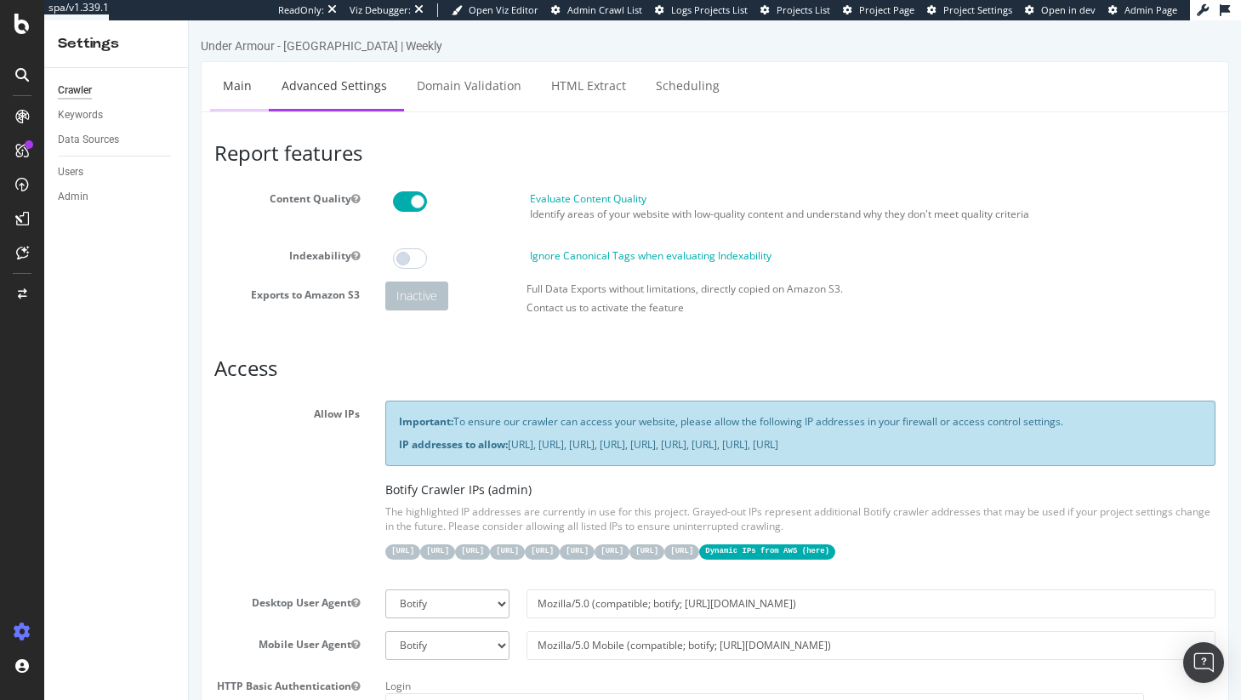
click at [259, 93] on link "Main" at bounding box center [237, 85] width 54 height 47
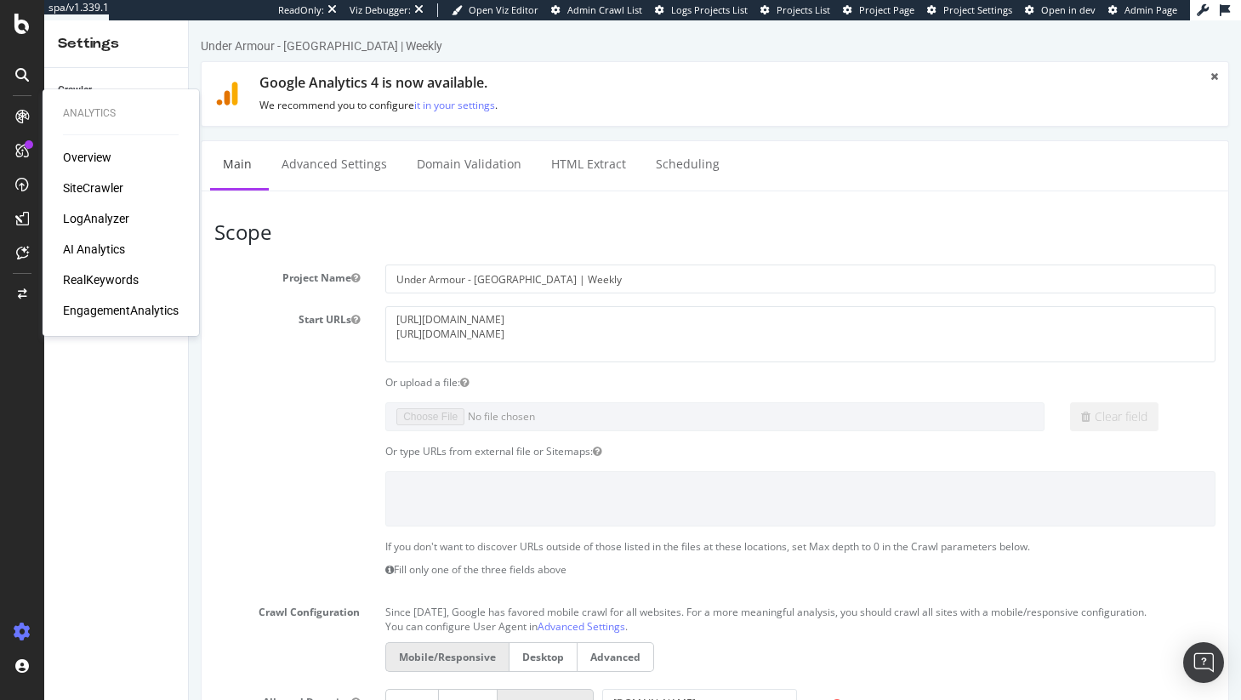
click at [106, 185] on div "SiteCrawler" at bounding box center [93, 187] width 60 height 17
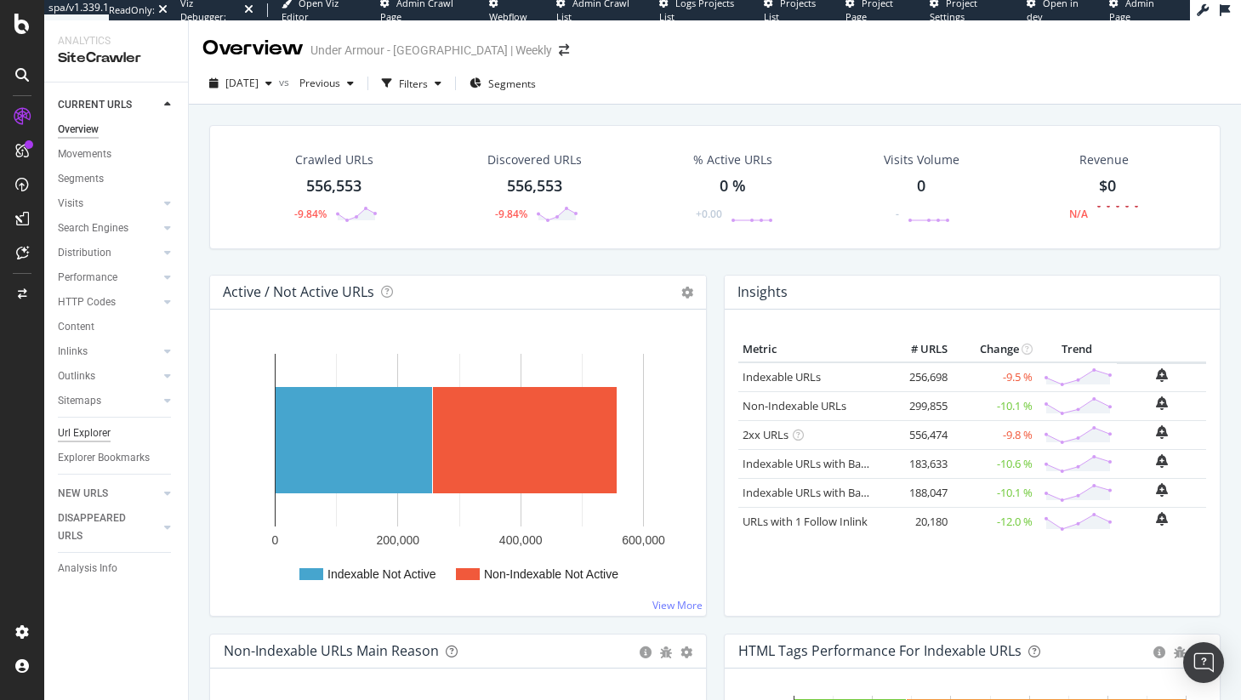
click at [80, 439] on div "Url Explorer" at bounding box center [84, 433] width 53 height 18
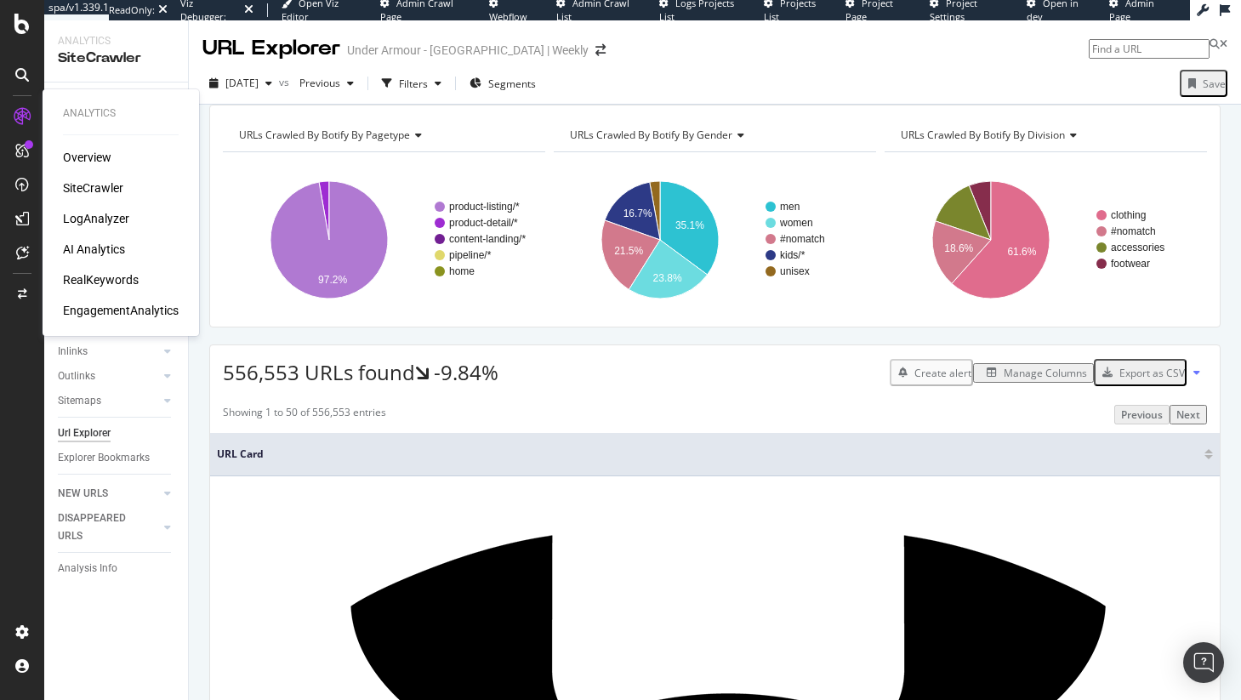
click at [99, 224] on div "LogAnalyzer" at bounding box center [96, 218] width 66 height 17
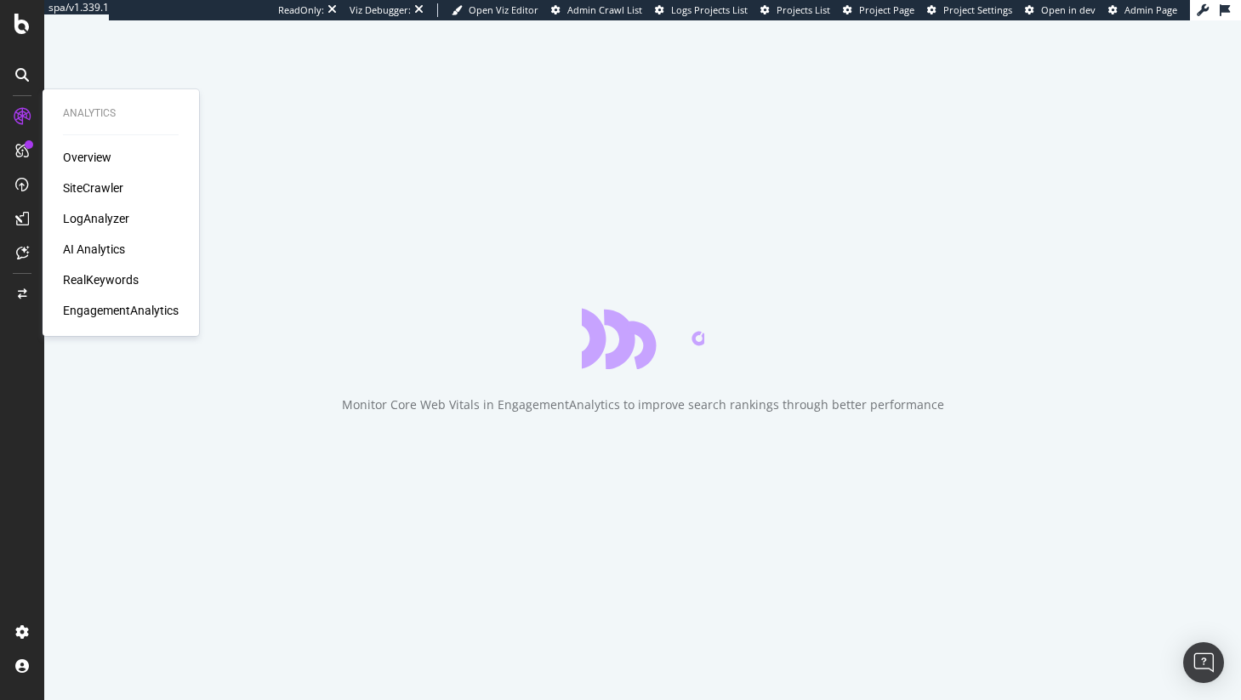
click at [107, 190] on div "SiteCrawler" at bounding box center [93, 187] width 60 height 17
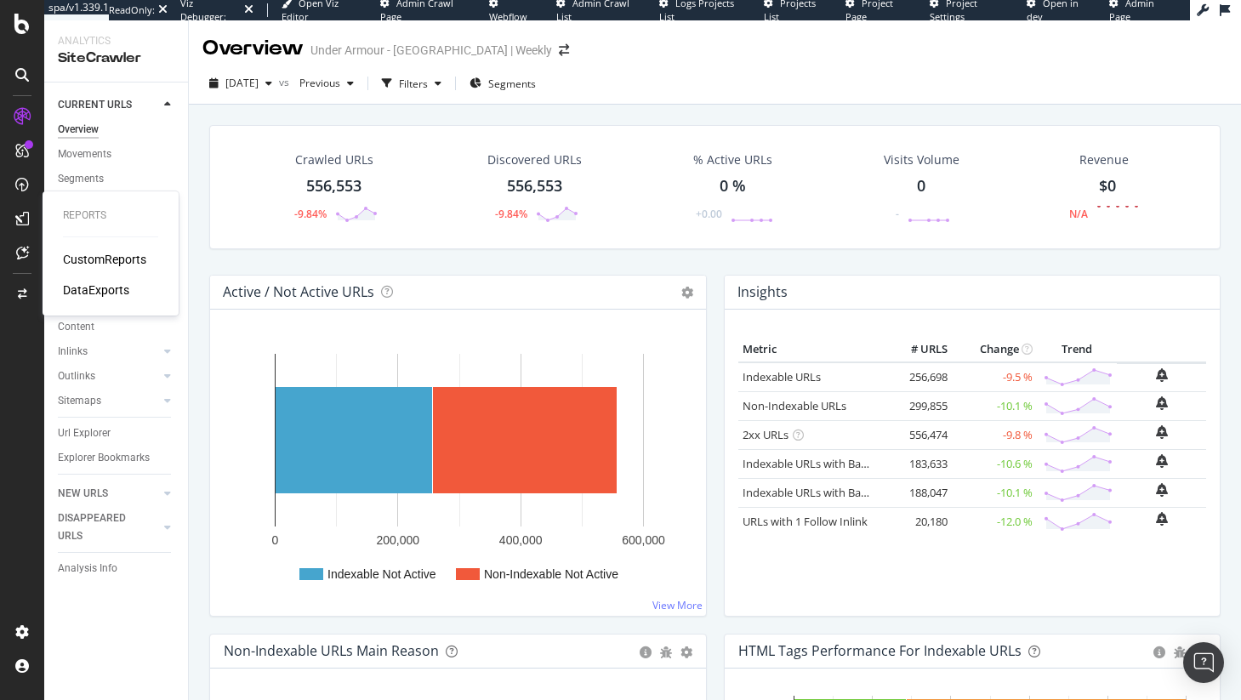
click at [101, 304] on div "Reports CustomReports DataExports" at bounding box center [110, 253] width 122 height 117
click at [106, 287] on div "DataExports" at bounding box center [96, 289] width 66 height 17
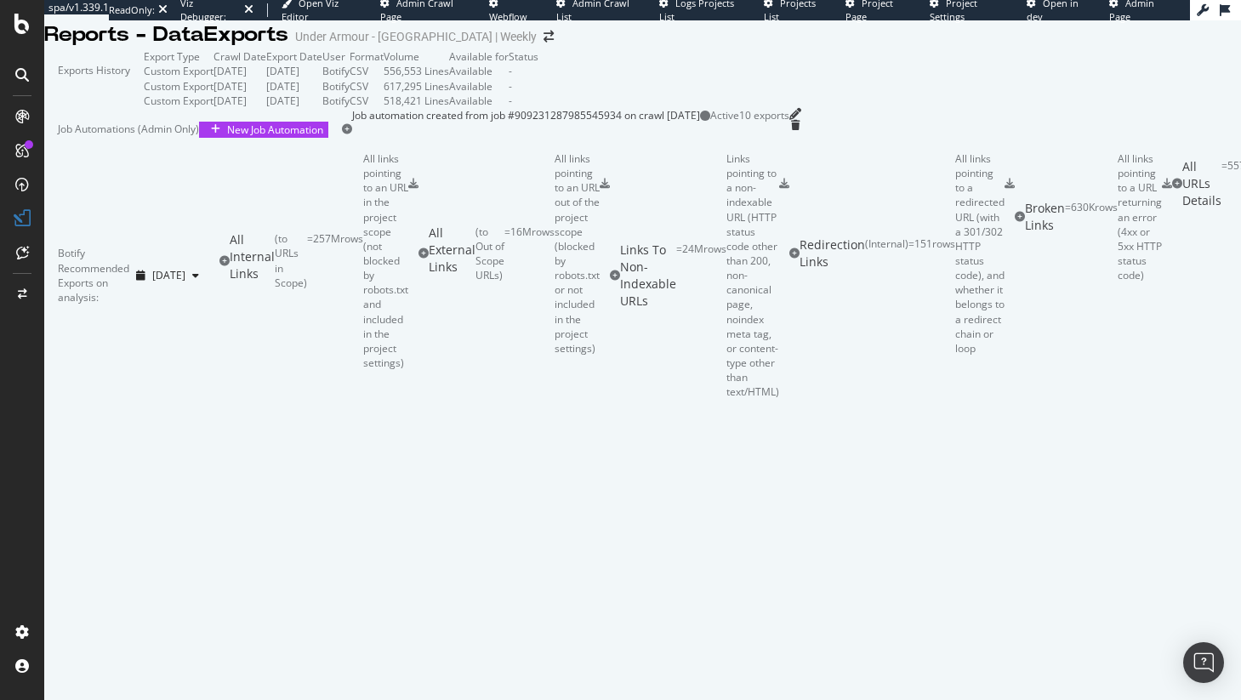
scroll to position [335, 0]
click at [504, 283] on div "= 16M rows" at bounding box center [529, 253] width 50 height 59
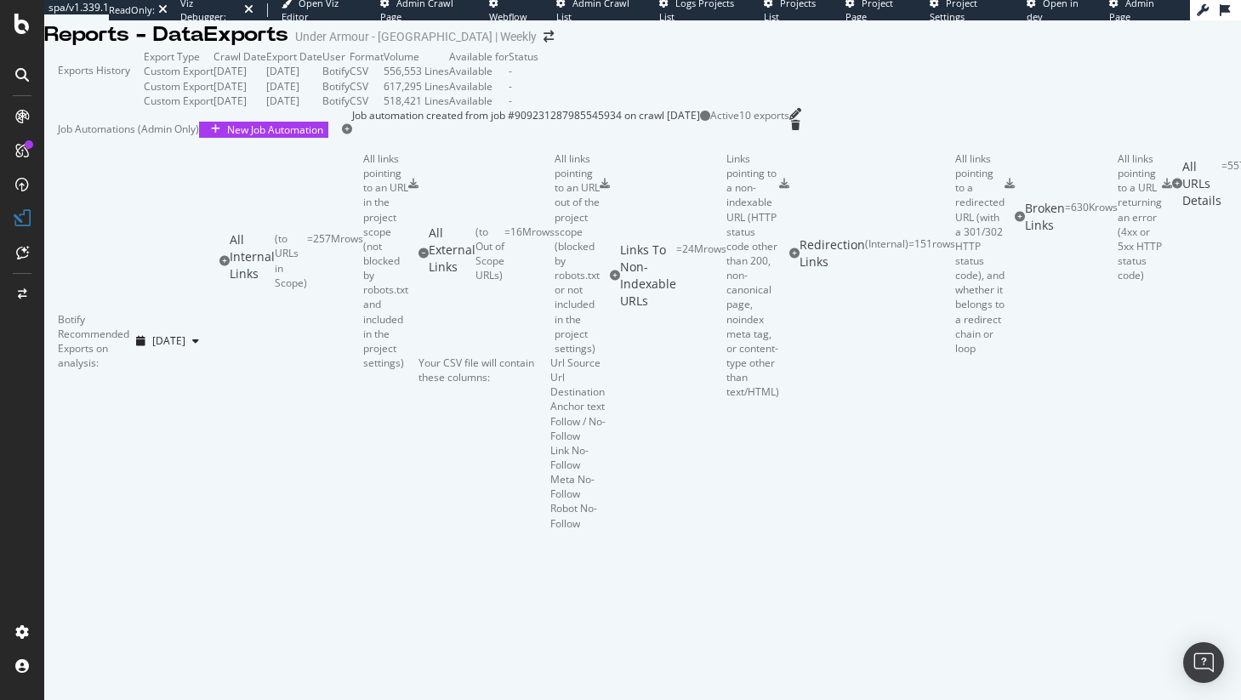
scroll to position [597, 0]
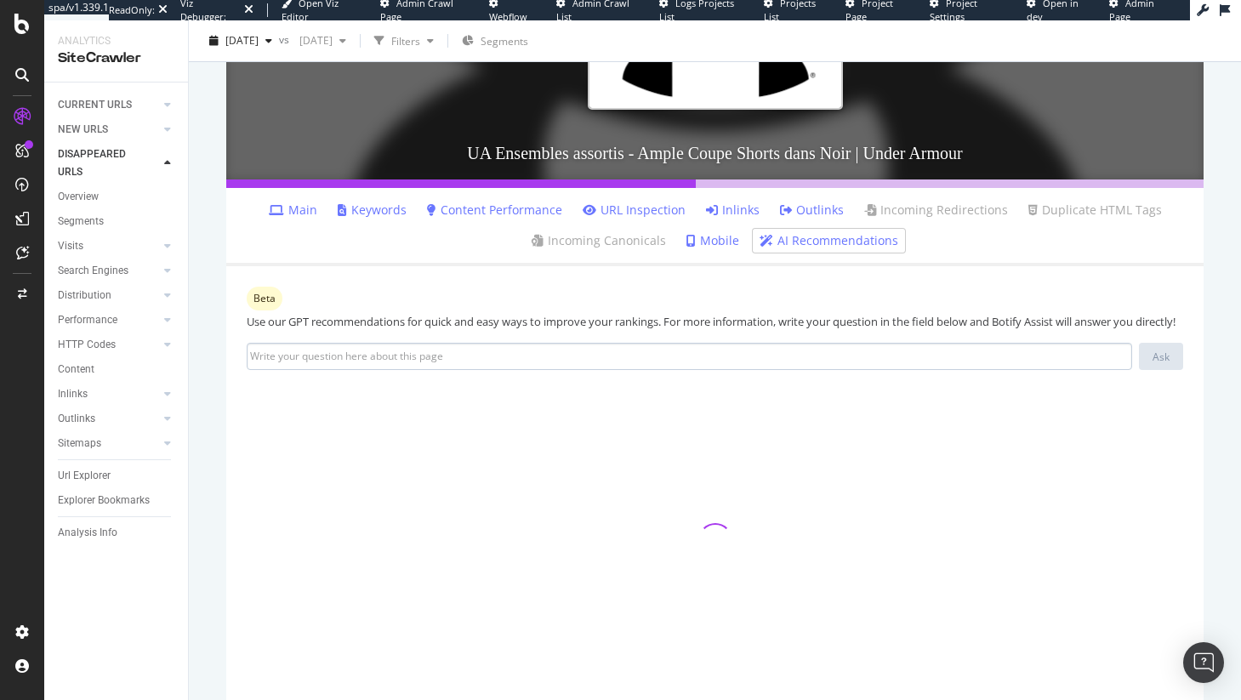
scroll to position [291, 0]
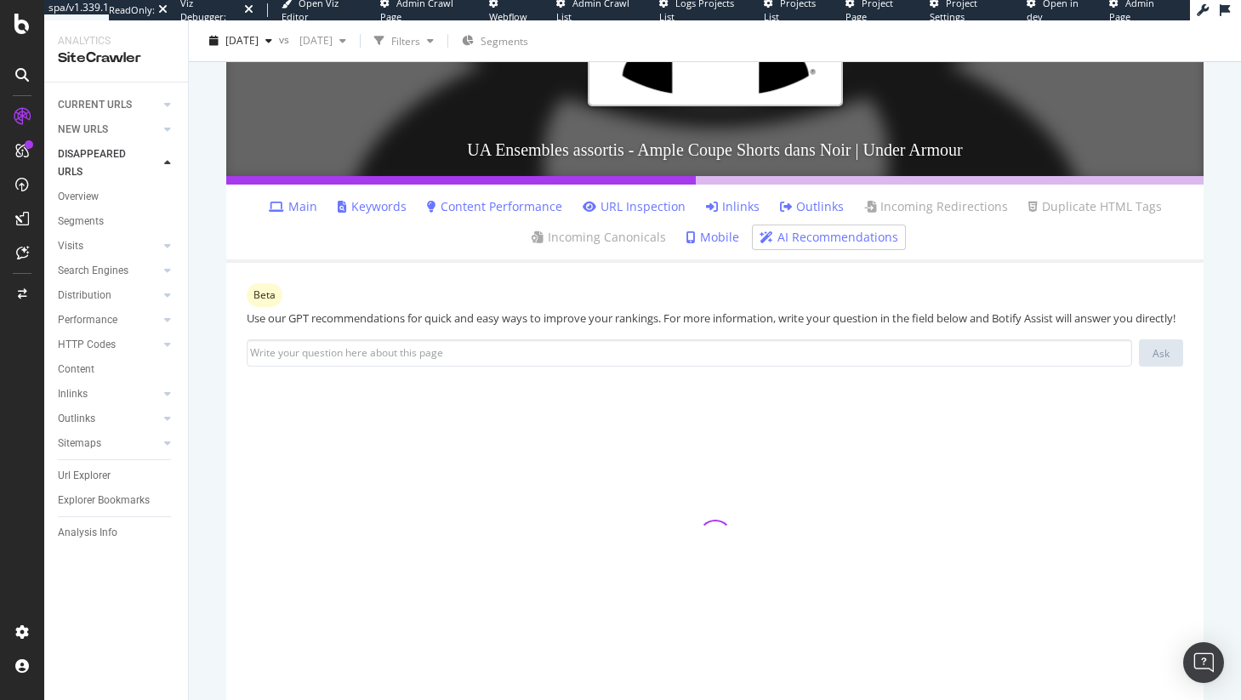
click at [736, 209] on link "Inlinks" at bounding box center [733, 206] width 54 height 17
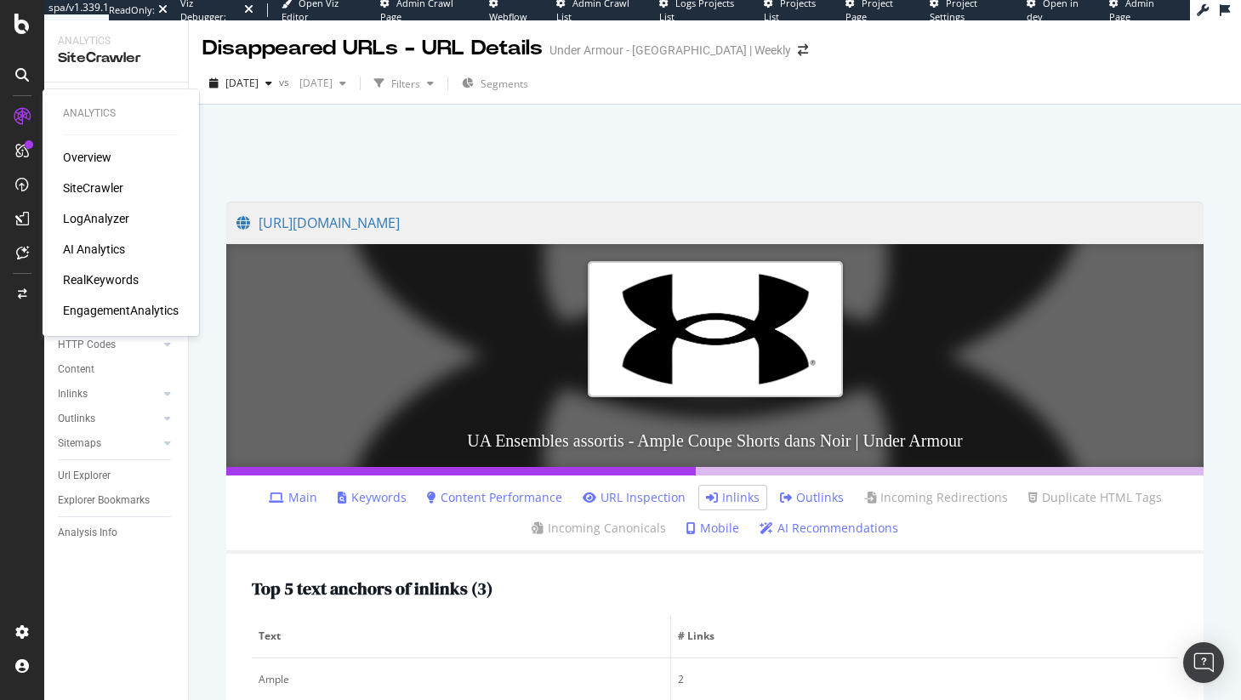
click at [93, 200] on div "Overview SiteCrawler LogAnalyzer AI Analytics RealKeywords EngagementAnalytics" at bounding box center [121, 234] width 116 height 170
click at [99, 195] on div "SiteCrawler" at bounding box center [93, 187] width 60 height 17
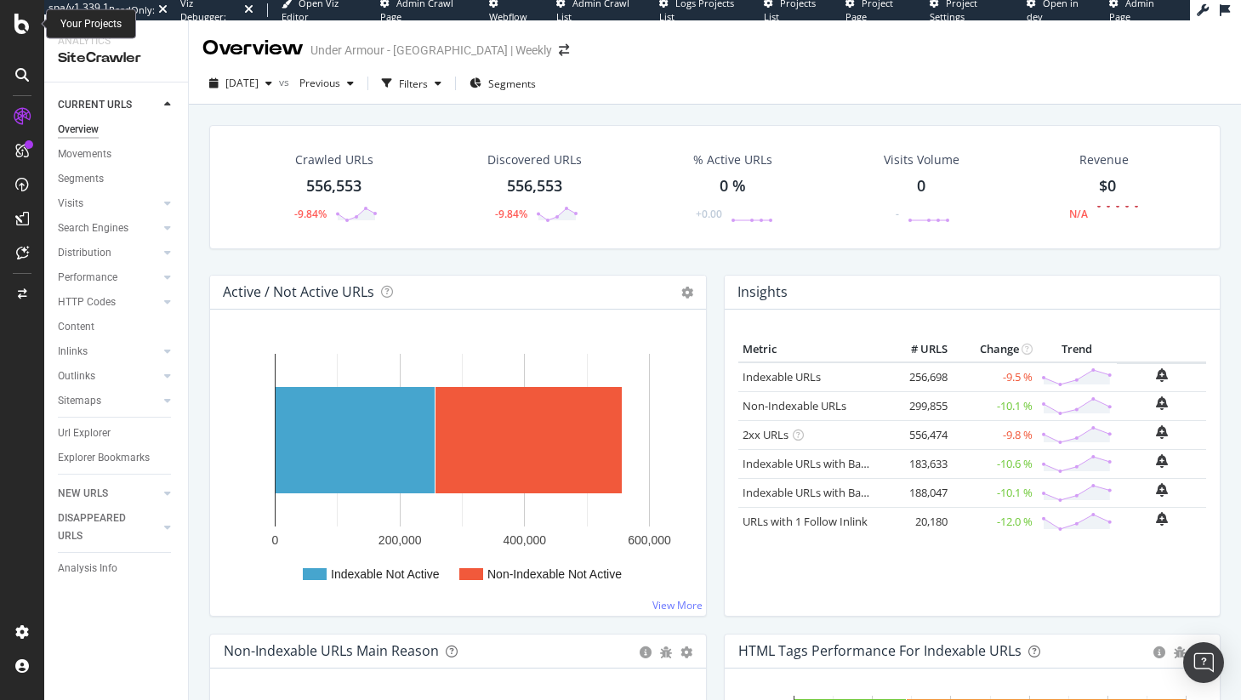
click at [27, 20] on icon at bounding box center [21, 24] width 15 height 20
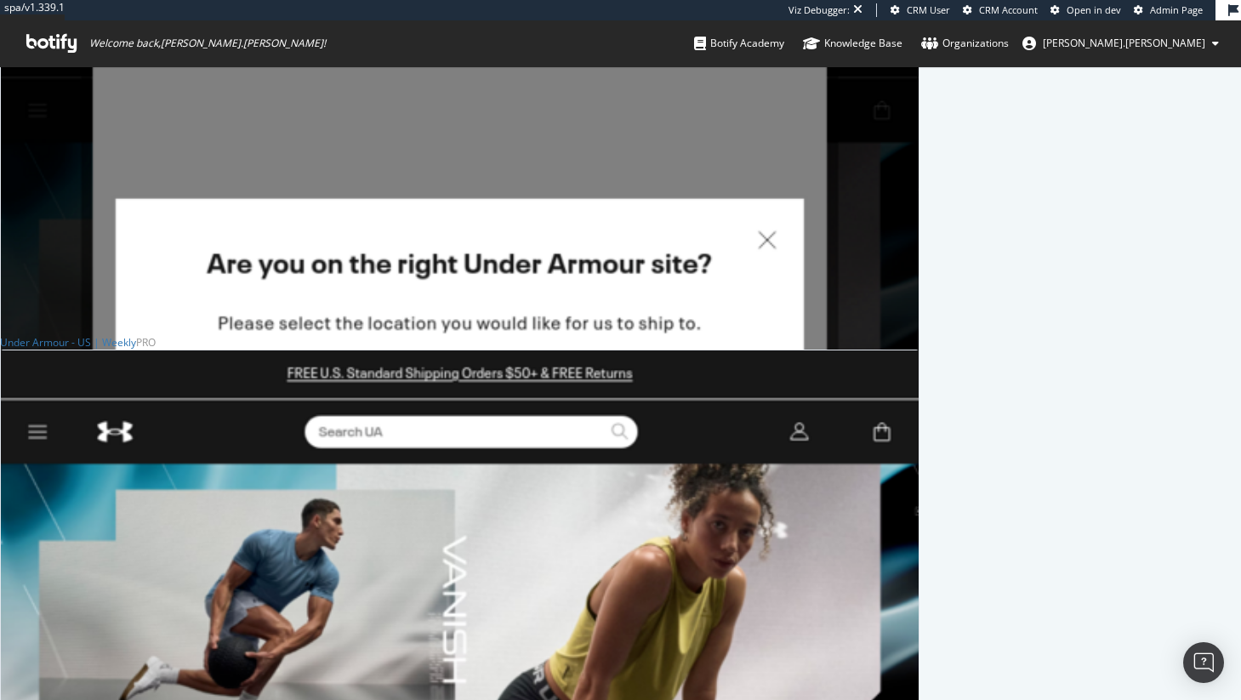
scroll to position [1798, 0]
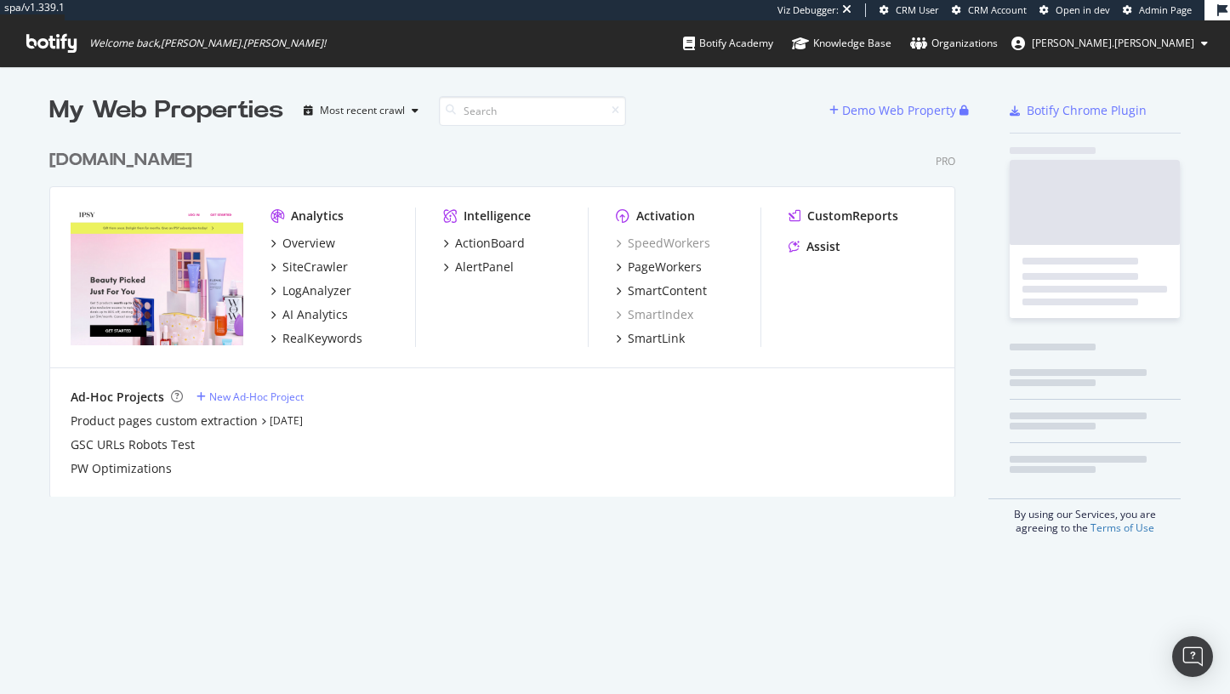
scroll to position [356, 906]
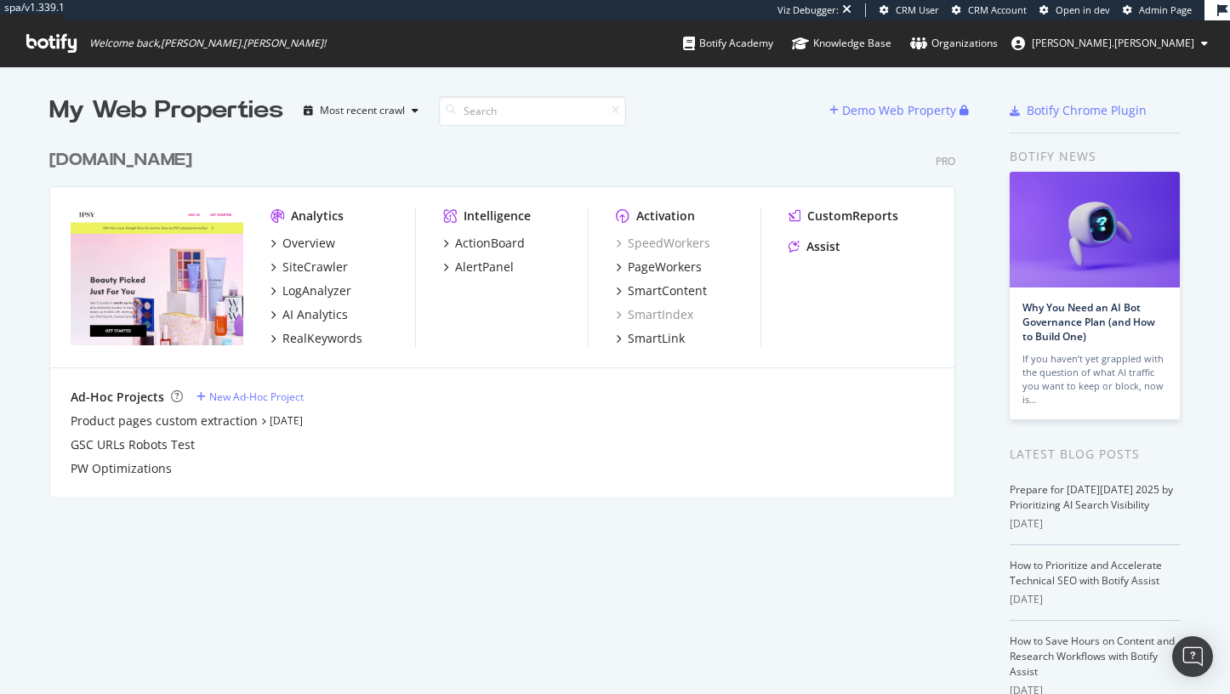
click at [453, 302] on div "Intelligence ActionBoard AlertPanel" at bounding box center [515, 276] width 145 height 139
click at [308, 272] on div "SiteCrawler" at bounding box center [314, 267] width 65 height 17
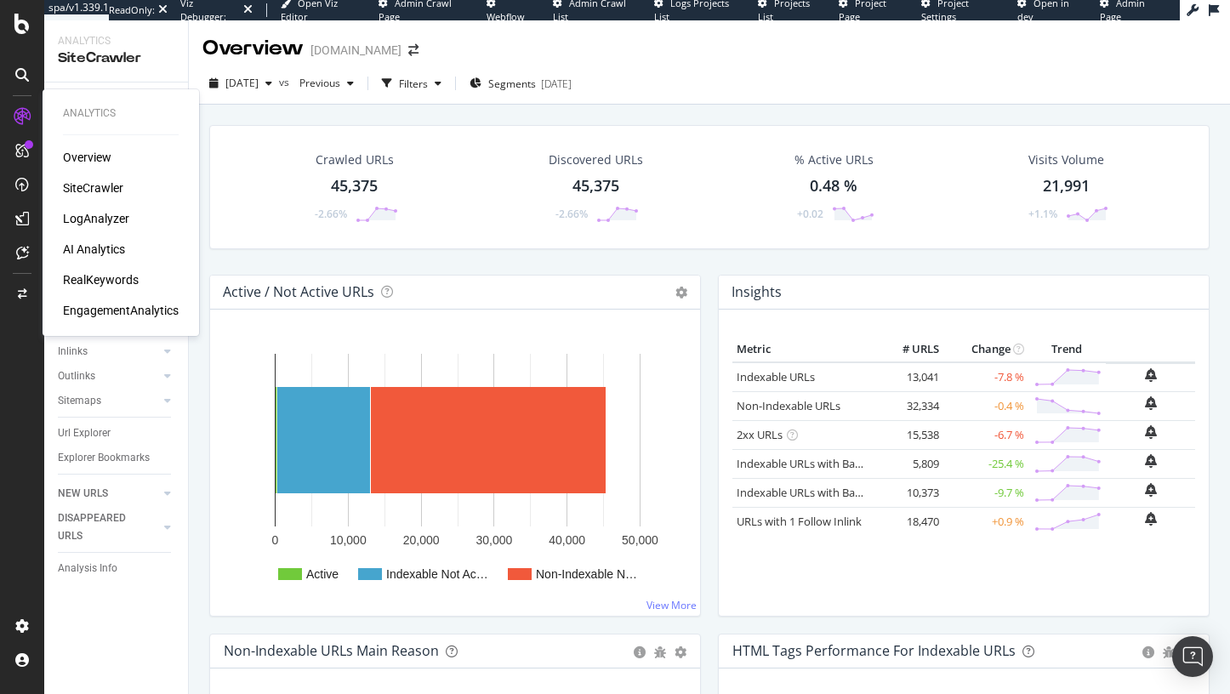
click at [111, 247] on div "AI Analytics" at bounding box center [94, 249] width 62 height 17
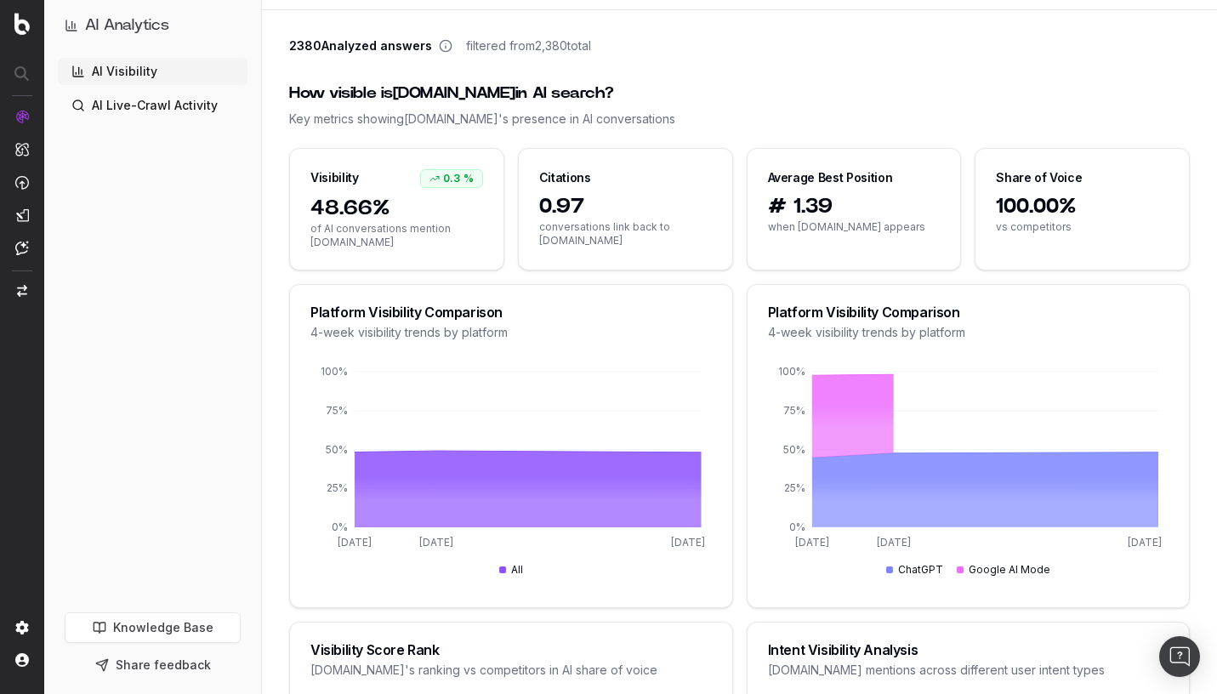
scroll to position [212, 0]
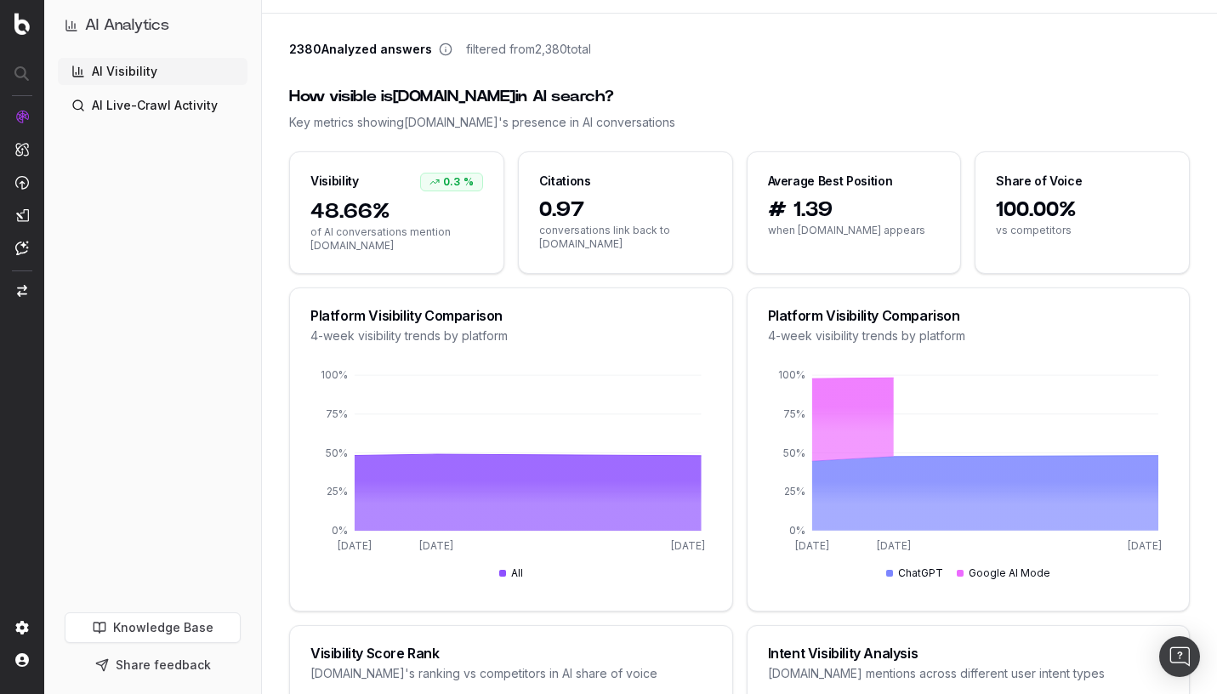
click at [334, 218] on span "48.66%" at bounding box center [396, 211] width 173 height 27
click at [549, 207] on span "0.97" at bounding box center [625, 209] width 173 height 27
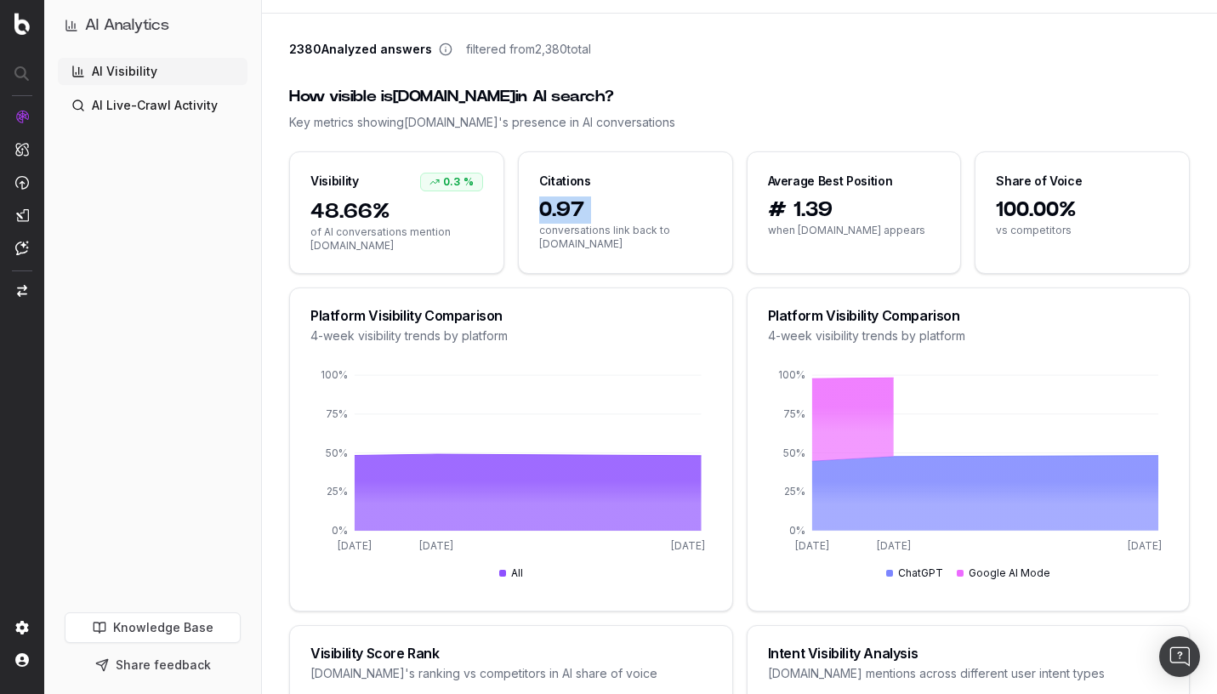
click at [549, 207] on span "0.97" at bounding box center [625, 209] width 173 height 27
click at [620, 230] on span "conversations link back to ipsy.com" at bounding box center [625, 237] width 173 height 27
click at [814, 214] on span "# 1.39" at bounding box center [854, 209] width 173 height 27
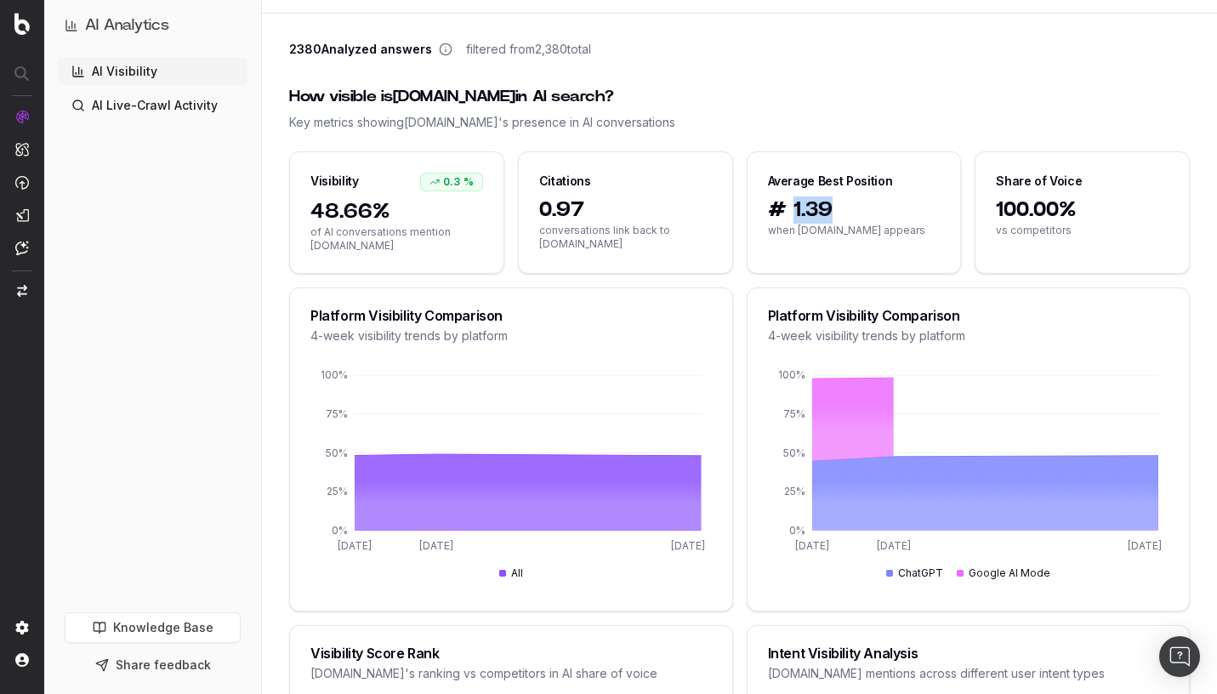
click at [814, 214] on span "# 1.39" at bounding box center [854, 209] width 173 height 27
click at [1065, 204] on span "100.00%" at bounding box center [1082, 209] width 173 height 27
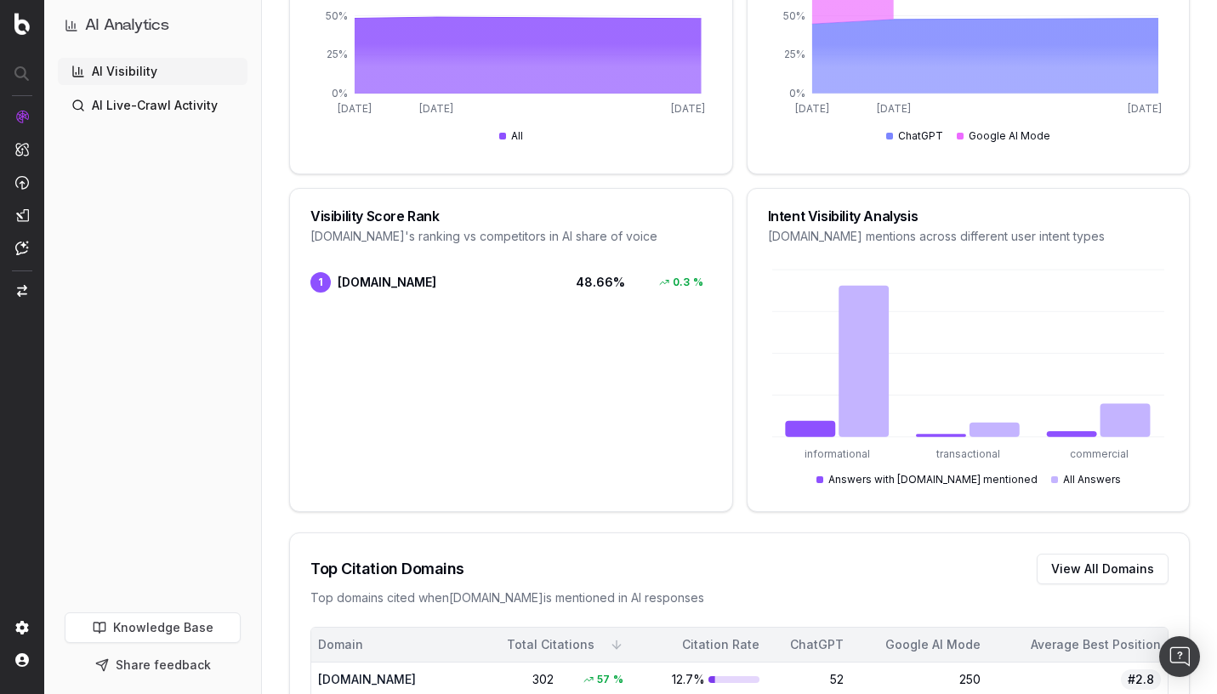
scroll to position [652, 0]
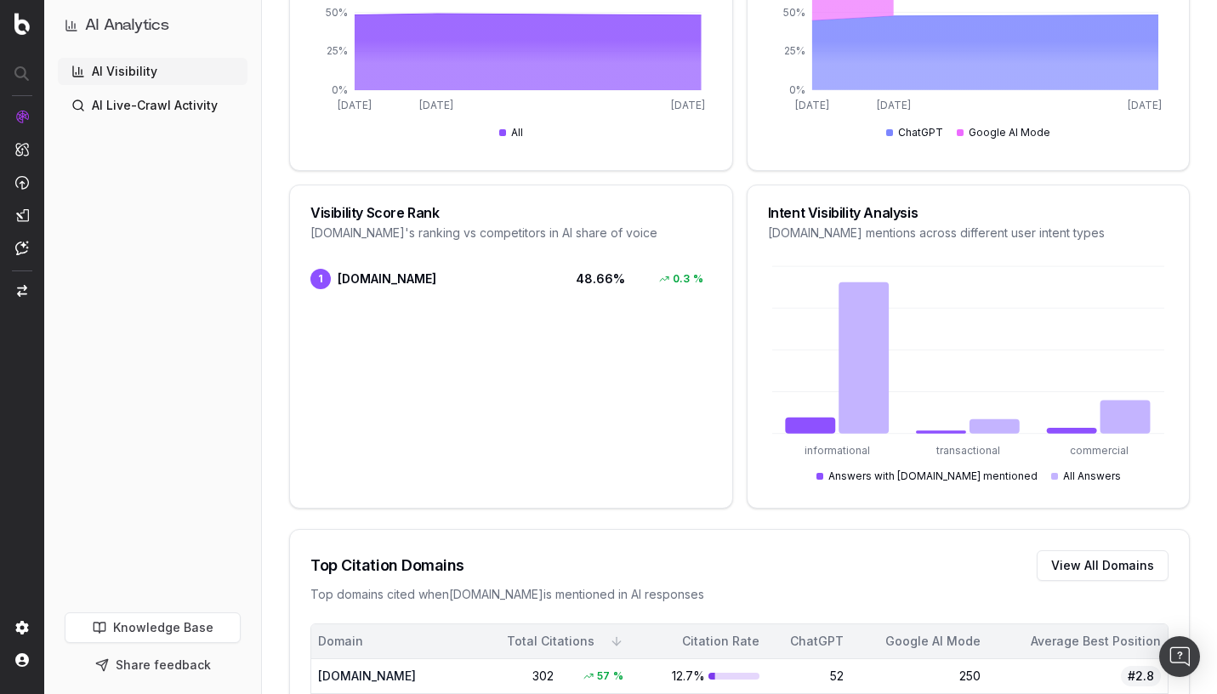
click at [427, 235] on div "ipsy.com 's ranking vs competitors in AI share of voice" at bounding box center [510, 232] width 401 height 17
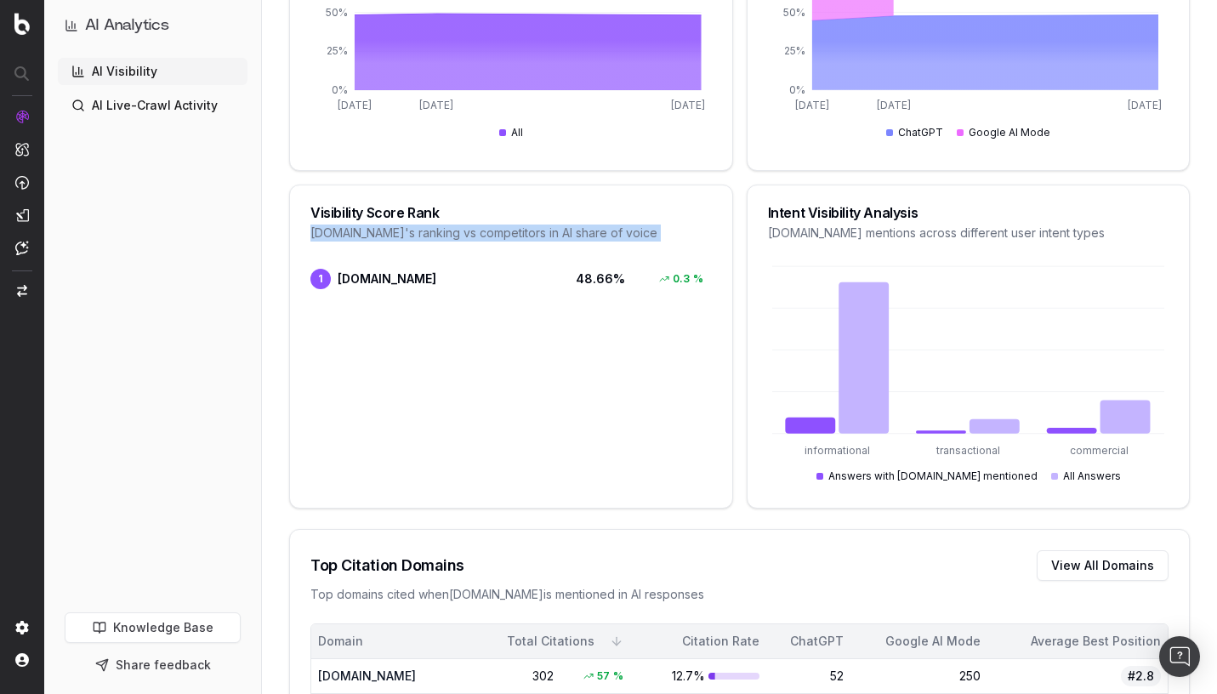
click at [427, 235] on div "ipsy.com 's ranking vs competitors in AI share of voice" at bounding box center [510, 232] width 401 height 17
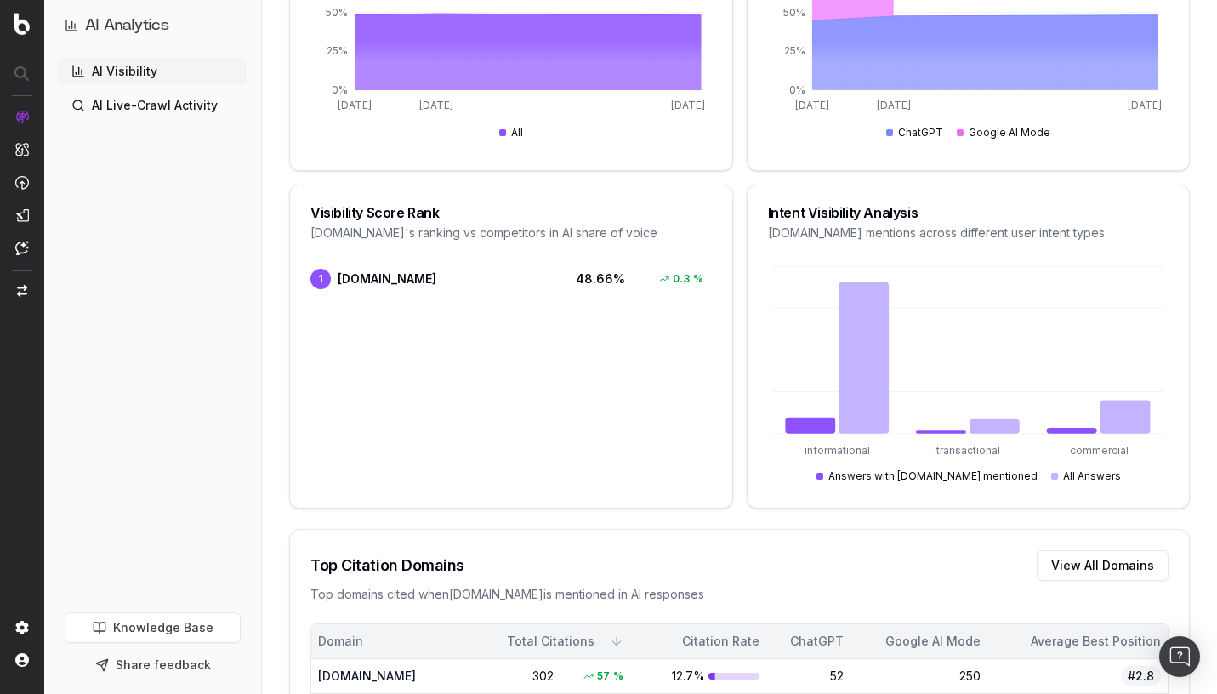
click at [365, 273] on span "[DOMAIN_NAME]" at bounding box center [387, 278] width 99 height 17
click at [807, 217] on div "Intent Visibility Analysis" at bounding box center [968, 213] width 401 height 14
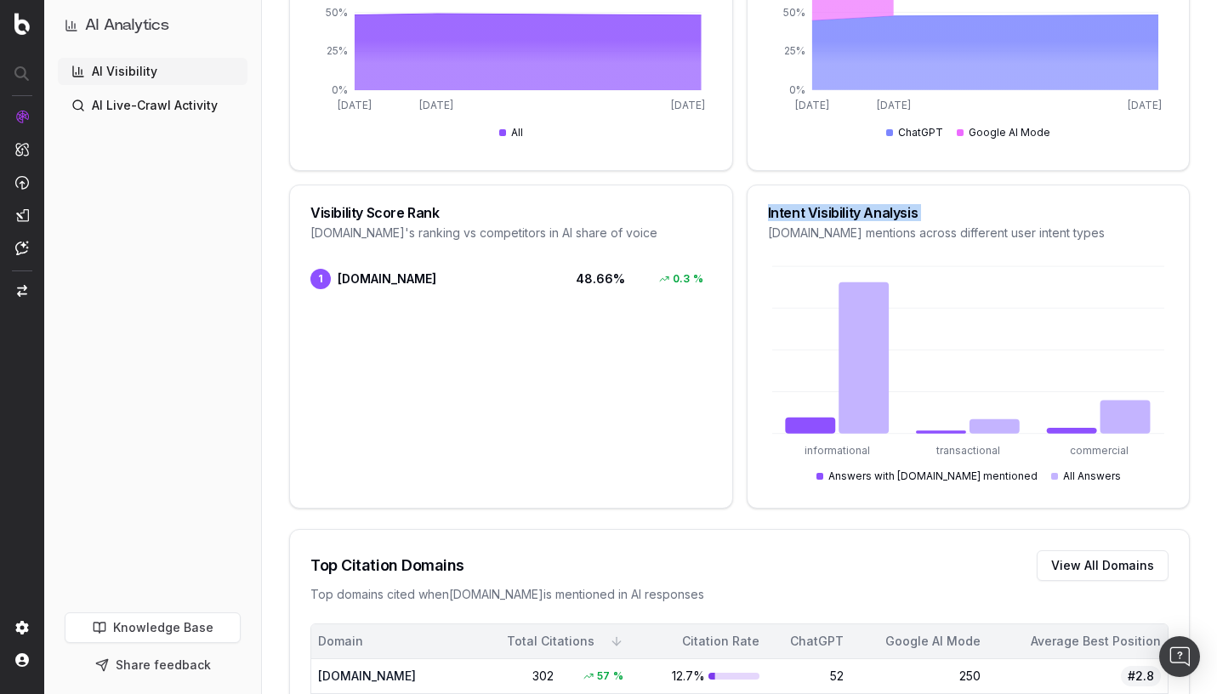
click at [807, 217] on div "Intent Visibility Analysis" at bounding box center [968, 213] width 401 height 14
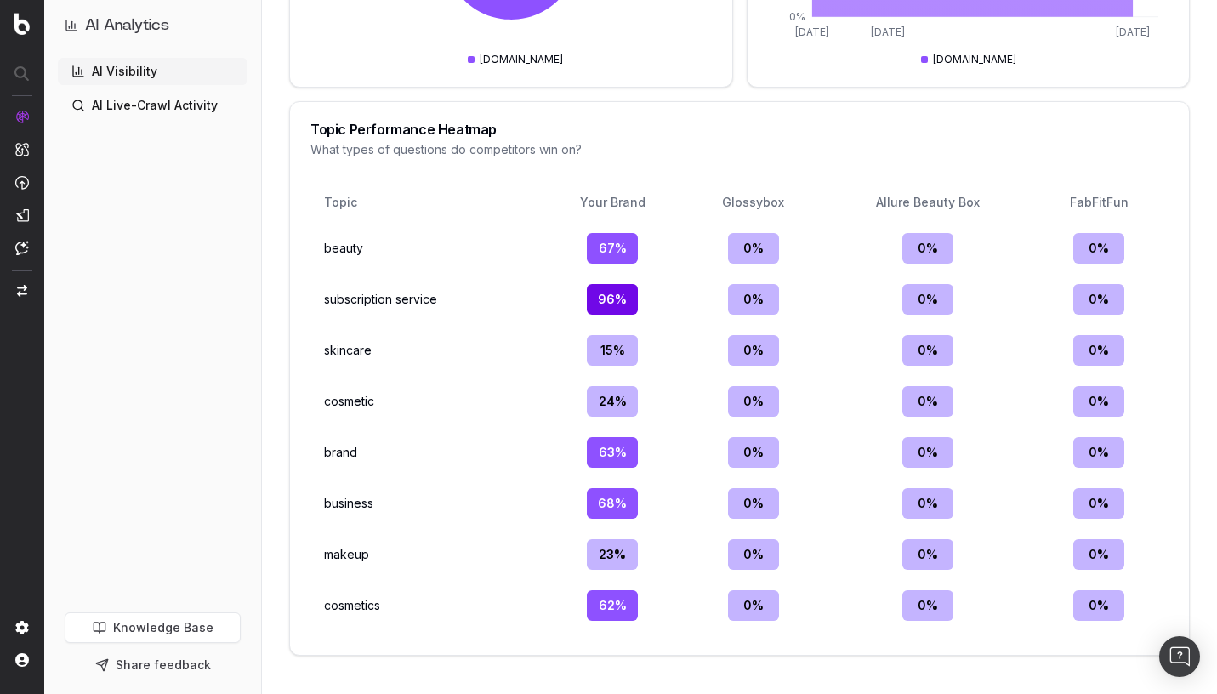
scroll to position [2008, 0]
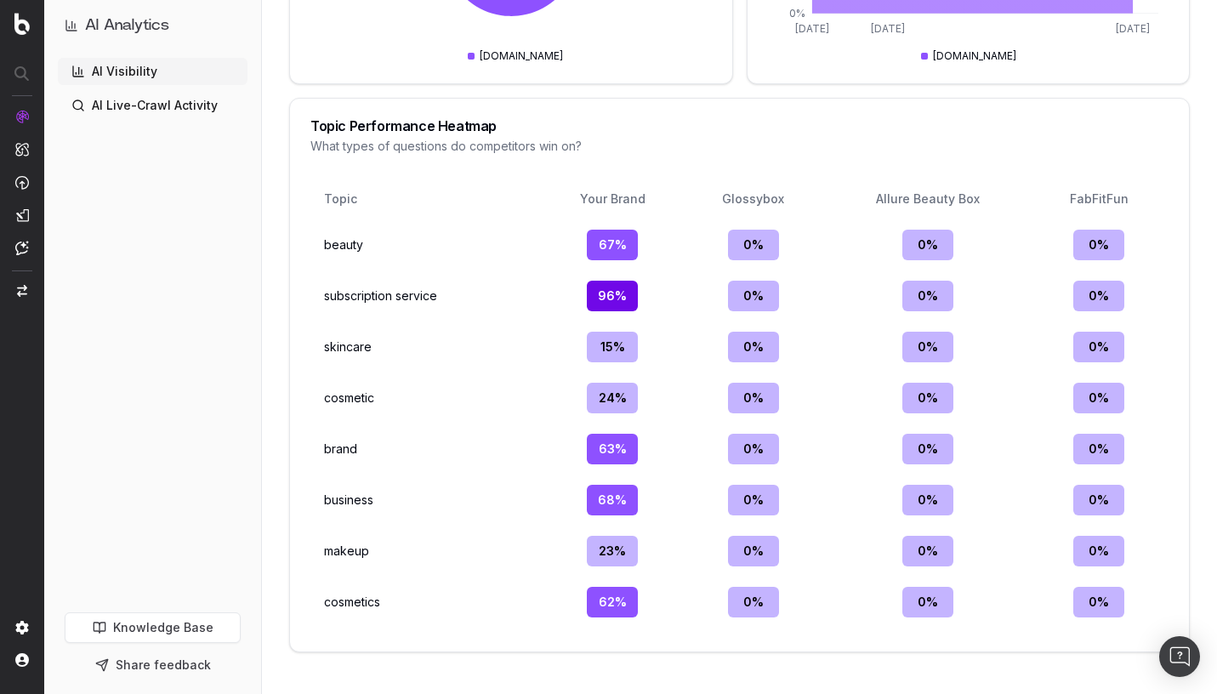
click at [377, 123] on div "Topic Performance Heatmap" at bounding box center [739, 126] width 858 height 14
click at [485, 145] on div "What types of questions do competitors win on?" at bounding box center [739, 146] width 858 height 17
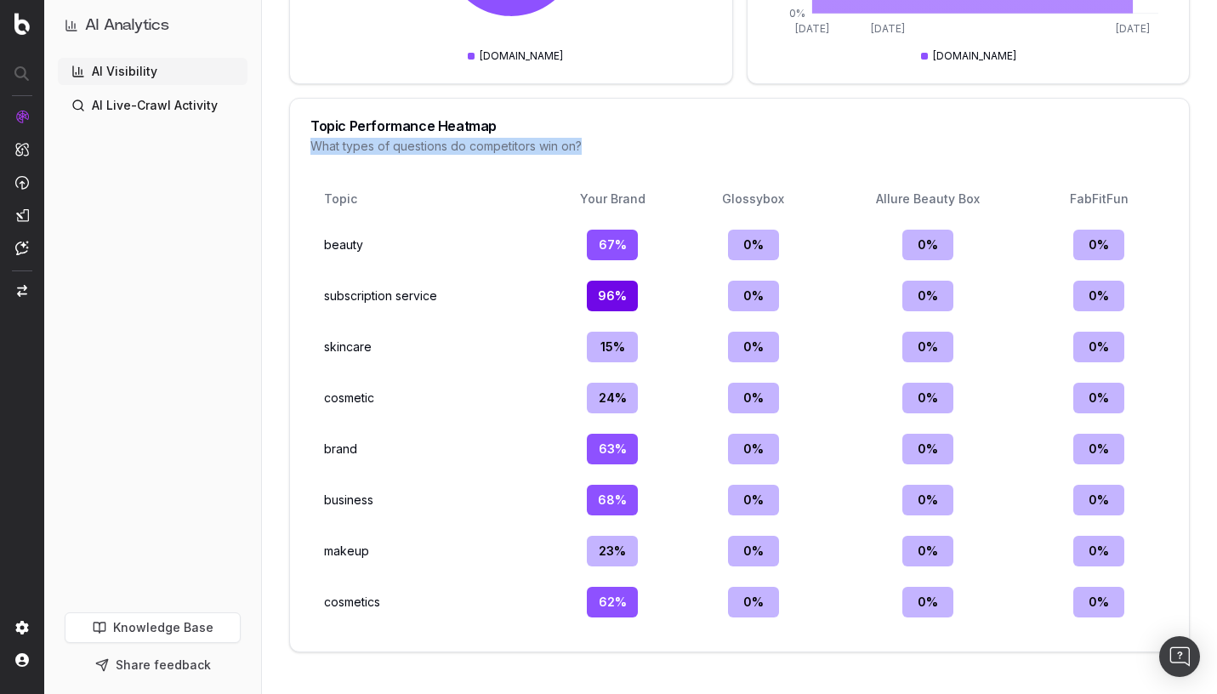
click at [485, 145] on div "What types of questions do competitors win on?" at bounding box center [739, 146] width 858 height 17
click at [347, 251] on td "beauty" at bounding box center [426, 245] width 219 height 44
click at [364, 296] on td "subscription service" at bounding box center [426, 296] width 219 height 44
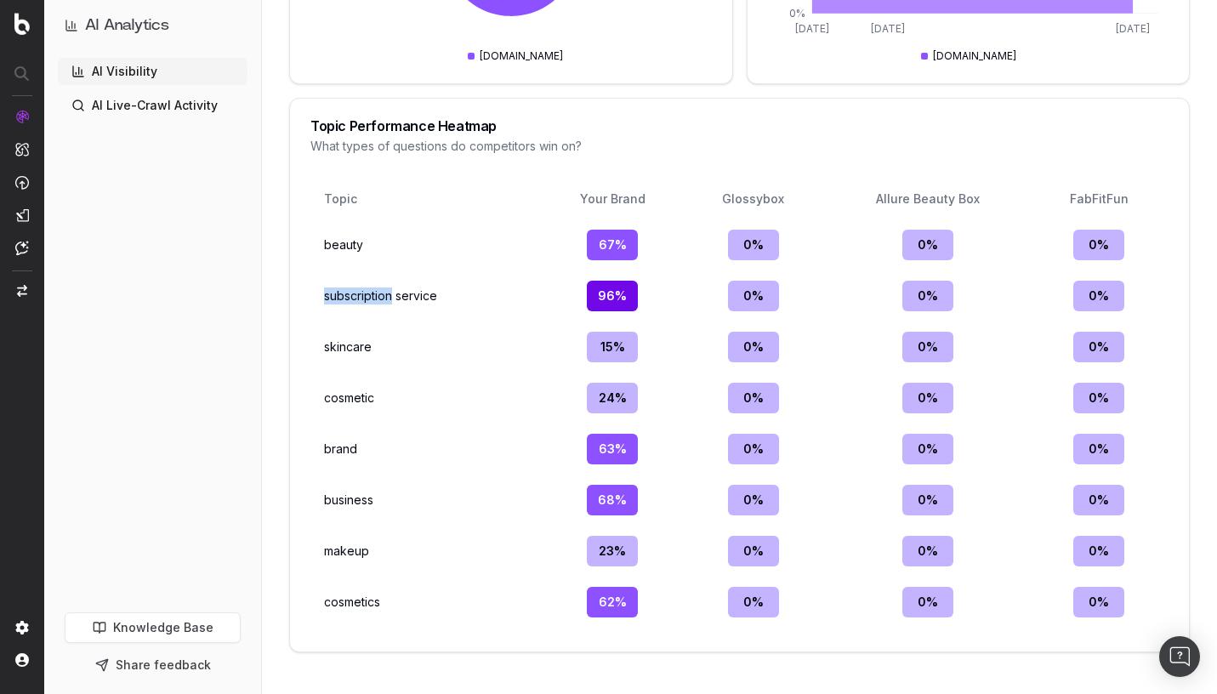
click at [364, 296] on td "subscription service" at bounding box center [426, 296] width 219 height 44
click at [354, 354] on td "skincare" at bounding box center [426, 347] width 219 height 44
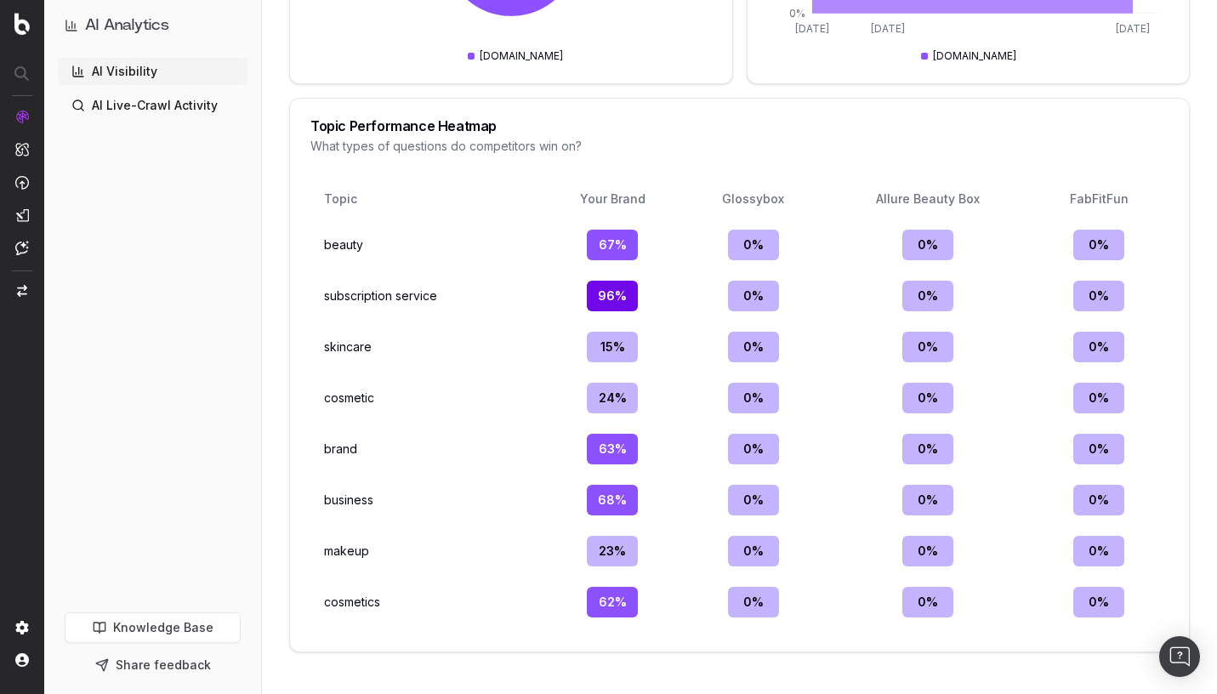
click at [759, 204] on div "Glossybox" at bounding box center [753, 198] width 117 height 17
click at [927, 198] on div "Allure Beauty Box" at bounding box center [927, 198] width 190 height 17
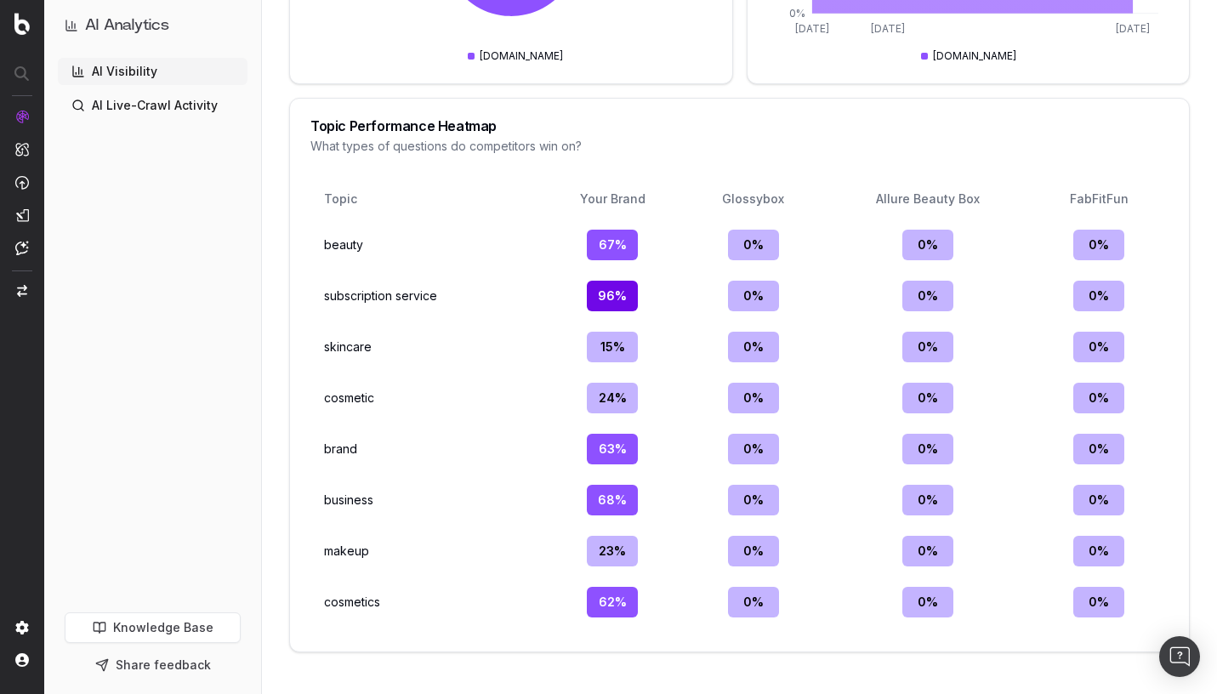
click at [1124, 196] on div "FabFitFun" at bounding box center [1098, 198] width 111 height 17
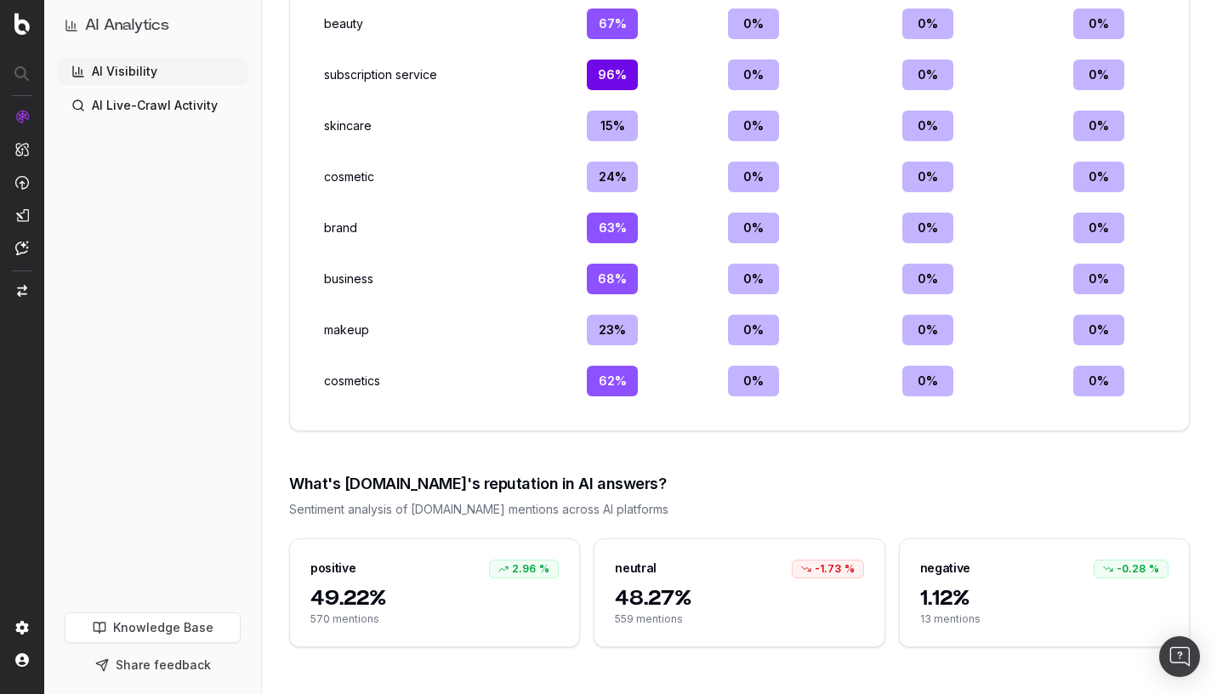
scroll to position [2230, 0]
click at [954, 592] on span "1.12%" at bounding box center [1044, 597] width 248 height 27
click at [946, 620] on span "13 mentions" at bounding box center [1044, 618] width 248 height 14
click at [945, 579] on div "negative -0.28 %" at bounding box center [1044, 561] width 289 height 46
click at [946, 577] on div "negative -0.28 %" at bounding box center [1044, 561] width 289 height 46
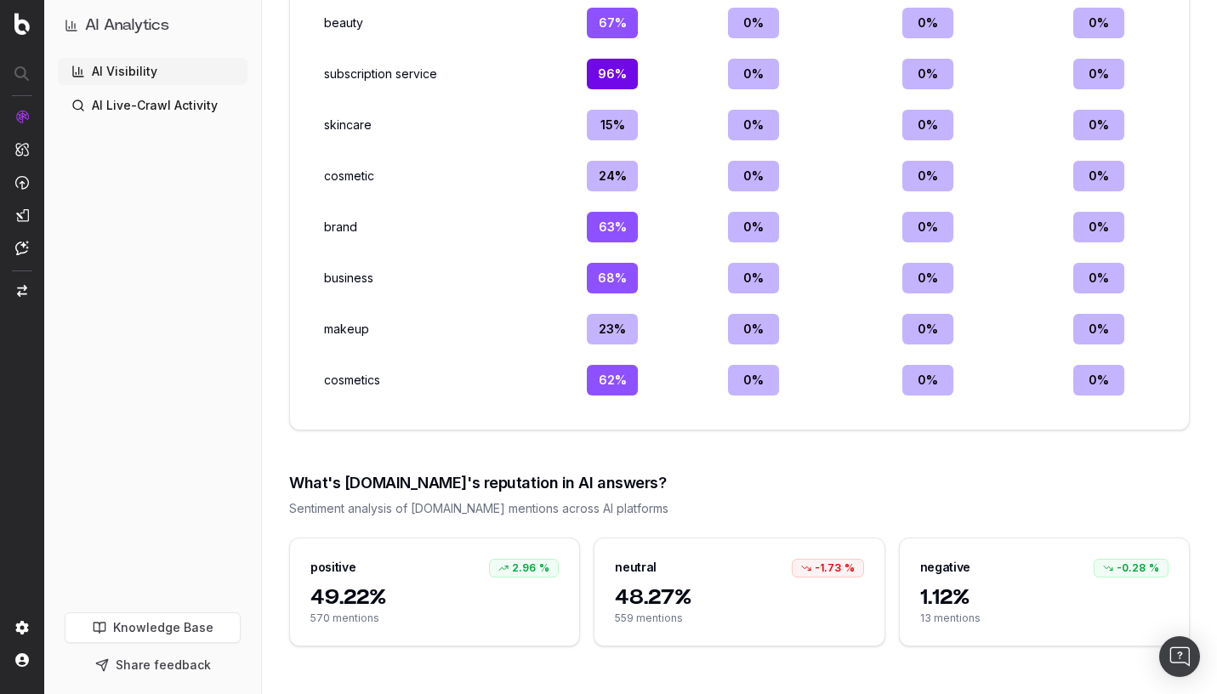
click at [946, 577] on div "negative -0.28 %" at bounding box center [1044, 561] width 289 height 46
click at [1044, 616] on span "13 mentions" at bounding box center [1044, 618] width 248 height 14
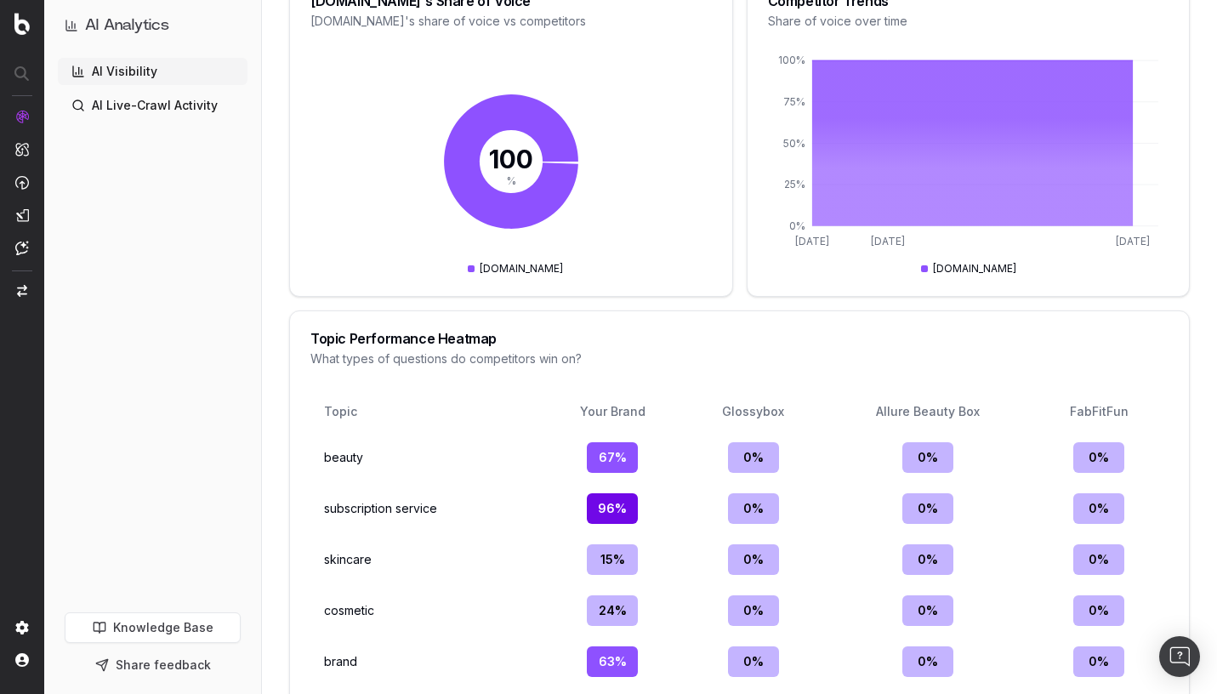
scroll to position [1721, 0]
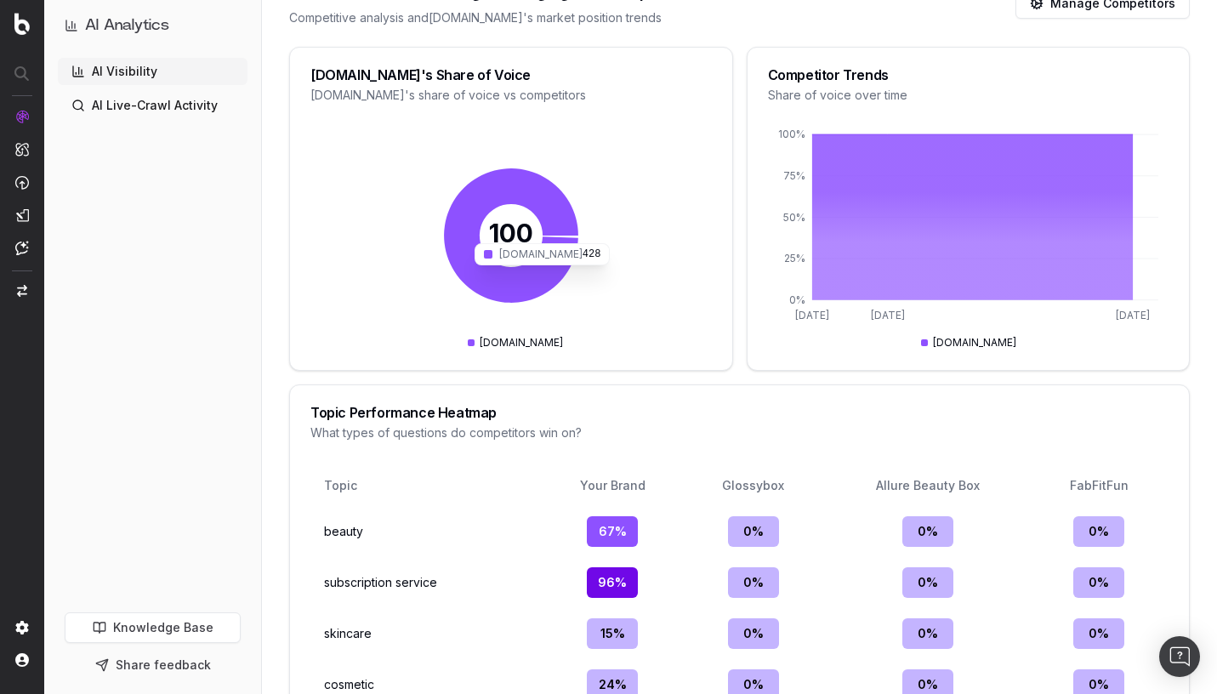
click at [515, 295] on icon at bounding box center [511, 235] width 134 height 134
click at [962, 256] on icon at bounding box center [971, 217] width 321 height 166
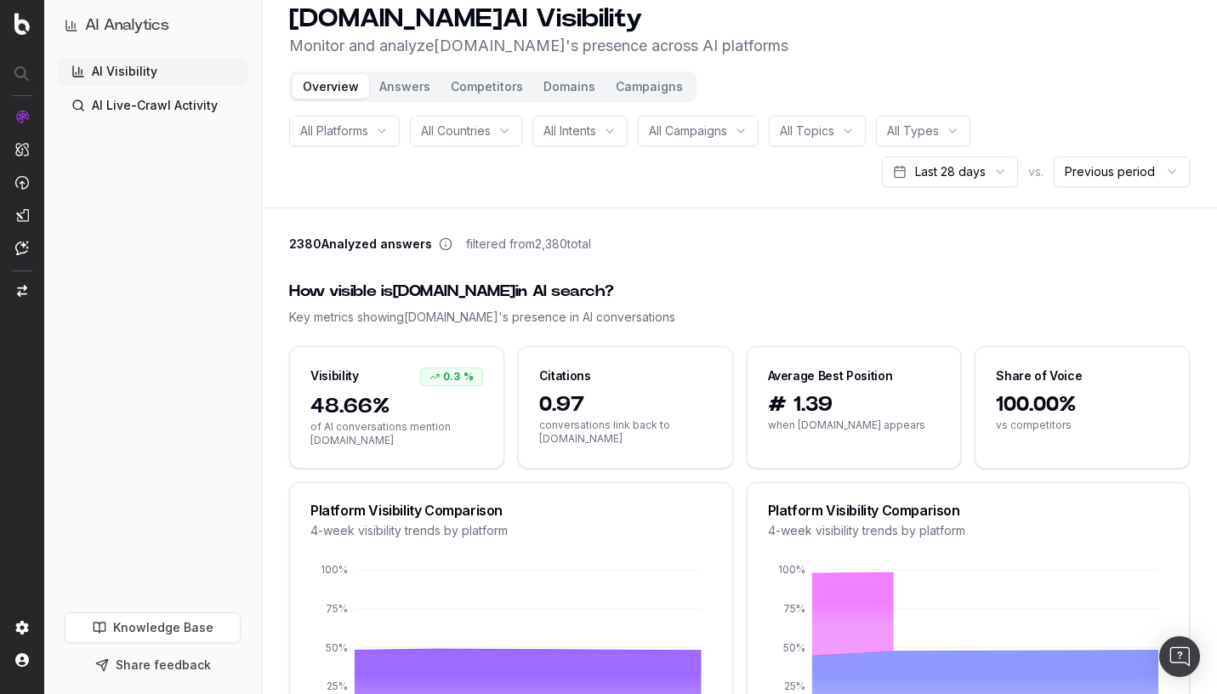
scroll to position [0, 0]
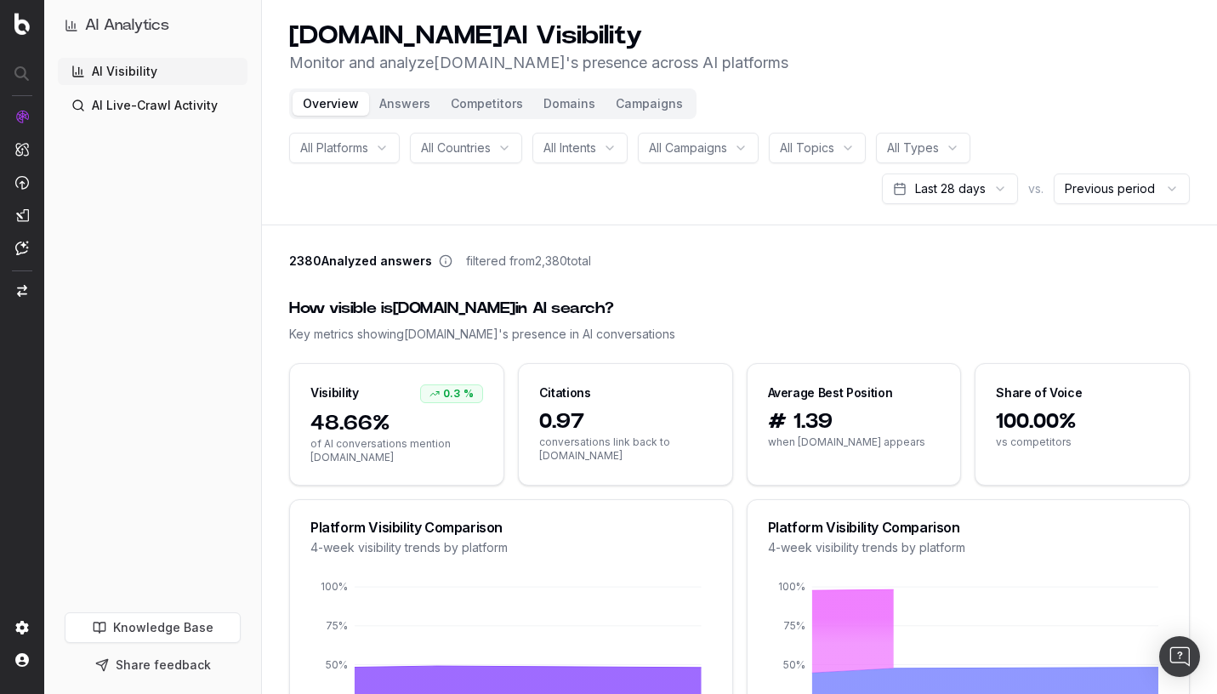
click at [344, 143] on span "All Platforms" at bounding box center [334, 147] width 68 height 17
click at [447, 149] on span "All Countries" at bounding box center [456, 147] width 70 height 17
click at [593, 141] on span "All Intents" at bounding box center [569, 147] width 53 height 17
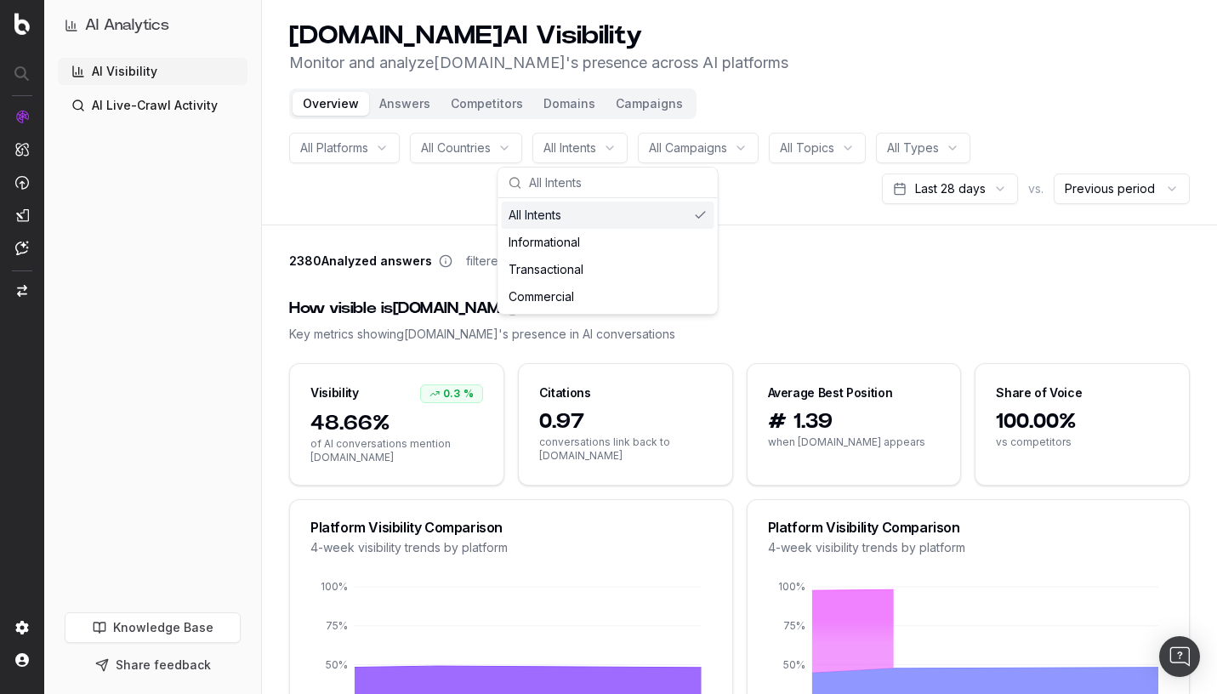
click at [656, 145] on span "All Campaigns" at bounding box center [688, 147] width 78 height 17
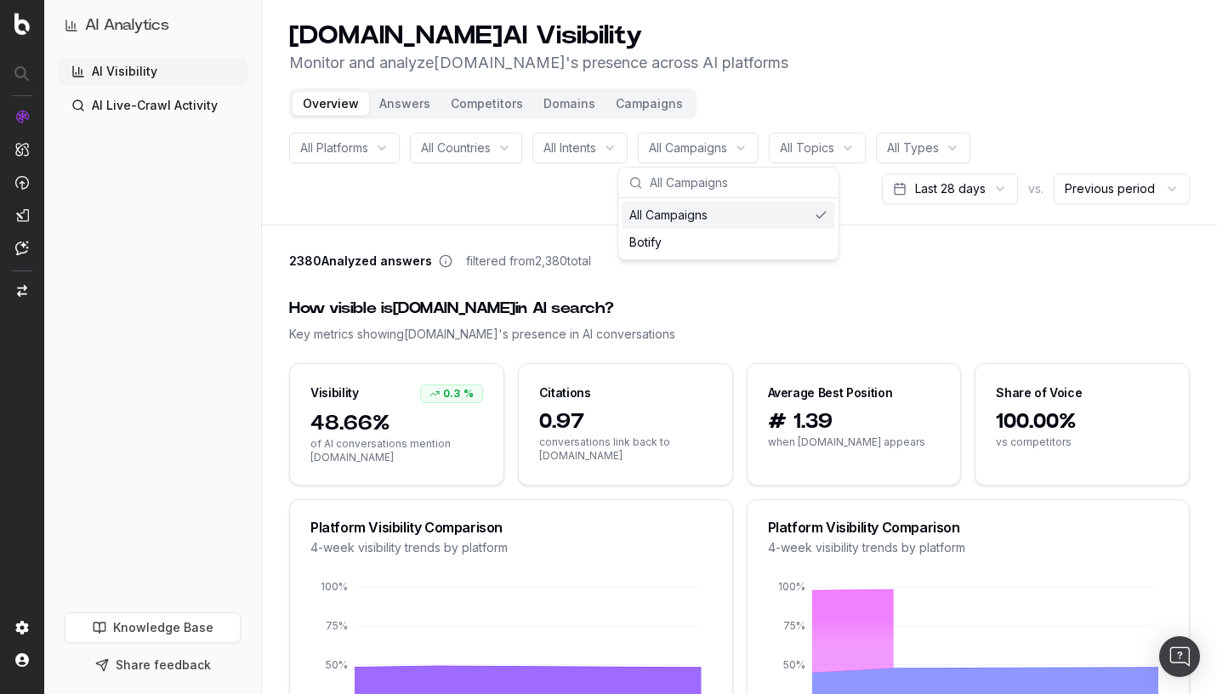
click at [834, 150] on span "All Topics" at bounding box center [807, 147] width 54 height 17
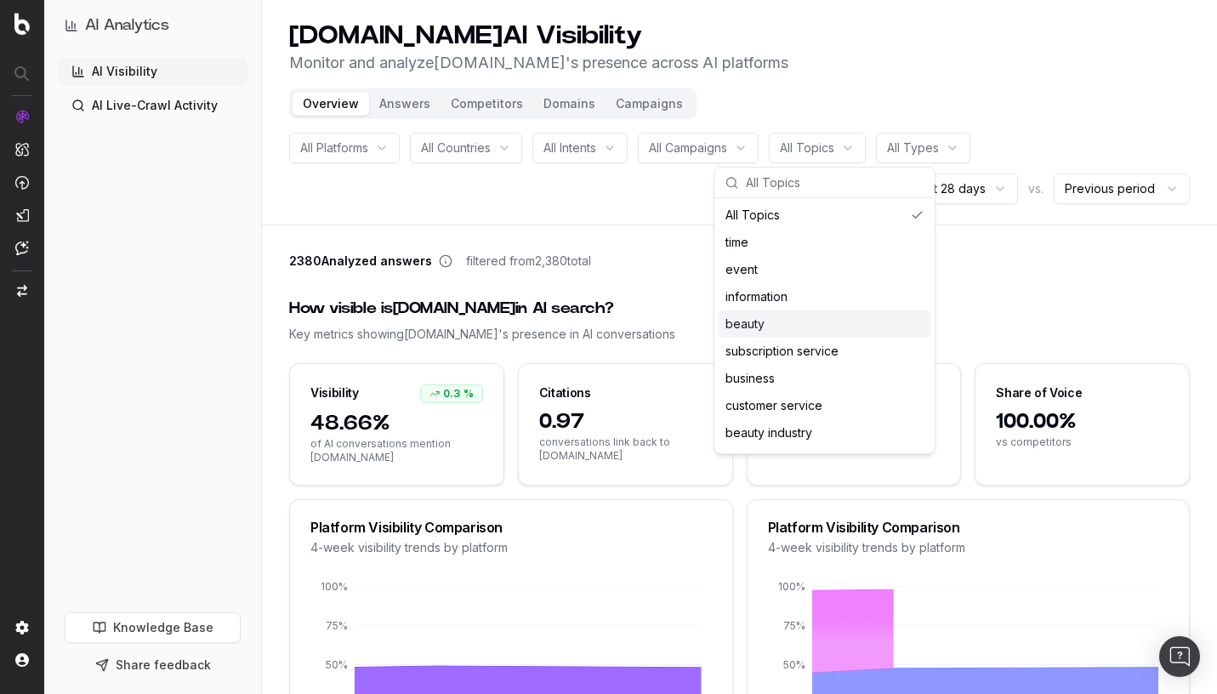
click at [821, 322] on div "beauty" at bounding box center [825, 323] width 213 height 27
click at [753, 327] on div "beauty" at bounding box center [825, 323] width 213 height 27
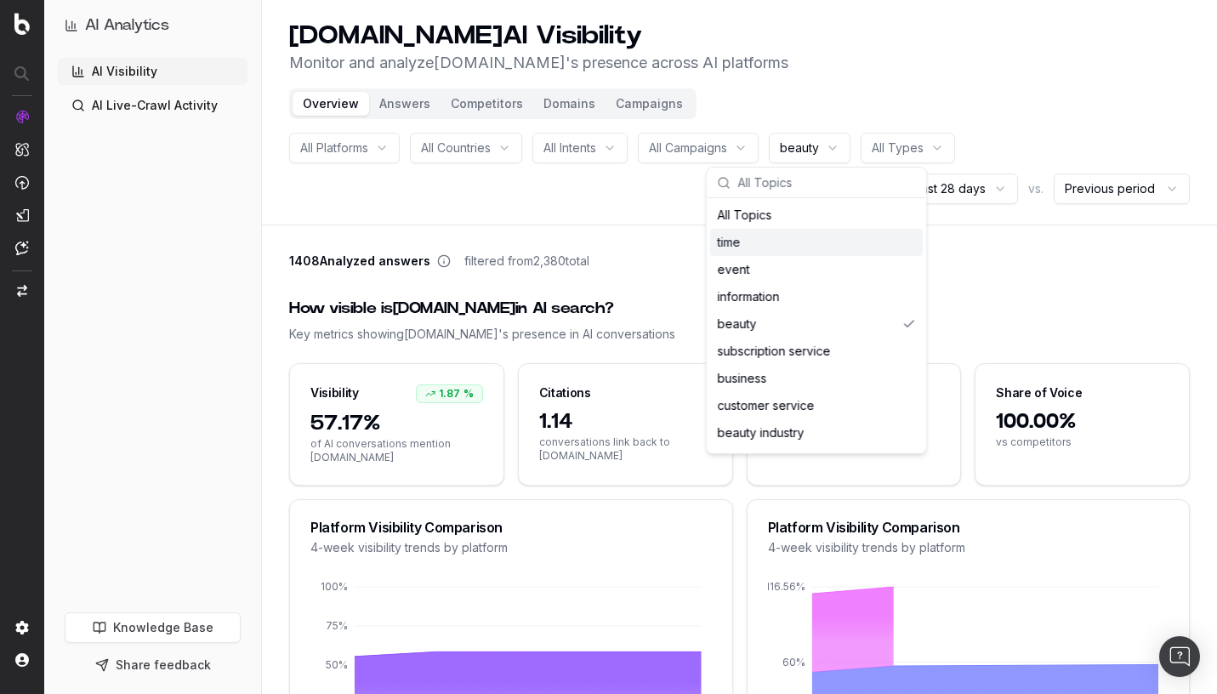
click at [656, 253] on div "1408 Analyzed answers filtered from 2,380 total" at bounding box center [739, 265] width 900 height 24
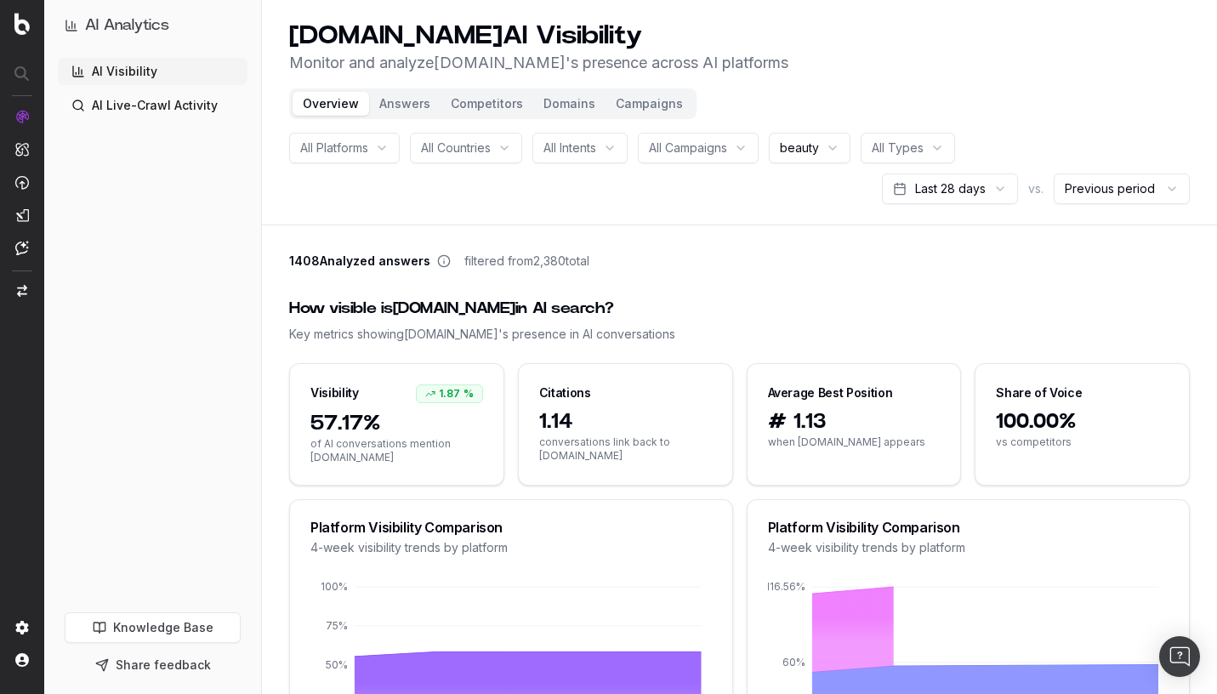
click at [818, 149] on span "beauty" at bounding box center [799, 147] width 39 height 17
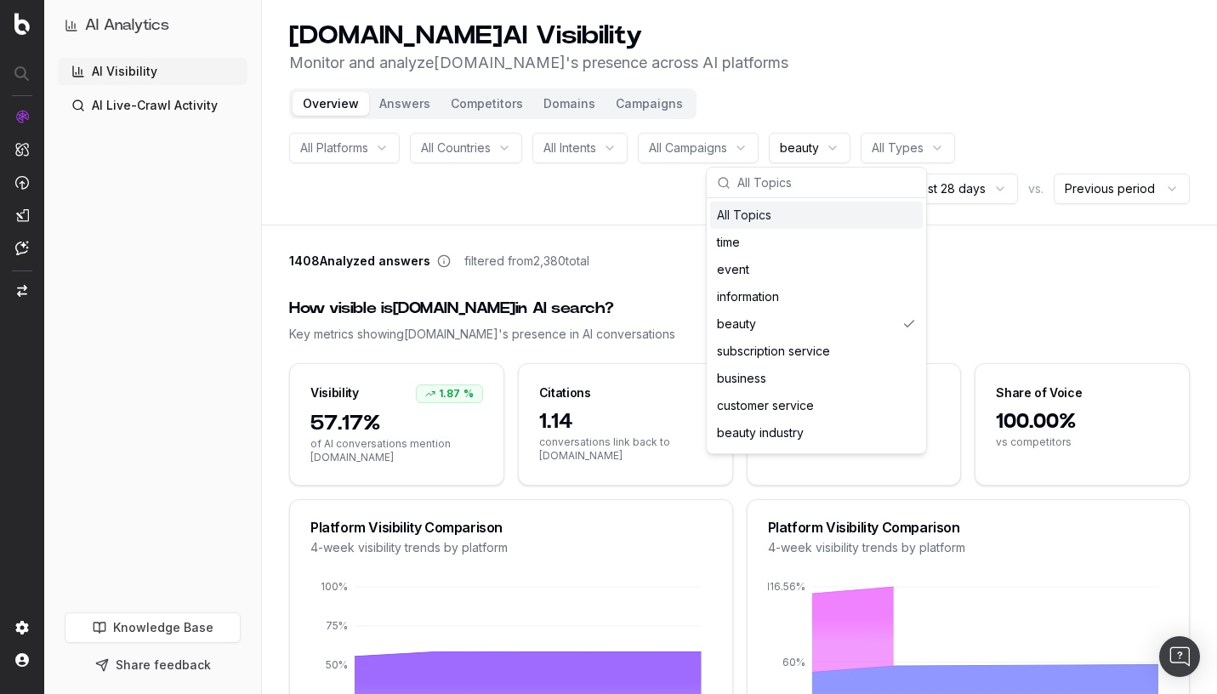
click at [775, 206] on div "All Topics" at bounding box center [816, 215] width 213 height 27
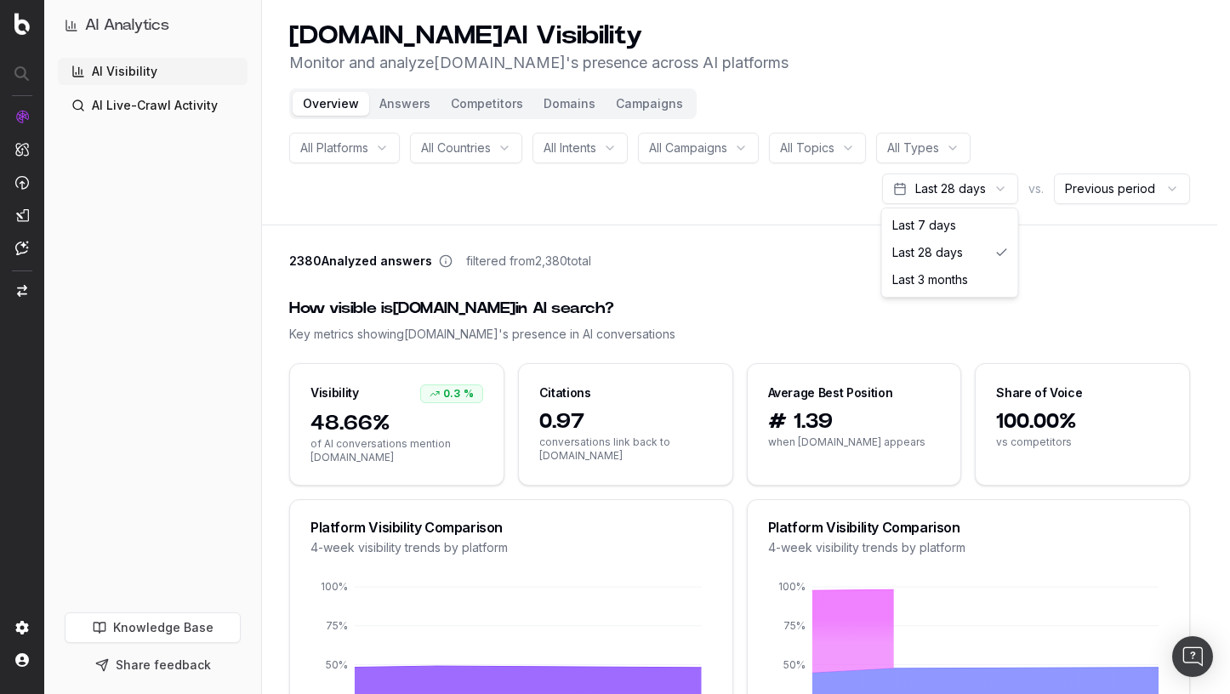
click at [971, 185] on html "AI Analytics AI Visibility AI Live-Crawl Activity Knowledge Base Share feedback…" at bounding box center [615, 347] width 1230 height 694
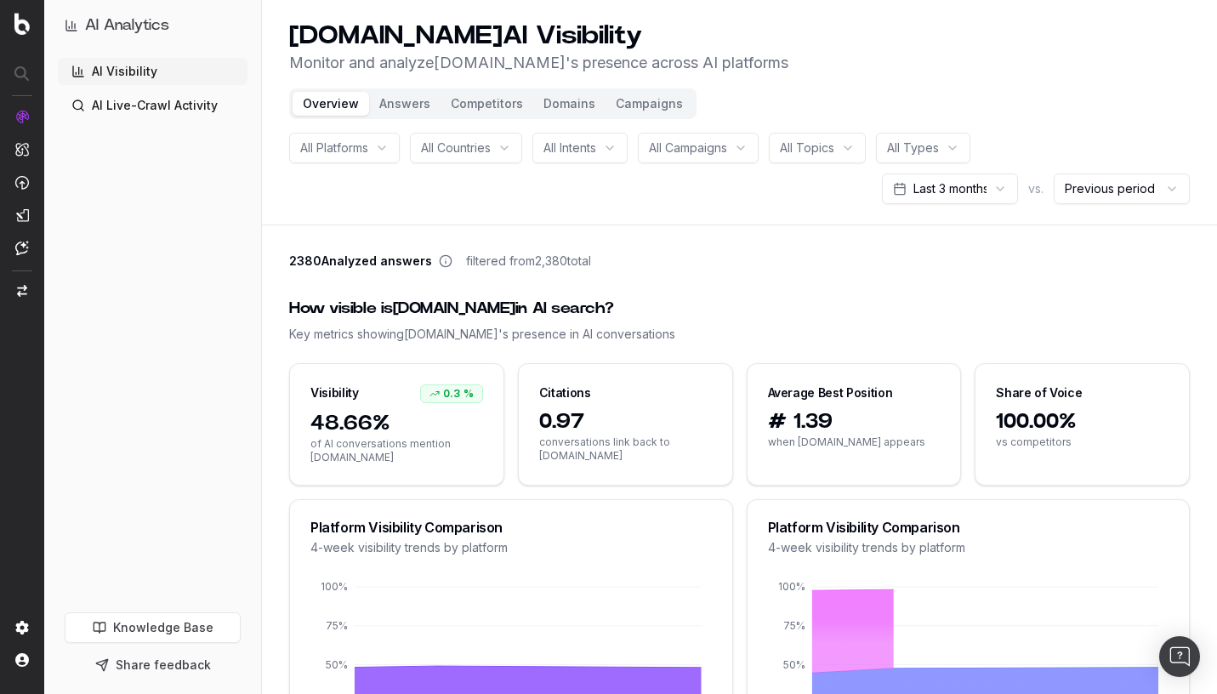
click at [980, 192] on html "AI Analytics AI Visibility AI Live-Crawl Activity Knowledge Base Share feedback…" at bounding box center [608, 347] width 1217 height 694
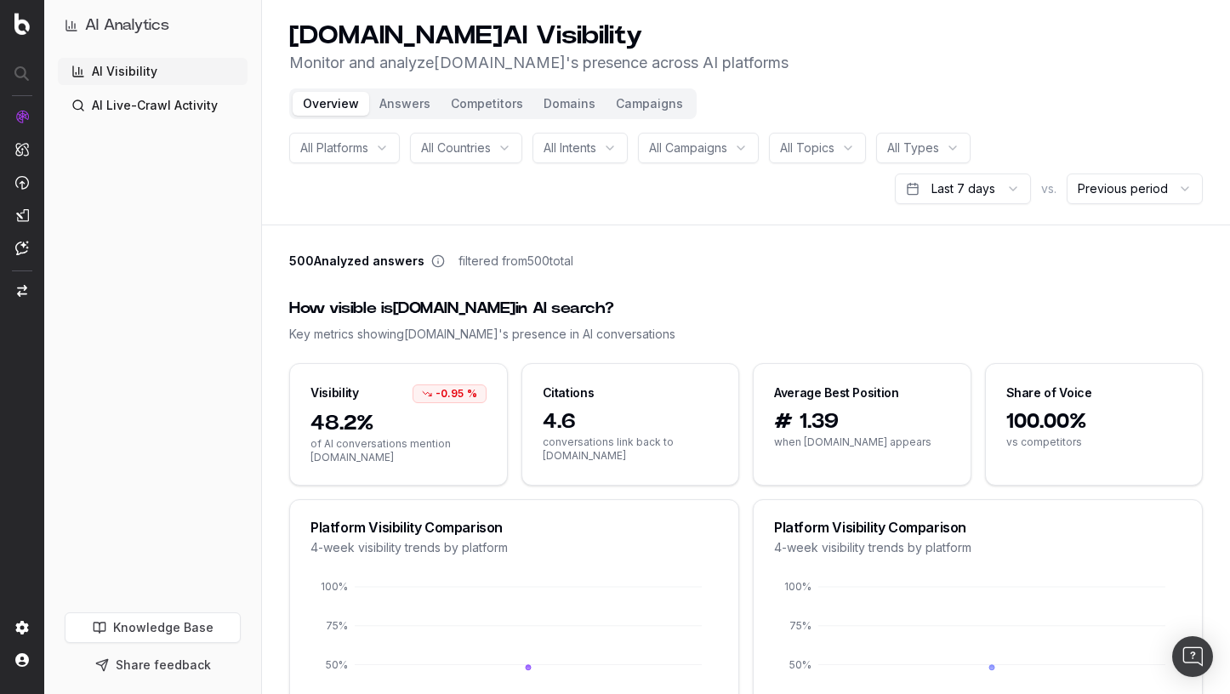
click at [977, 188] on html "AI Analytics AI Visibility AI Live-Crawl Activity Knowledge Base Share feedback…" at bounding box center [615, 347] width 1230 height 694
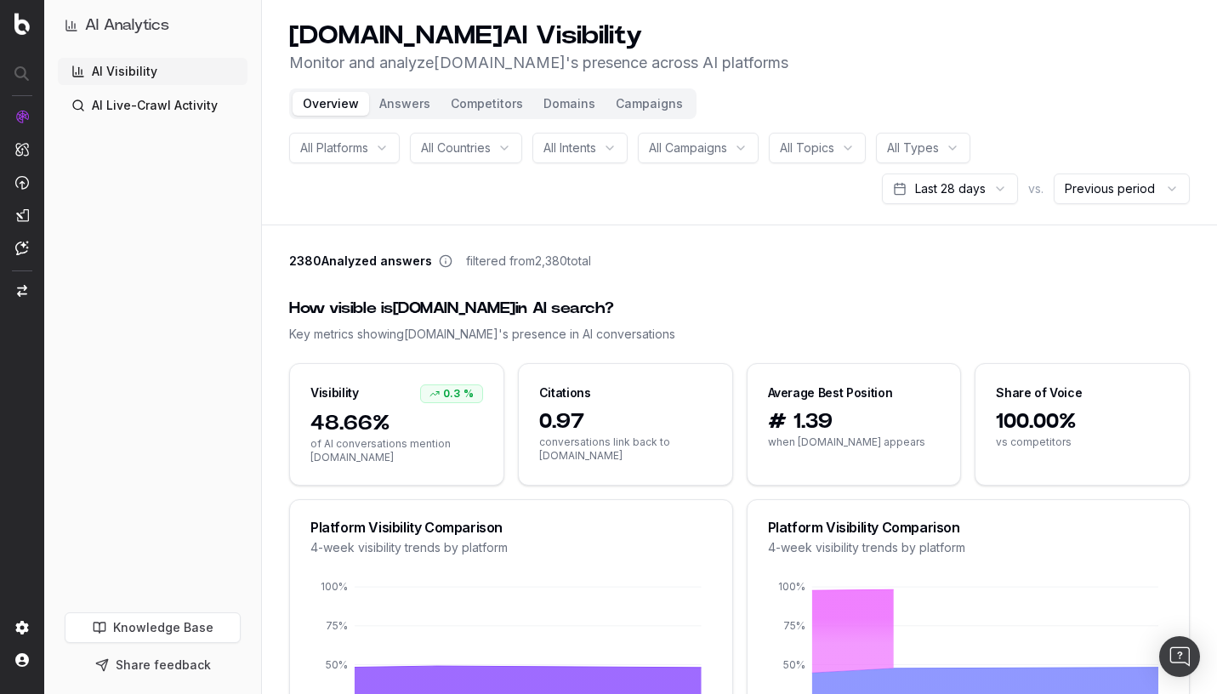
click at [405, 99] on button "Answers" at bounding box center [404, 104] width 71 height 24
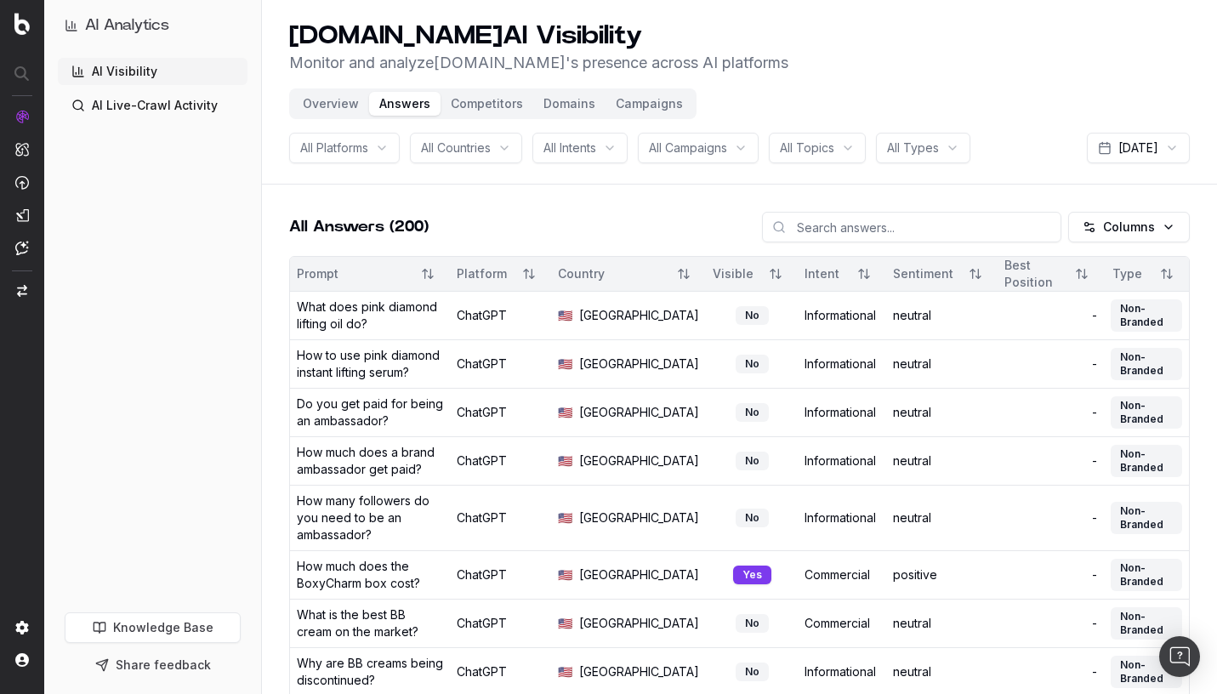
click at [638, 106] on button "Campaigns" at bounding box center [649, 104] width 88 height 24
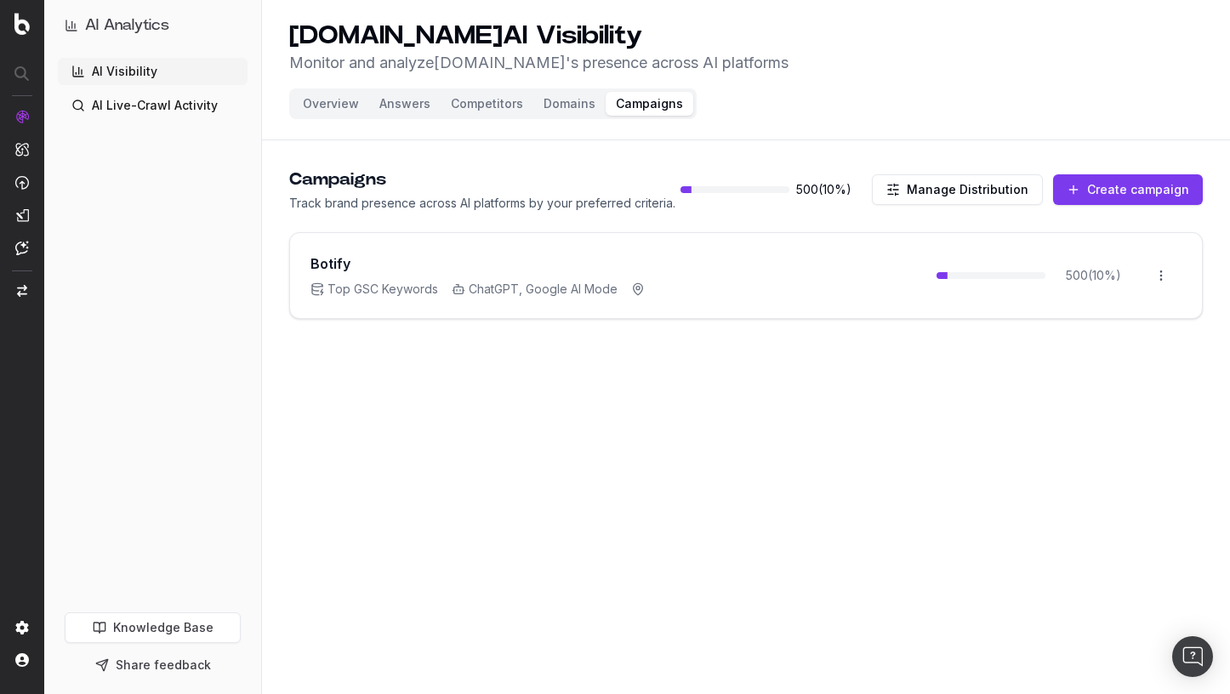
click at [335, 264] on h3 "Botify" at bounding box center [330, 263] width 40 height 20
click at [1158, 274] on html "AI Analytics AI Visibility AI Live-Crawl Activity Knowledge Base Share feedback…" at bounding box center [615, 347] width 1230 height 694
click at [1113, 322] on div "Edit campaign" at bounding box center [1112, 311] width 129 height 27
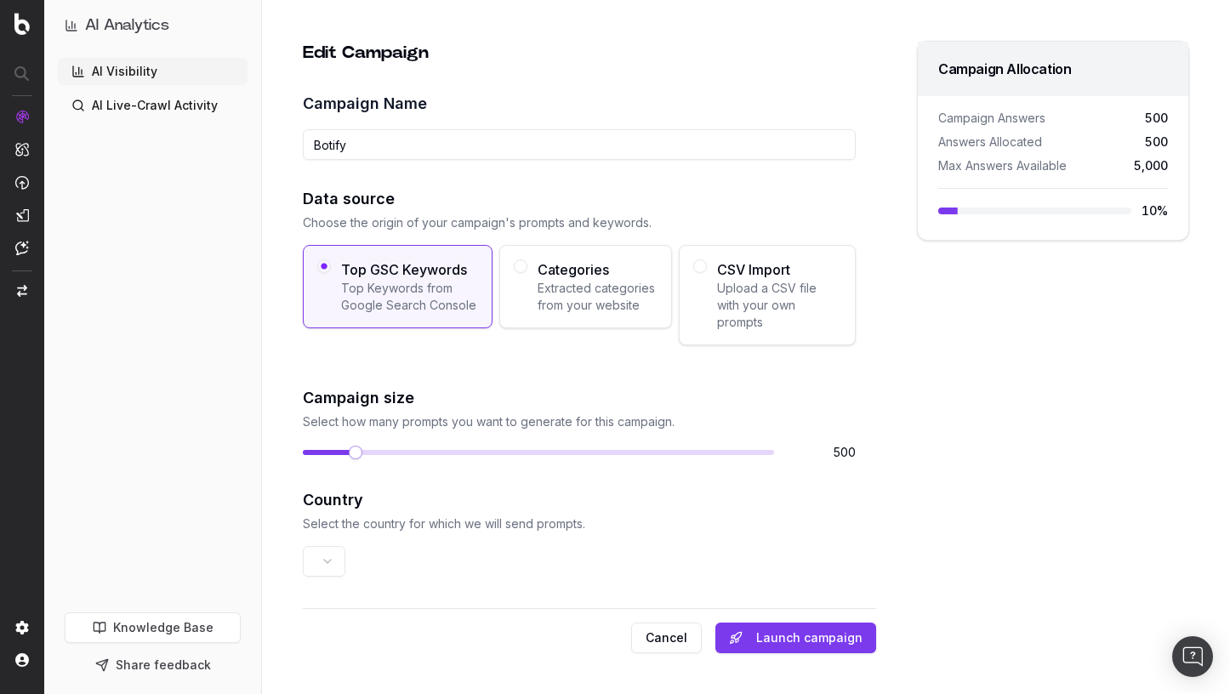
click at [826, 450] on span "500" at bounding box center [821, 452] width 68 height 17
click at [328, 132] on input "Botify" at bounding box center [579, 144] width 553 height 31
click at [156, 74] on link "AI Visibility" at bounding box center [153, 71] width 190 height 27
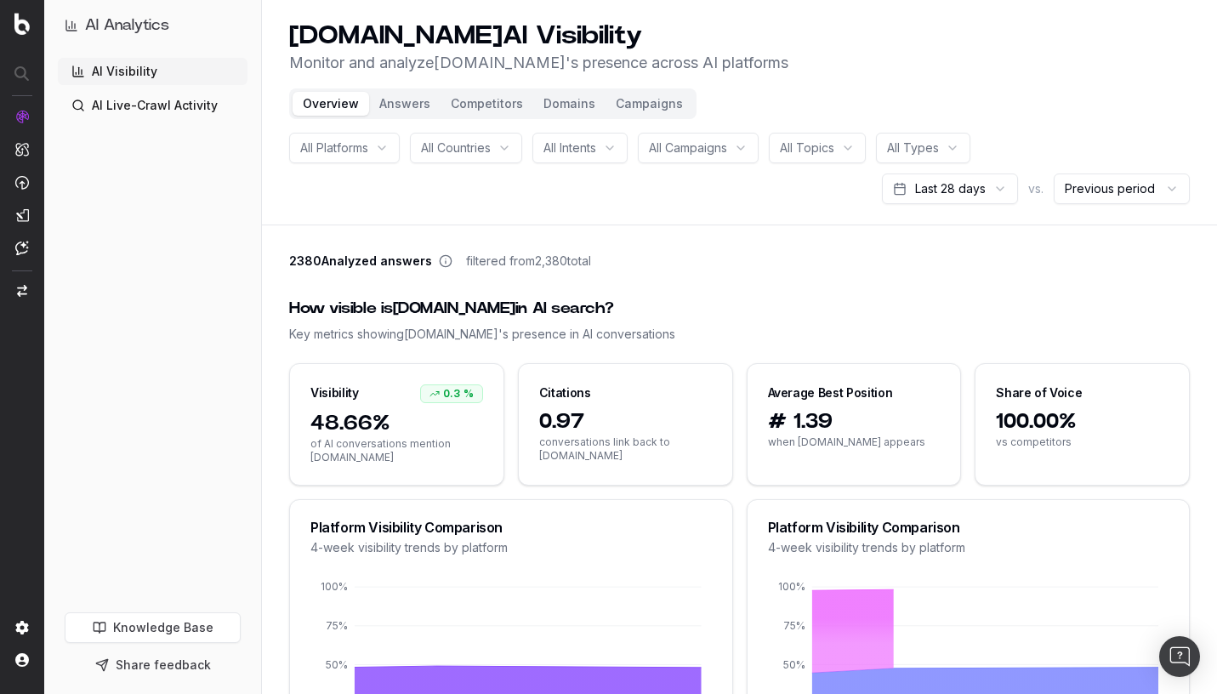
click at [415, 103] on button "Answers" at bounding box center [404, 104] width 71 height 24
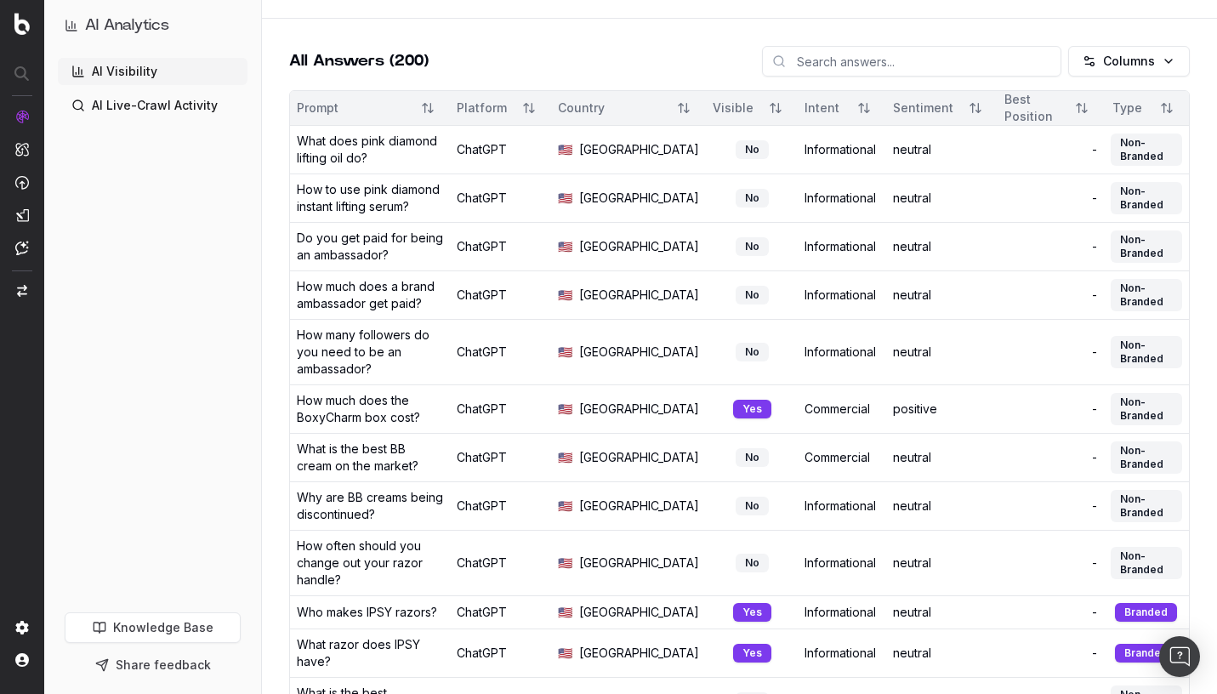
scroll to position [164, 0]
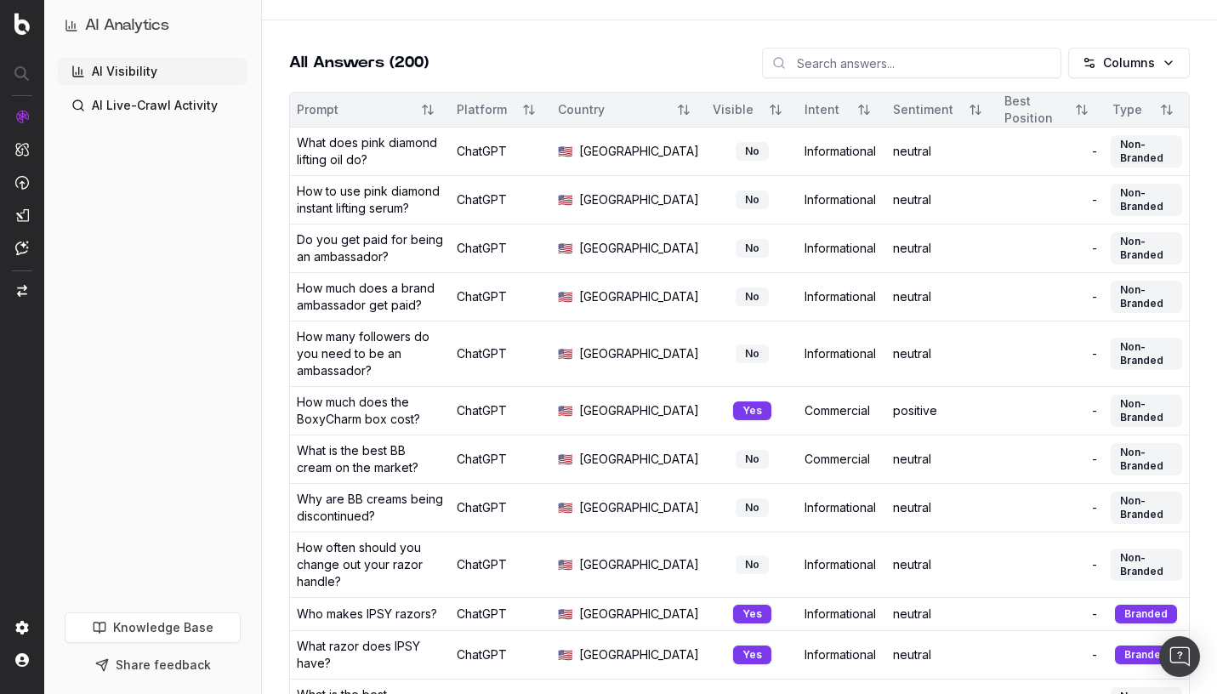
click at [915, 61] on input at bounding box center [911, 63] width 299 height 31
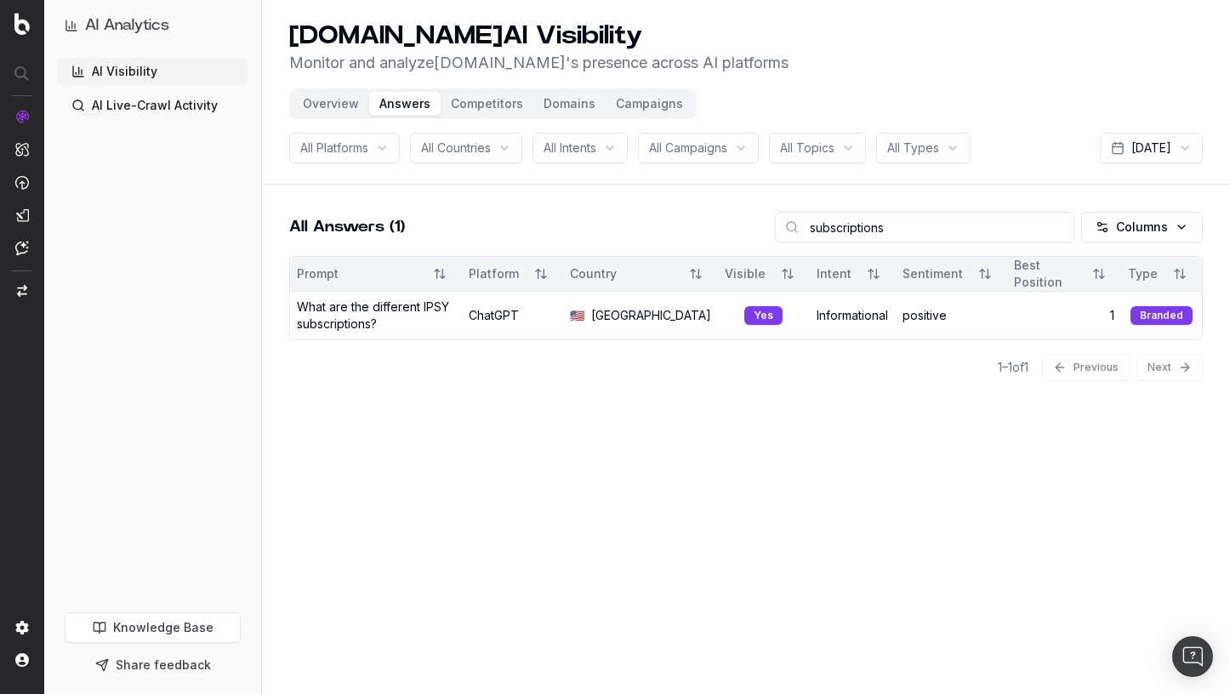
type input "subscriptions"
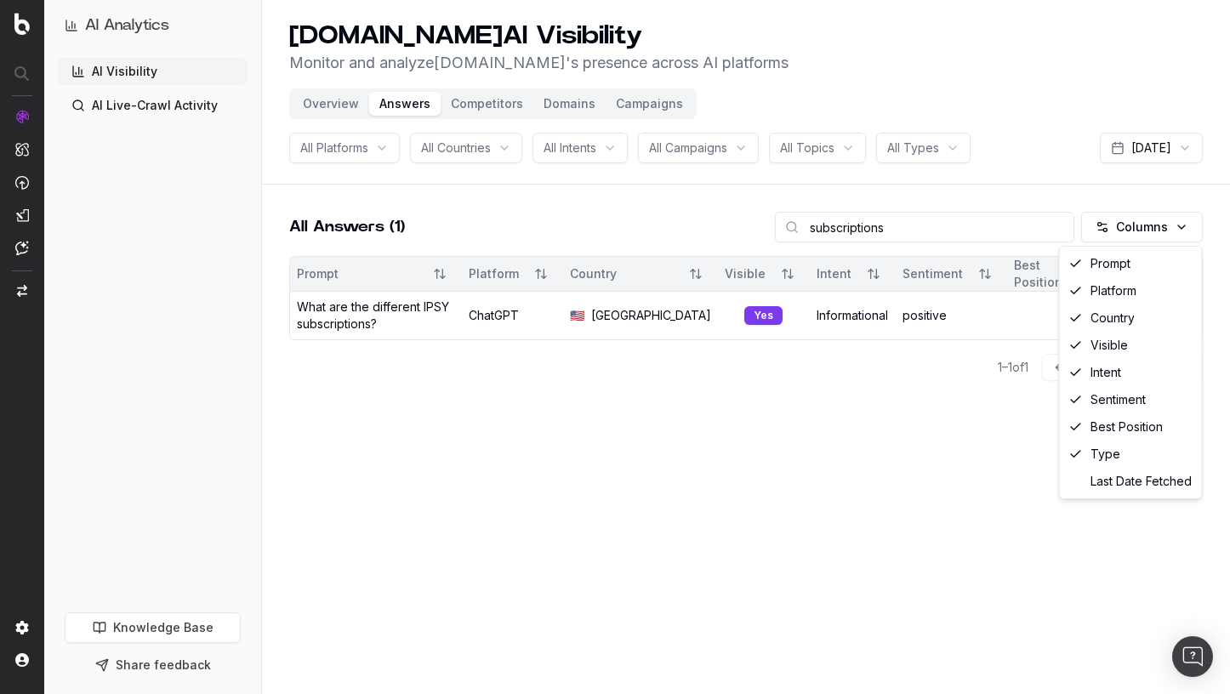
click at [1152, 220] on html "AI Analytics AI Visibility AI Live-Crawl Activity Knowledge Base Share feedback…" at bounding box center [615, 347] width 1230 height 694
click at [1155, 448] on div "Type" at bounding box center [1130, 453] width 135 height 27
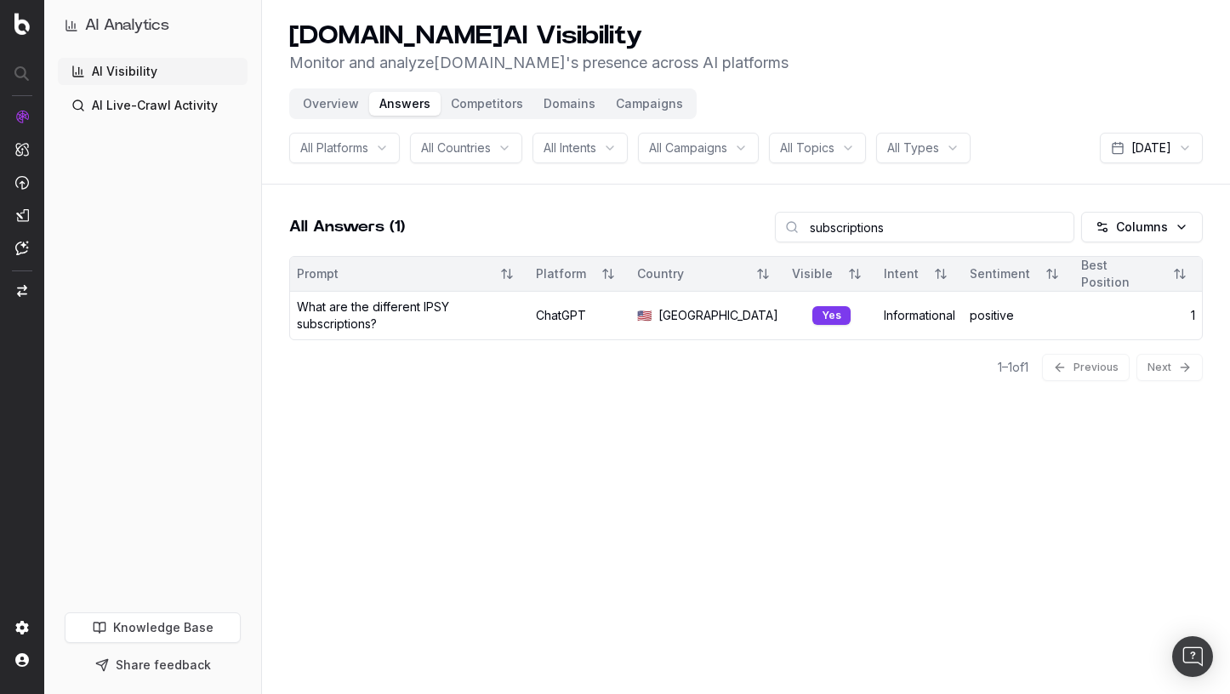
click at [1158, 234] on html "AI Analytics AI Visibility AI Live-Crawl Activity Knowledge Base Share feedback…" at bounding box center [615, 347] width 1230 height 694
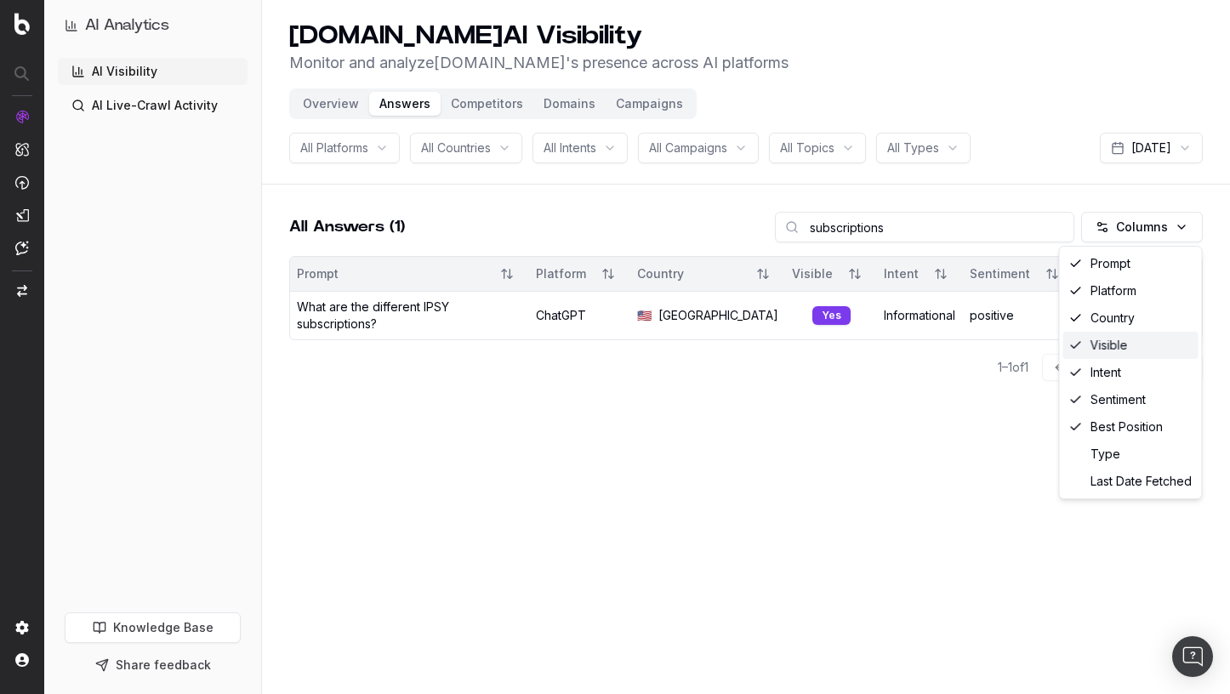
click at [1166, 352] on div "Visible" at bounding box center [1130, 345] width 135 height 27
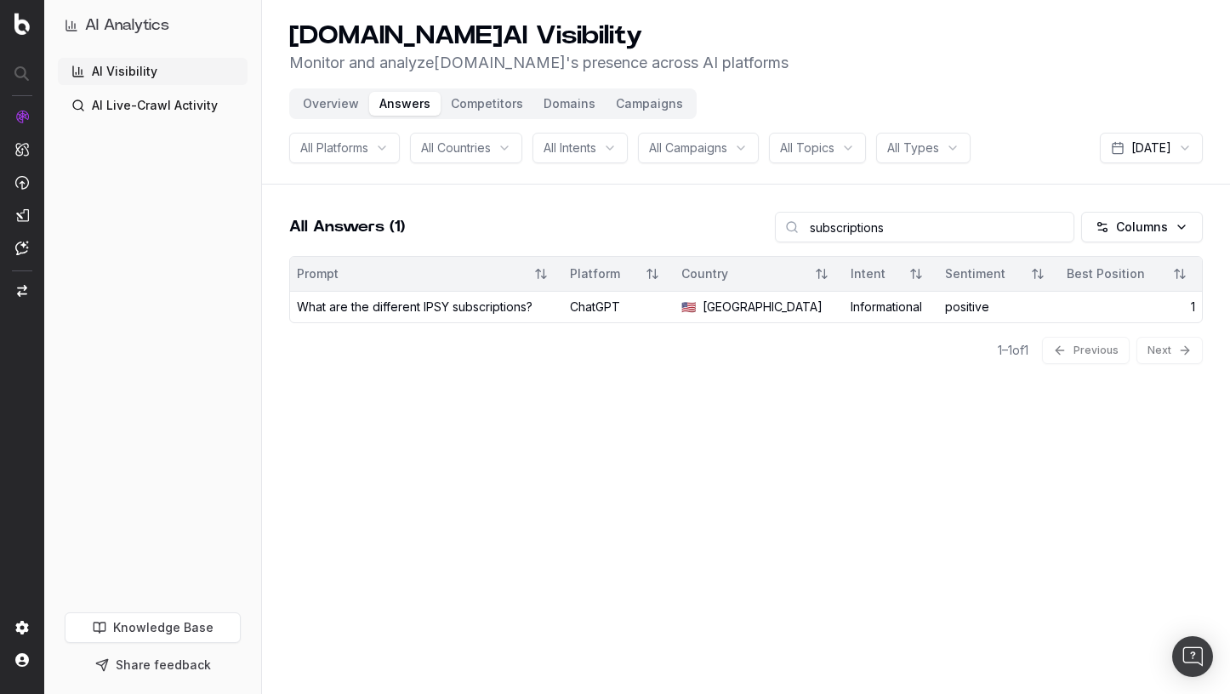
click at [1173, 230] on html "AI Analytics AI Visibility AI Live-Crawl Activity Knowledge Base Share feedback…" at bounding box center [615, 347] width 1230 height 694
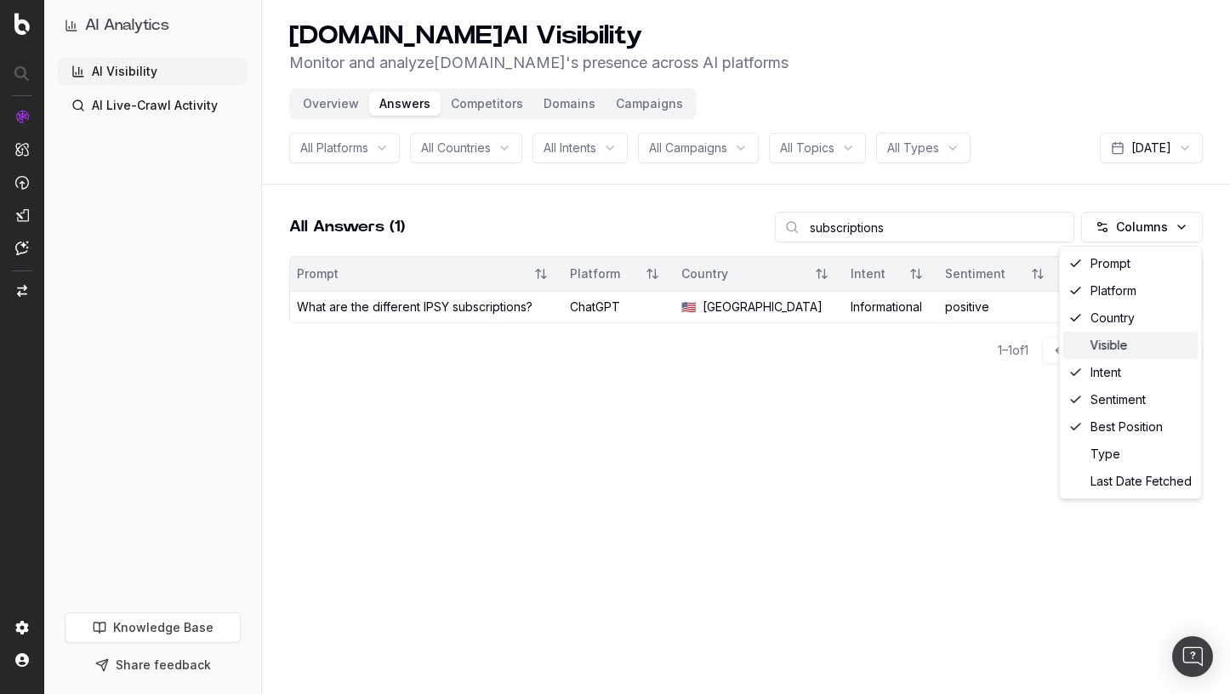
click at [1161, 339] on div "Visible" at bounding box center [1130, 345] width 135 height 27
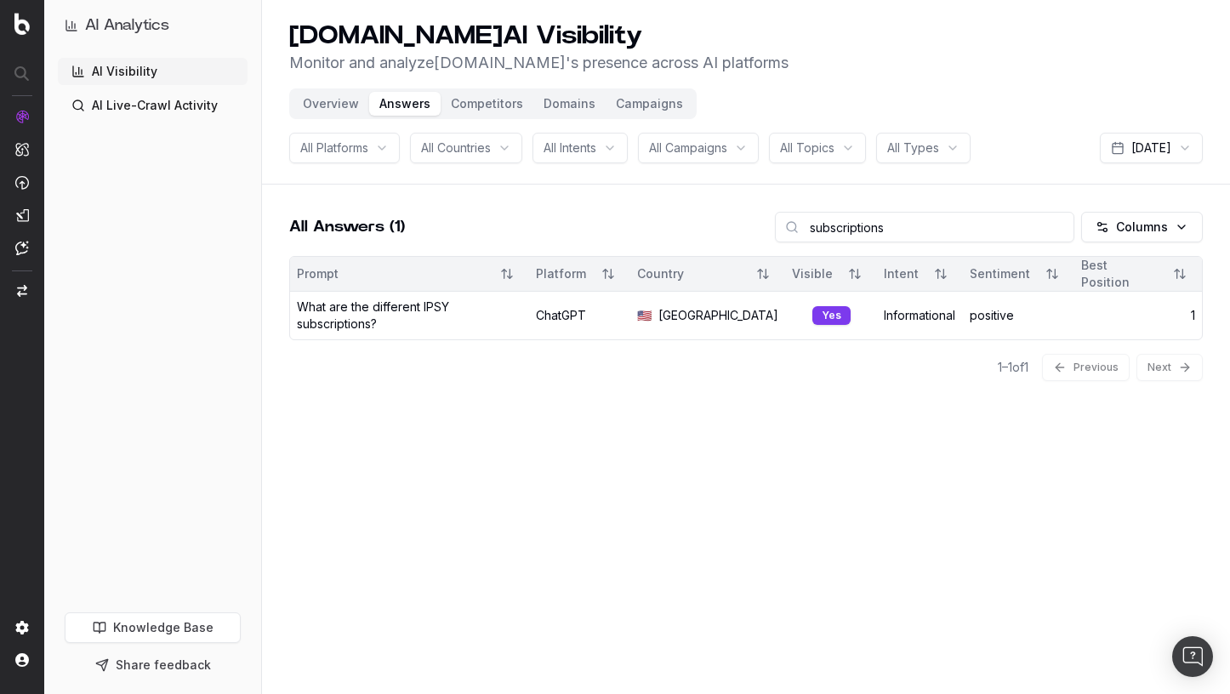
click at [973, 218] on input "subscriptions" at bounding box center [924, 227] width 299 height 31
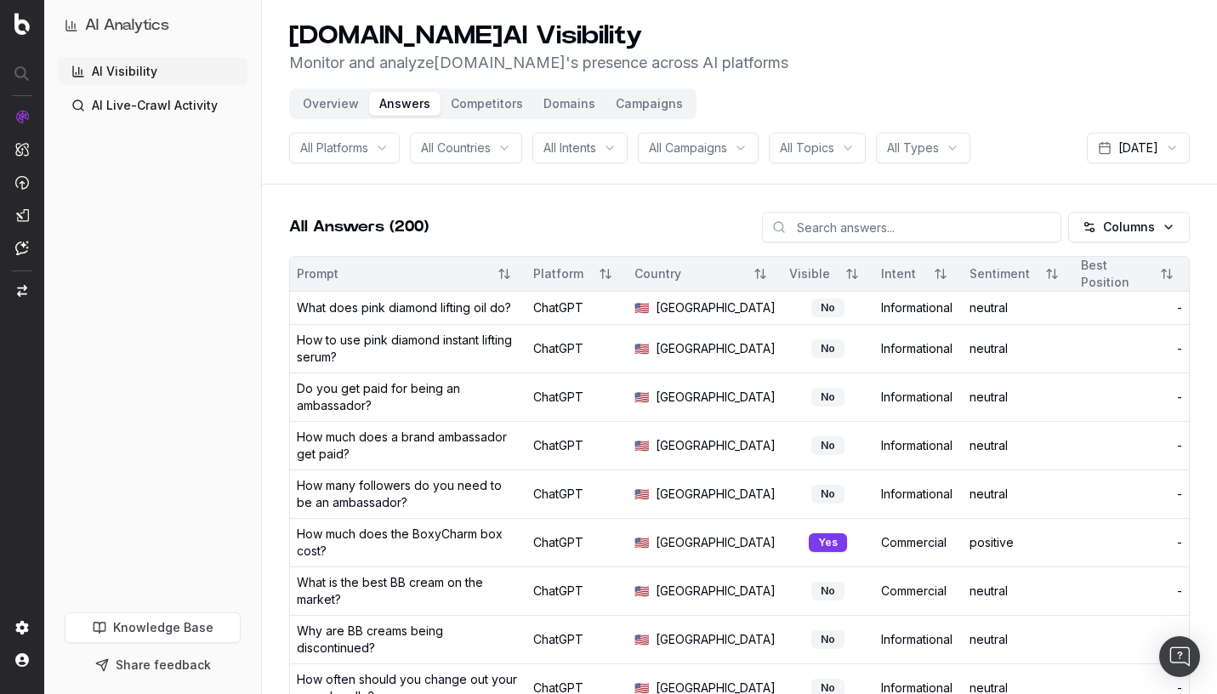
click at [489, 110] on button "Competitors" at bounding box center [486, 104] width 93 height 24
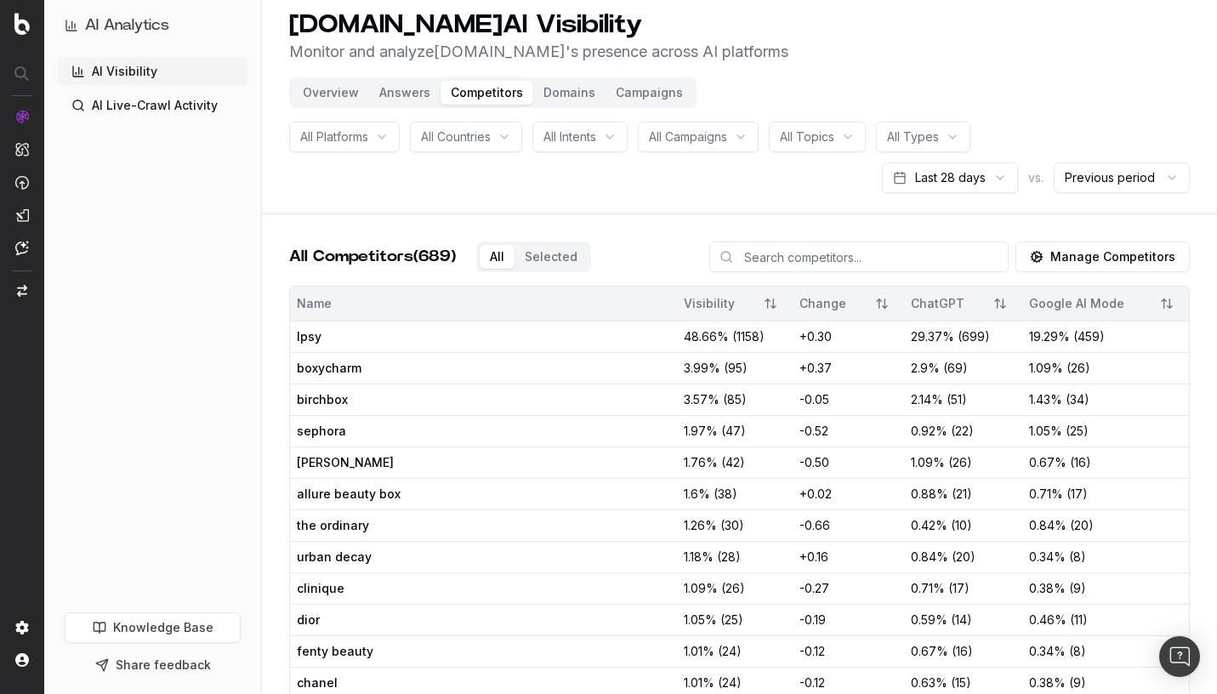
scroll to position [7, 0]
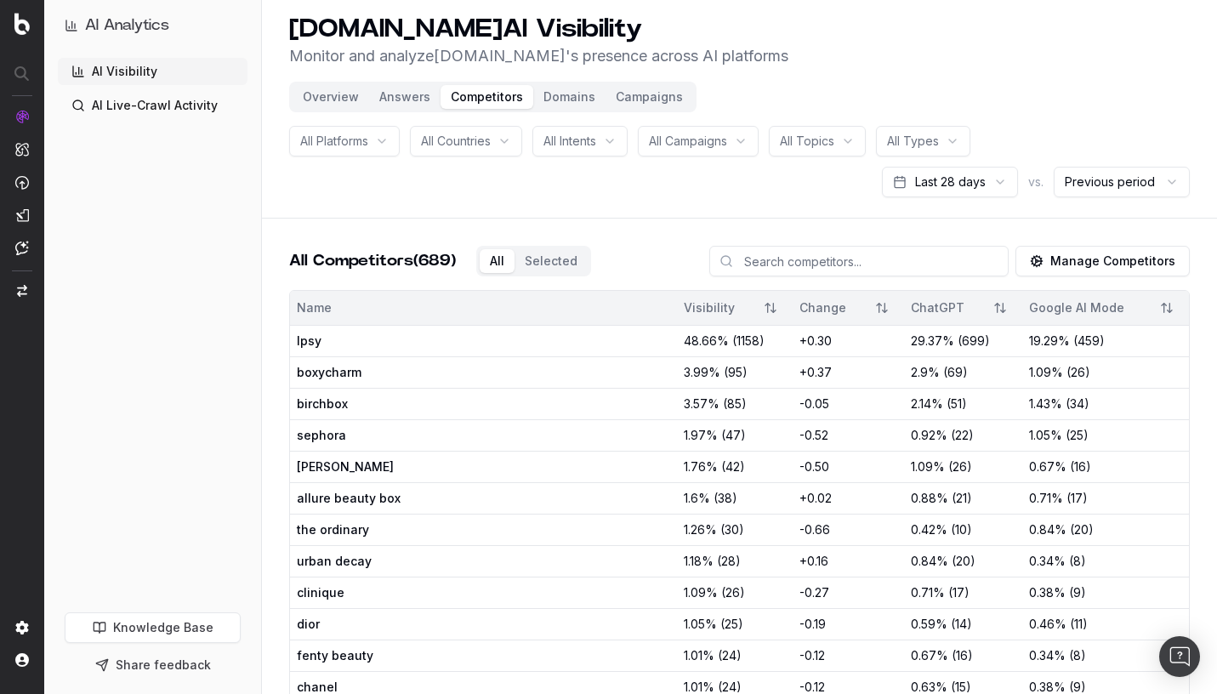
click at [1138, 258] on button "Manage Competitors" at bounding box center [1102, 261] width 174 height 31
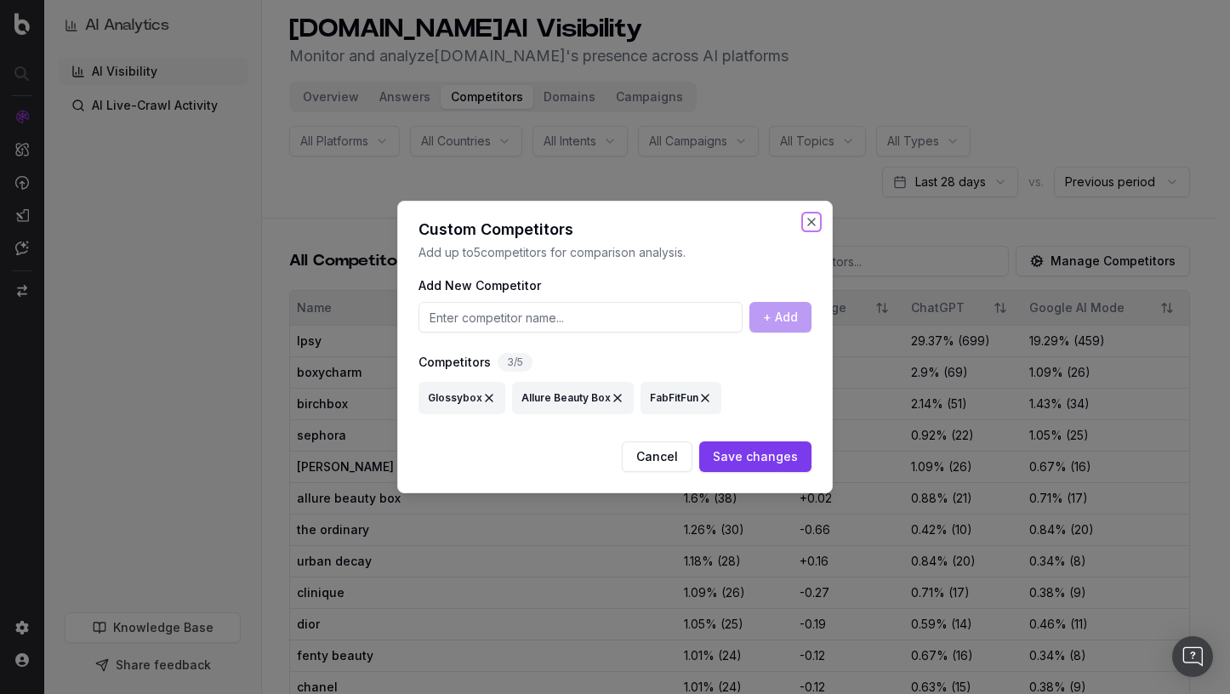
click at [814, 217] on button "Close" at bounding box center [811, 222] width 14 height 14
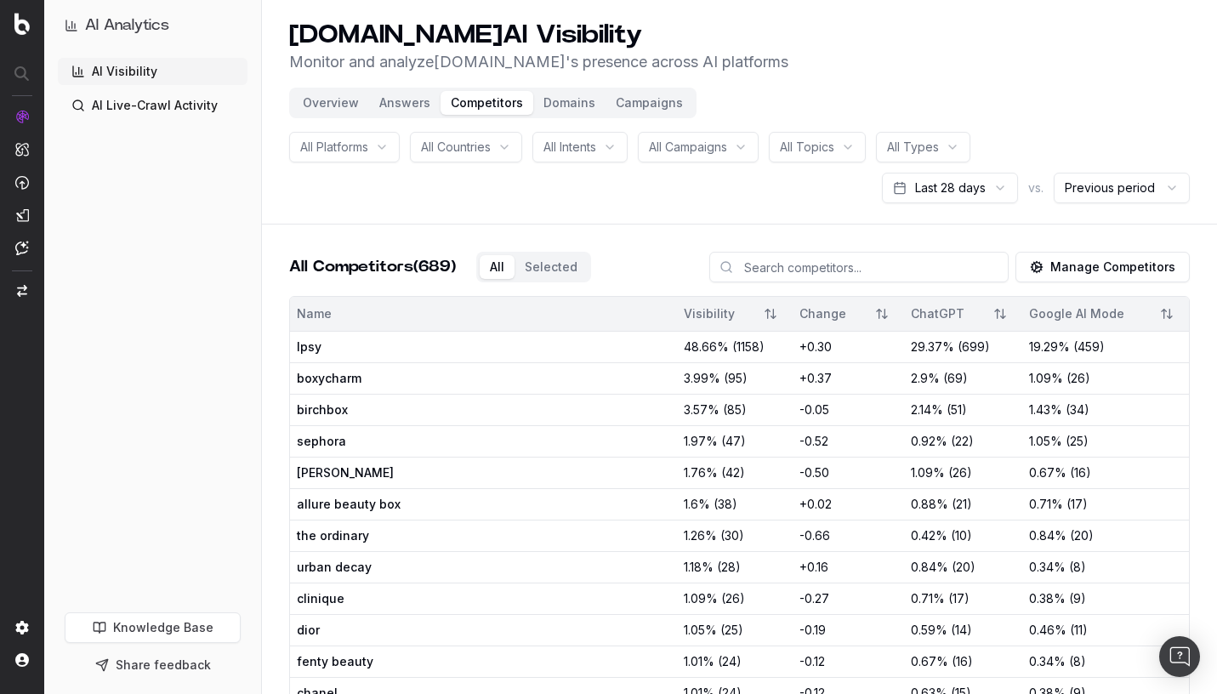
scroll to position [0, 0]
click at [844, 270] on input at bounding box center [858, 268] width 299 height 31
click at [566, 99] on button "Domains" at bounding box center [569, 104] width 72 height 24
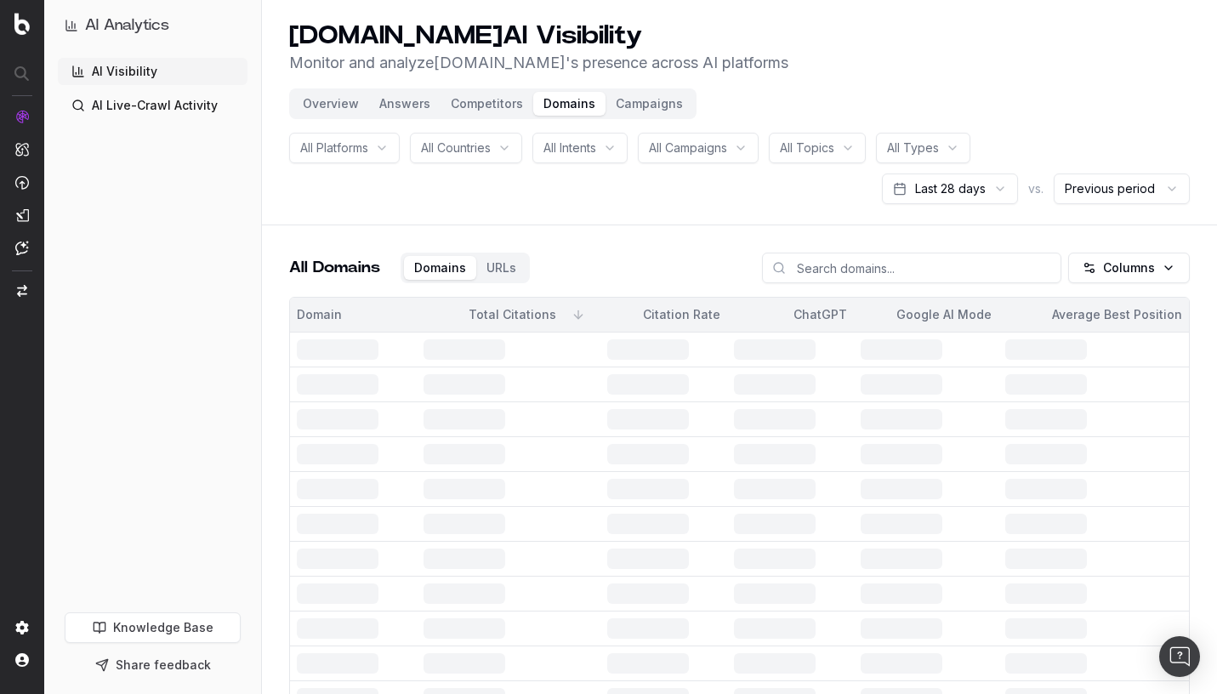
click at [566, 107] on button "Domains" at bounding box center [569, 104] width 72 height 24
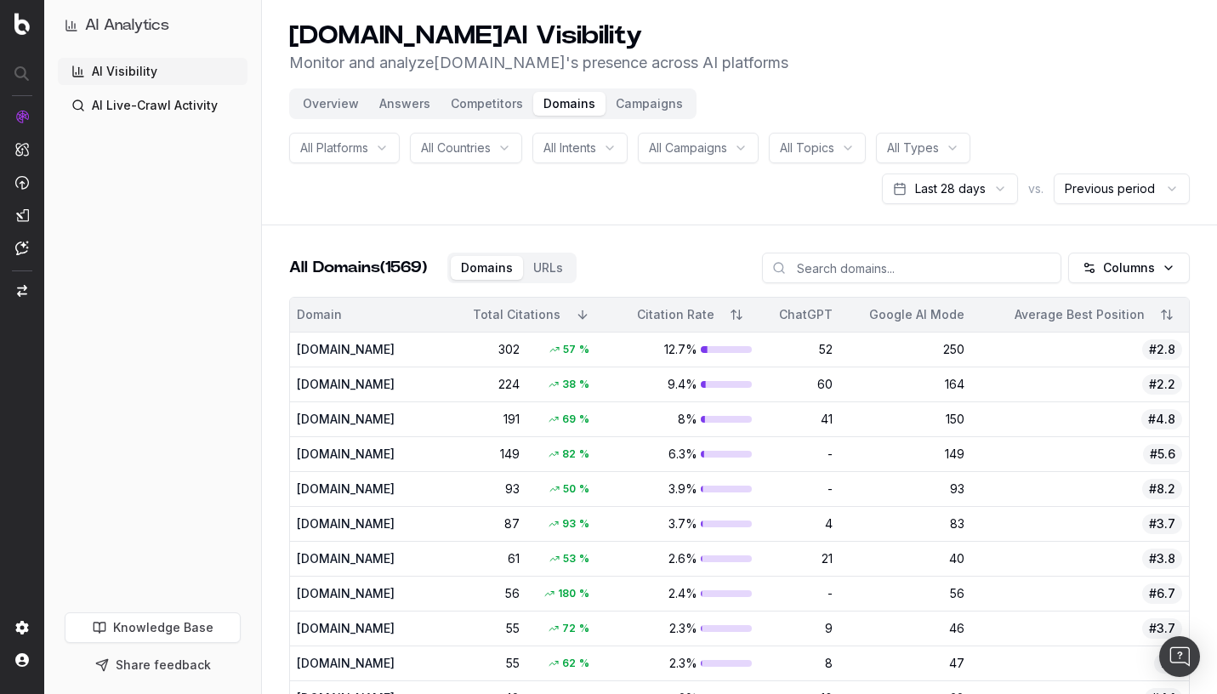
click at [668, 94] on button "Campaigns" at bounding box center [649, 104] width 88 height 24
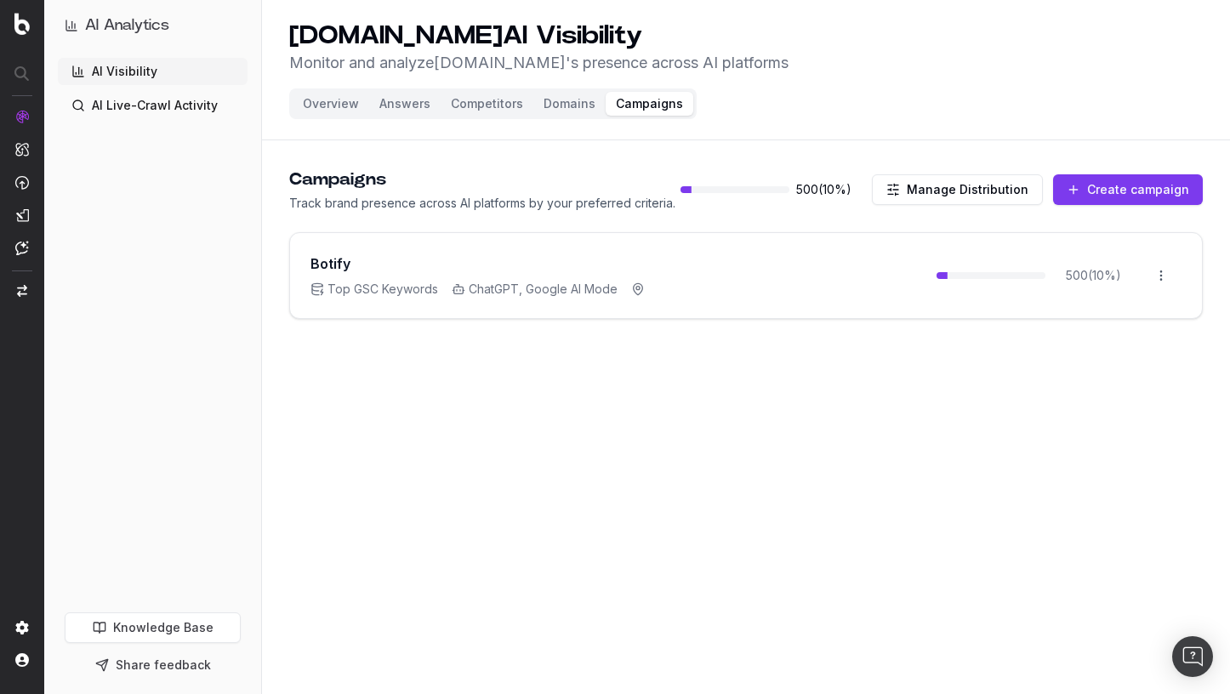
click at [815, 194] on span "500 ( 10 %)" at bounding box center [823, 189] width 55 height 17
click at [958, 199] on button "Manage Distribution" at bounding box center [957, 189] width 171 height 31
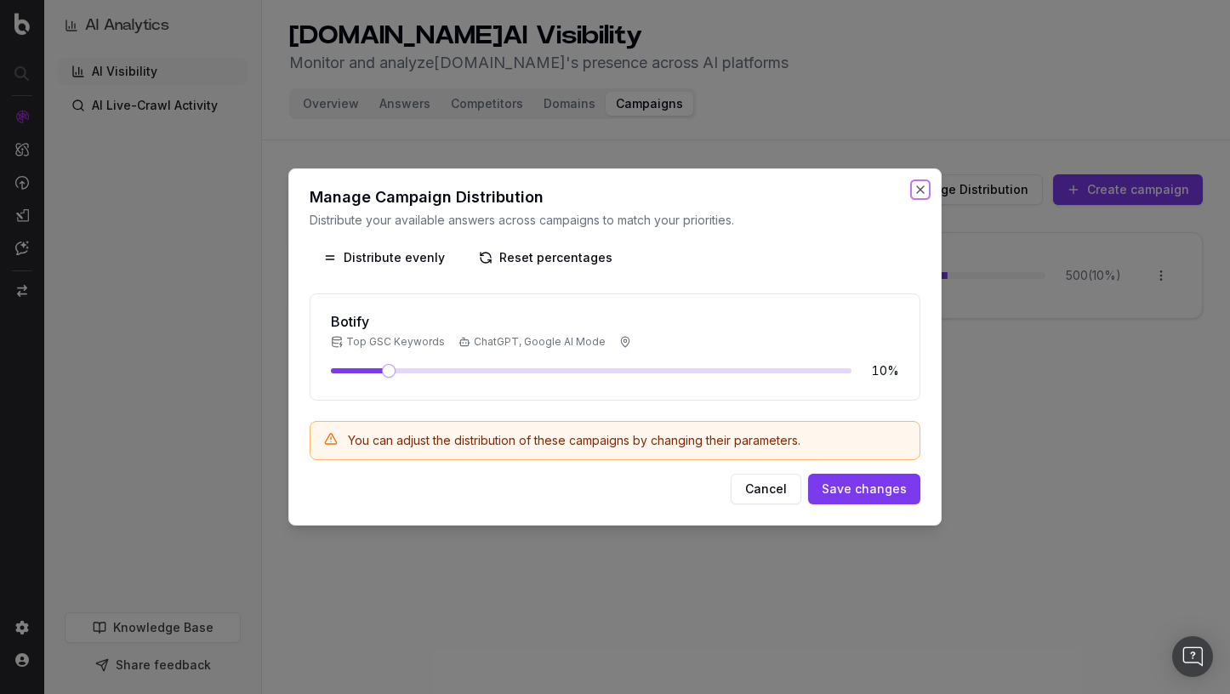
click at [925, 186] on button "Close" at bounding box center [920, 190] width 14 height 14
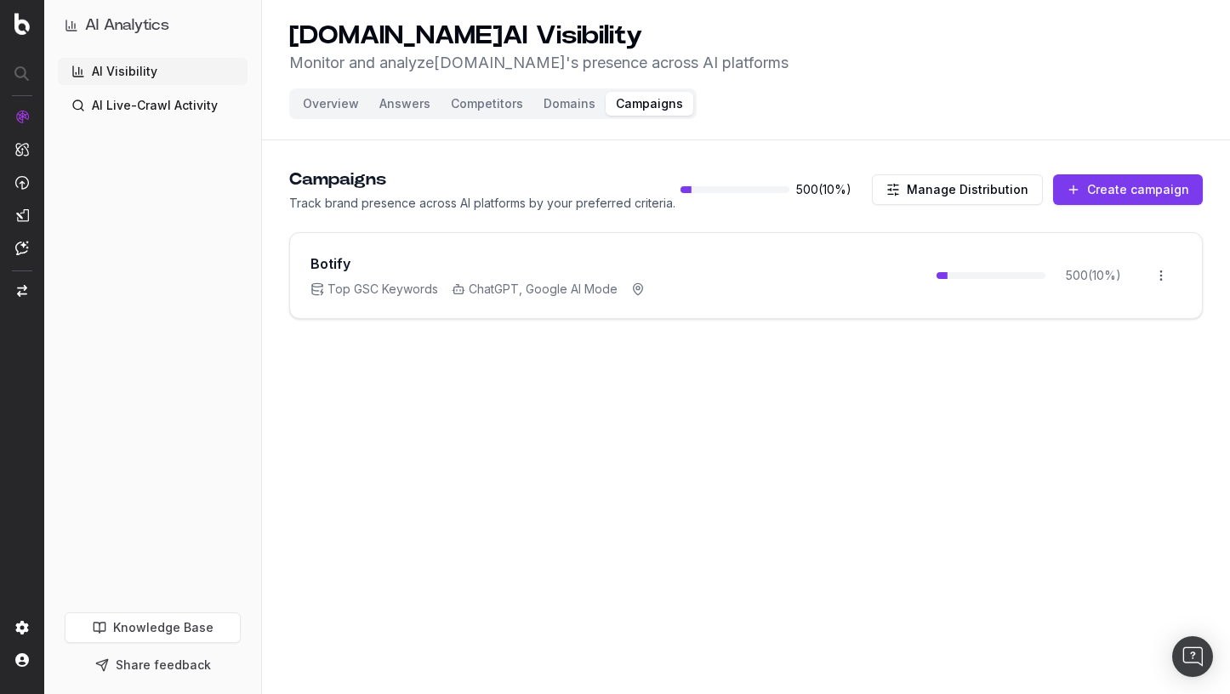
click at [366, 277] on div "Botify Top GSC Keywords ChatGPT, Google AI Mode" at bounding box center [477, 275] width 334 height 44
click at [352, 106] on button "Overview" at bounding box center [331, 104] width 77 height 24
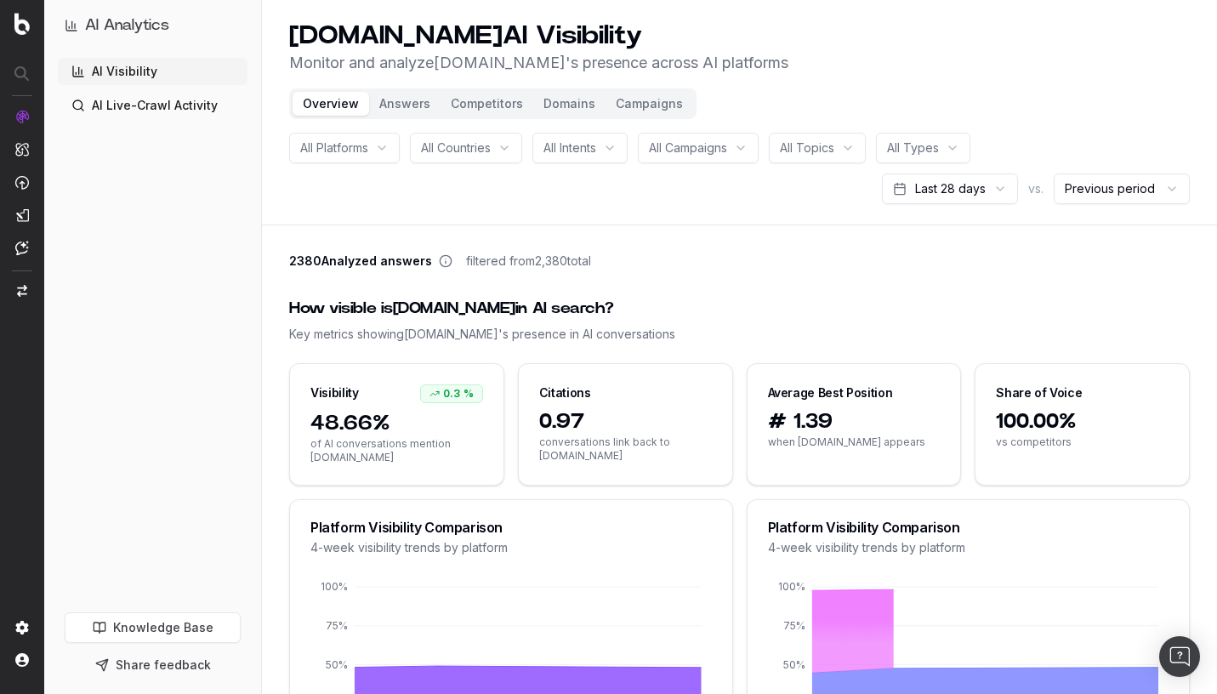
click at [178, 624] on link "Knowledge Base" at bounding box center [153, 627] width 176 height 31
click at [175, 664] on button "Share feedback" at bounding box center [153, 665] width 176 height 31
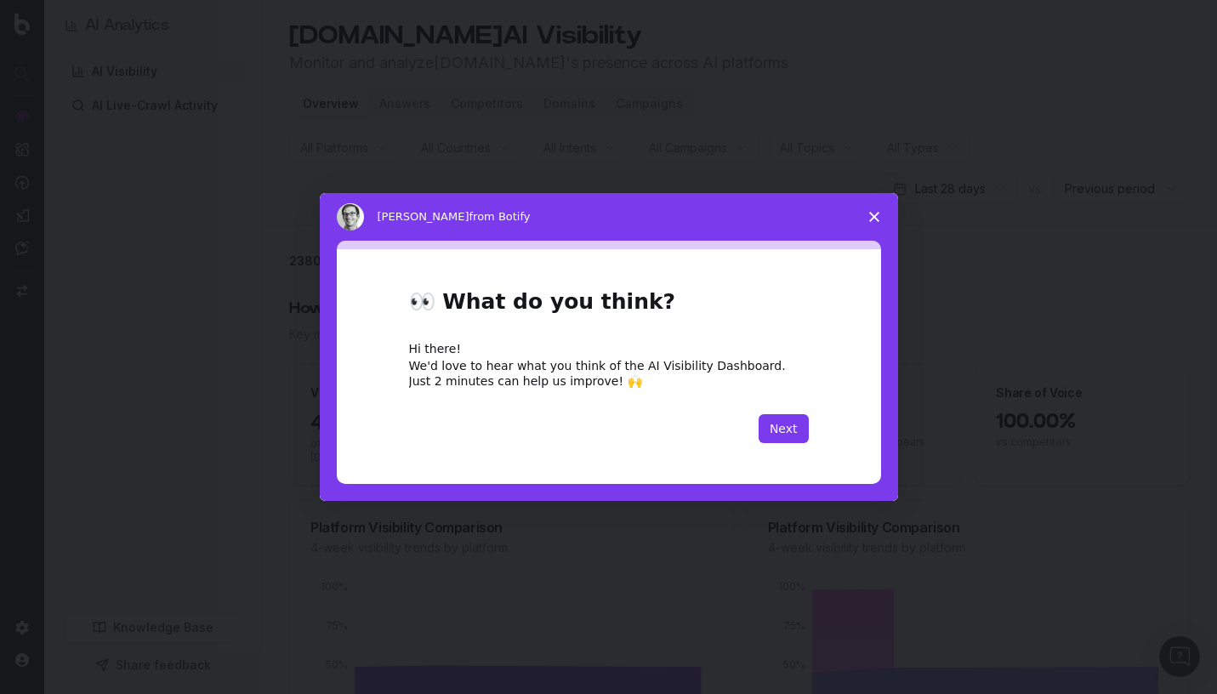
click at [878, 210] on span "Close survey" at bounding box center [874, 217] width 48 height 48
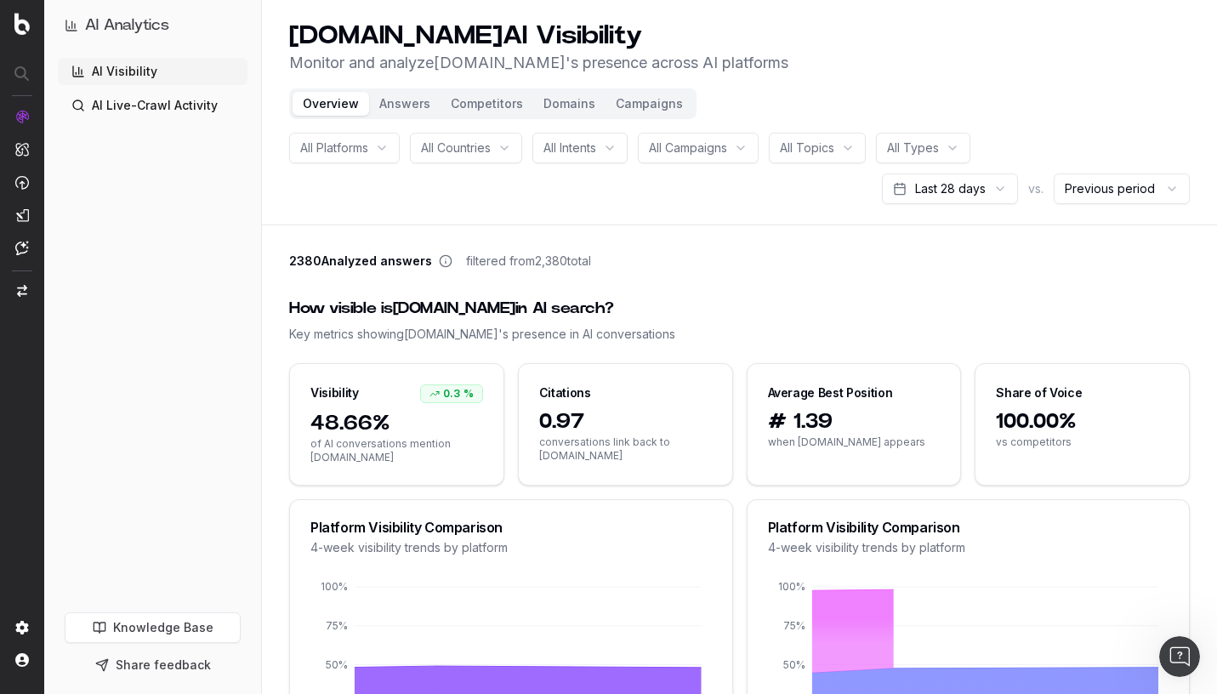
click at [151, 105] on link "AI Live-Crawl Activity" at bounding box center [153, 105] width 190 height 27
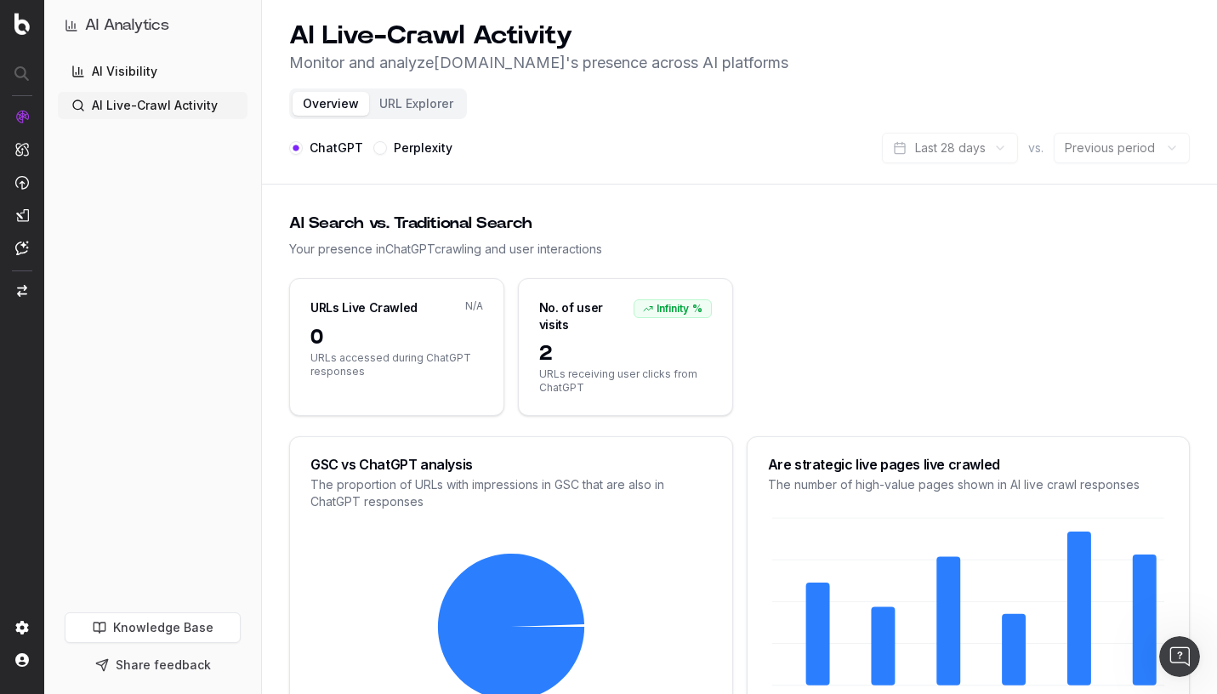
click at [146, 77] on link "AI Visibility" at bounding box center [153, 71] width 190 height 27
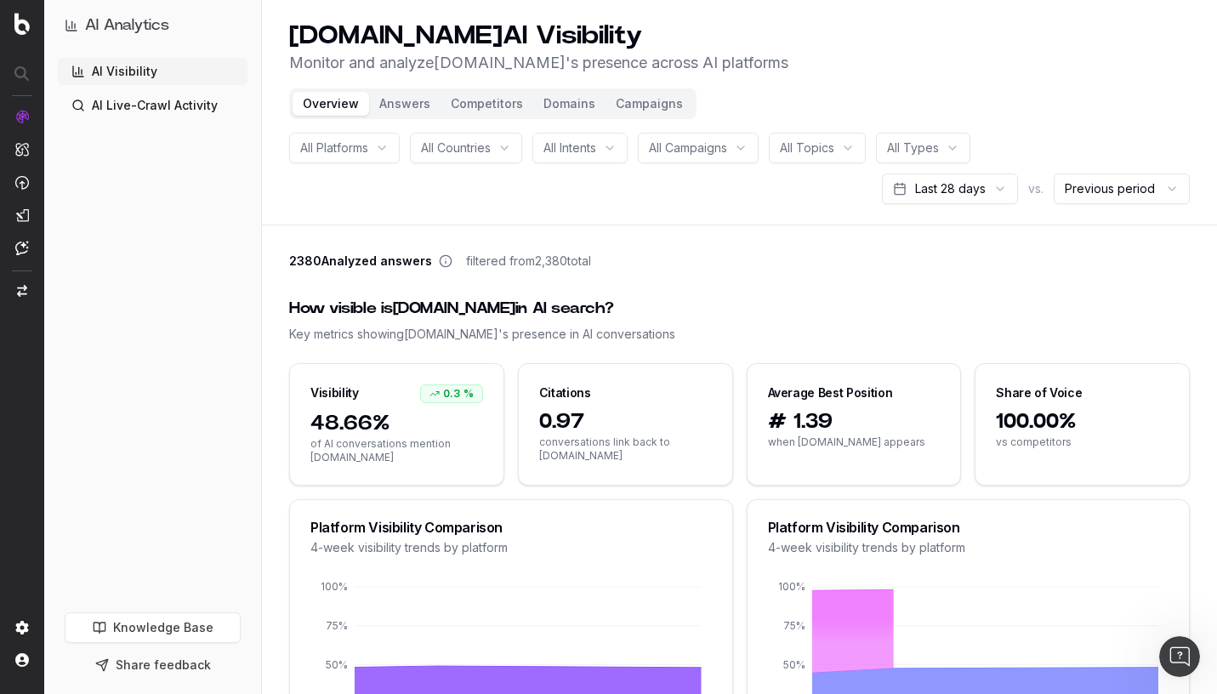
click at [671, 103] on button "Campaigns" at bounding box center [649, 104] width 88 height 24
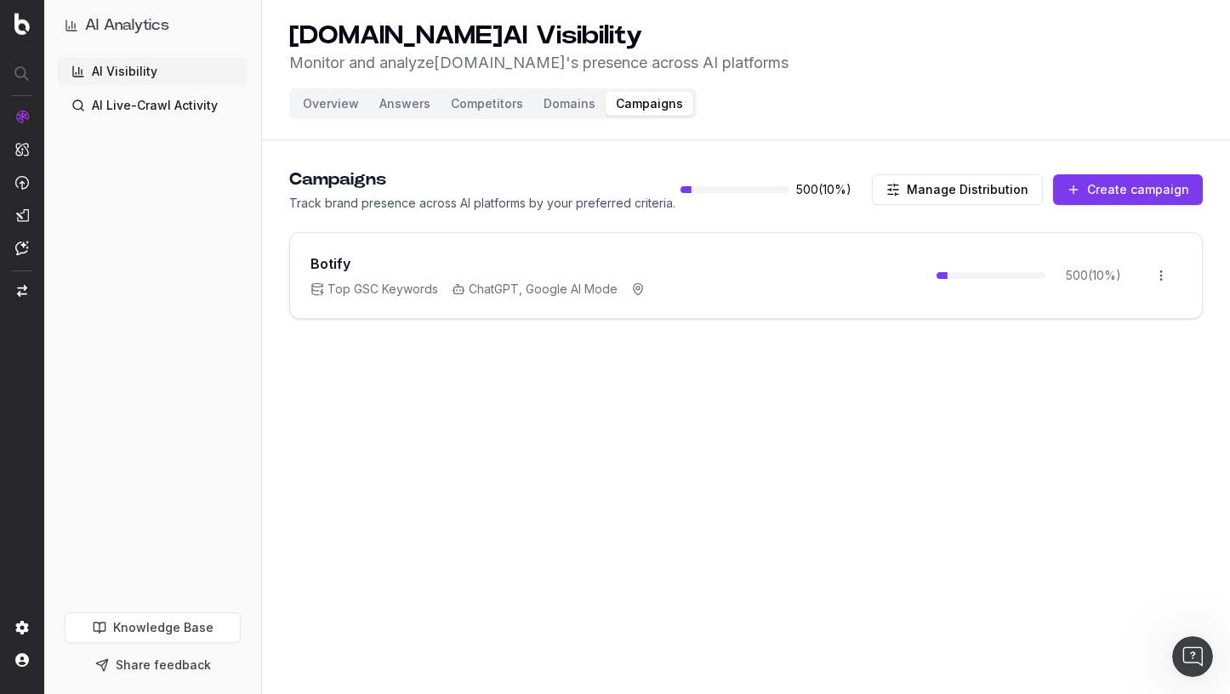
click at [308, 102] on button "Overview" at bounding box center [331, 104] width 77 height 24
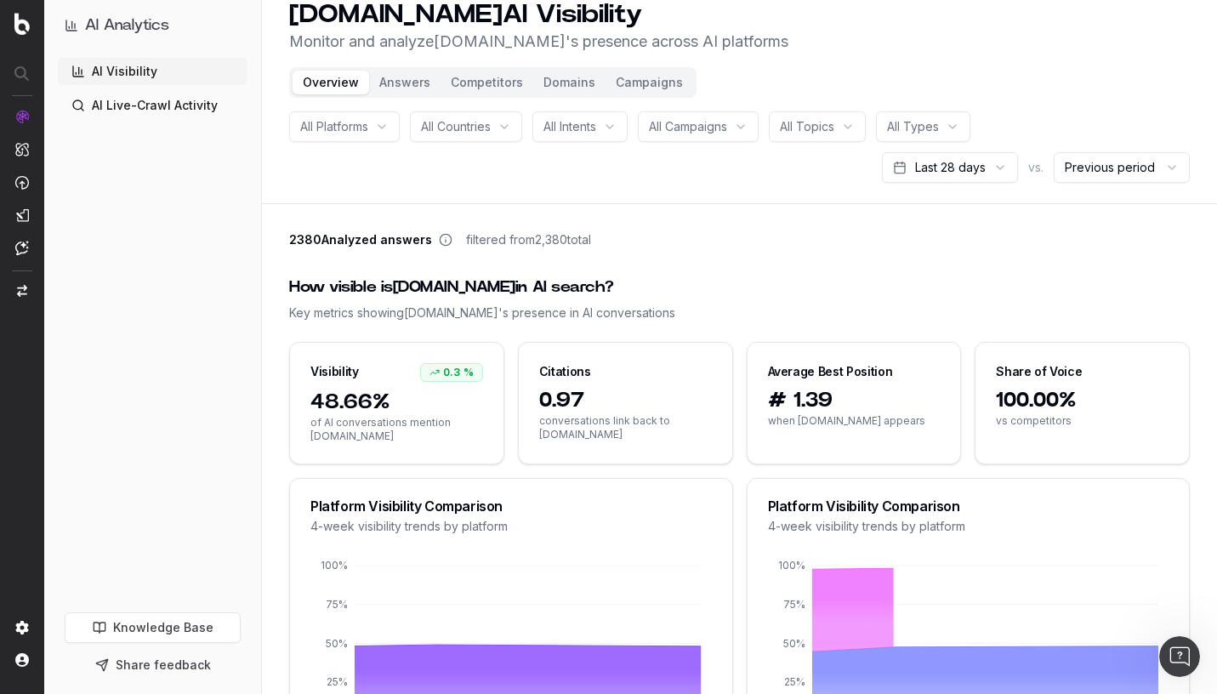
scroll to position [28, 0]
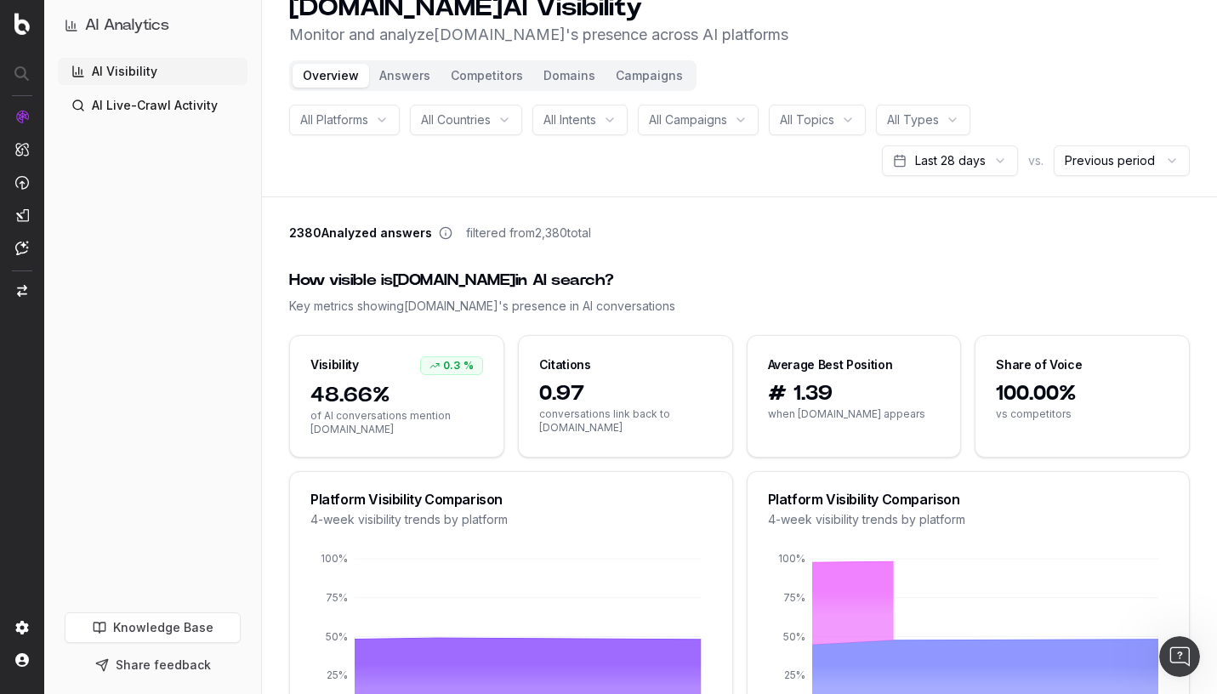
click at [409, 76] on button "Answers" at bounding box center [404, 76] width 71 height 24
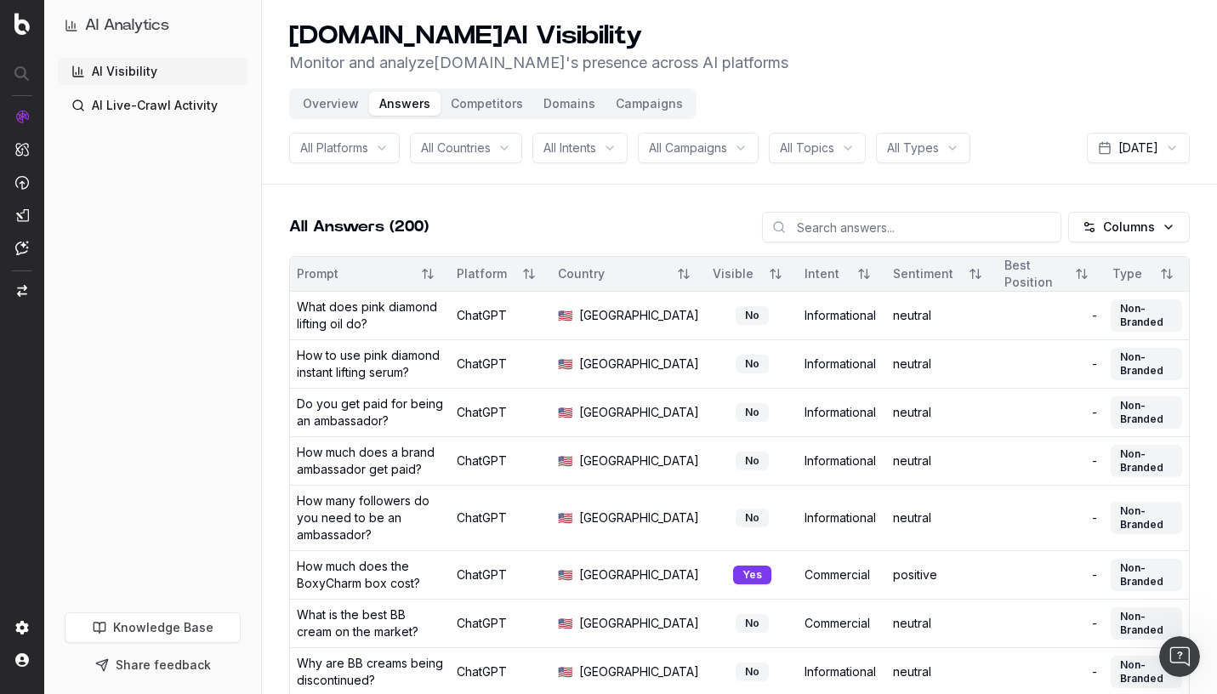
click at [310, 107] on button "Overview" at bounding box center [331, 104] width 77 height 24
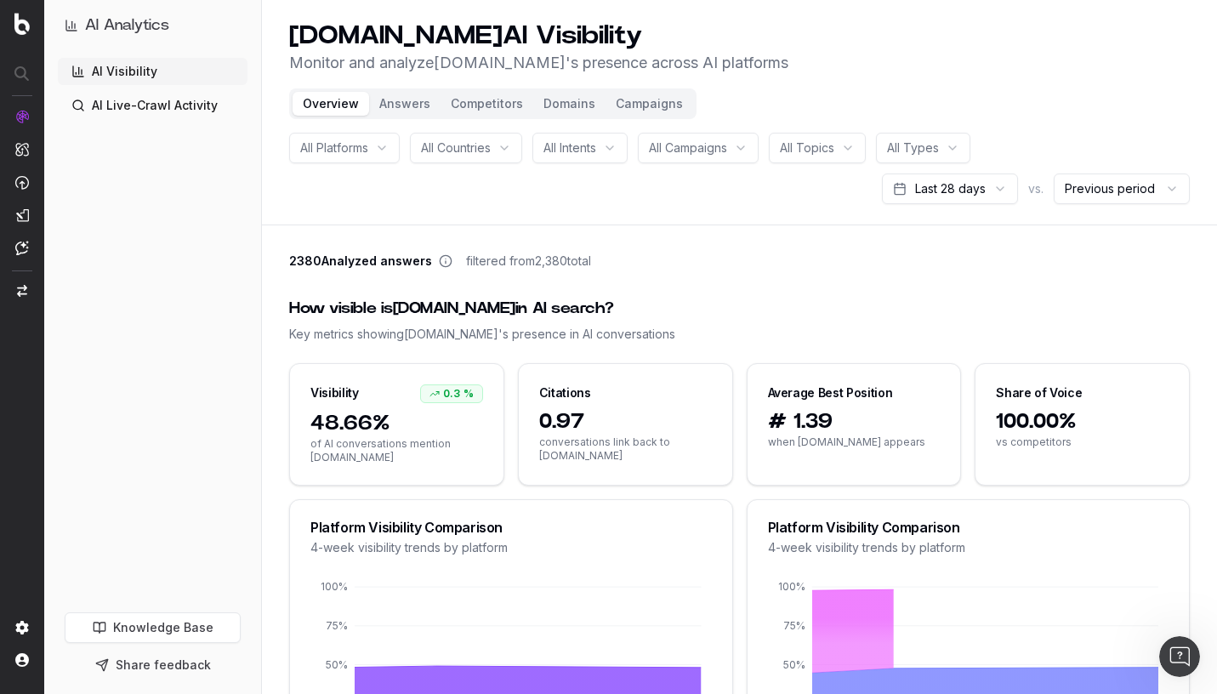
click at [907, 314] on div "How visible is ipsy.com in AI search?" at bounding box center [739, 309] width 900 height 24
click at [1044, 303] on div "How visible is ipsy.com in AI search?" at bounding box center [739, 309] width 900 height 24
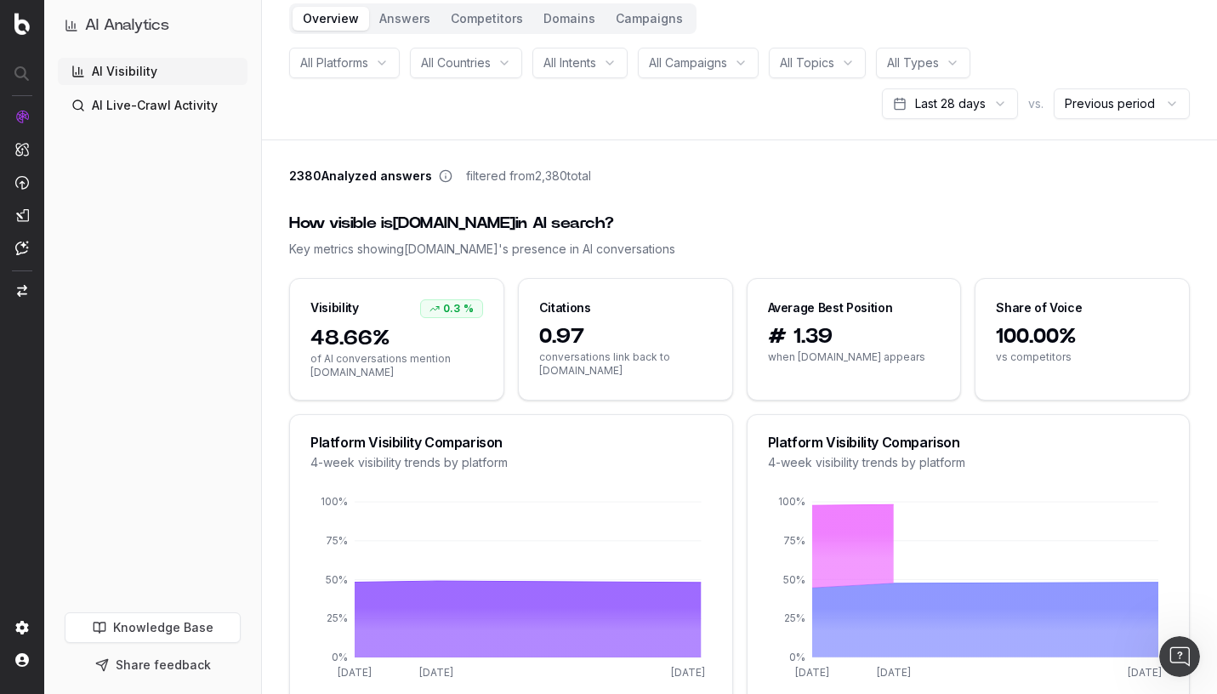
scroll to position [20, 0]
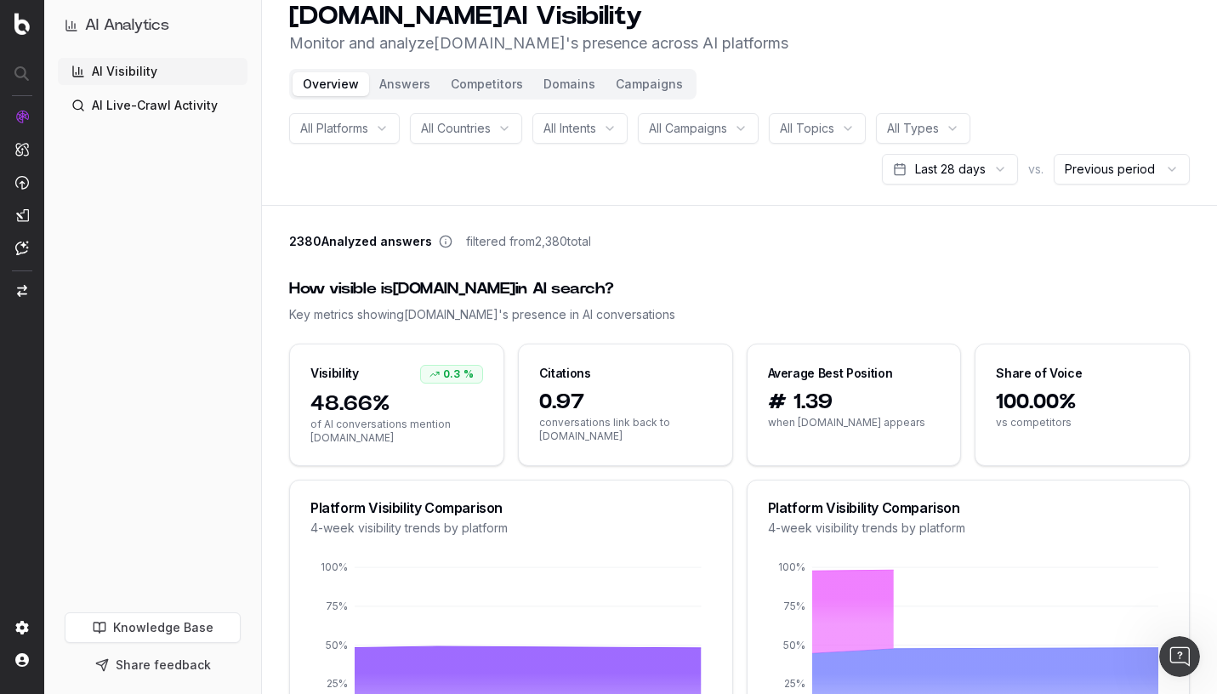
click at [444, 241] on icon at bounding box center [446, 242] width 14 height 14
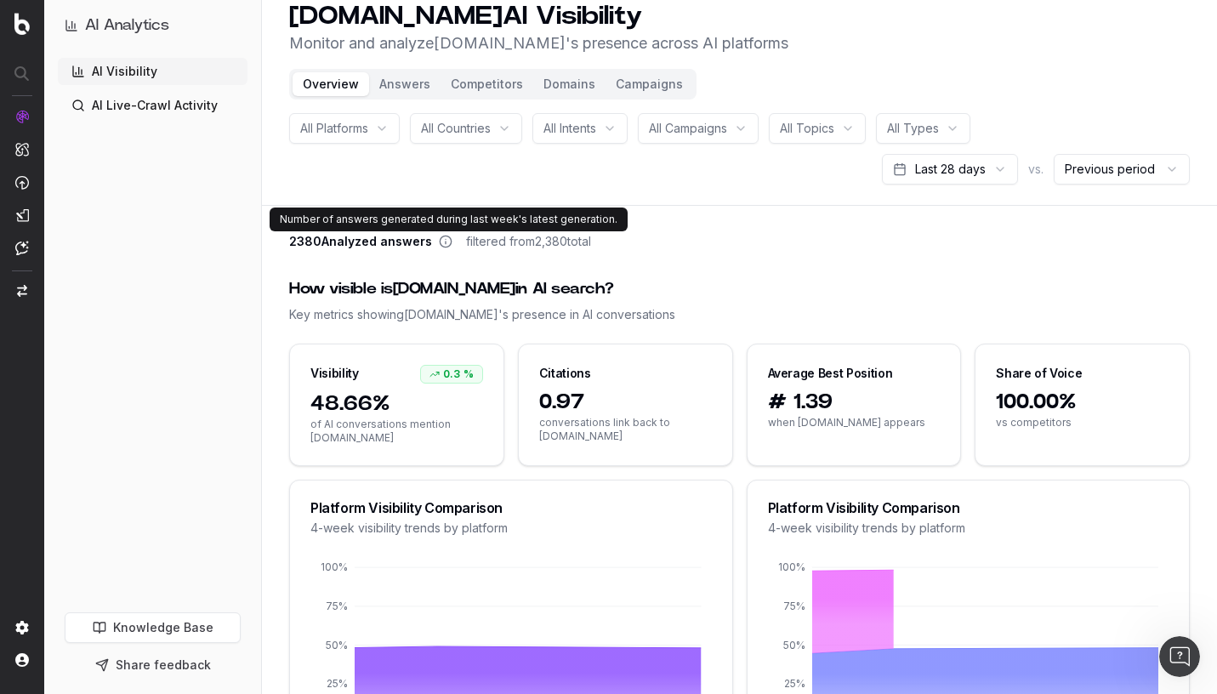
click at [445, 244] on icon at bounding box center [446, 242] width 14 height 14
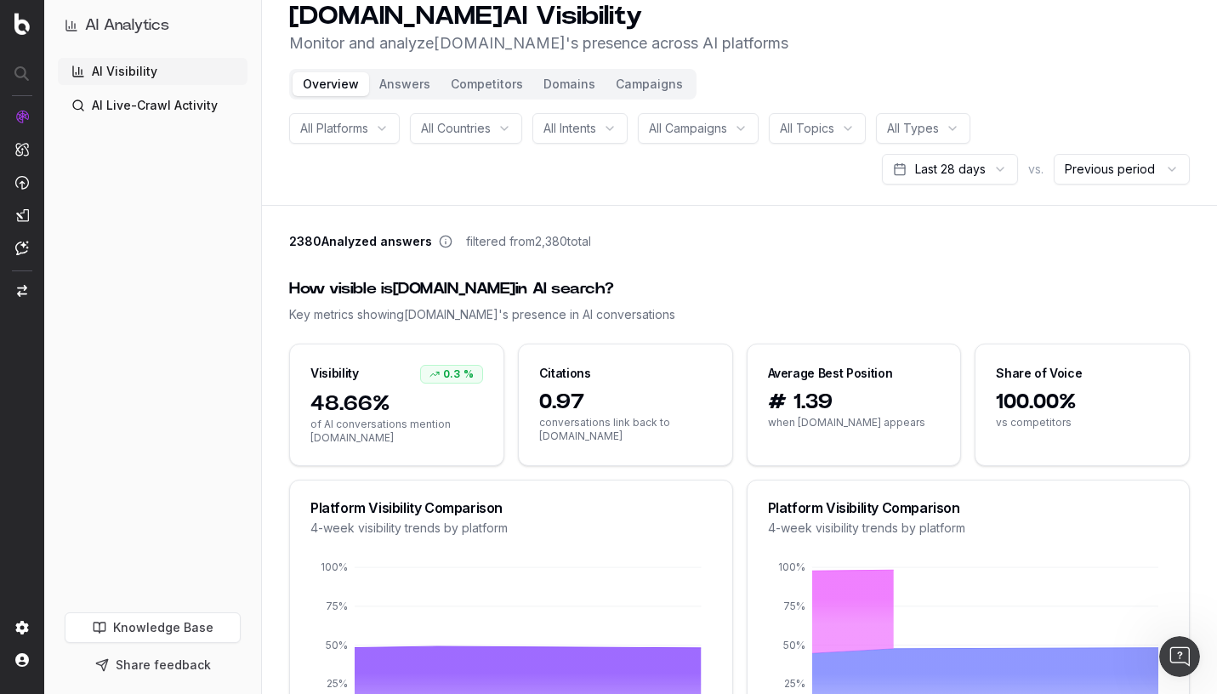
click at [637, 81] on button "Campaigns" at bounding box center [649, 84] width 88 height 24
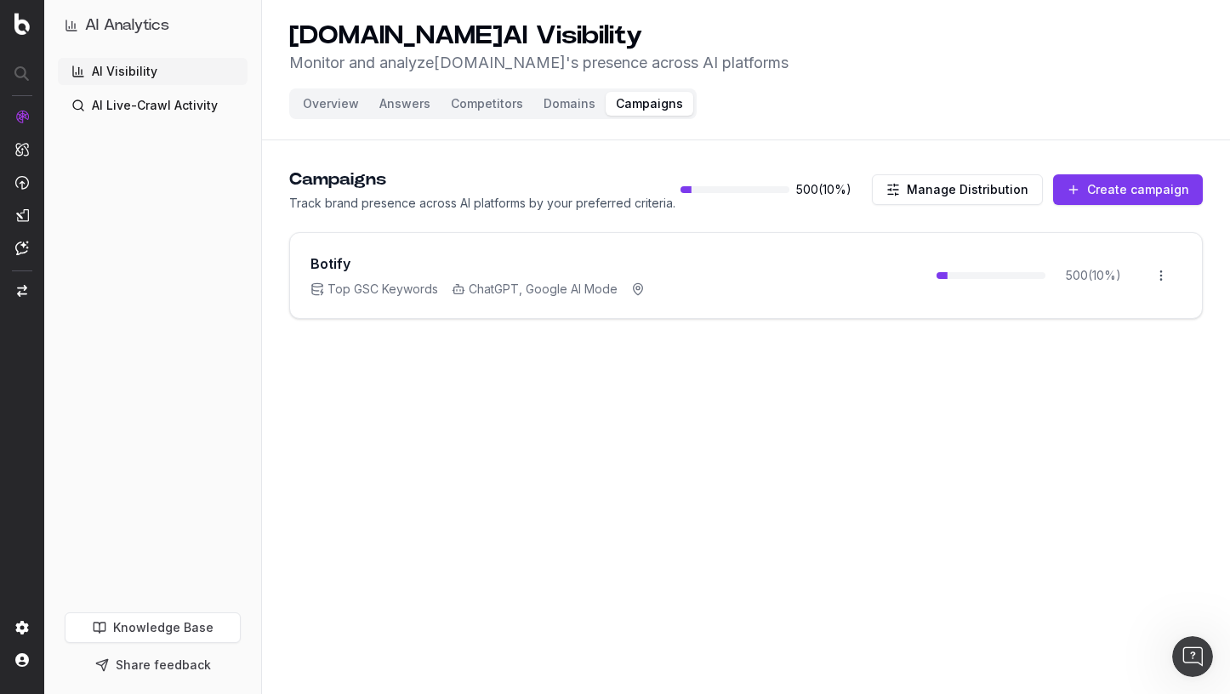
click at [961, 189] on button "Manage Distribution" at bounding box center [957, 189] width 171 height 31
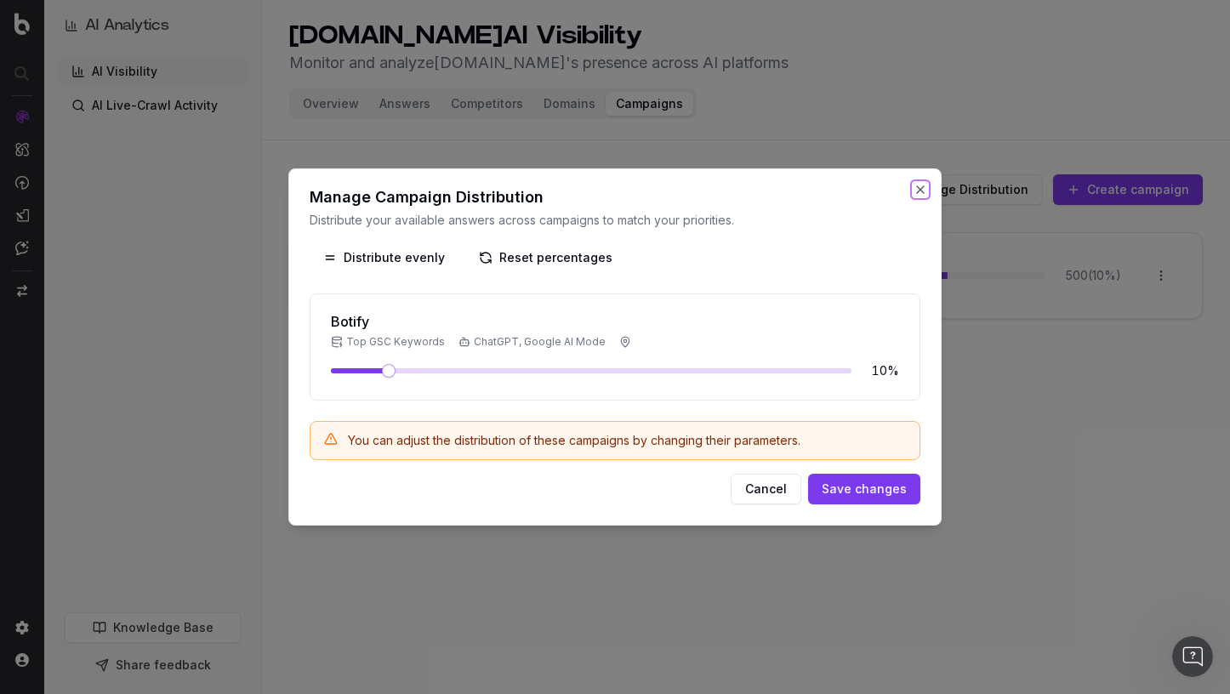
click at [921, 190] on button "Close" at bounding box center [920, 190] width 14 height 14
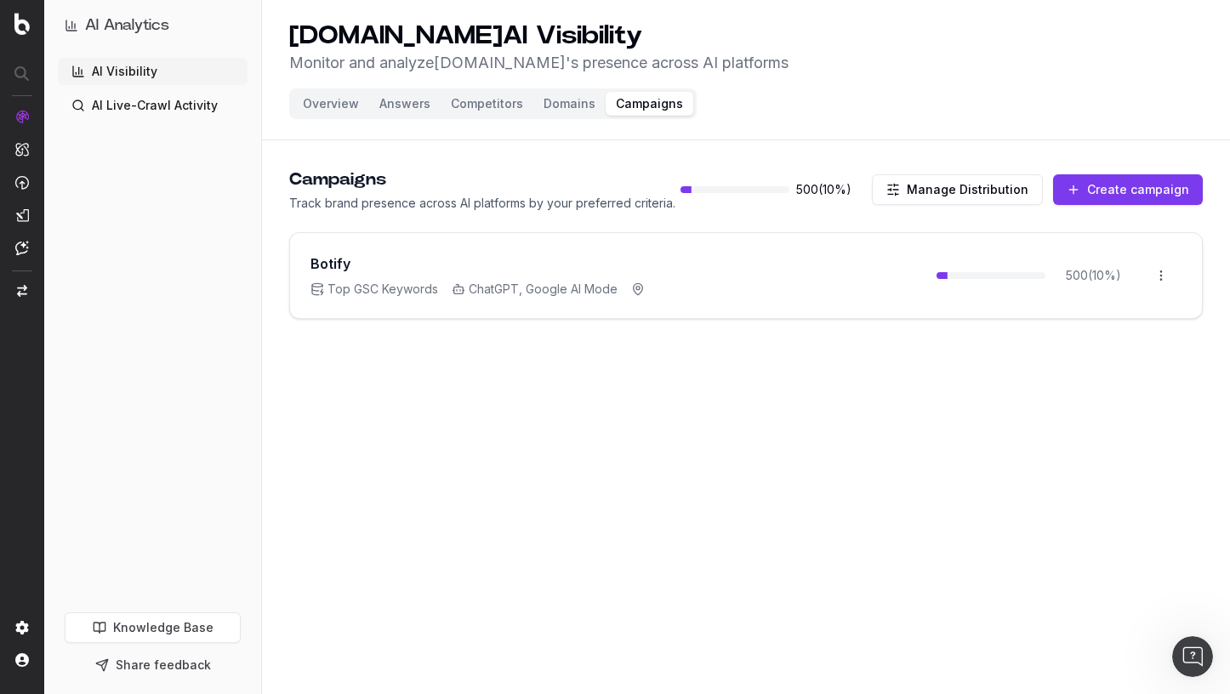
click at [941, 185] on button "Manage Distribution" at bounding box center [957, 189] width 171 height 31
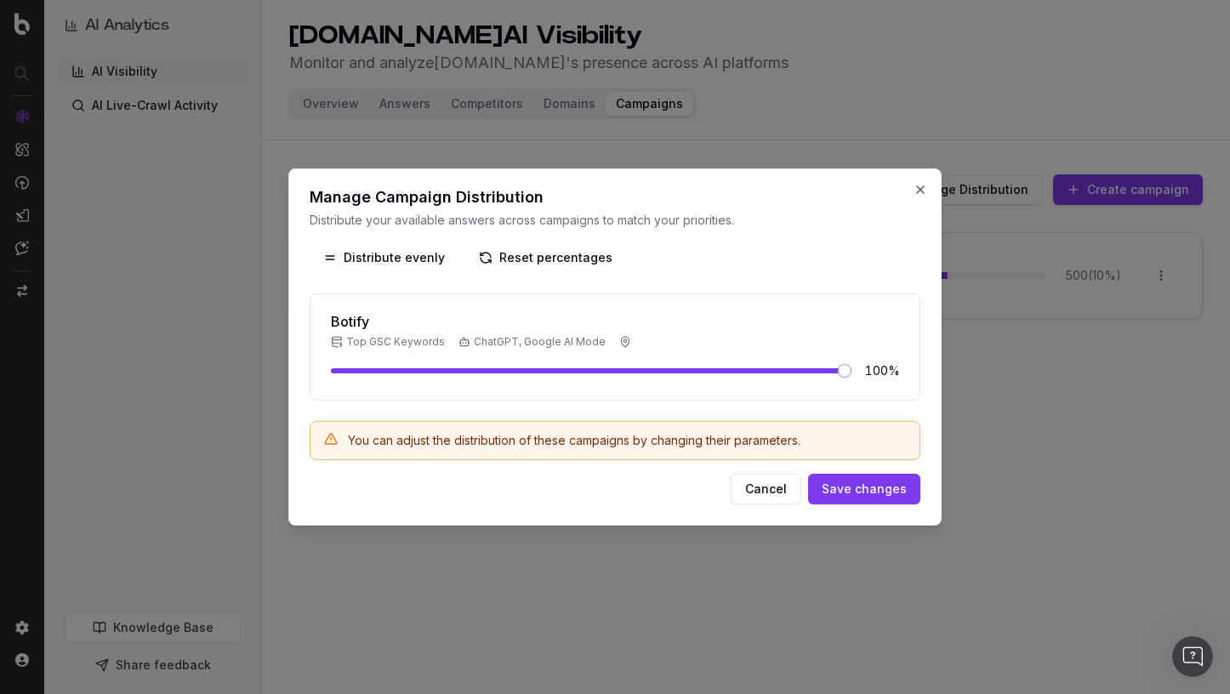
click at [851, 364] on span at bounding box center [845, 371] width 14 height 14
click at [920, 192] on button "Close" at bounding box center [920, 190] width 14 height 14
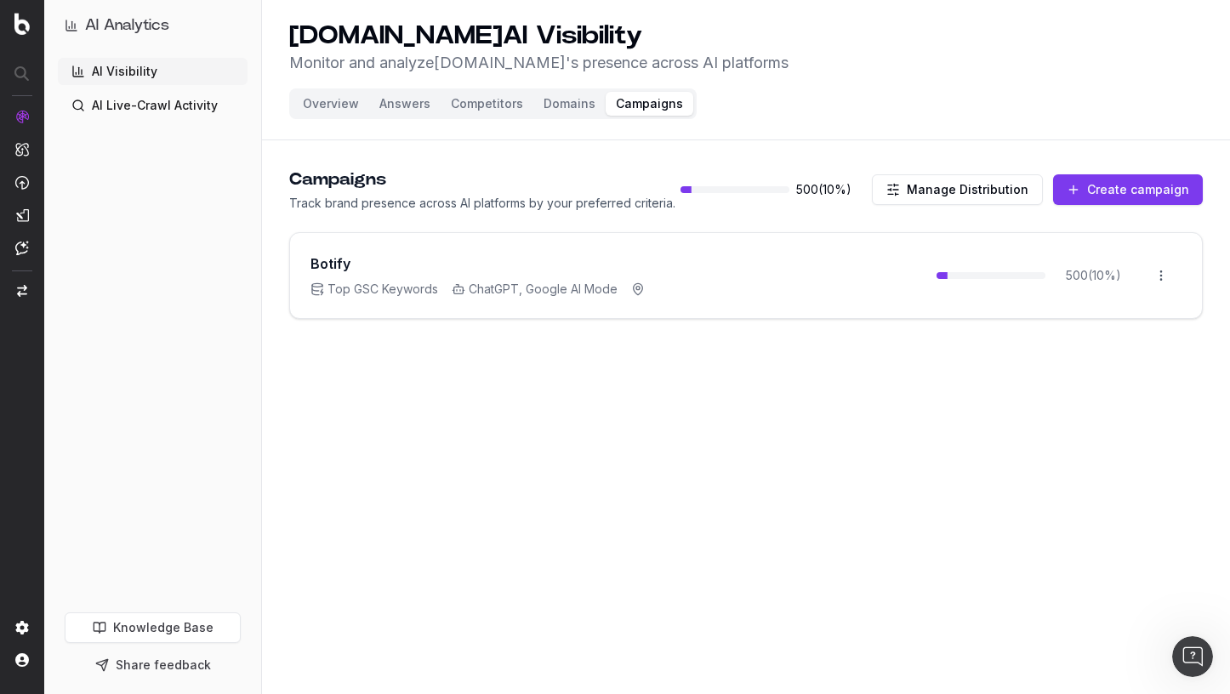
click at [337, 98] on button "Overview" at bounding box center [331, 104] width 77 height 24
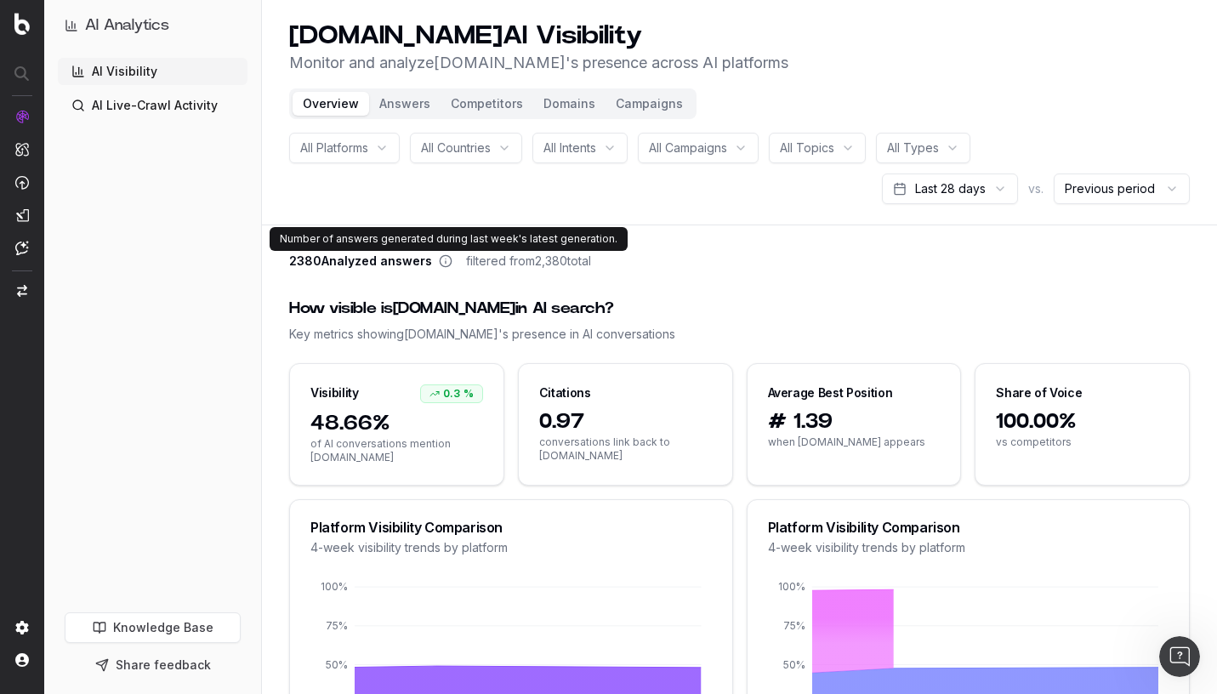
click at [446, 262] on icon at bounding box center [446, 262] width 0 height 3
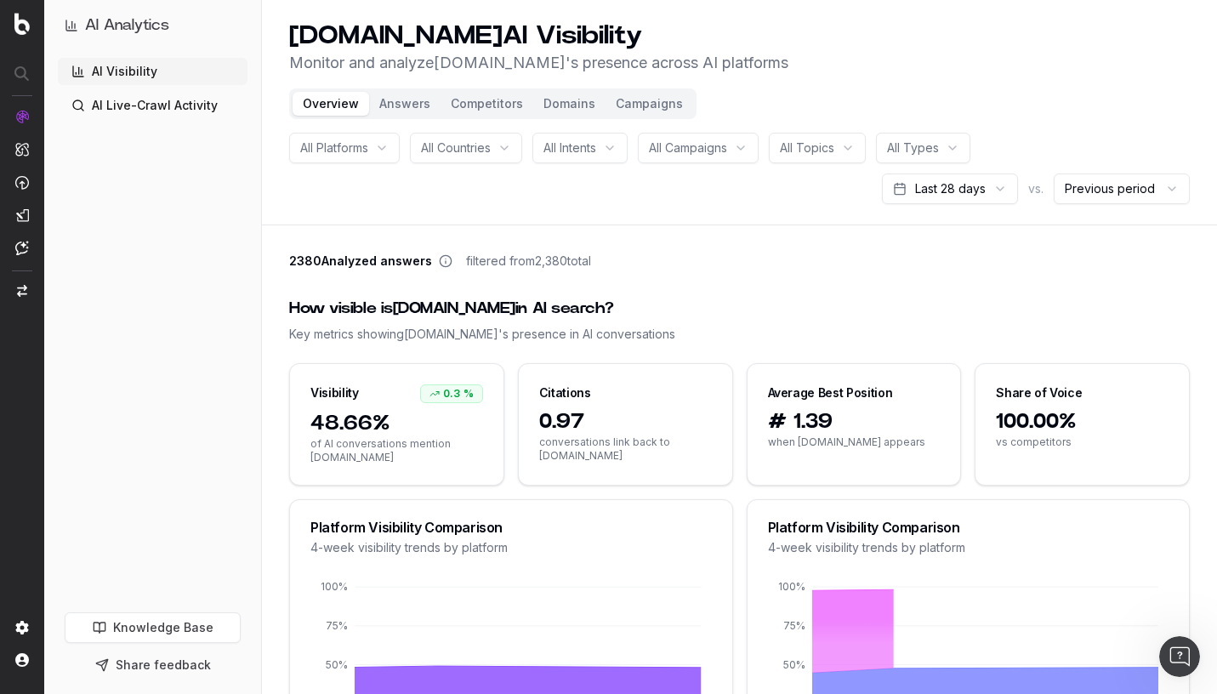
click at [660, 104] on button "Campaigns" at bounding box center [649, 104] width 88 height 24
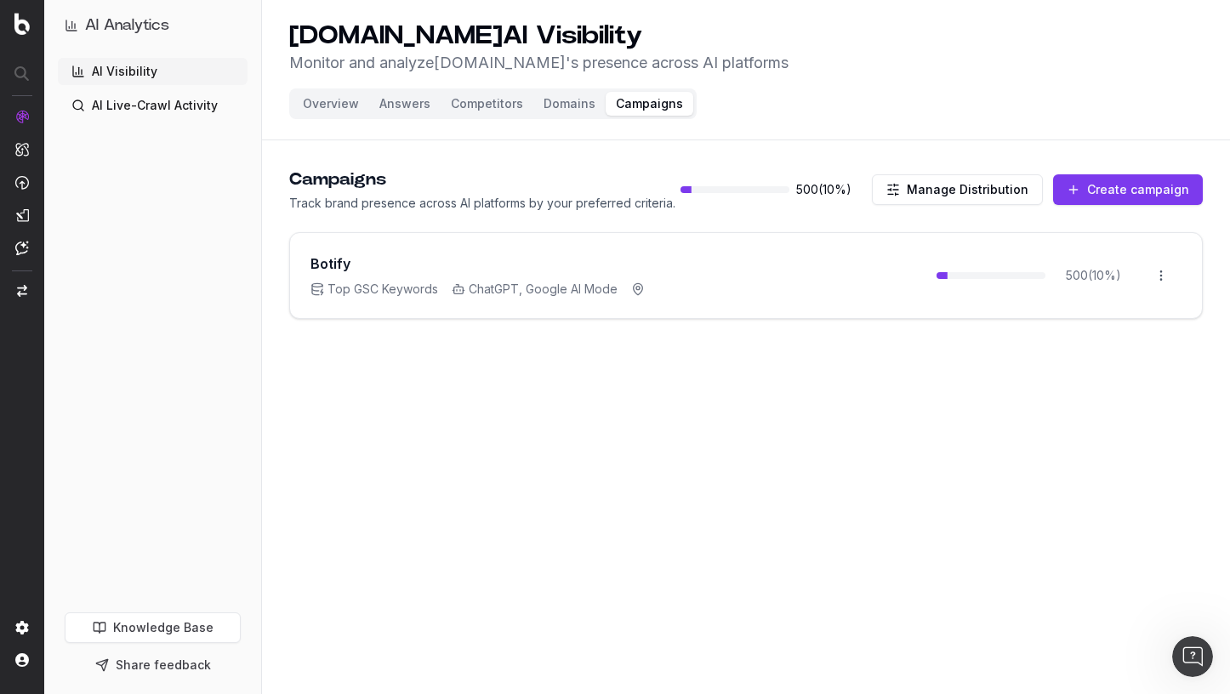
click at [998, 195] on button "Manage Distribution" at bounding box center [957, 189] width 171 height 31
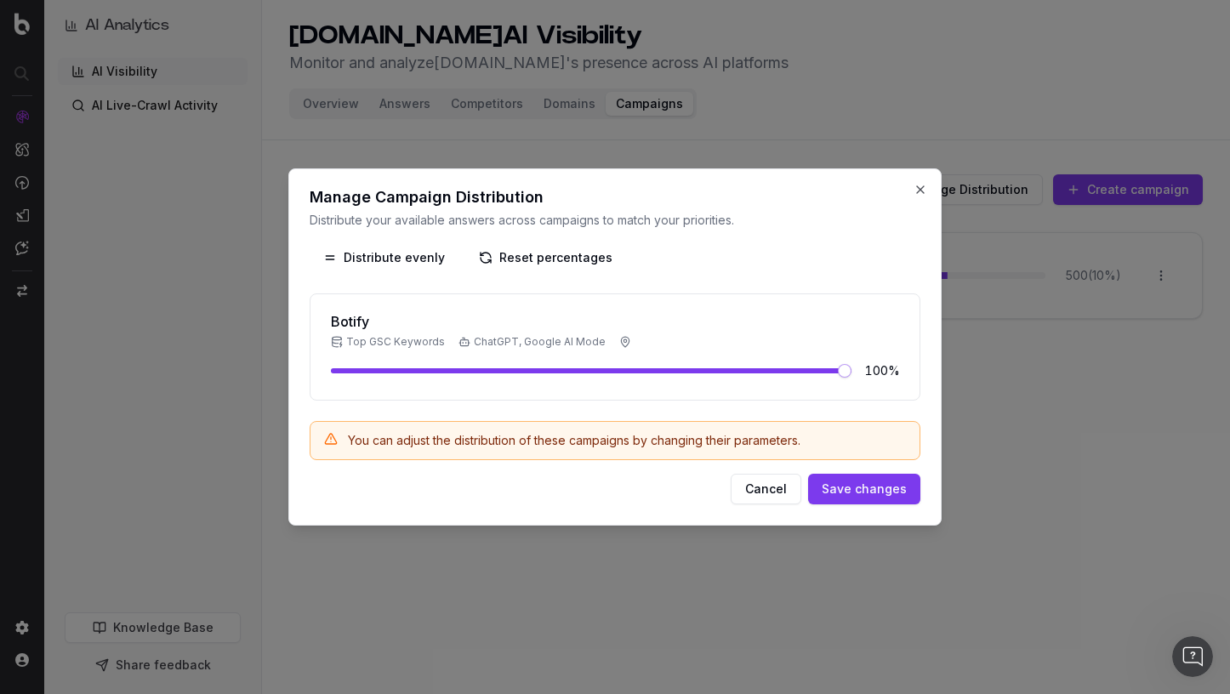
click at [851, 364] on span at bounding box center [845, 371] width 14 height 14
click at [871, 497] on button "Save changes" at bounding box center [864, 489] width 112 height 31
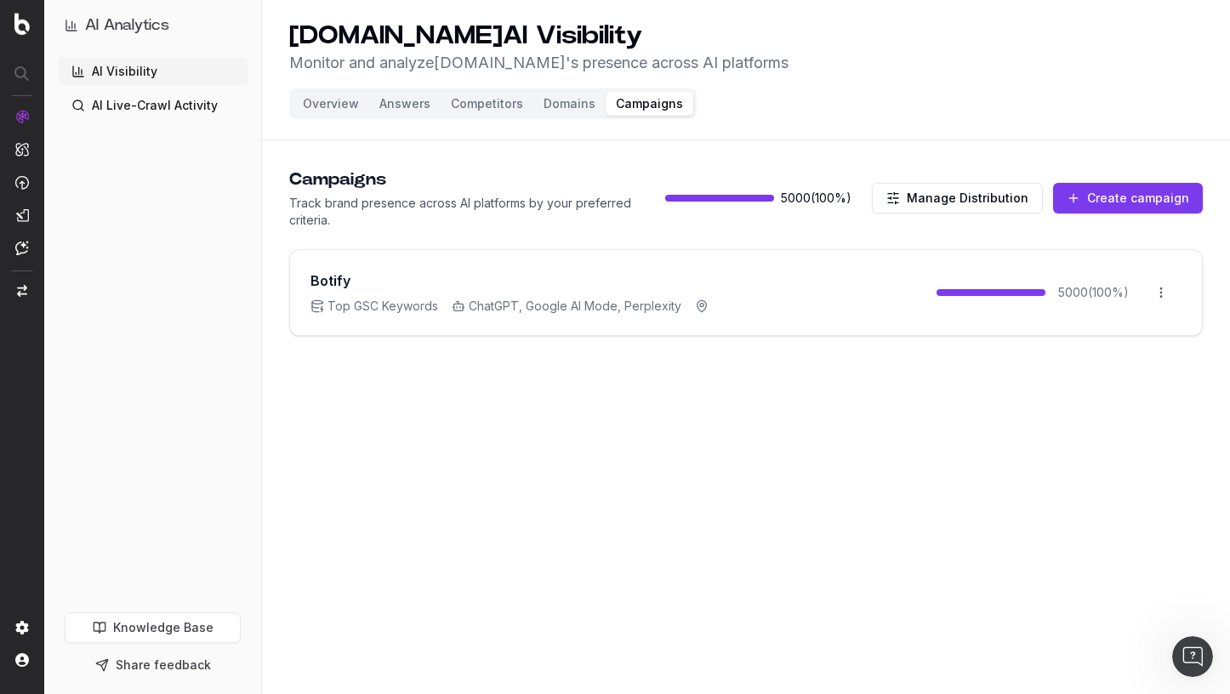
click at [327, 100] on button "Overview" at bounding box center [331, 104] width 77 height 24
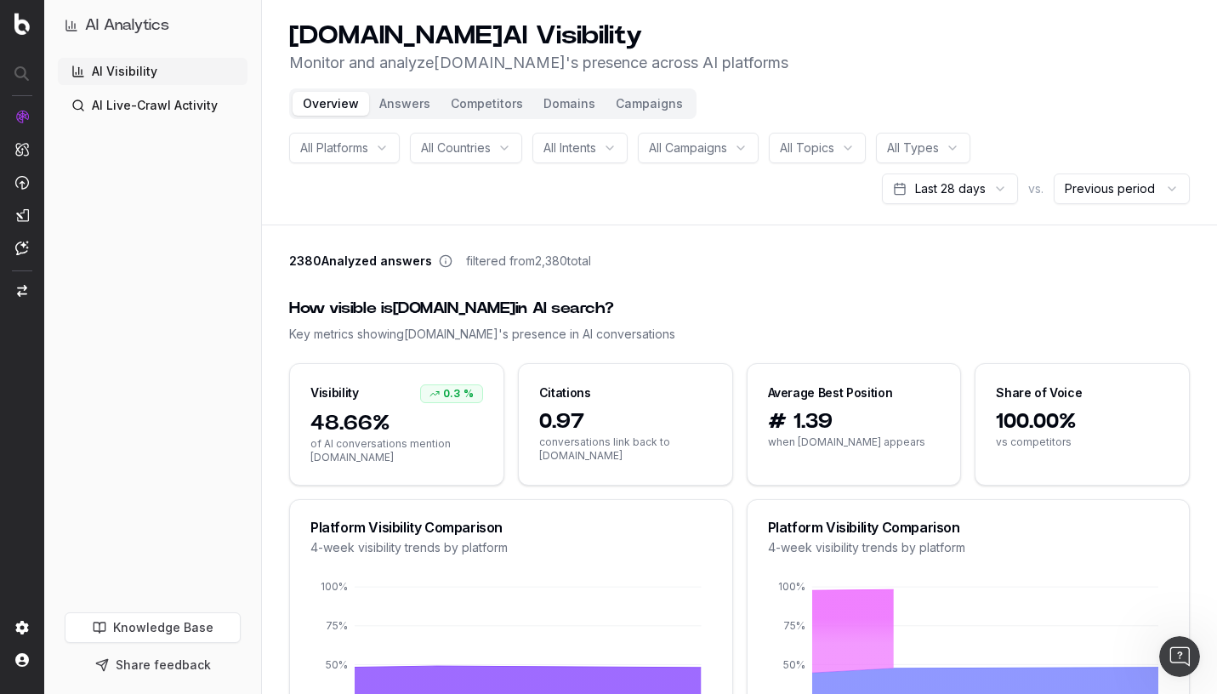
click at [663, 99] on button "Campaigns" at bounding box center [649, 104] width 88 height 24
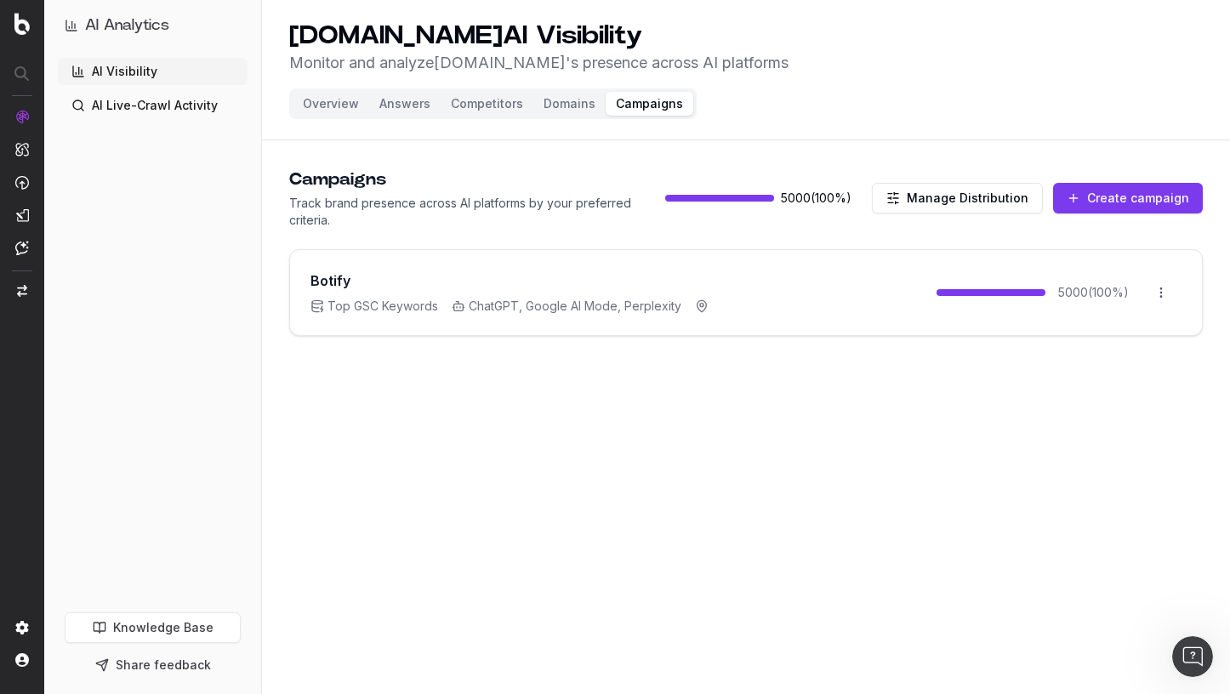
click at [919, 194] on button "Manage Distribution" at bounding box center [957, 198] width 171 height 31
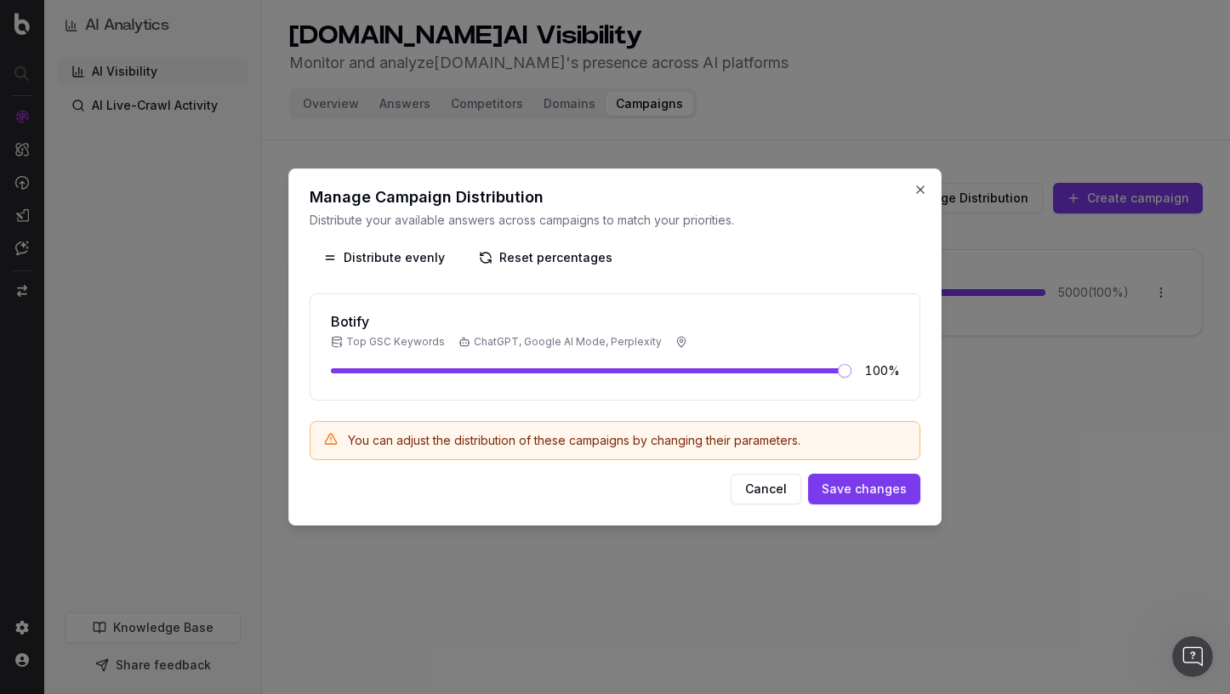
click at [1038, 135] on div at bounding box center [615, 347] width 1230 height 694
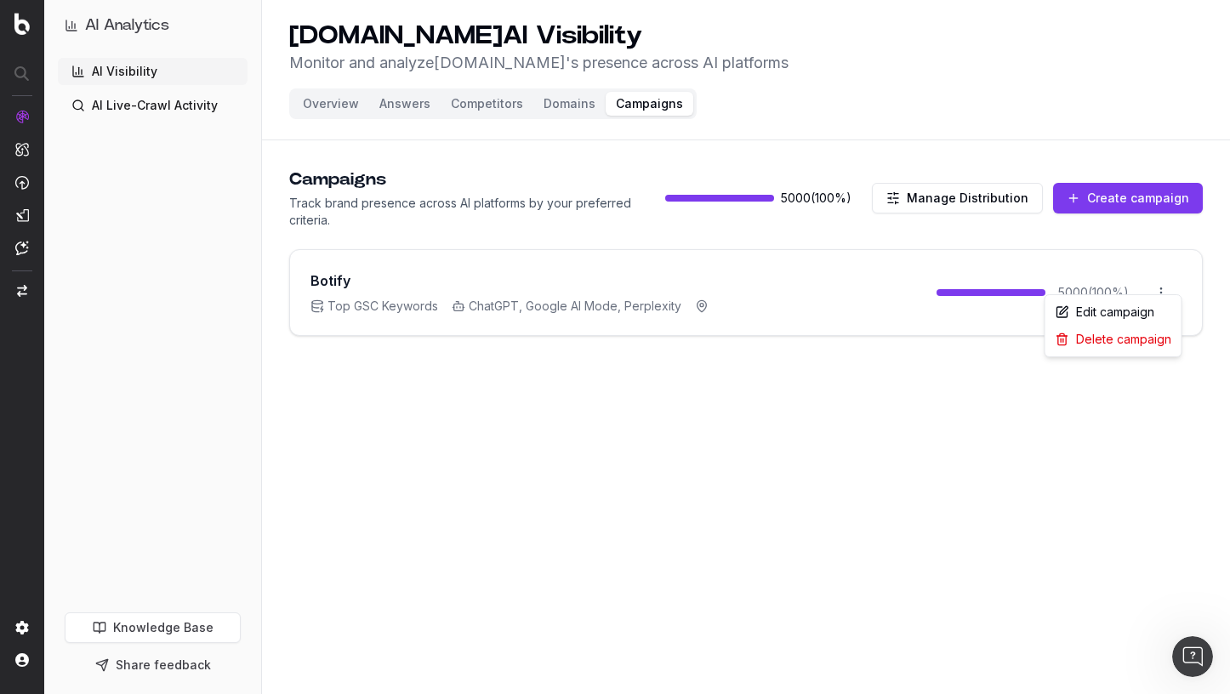
click at [1163, 280] on html "AI Analytics AI Visibility AI Live-Crawl Activity Knowledge Base Share feedback…" at bounding box center [615, 347] width 1230 height 694
click at [1162, 306] on div "Edit campaign" at bounding box center [1112, 311] width 129 height 27
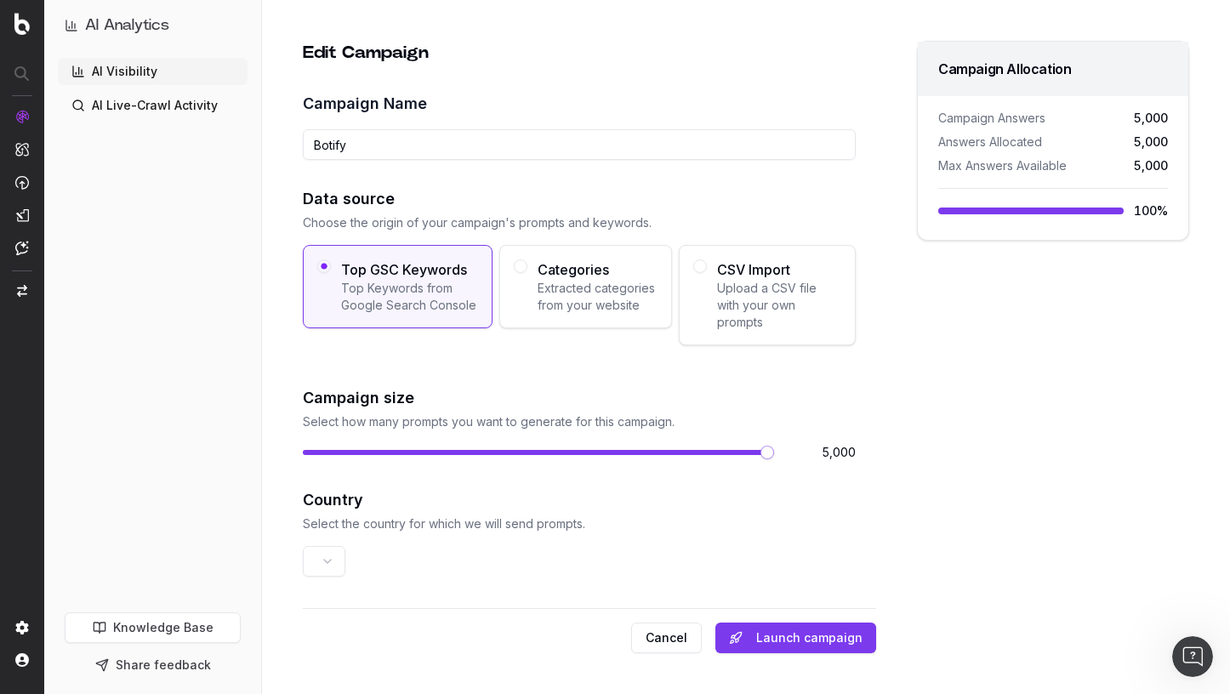
click at [688, 631] on button "Cancel" at bounding box center [666, 637] width 71 height 31
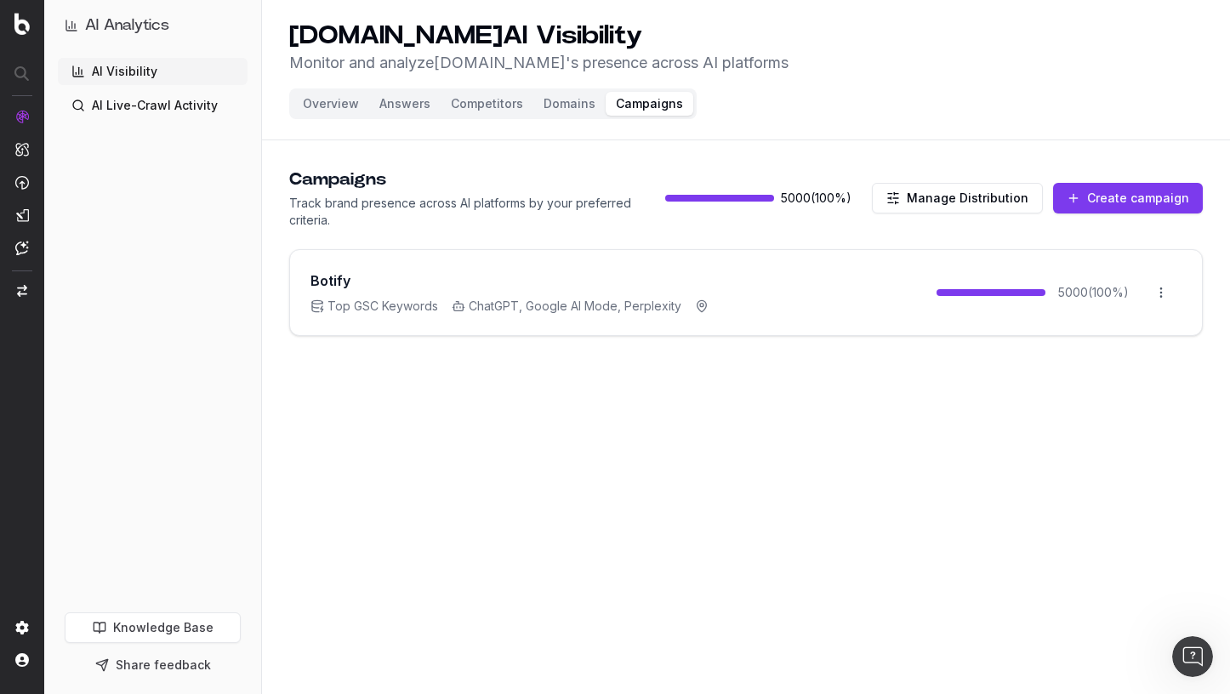
click at [338, 113] on button "Overview" at bounding box center [331, 104] width 77 height 24
click at [332, 97] on button "Overview" at bounding box center [331, 104] width 77 height 24
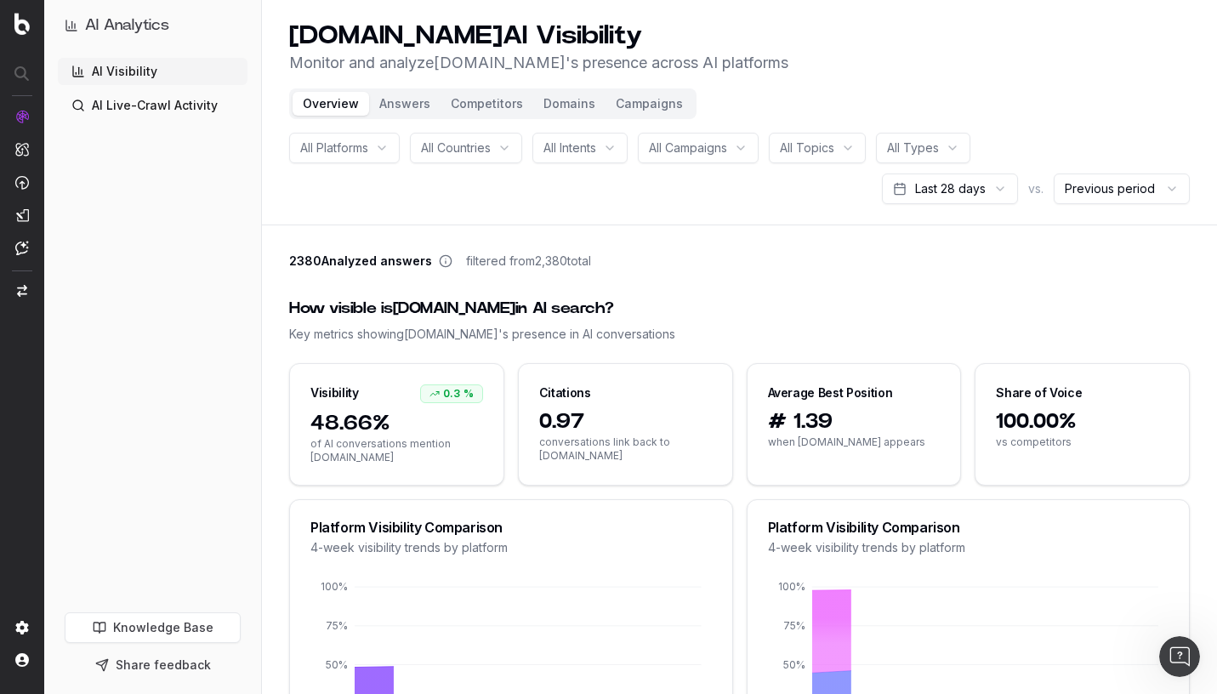
click at [333, 105] on button "Overview" at bounding box center [331, 104] width 77 height 24
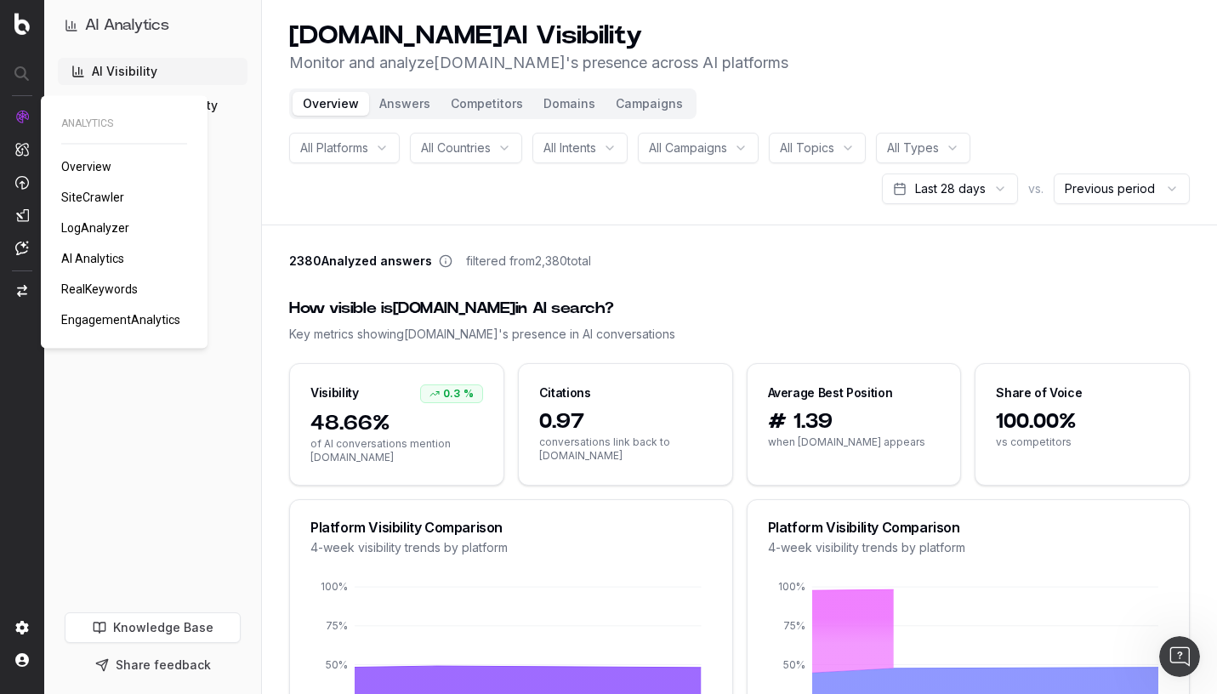
click at [98, 293] on span "RealKeywords" at bounding box center [99, 289] width 77 height 14
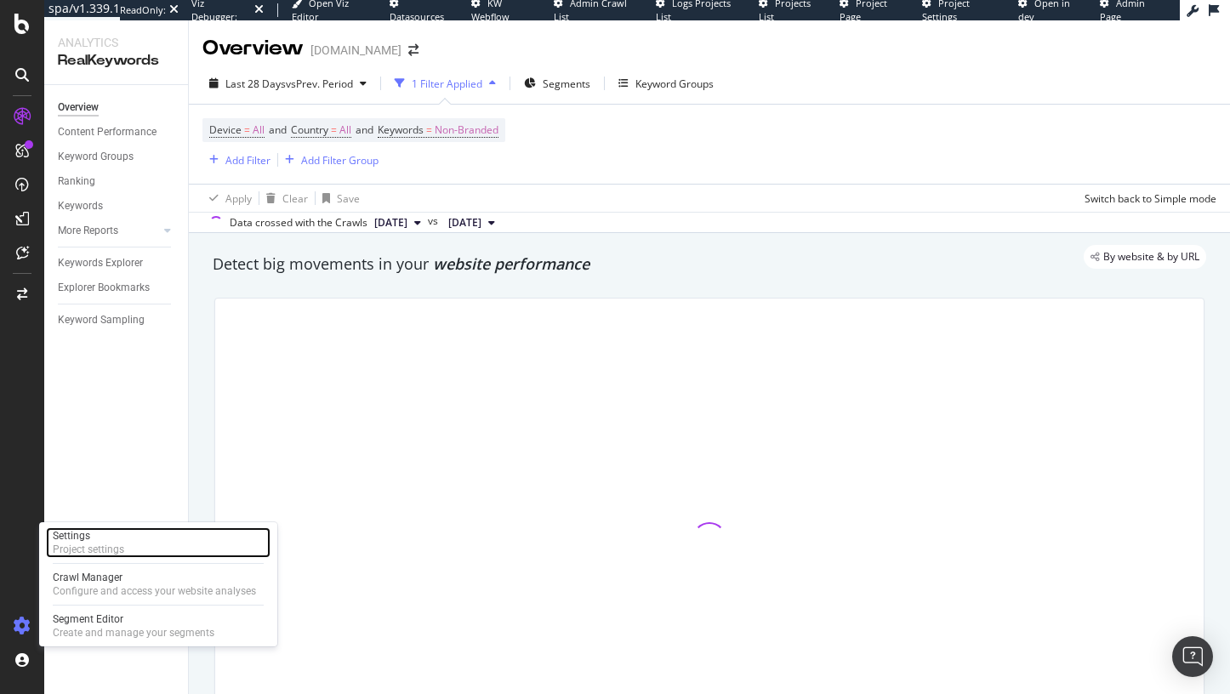
click at [111, 543] on div "Project settings" at bounding box center [88, 550] width 71 height 14
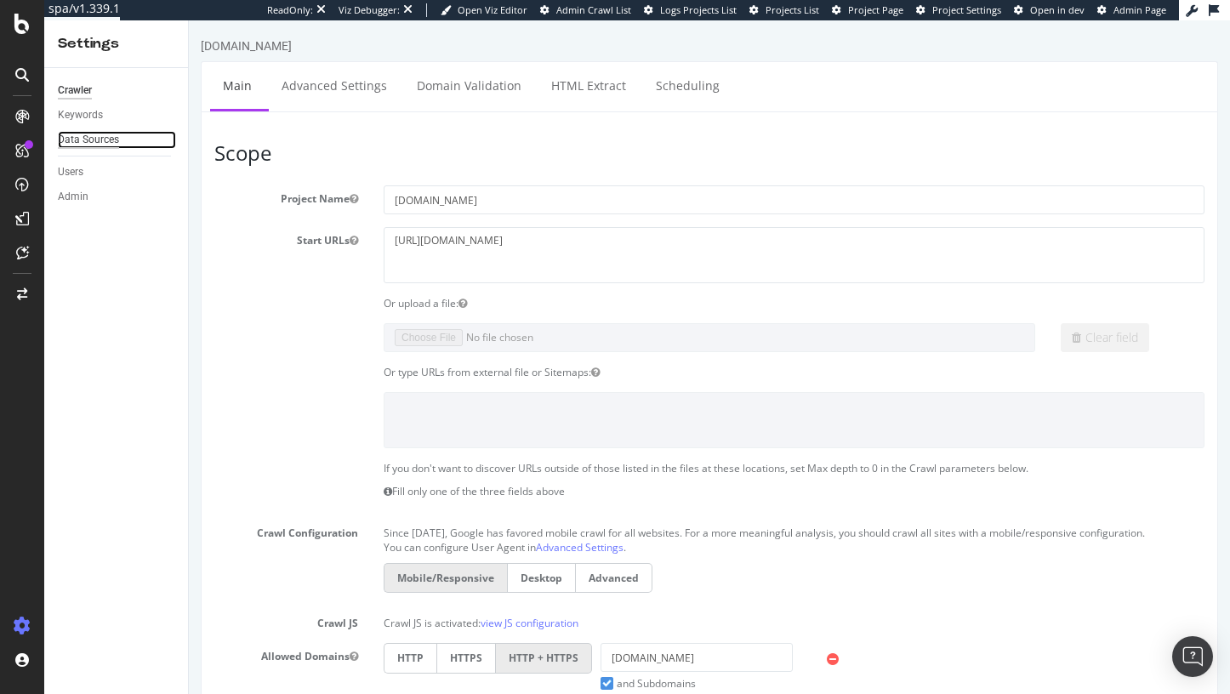
click at [96, 142] on div "Data Sources" at bounding box center [88, 140] width 61 height 18
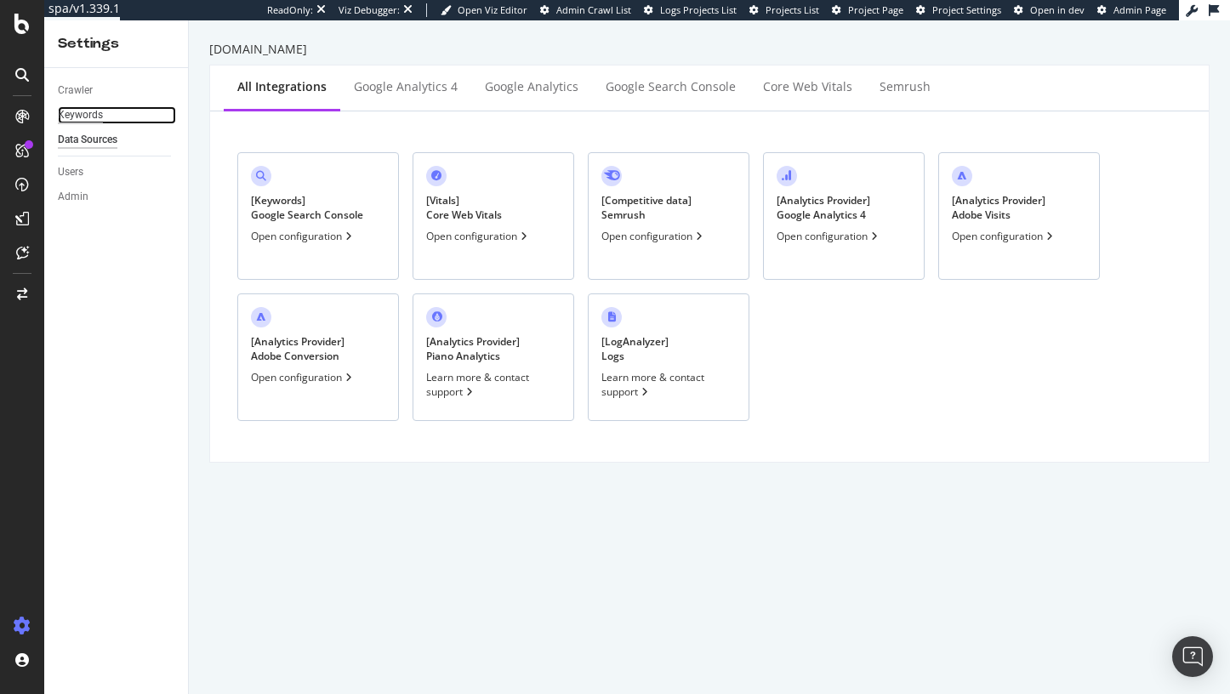
click at [92, 117] on div "Keywords" at bounding box center [80, 115] width 45 height 18
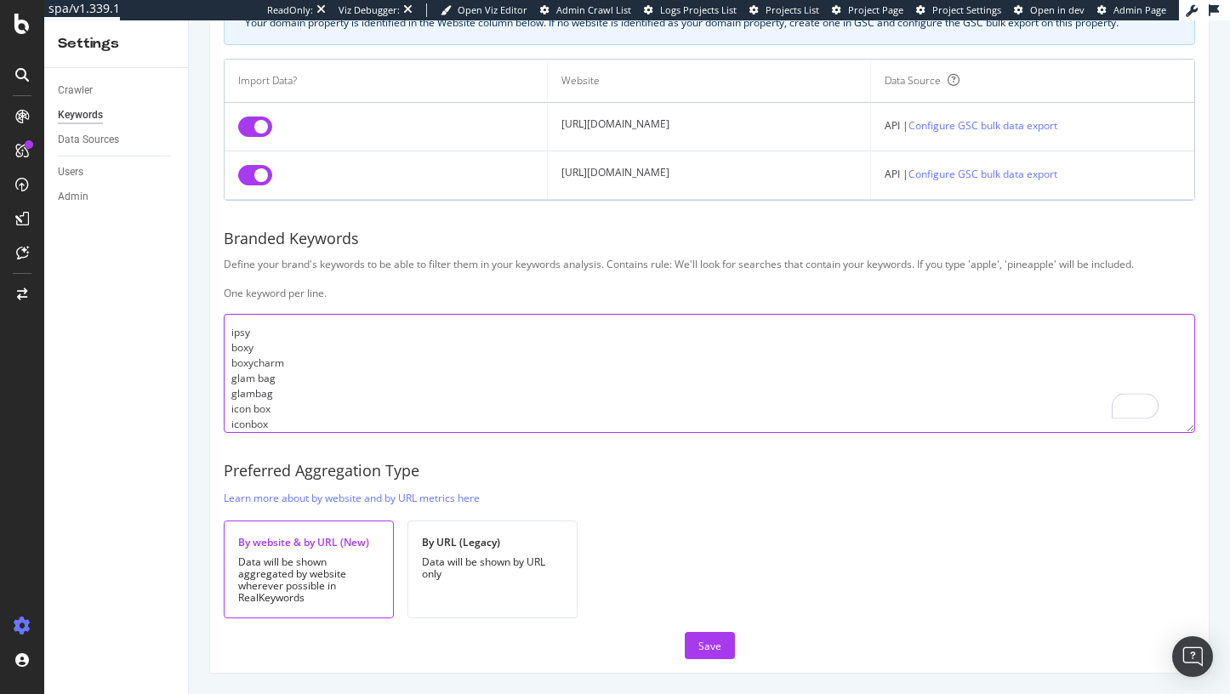
drag, startPoint x: 281, startPoint y: 428, endPoint x: 219, endPoint y: 312, distance: 130.9
click at [219, 312] on div "Botify Keywords Select the Websites from Google Search Console you want to link…" at bounding box center [709, 275] width 998 height 793
click at [383, 359] on textarea "ipsy boxy boxycharm glam bag glambag icon box iconbox ispy" at bounding box center [709, 373] width 971 height 119
click at [330, 415] on textarea "ipsy boxy boxycharm glam bag glambag icon box iconbox ispy" at bounding box center [709, 373] width 971 height 119
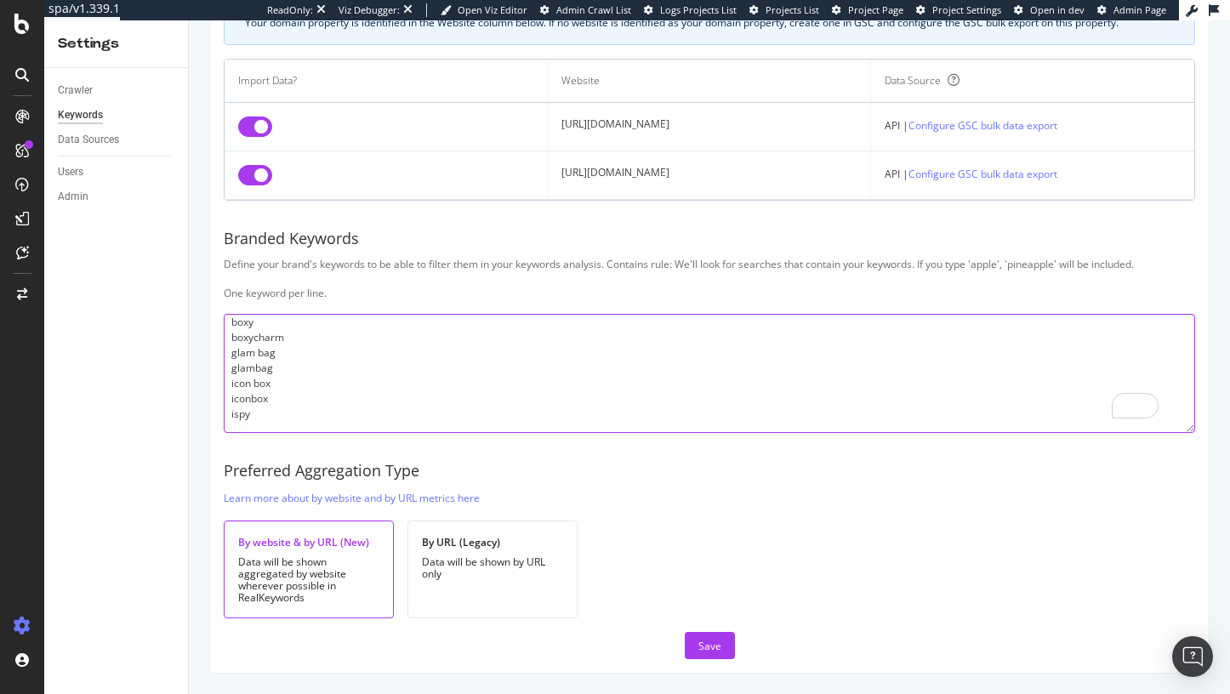
click at [368, 395] on textarea "ipsy boxy boxycharm glam bag glambag icon box iconbox ispy" at bounding box center [709, 373] width 971 height 119
click at [349, 415] on textarea "ipsy boxy boxycharm glam bag glambag icon box iconbox ispy" at bounding box center [709, 373] width 971 height 119
click at [304, 362] on textarea "ipsy boxy boxycharm glam bag glambag icon box iconbox ispy" at bounding box center [709, 373] width 971 height 119
click at [304, 352] on textarea "ipsy boxy boxycharm glam bag glambag icon box iconbox ispy" at bounding box center [709, 373] width 971 height 119
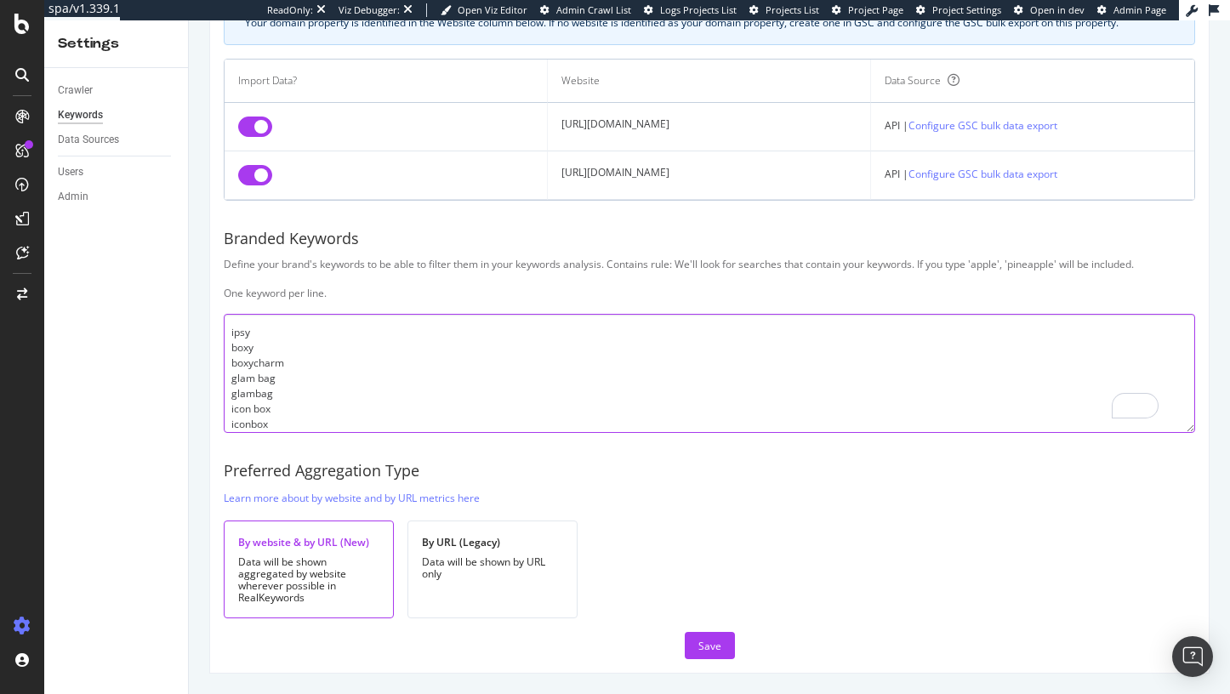
click at [321, 360] on textarea "ipsy boxy boxycharm glam bag glambag icon box iconbox ispy" at bounding box center [709, 373] width 971 height 119
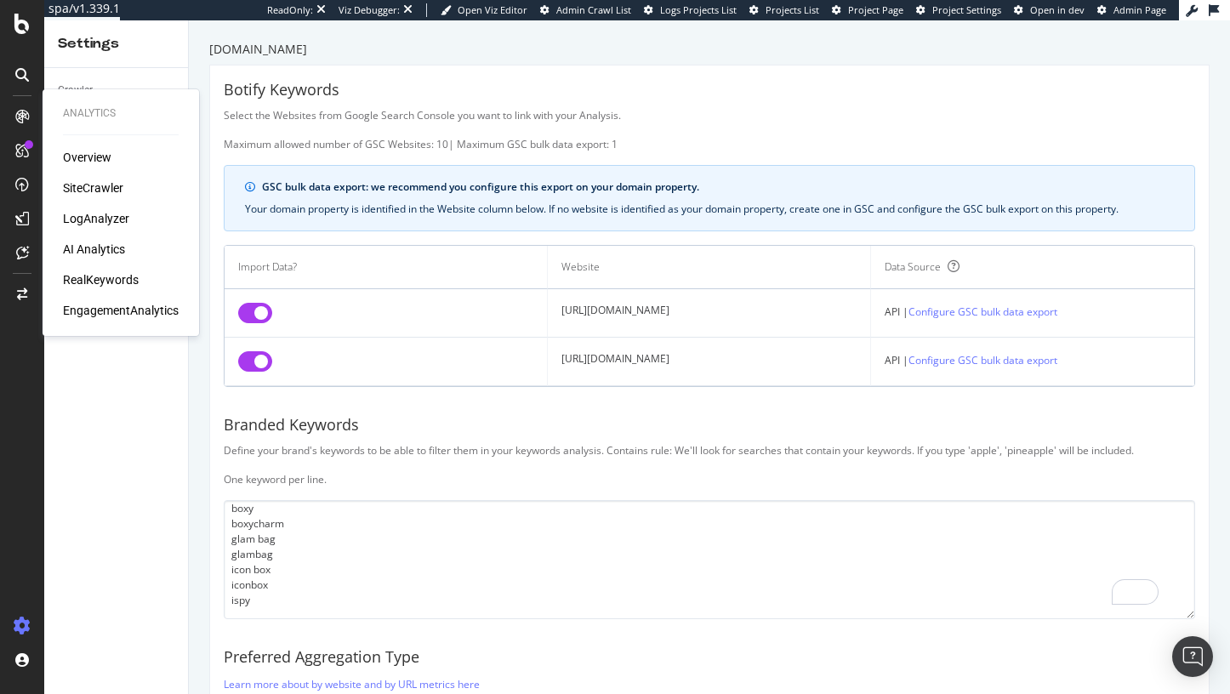
click at [82, 259] on div "Overview SiteCrawler LogAnalyzer AI Analytics RealKeywords EngagementAnalytics" at bounding box center [121, 234] width 116 height 170
click at [119, 254] on div "AI Analytics" at bounding box center [94, 249] width 62 height 17
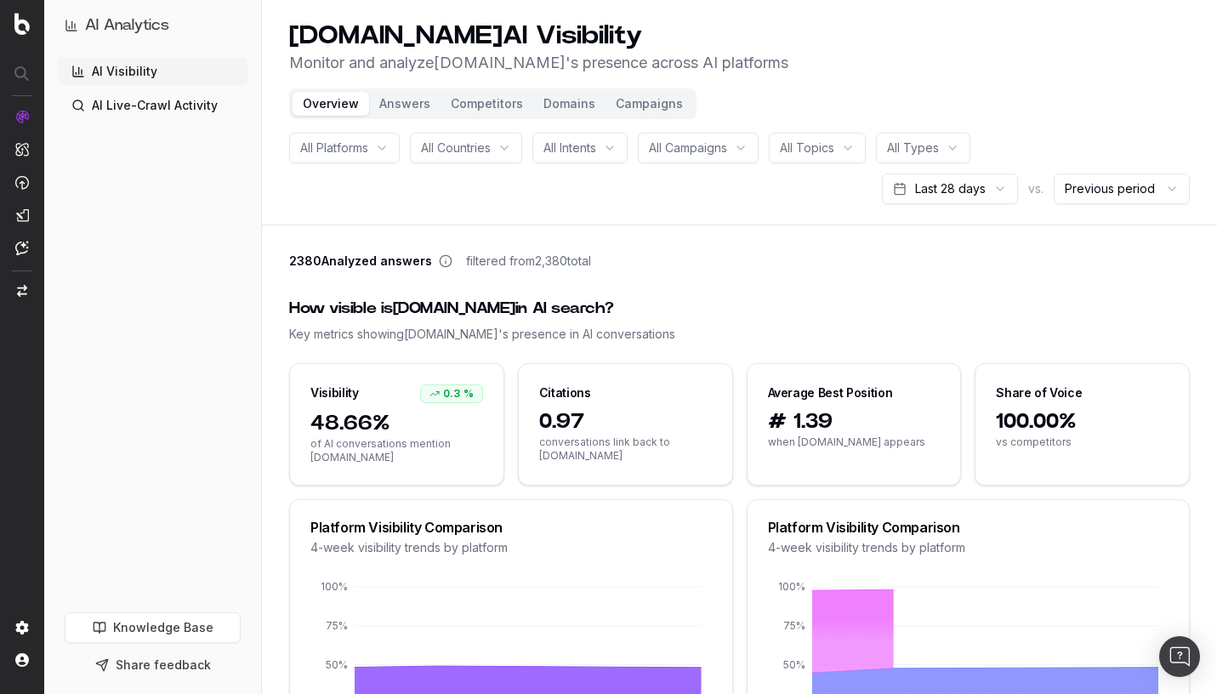
click at [787, 270] on div "2380 Analyzed answers filtered from 2,380 total" at bounding box center [739, 265] width 900 height 24
click at [168, 665] on button "Share feedback" at bounding box center [153, 665] width 176 height 31
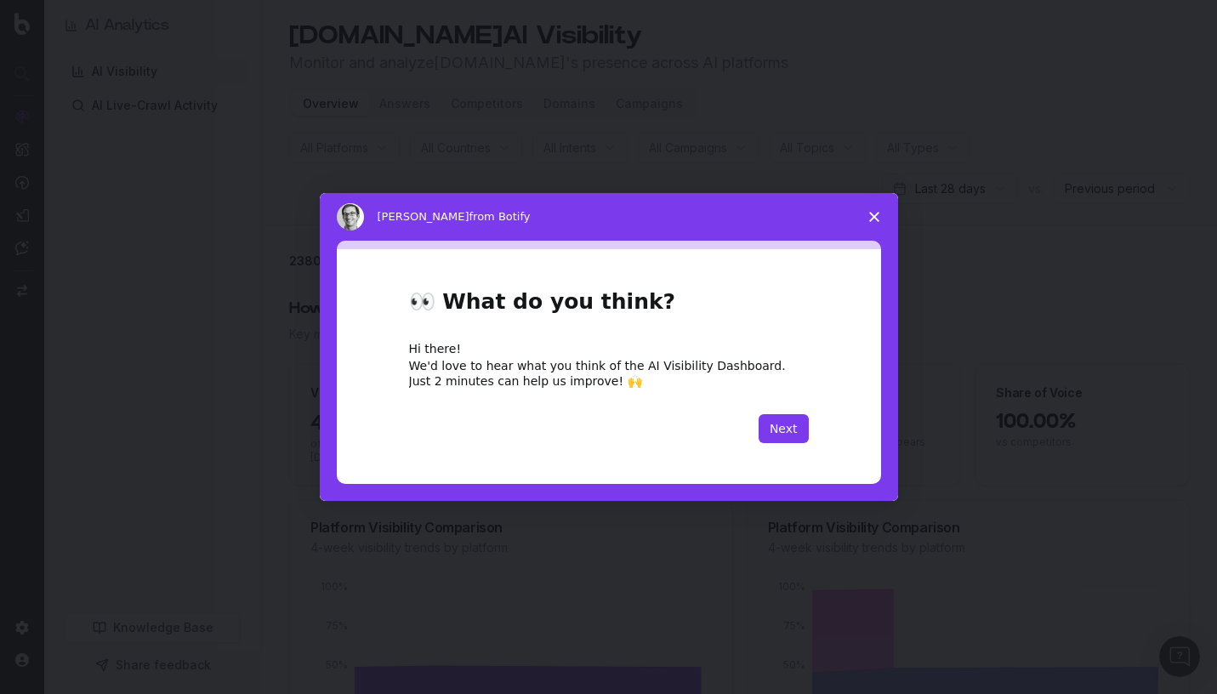
click at [878, 212] on polygon "Close survey" at bounding box center [874, 217] width 10 height 10
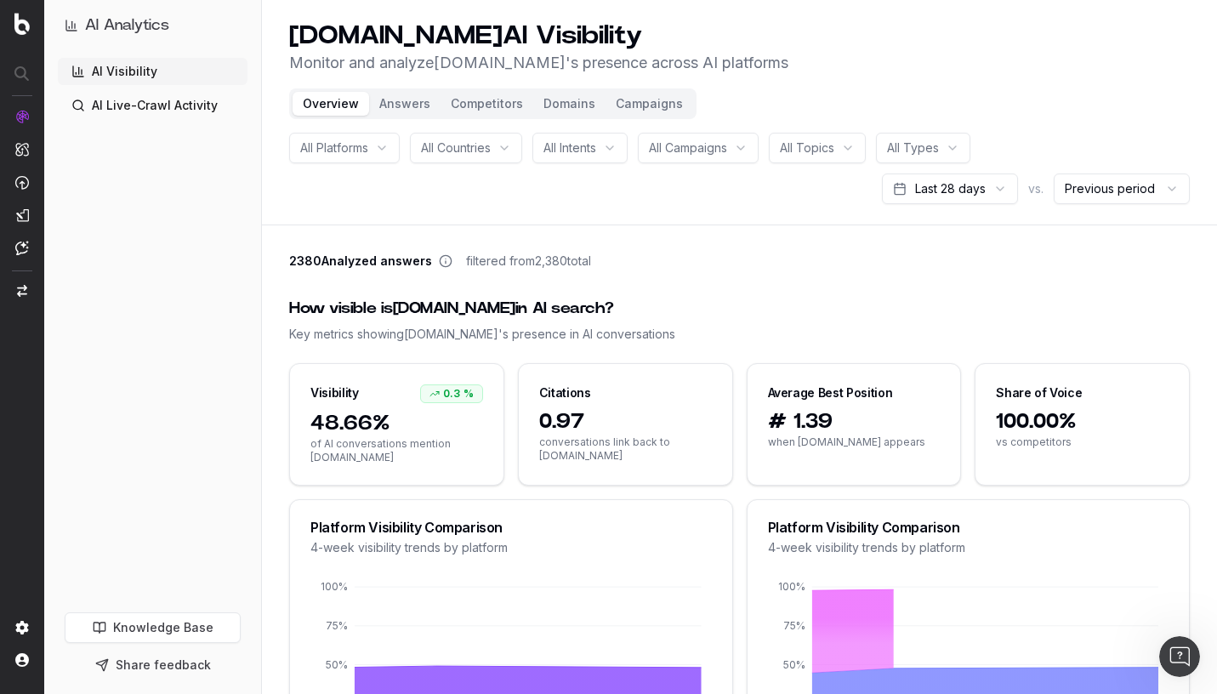
click at [378, 256] on span "2380 Analyzed answers" at bounding box center [360, 261] width 143 height 17
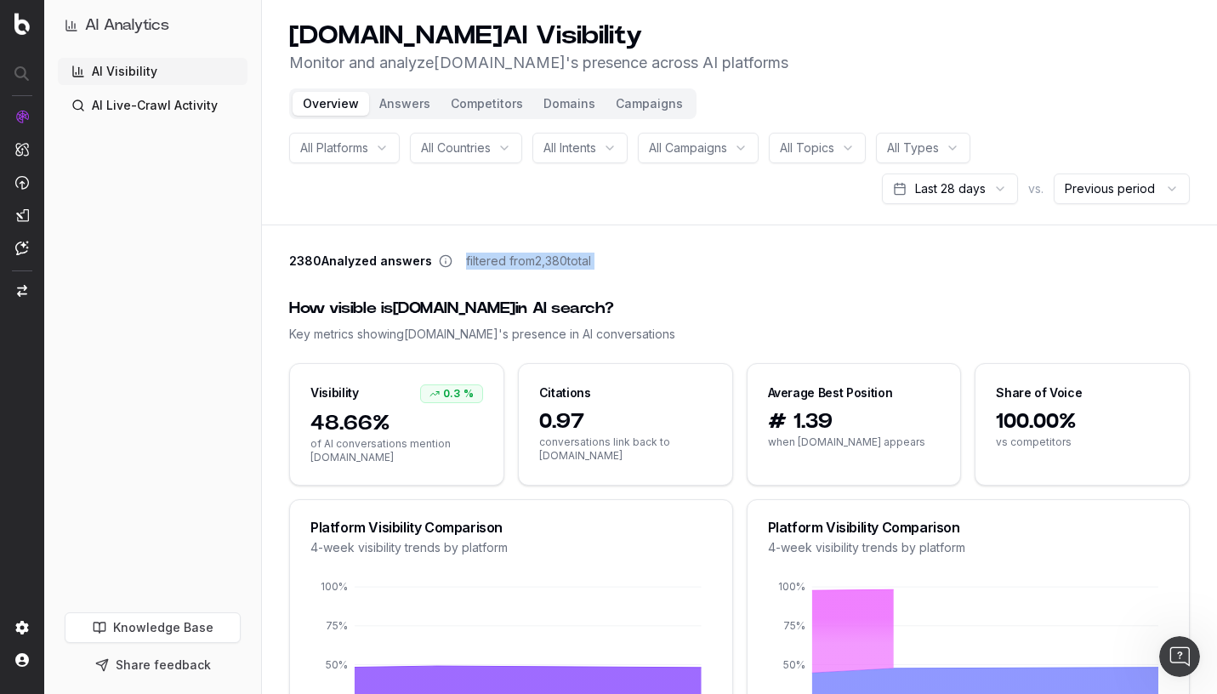
click at [388, 264] on span "2380 Analyzed answers" at bounding box center [360, 261] width 143 height 17
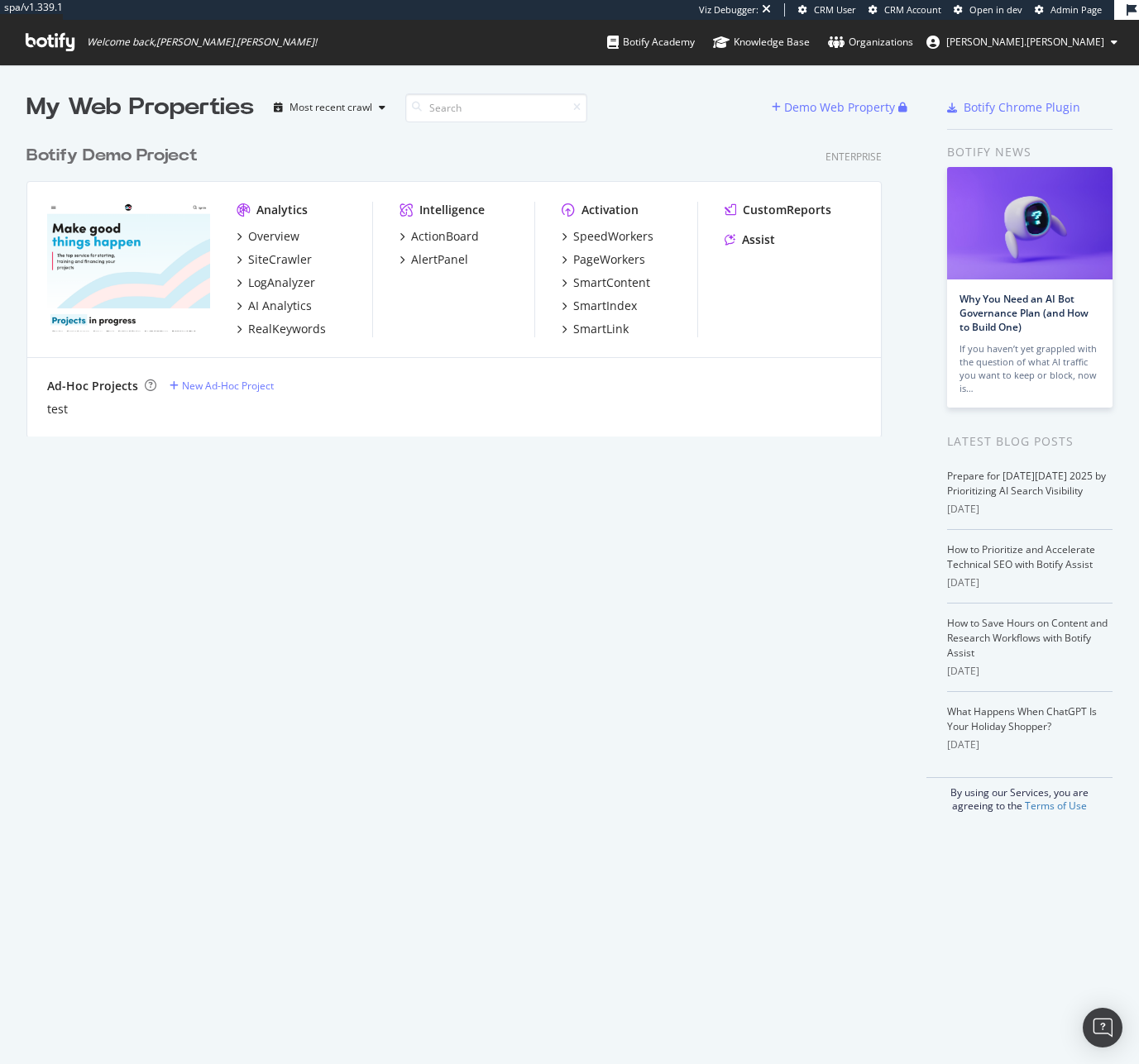
scroll to position [1052, 1114]
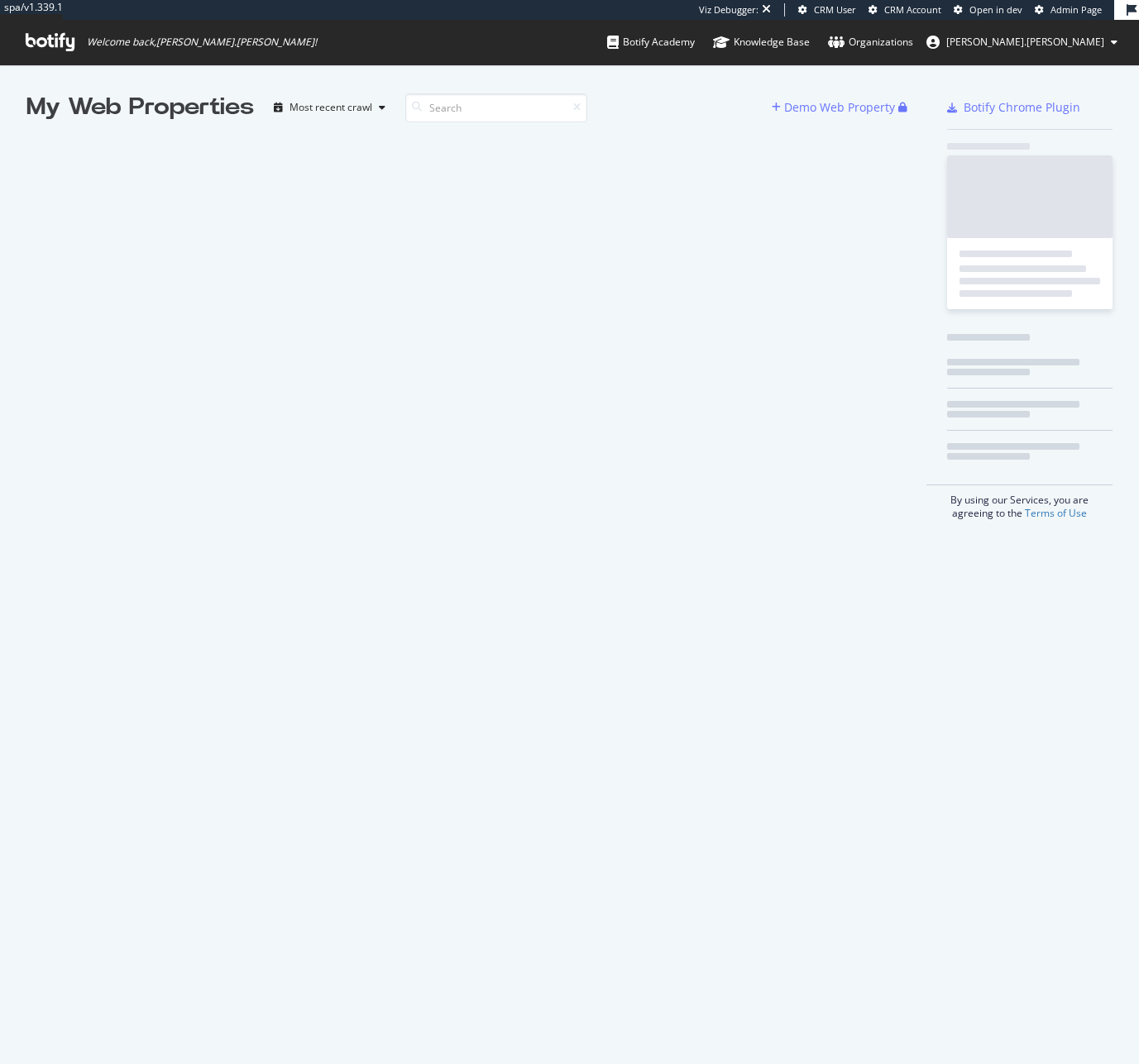
scroll to position [1052, 1114]
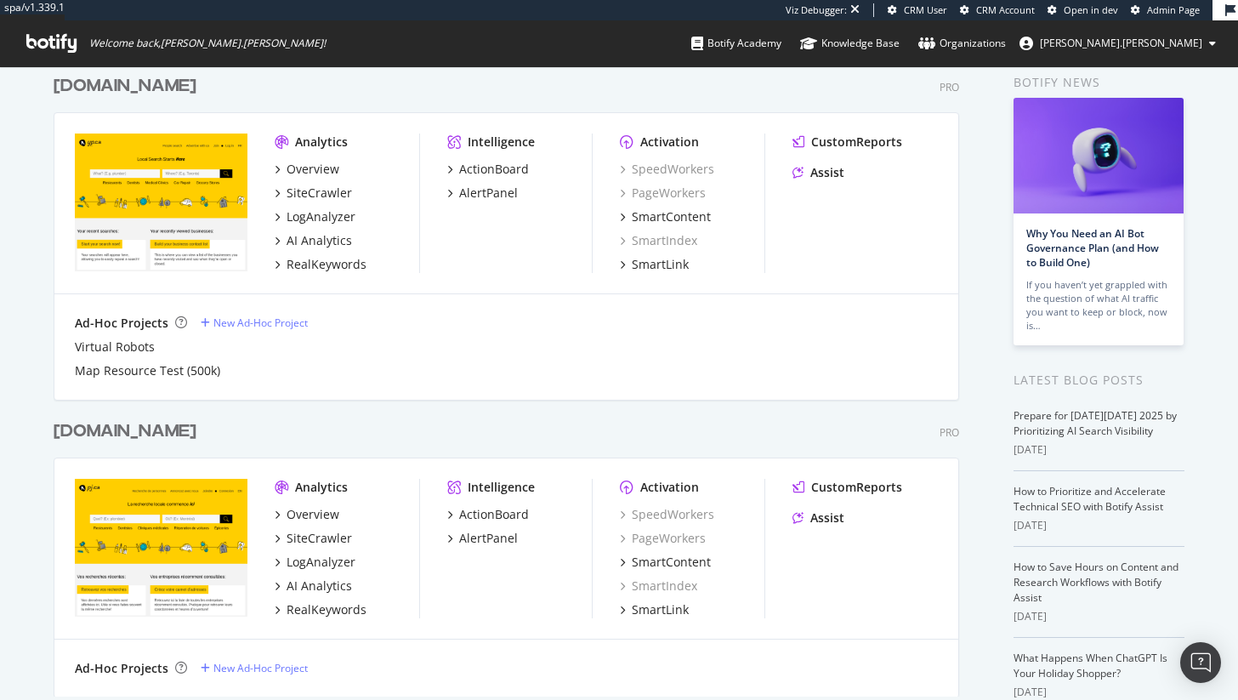
scroll to position [45, 0]
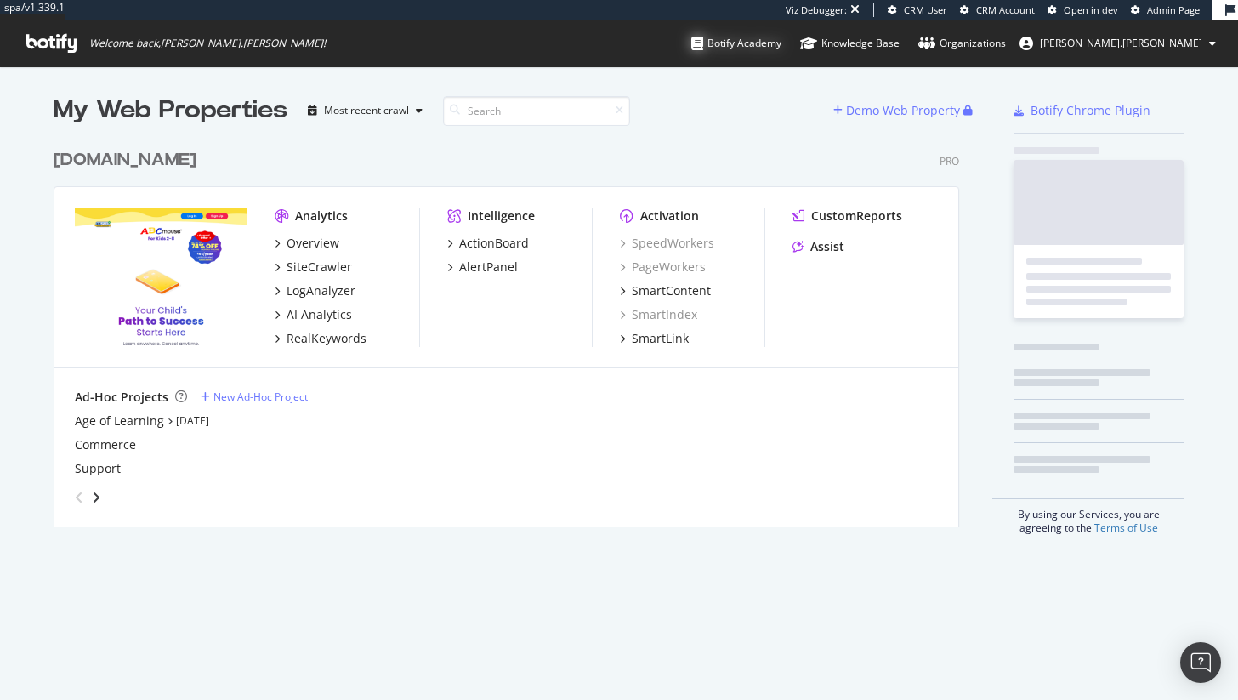
scroll to position [387, 906]
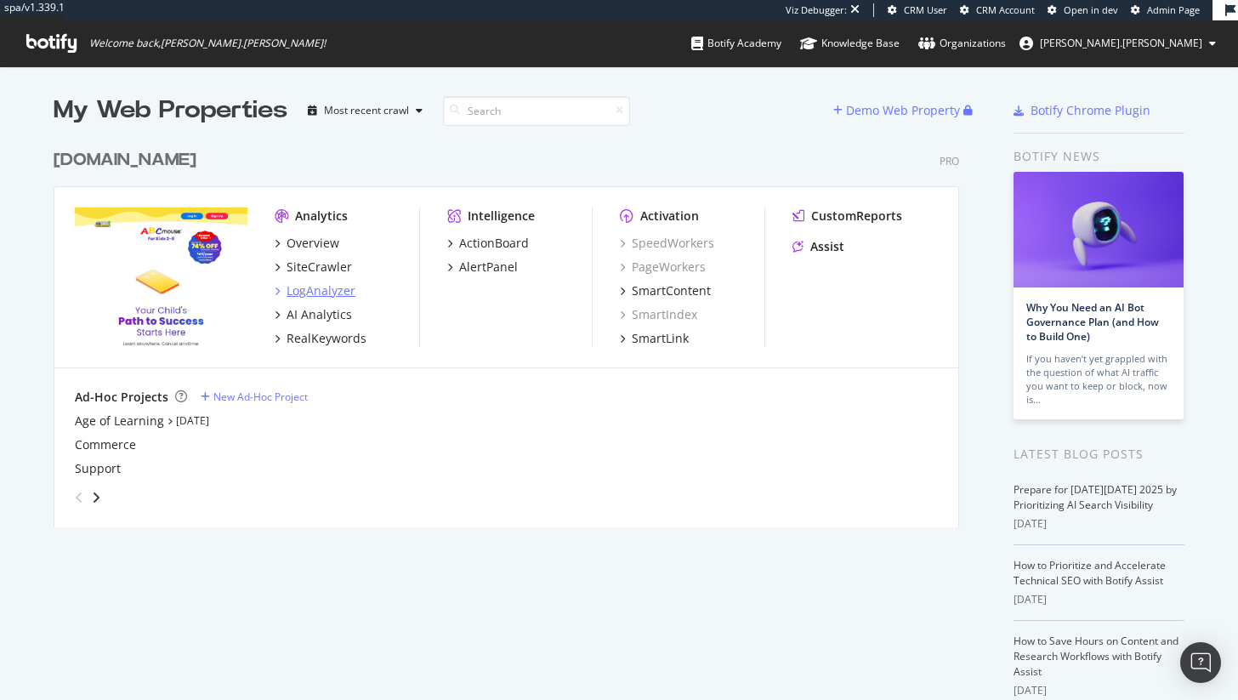
click at [316, 288] on div "LogAnalyzer" at bounding box center [321, 290] width 69 height 17
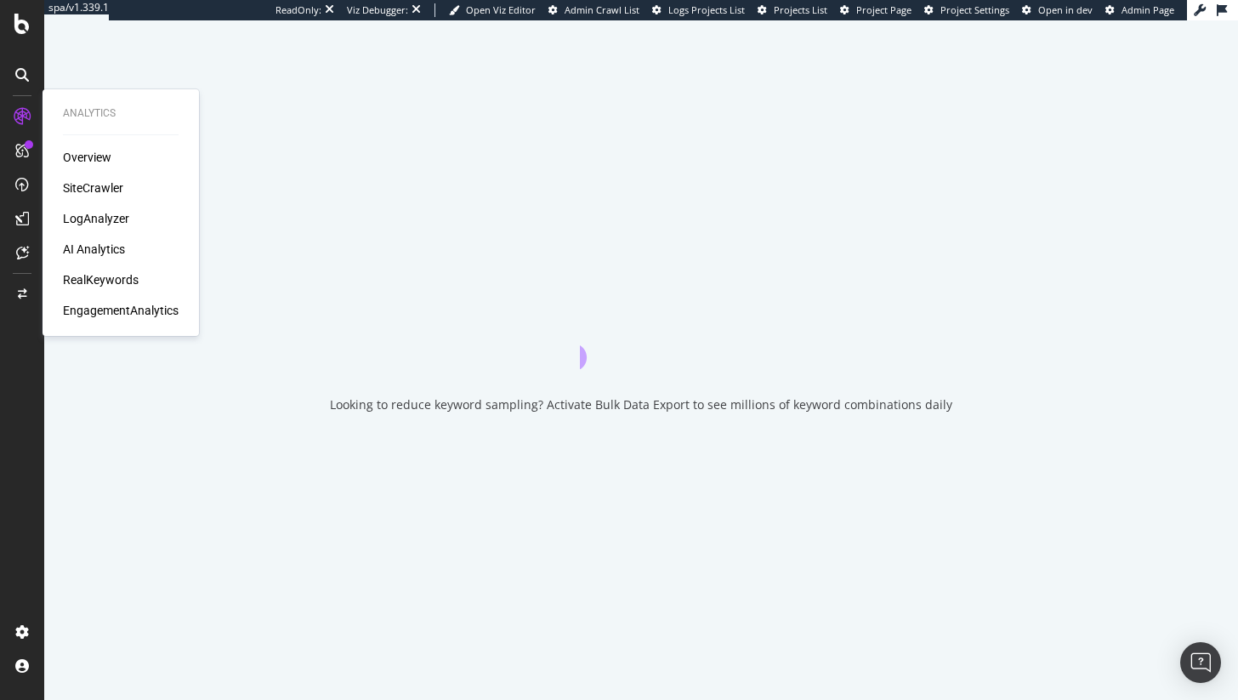
click at [109, 187] on div "SiteCrawler" at bounding box center [93, 187] width 60 height 17
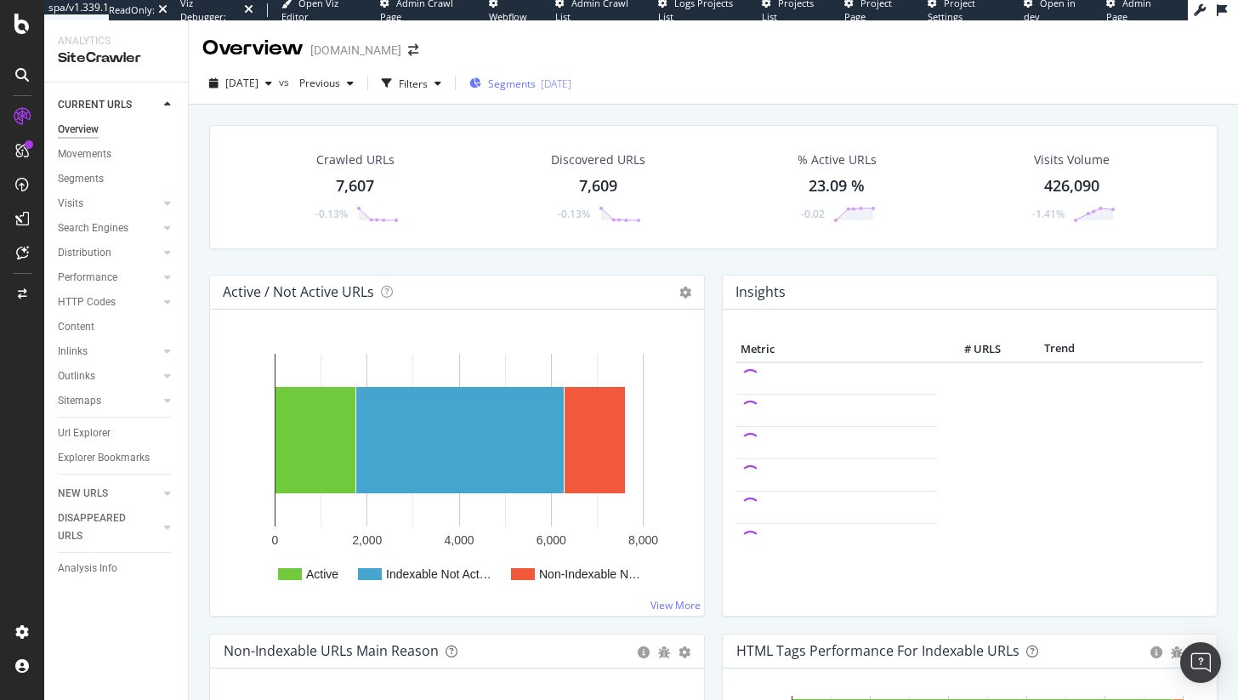
click at [537, 94] on div "Segments [DATE]" at bounding box center [520, 84] width 102 height 26
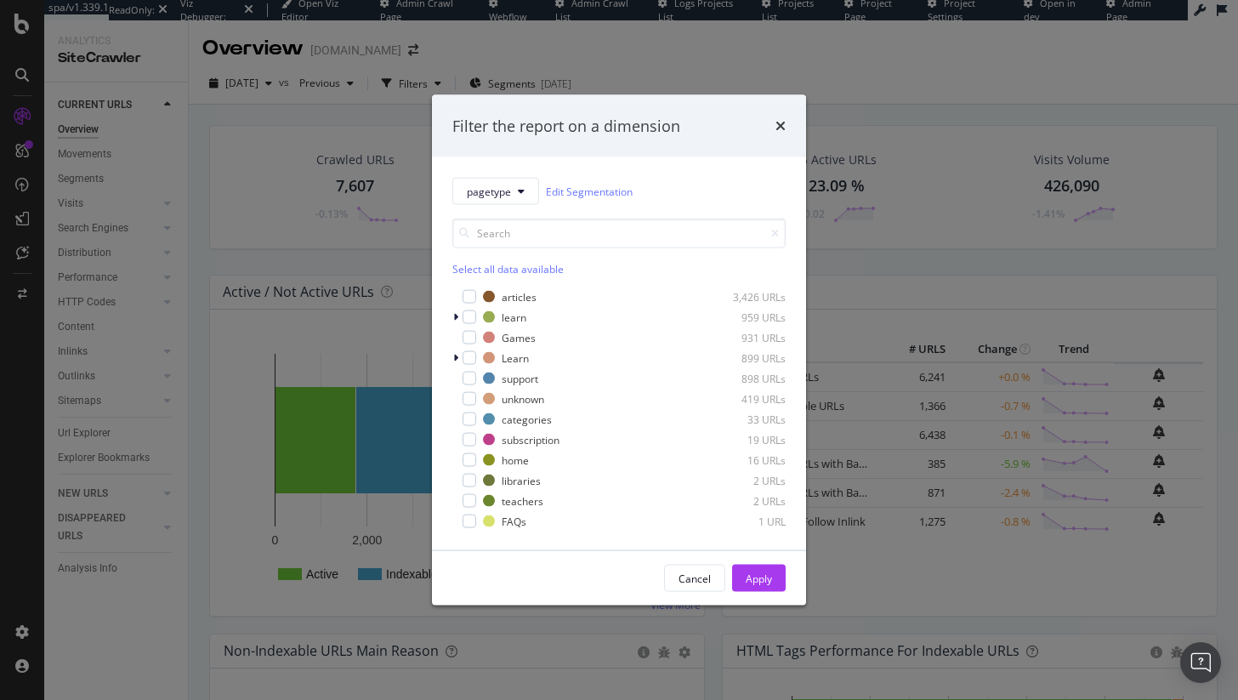
click at [788, 117] on div "Filter the report on a dimension" at bounding box center [619, 125] width 374 height 63
click at [776, 121] on icon "times" at bounding box center [781, 126] width 10 height 14
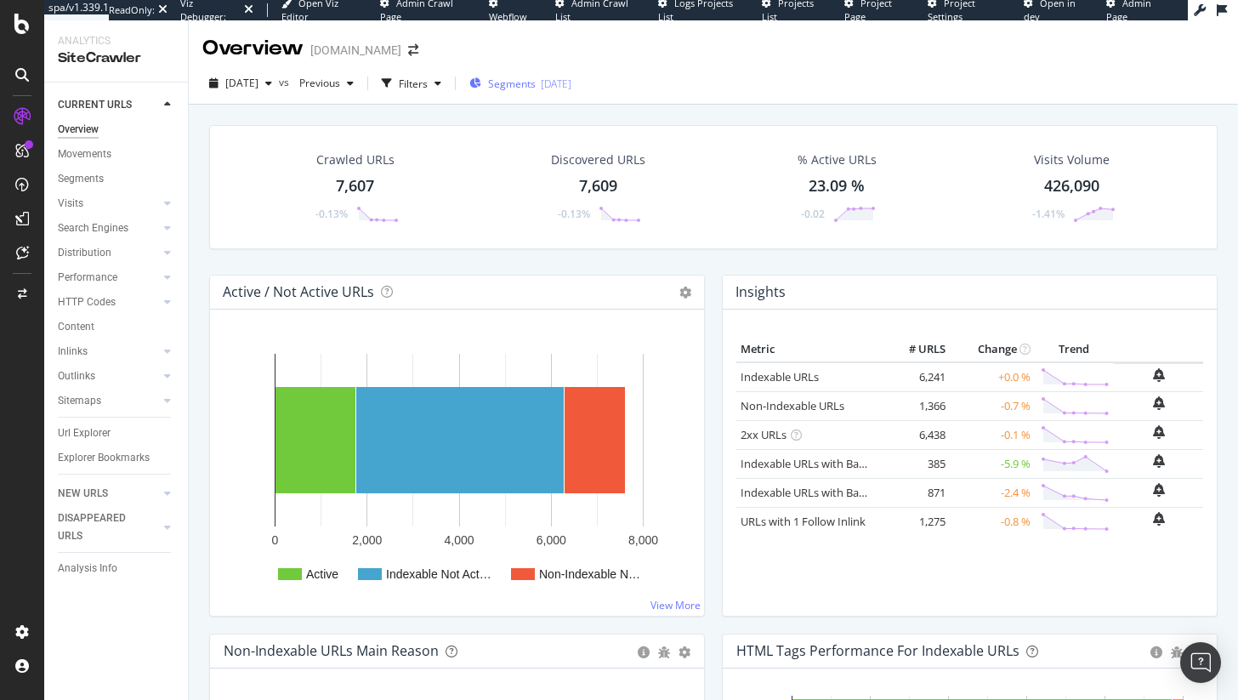
click at [536, 88] on span "Segments" at bounding box center [512, 84] width 48 height 14
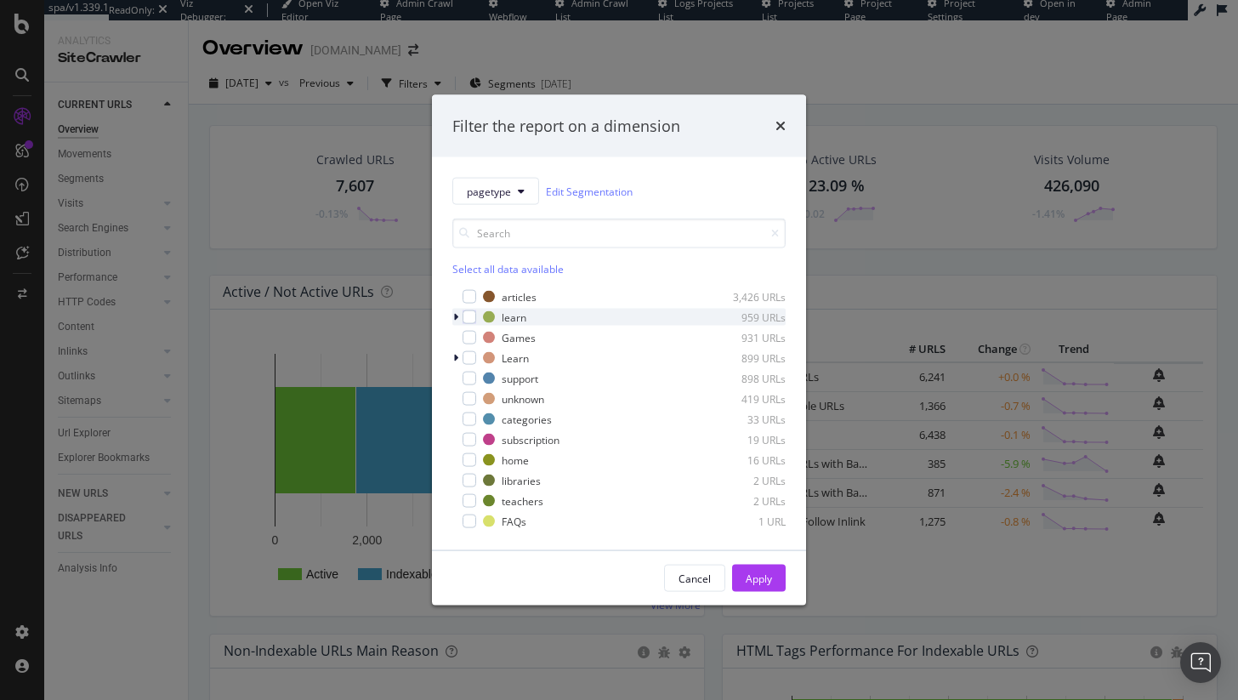
click at [456, 317] on icon "modal" at bounding box center [455, 317] width 5 height 10
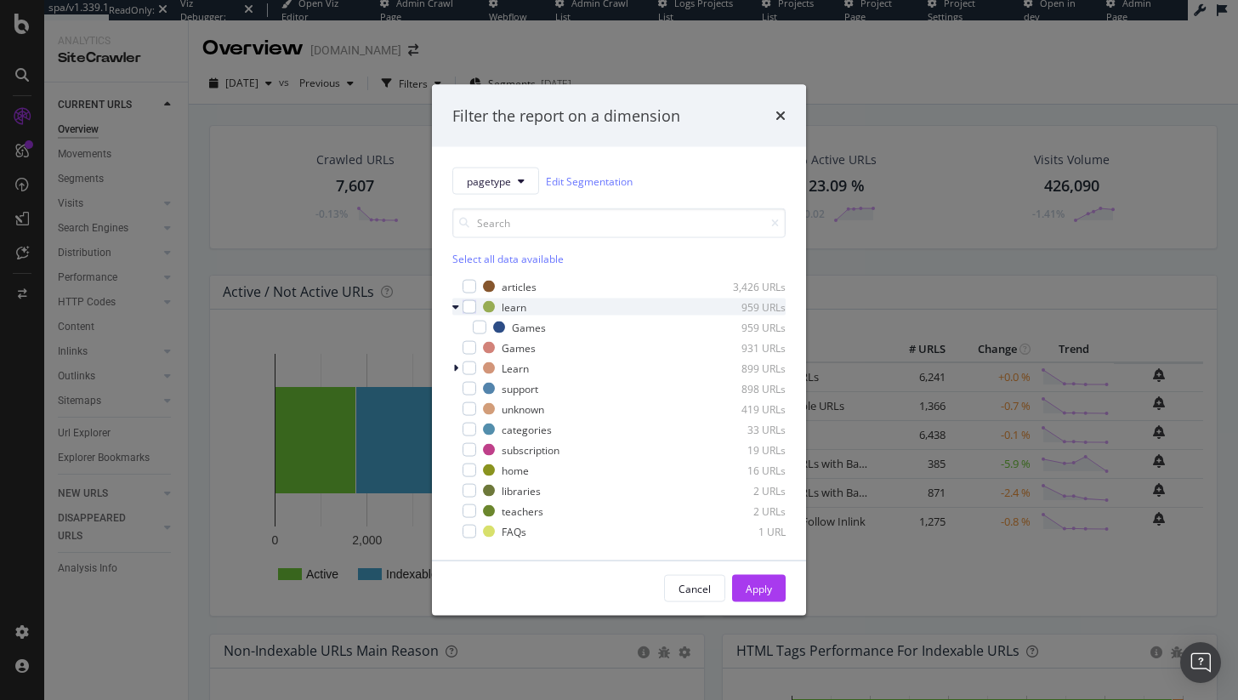
click at [477, 308] on div "learn 959 URLs" at bounding box center [618, 306] width 333 height 17
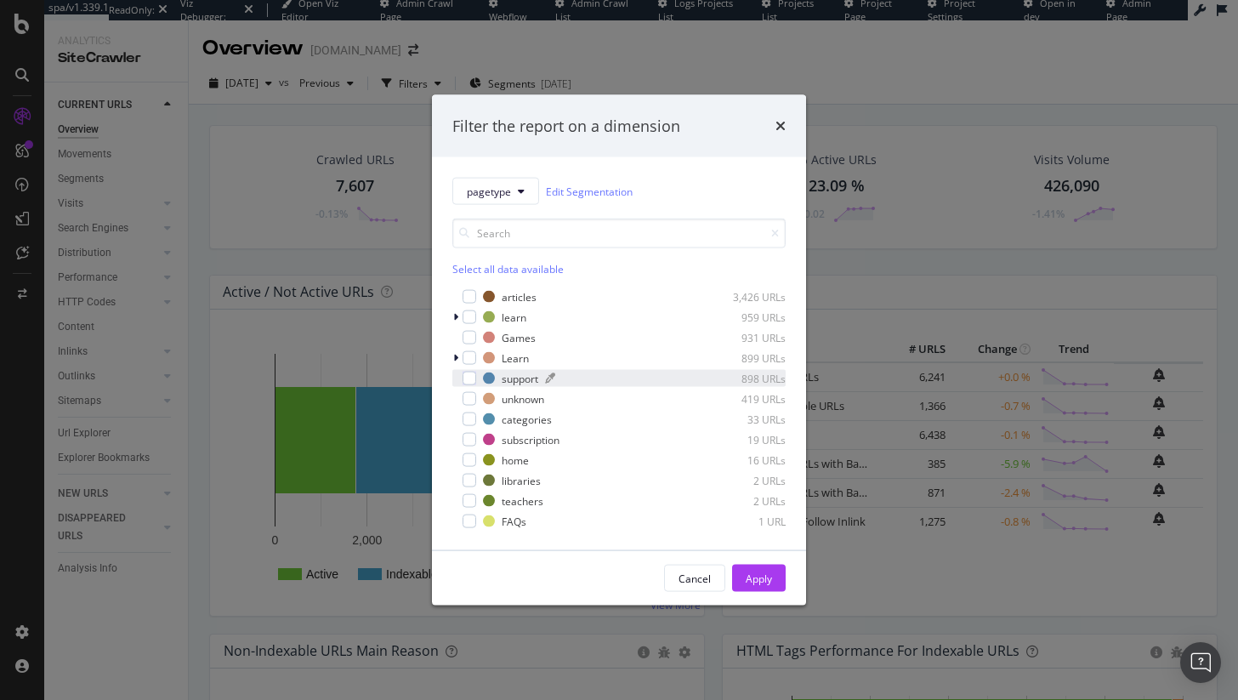
drag, startPoint x: 472, startPoint y: 322, endPoint x: 557, endPoint y: 371, distance: 97.9
click at [472, 322] on div "modal" at bounding box center [470, 317] width 14 height 14
click at [772, 571] on button "Apply" at bounding box center [759, 578] width 54 height 27
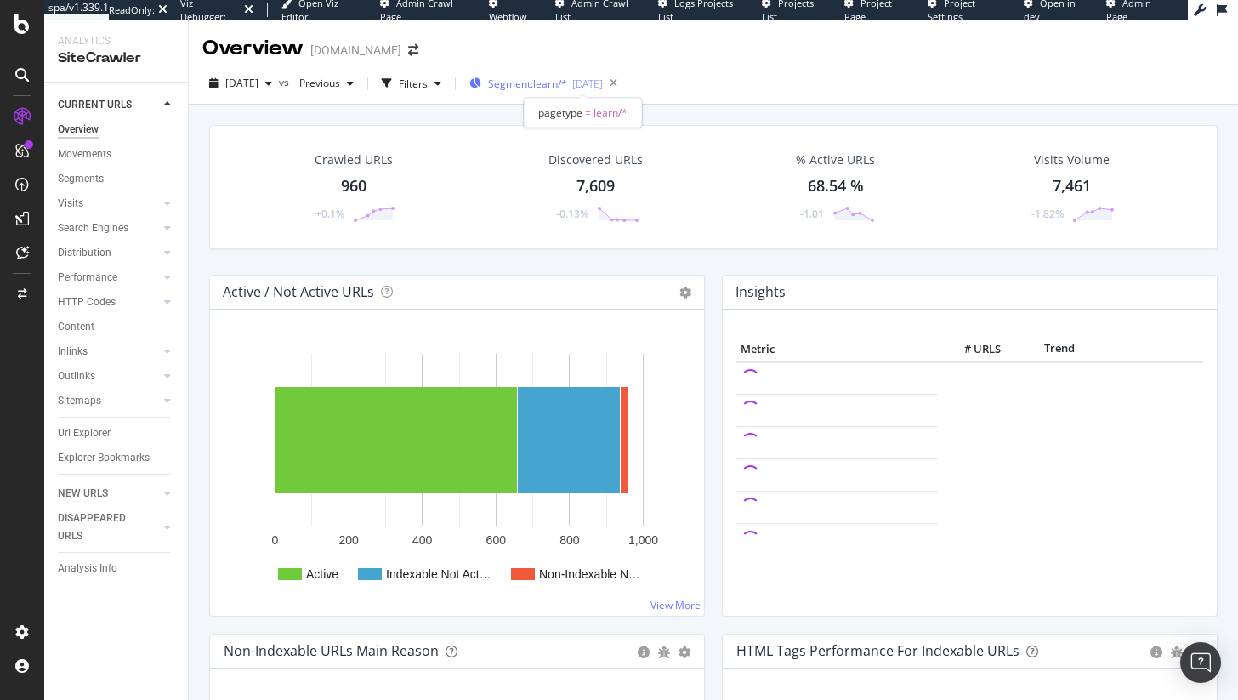
click at [567, 77] on span "Segment: learn/*" at bounding box center [527, 84] width 79 height 14
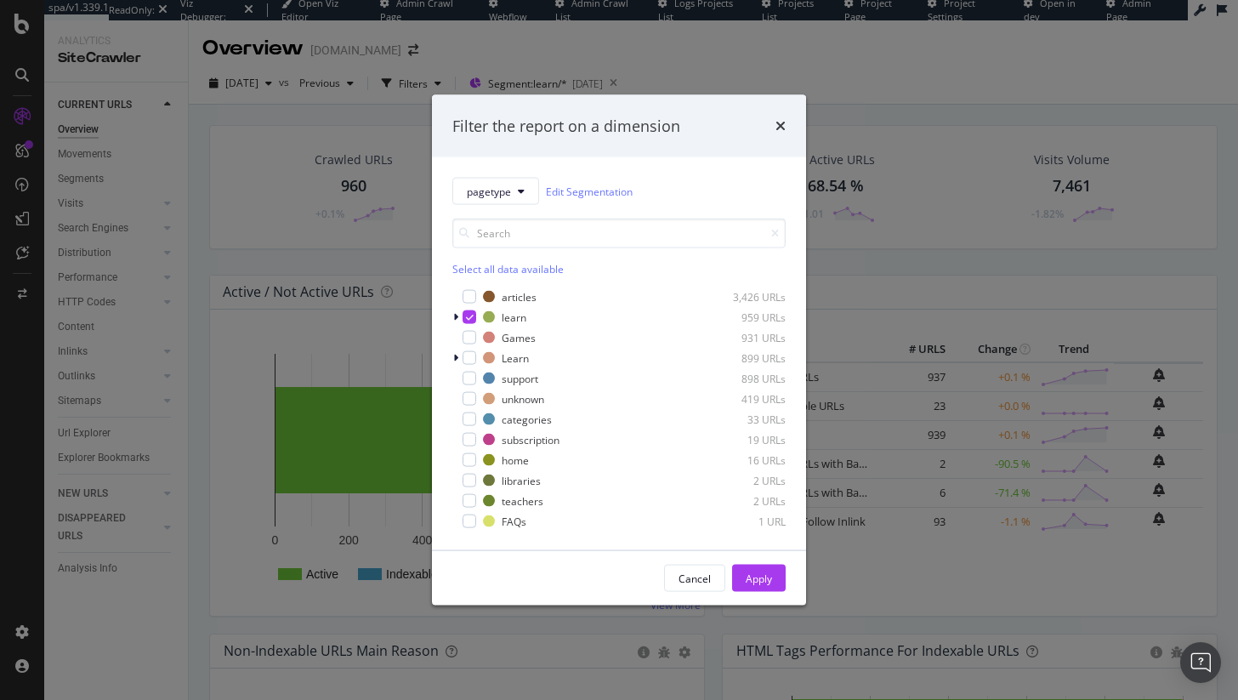
click at [931, 255] on div "Filter the report on a dimension pagetype Edit Segmentation Select all data ava…" at bounding box center [619, 350] width 1238 height 700
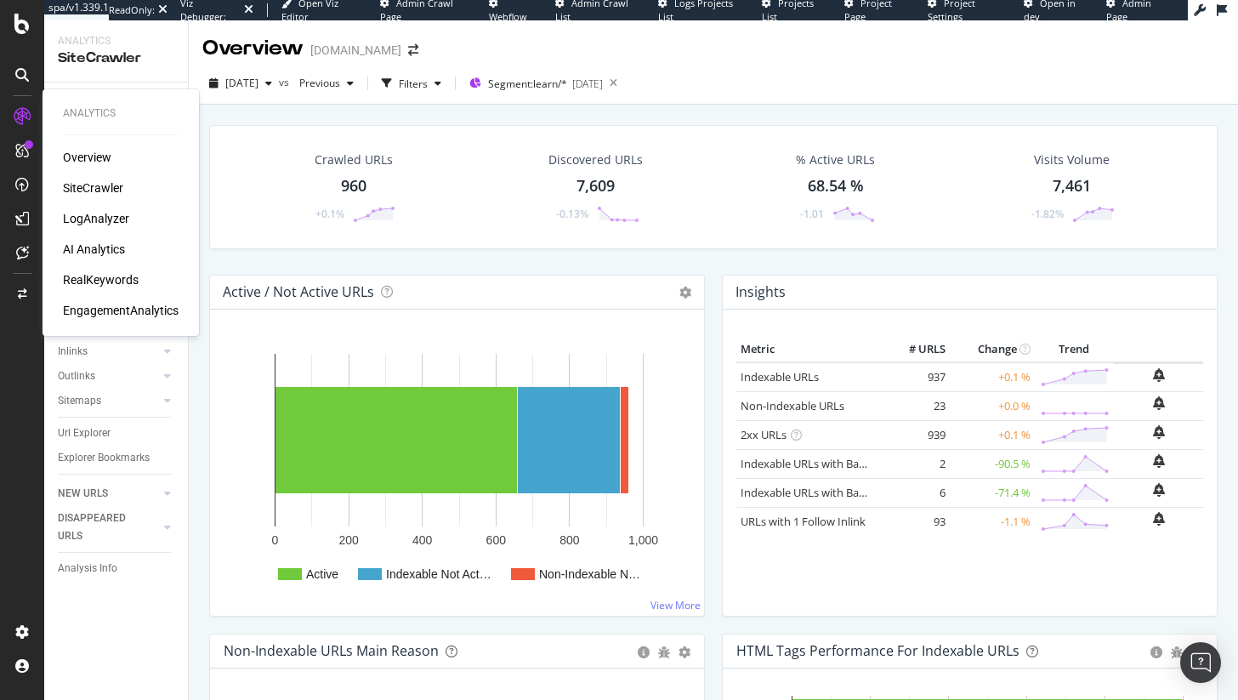
click at [83, 211] on div "LogAnalyzer" at bounding box center [96, 218] width 66 height 17
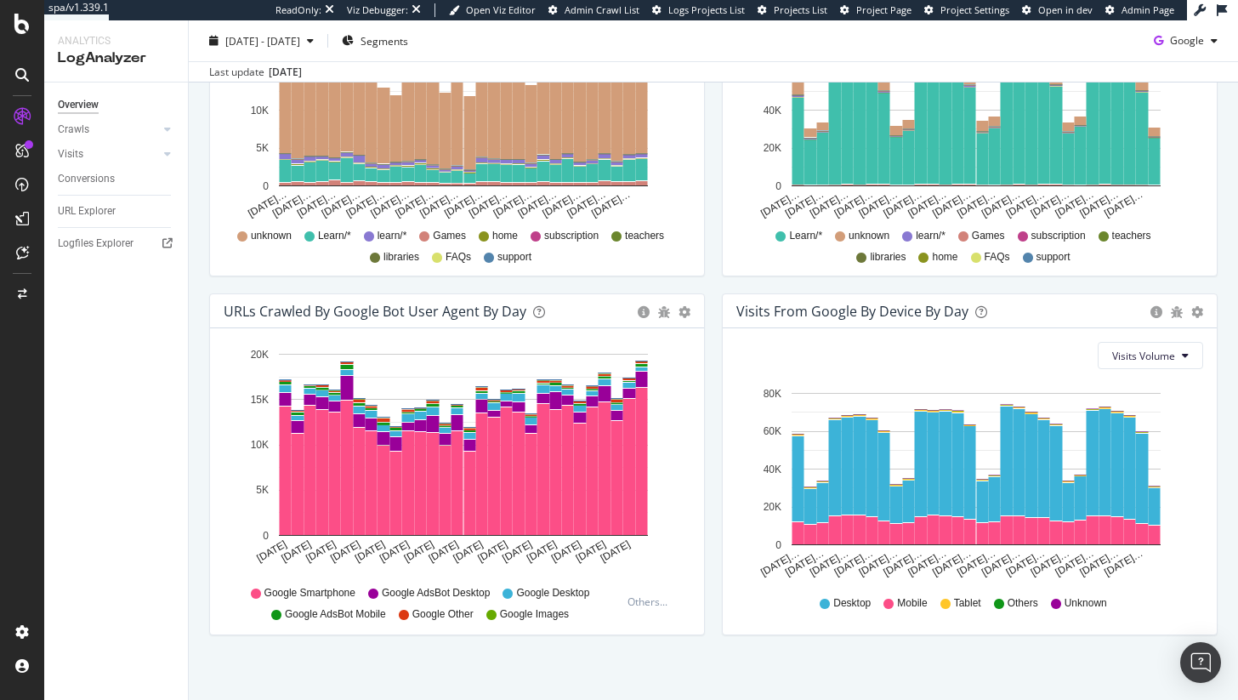
scroll to position [738, 0]
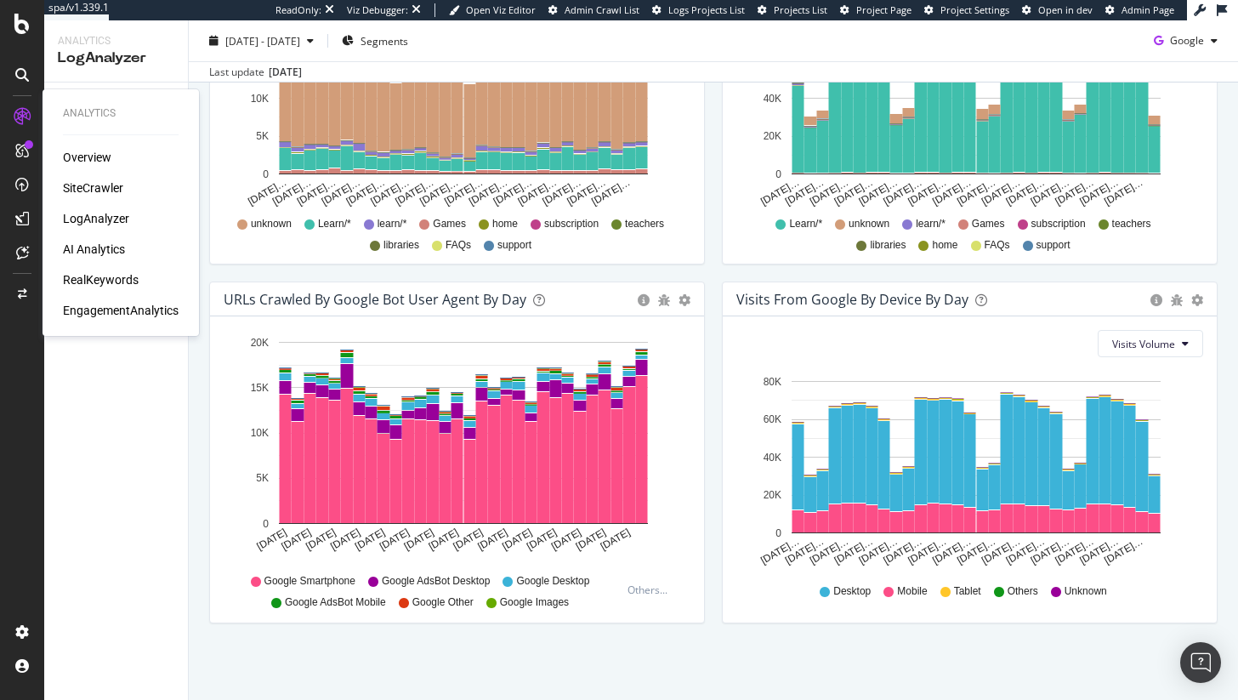
click at [113, 242] on div "AI Analytics" at bounding box center [94, 249] width 62 height 17
